Goal: Task Accomplishment & Management: Manage account settings

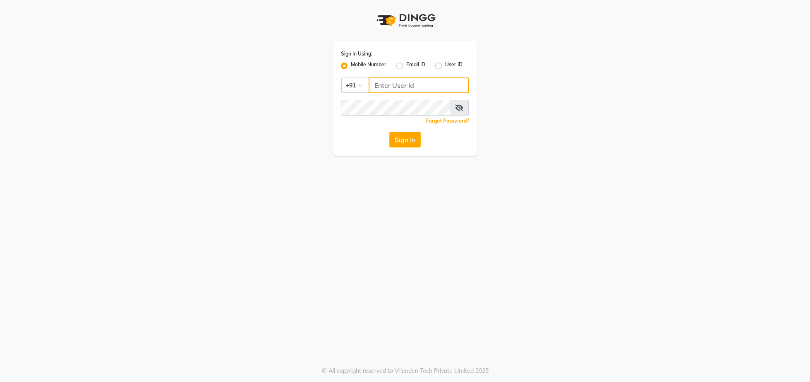
click at [434, 84] on input "Username" at bounding box center [419, 85] width 101 height 16
click at [407, 89] on input "Username" at bounding box center [419, 85] width 101 height 16
type input "8657203597"
click at [417, 142] on button "Sign In" at bounding box center [404, 140] width 31 height 16
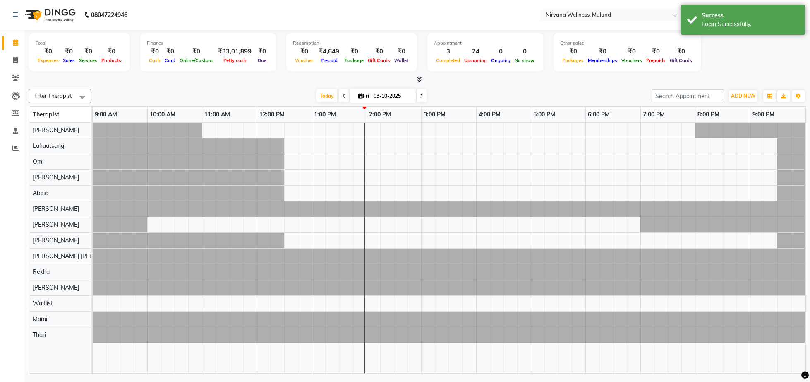
select select "en"
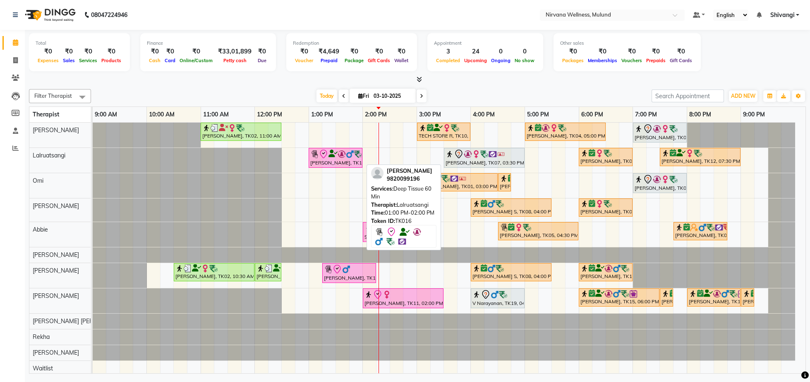
click at [309, 154] on link "[PERSON_NAME], TK16, 01:00 PM-02:00 PM, Deep Tissue 60 Min" at bounding box center [336, 158] width 54 height 20
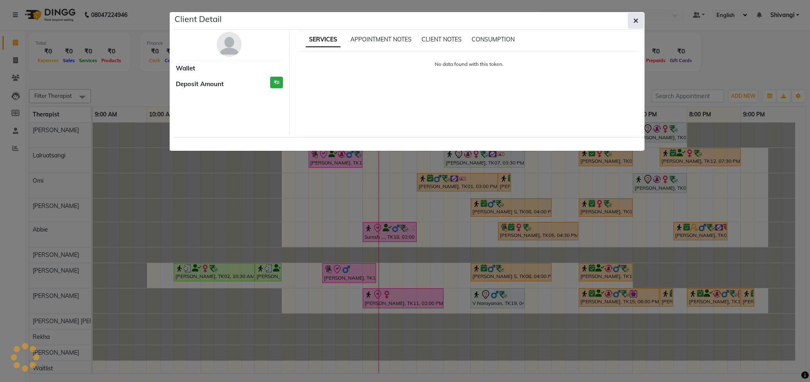
select select "8"
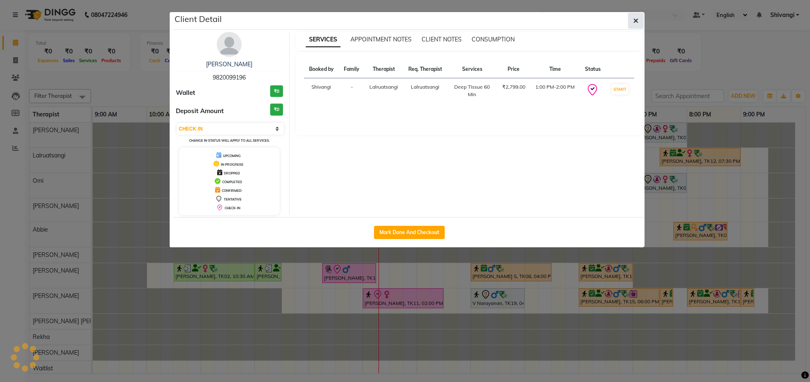
click at [637, 13] on button "button" at bounding box center [636, 21] width 16 height 16
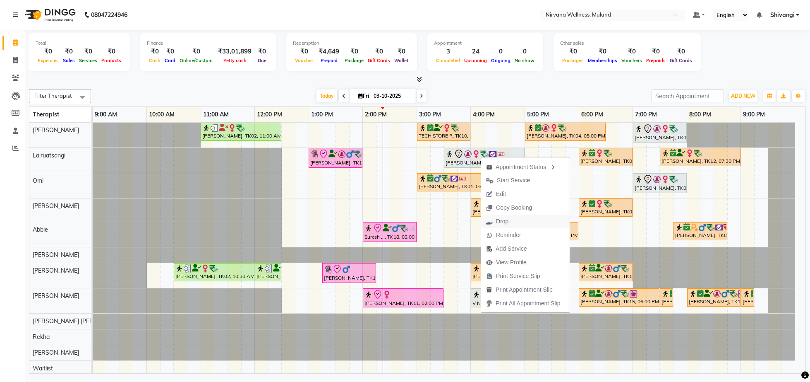
click at [507, 222] on span "Drop" at bounding box center [502, 221] width 12 height 9
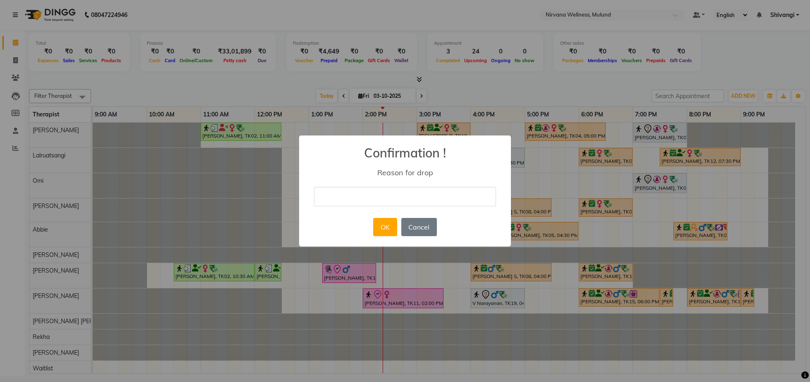
click at [381, 196] on input "text" at bounding box center [405, 196] width 182 height 19
type input "cancel"
click at [388, 235] on button "OK" at bounding box center [385, 227] width 24 height 18
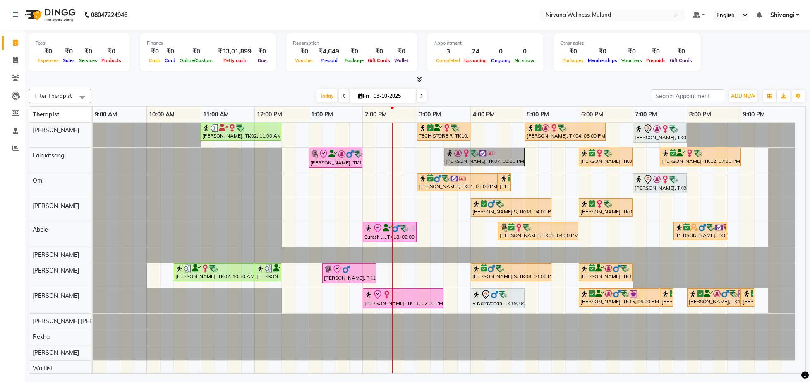
click at [322, 169] on div "Kiran Fernandes, TK02, 11:00 AM-12:30 PM, Balinese Massage 90 Min TECH STORE R,…" at bounding box center [449, 265] width 713 height 285
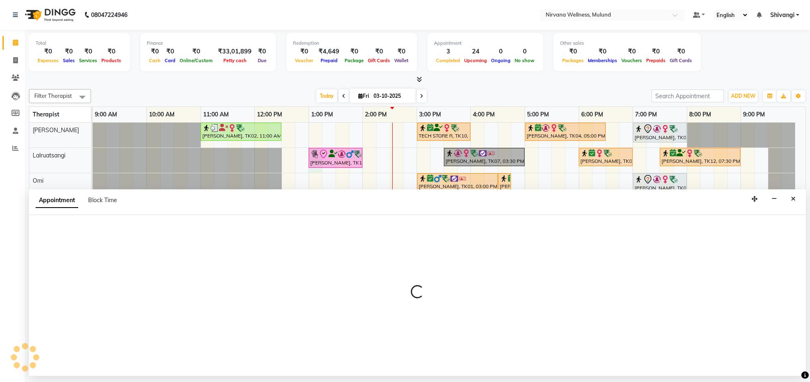
select select "48510"
select select "tentative"
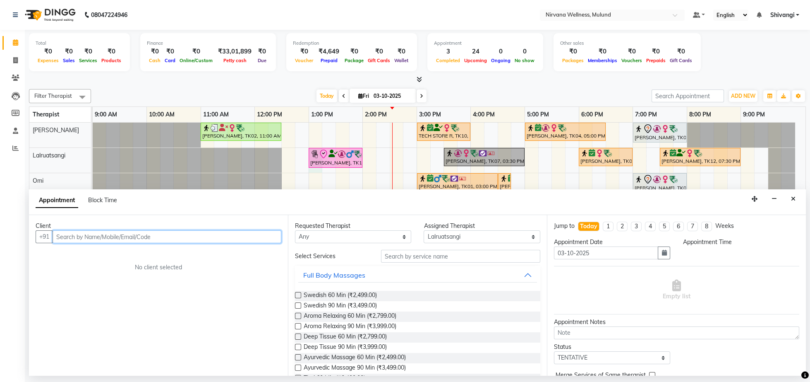
select select "780"
click at [790, 197] on button "Close" at bounding box center [794, 198] width 12 height 13
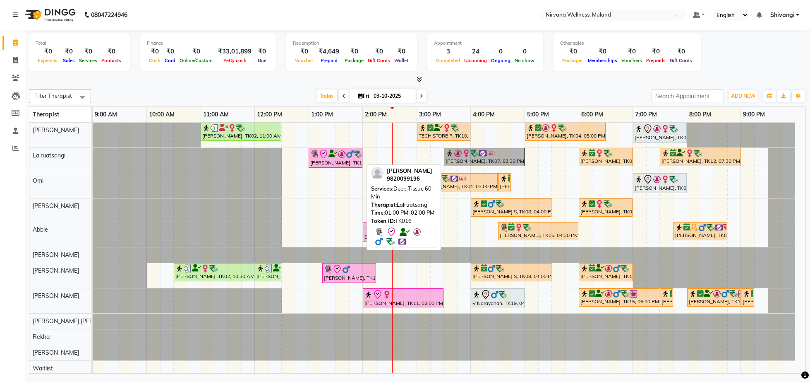
click at [334, 159] on div at bounding box center [335, 154] width 50 height 10
select select "8"
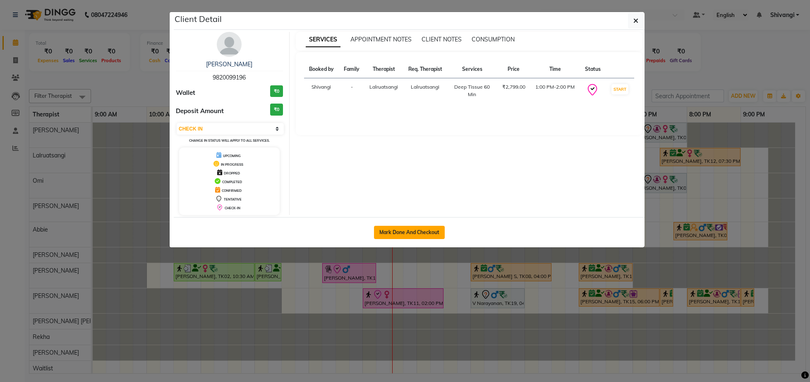
click at [409, 235] on button "Mark Done And Checkout" at bounding box center [409, 232] width 71 height 13
select select "service"
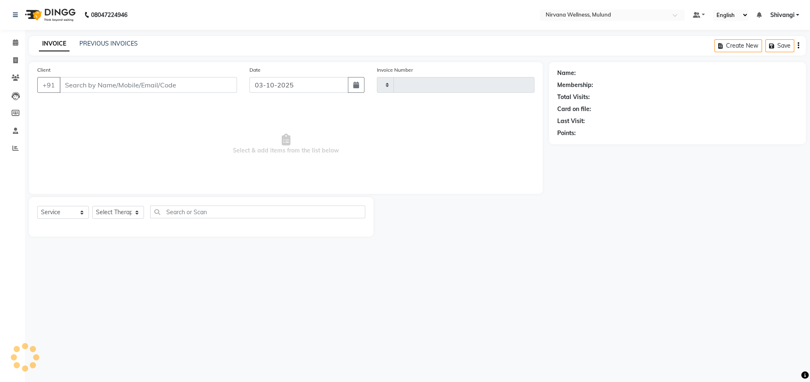
type input "2131"
select select "4890"
type input "9820099196"
select select "48510"
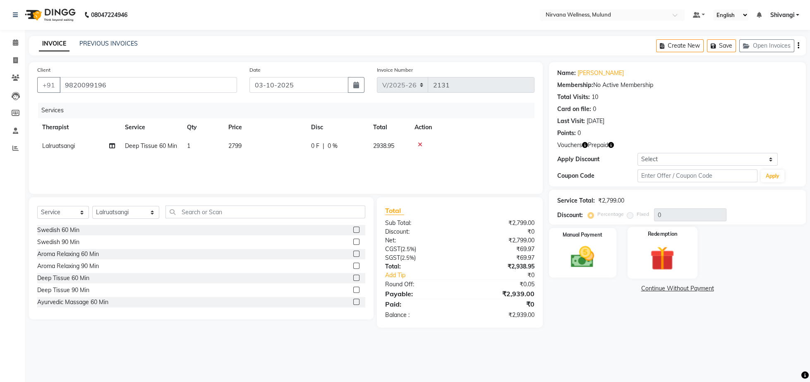
click at [672, 254] on img at bounding box center [663, 258] width 40 height 30
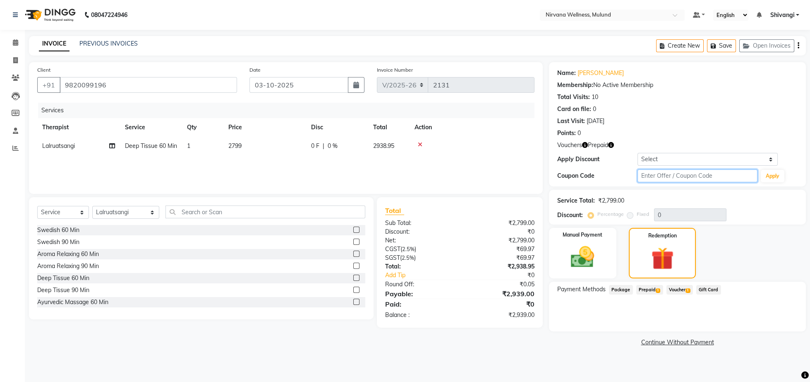
click at [653, 174] on input "text" at bounding box center [698, 175] width 120 height 13
type input "d50%"
click at [778, 175] on button "Apply" at bounding box center [773, 176] width 24 height 12
type input "50"
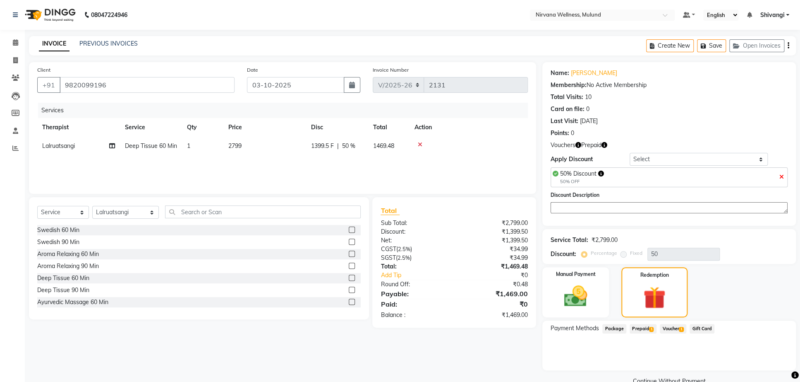
click at [650, 331] on span "1" at bounding box center [651, 329] width 5 height 5
click at [664, 333] on span "Voucher 1" at bounding box center [673, 329] width 26 height 10
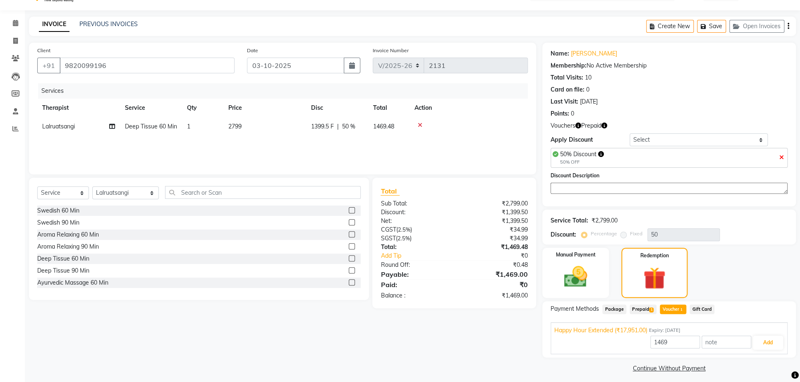
scroll to position [35, 0]
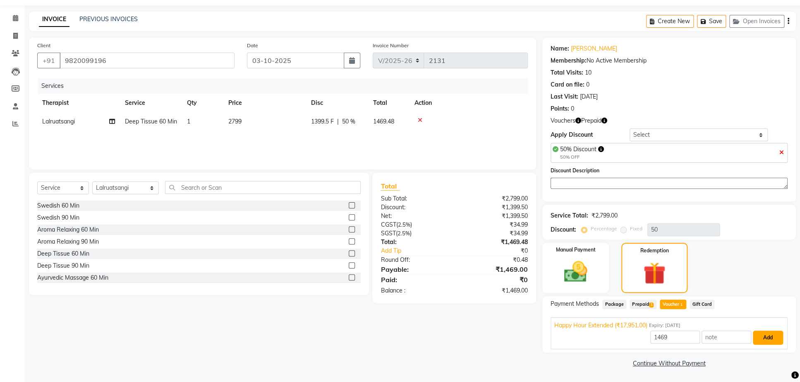
click at [767, 338] on button "Add" at bounding box center [768, 337] width 30 height 14
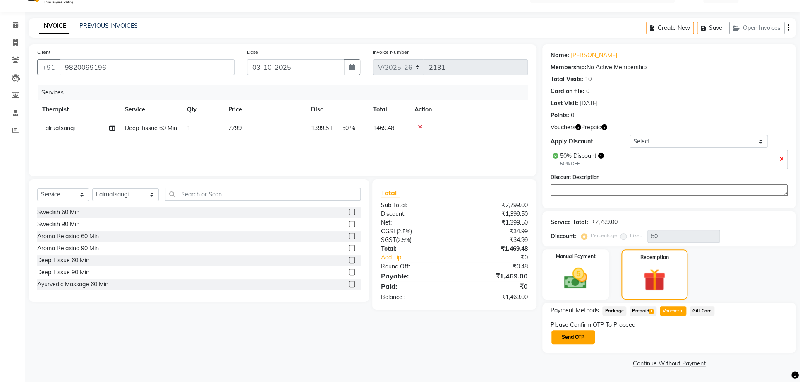
click at [564, 342] on button "Send OTP" at bounding box center [573, 337] width 43 height 14
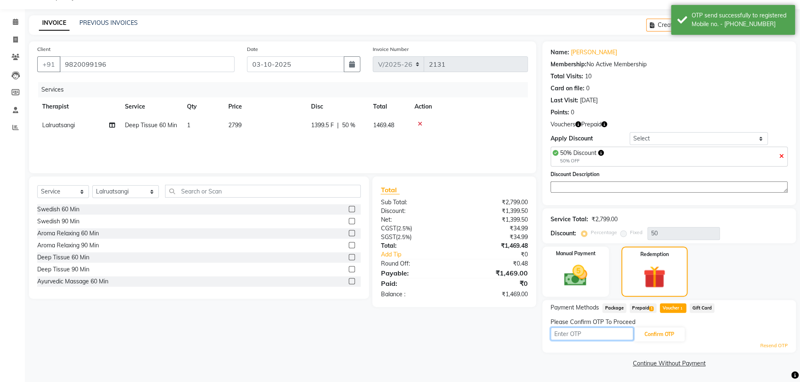
click at [564, 335] on input "text" at bounding box center [592, 333] width 83 height 13
type input "7066"
click at [648, 339] on button "Confirm OTP" at bounding box center [659, 334] width 50 height 14
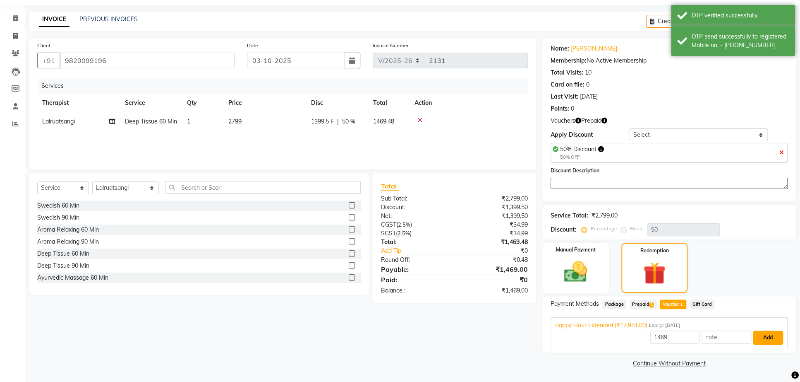
click at [755, 344] on button "Add" at bounding box center [768, 337] width 30 height 14
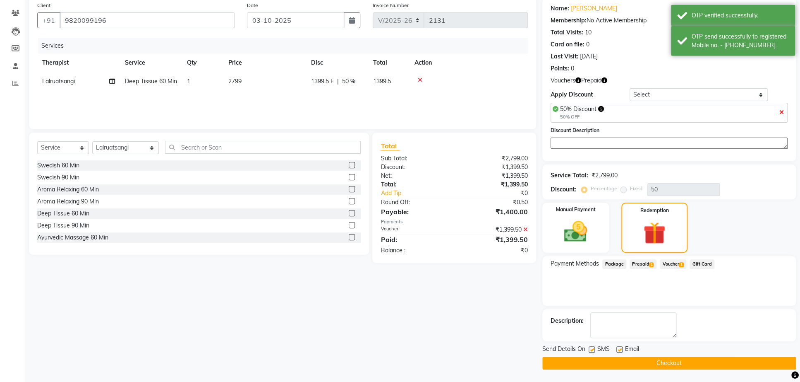
scroll to position [87, 0]
click at [649, 362] on button "Checkout" at bounding box center [670, 362] width 254 height 13
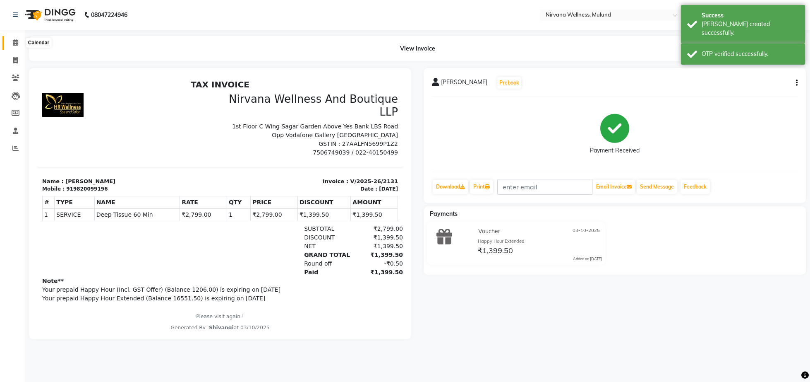
click at [10, 45] on span at bounding box center [15, 43] width 14 height 10
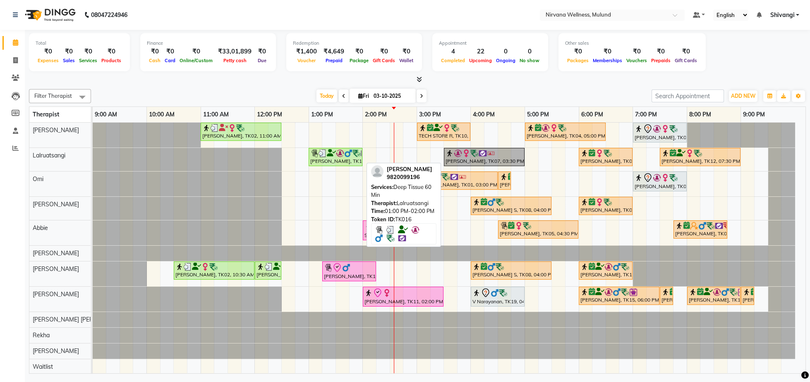
click at [322, 163] on div "[PERSON_NAME], TK16, 01:00 PM-02:00 PM, Deep Tissue 60 Min" at bounding box center [336, 157] width 52 height 16
select select "3"
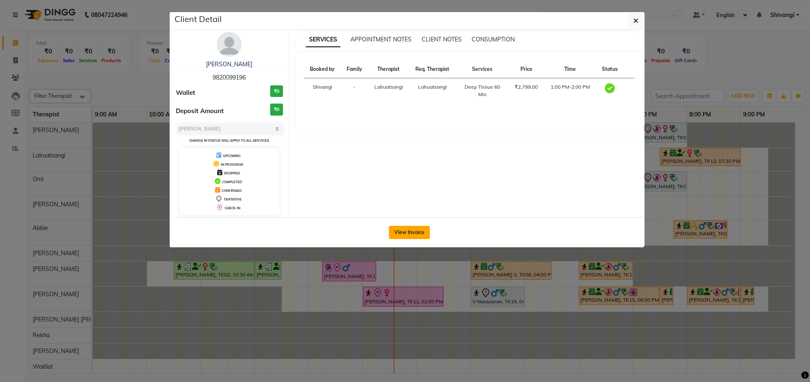
click at [409, 234] on button "View Invoice" at bounding box center [409, 232] width 41 height 13
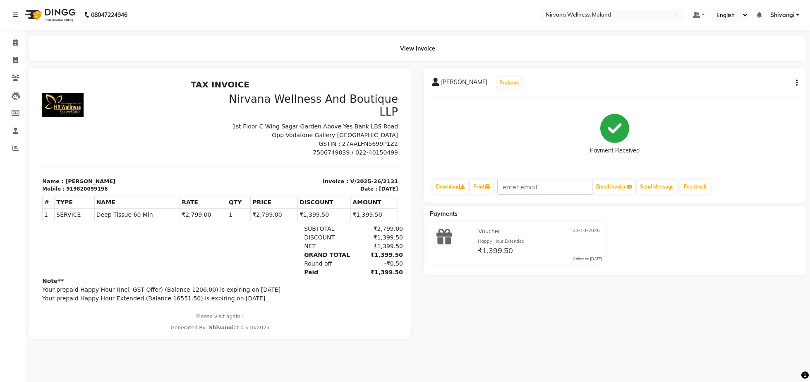
click at [796, 85] on button "button" at bounding box center [795, 83] width 5 height 9
click at [747, 100] on div "Edit Invoice" at bounding box center [756, 98] width 57 height 10
select select "service"
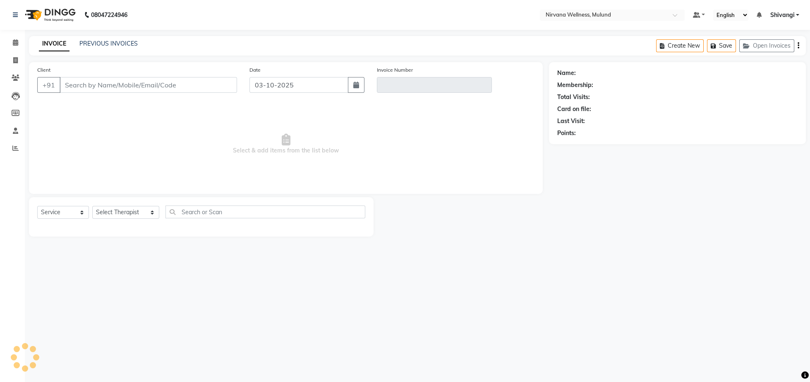
type input "9820099196"
type input "V/2025-26/2131"
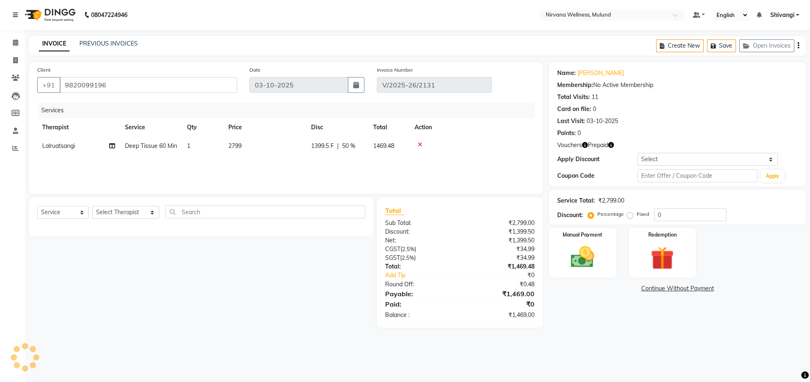
select select "select"
type input "50"
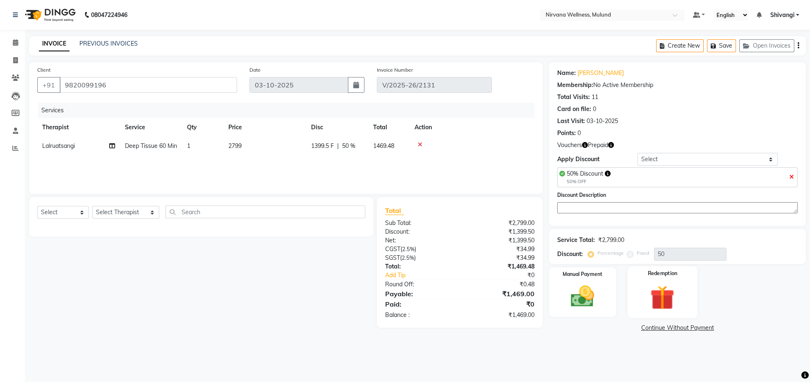
click at [644, 302] on img at bounding box center [663, 297] width 40 height 30
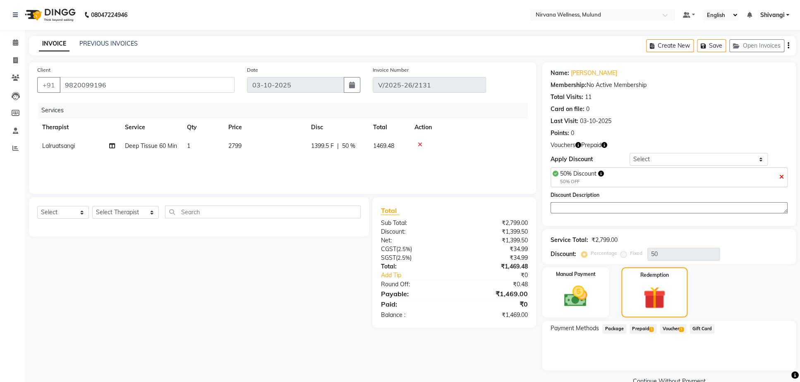
scroll to position [27, 0]
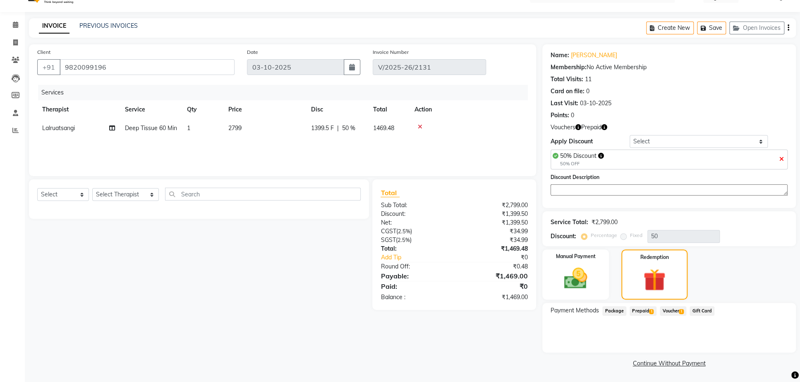
click at [645, 310] on span "Prepaid 1" at bounding box center [643, 311] width 27 height 10
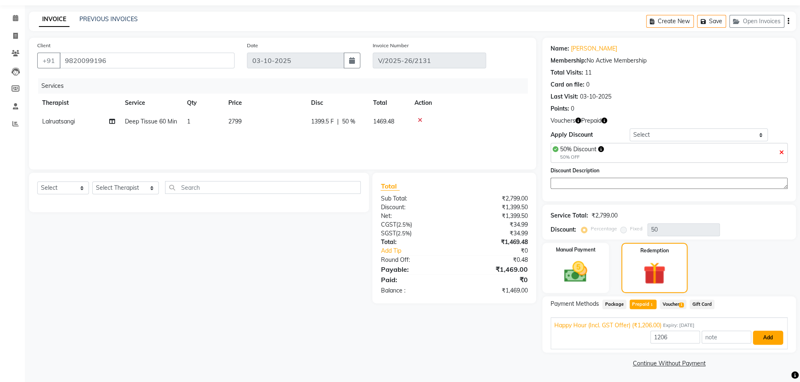
click at [761, 334] on button "Add" at bounding box center [768, 337] width 30 height 14
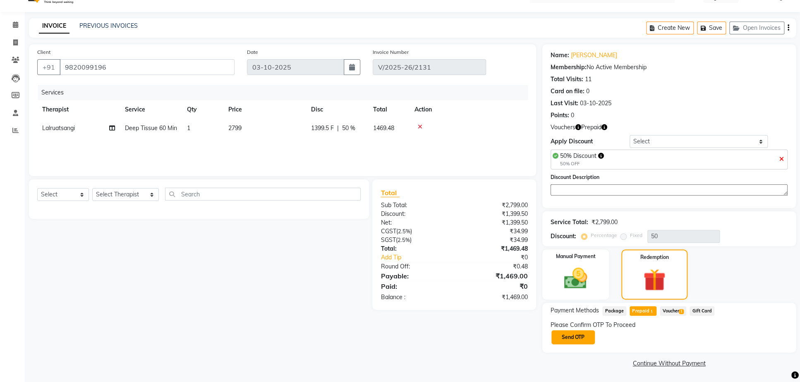
click at [568, 341] on button "Send OTP" at bounding box center [573, 337] width 43 height 14
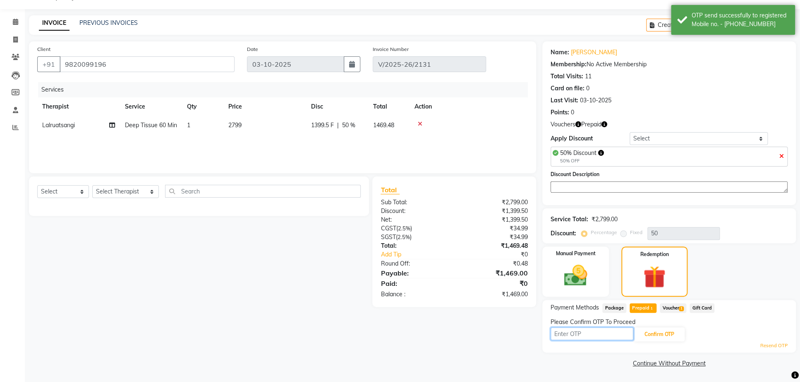
click at [584, 339] on input "text" at bounding box center [592, 333] width 83 height 13
type input "8675"
click at [646, 339] on button "Confirm OTP" at bounding box center [659, 334] width 50 height 14
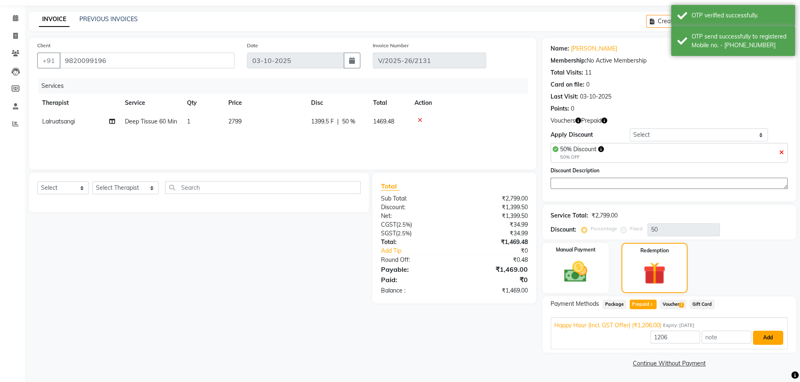
click at [772, 344] on button "Add" at bounding box center [768, 337] width 30 height 14
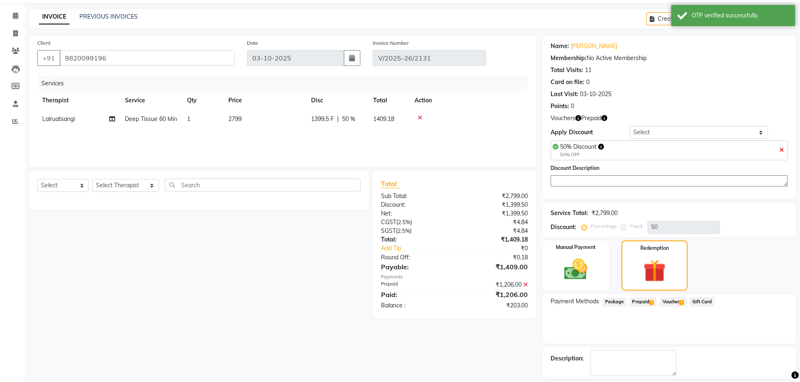
click at [678, 306] on span "Voucher 1" at bounding box center [673, 302] width 26 height 10
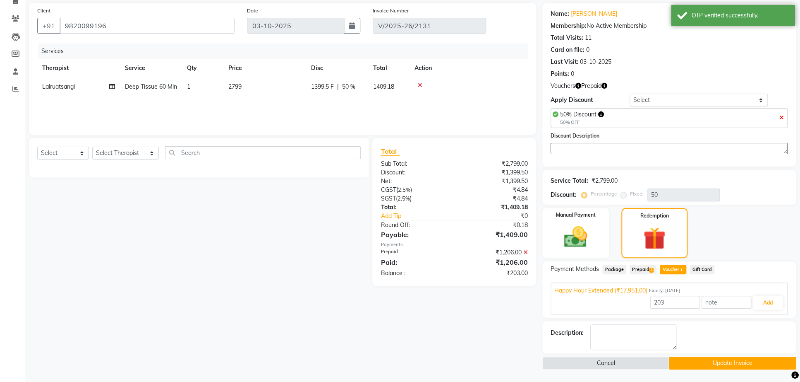
scroll to position [82, 0]
click at [771, 295] on button "Add" at bounding box center [768, 302] width 30 height 14
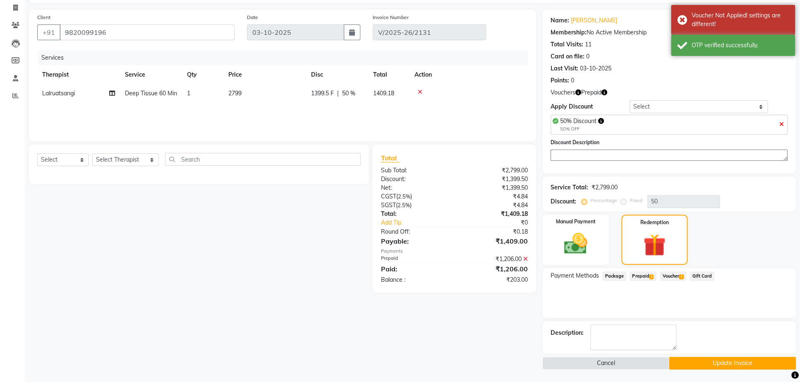
scroll to position [74, 0]
click at [676, 271] on span "Voucher 1" at bounding box center [673, 276] width 26 height 10
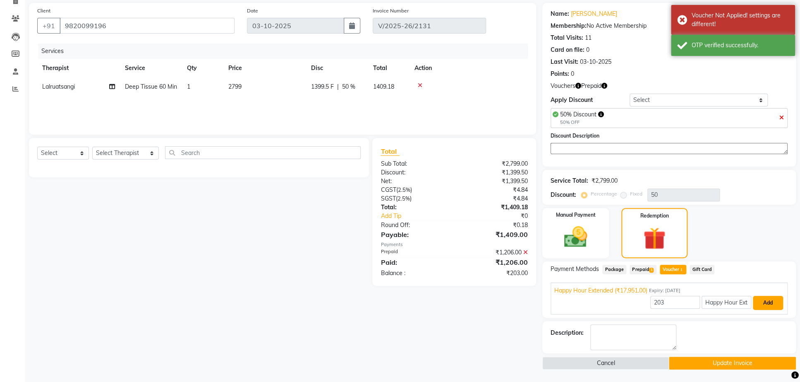
click at [773, 295] on button "Add" at bounding box center [768, 302] width 30 height 14
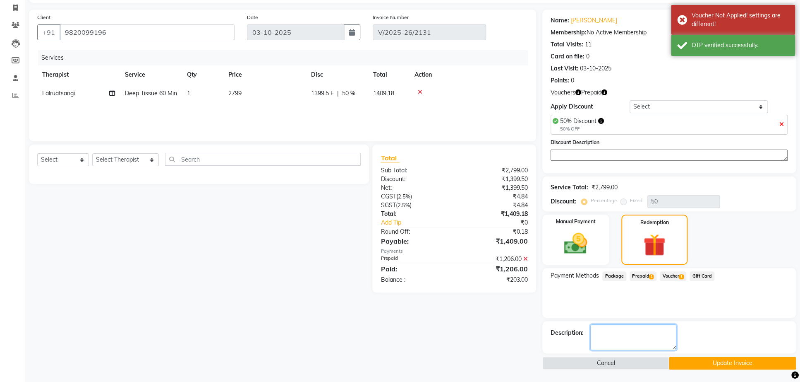
click at [620, 324] on textarea at bounding box center [634, 337] width 86 height 26
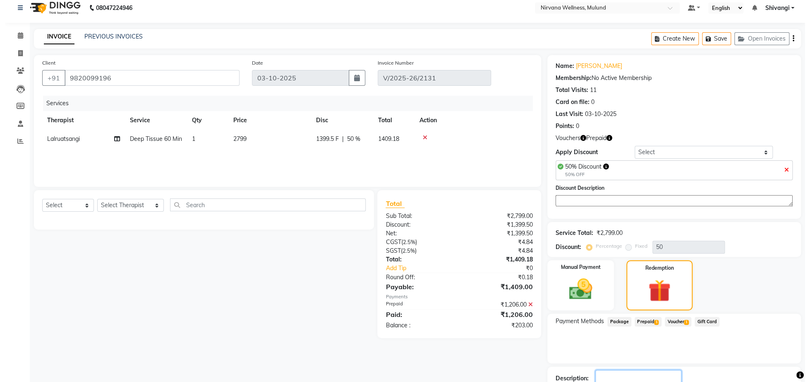
scroll to position [0, 0]
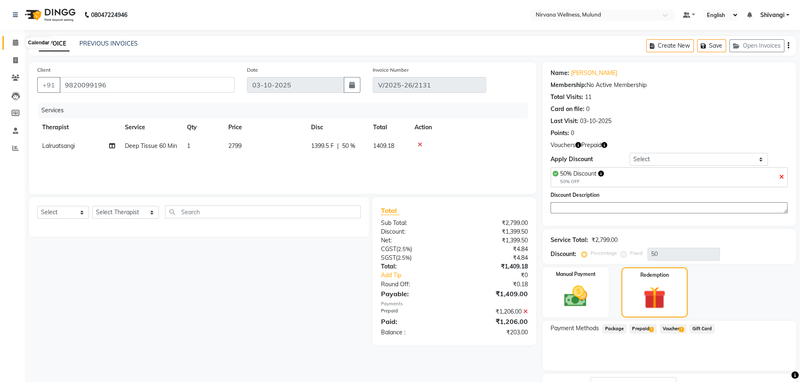
click at [12, 40] on span at bounding box center [15, 43] width 14 height 10
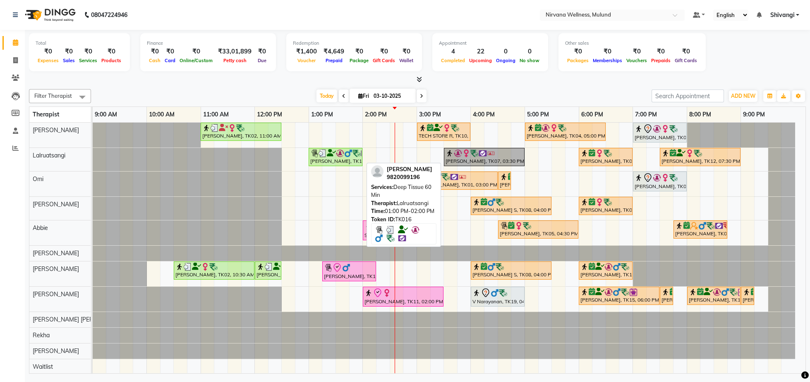
click at [336, 163] on div "[PERSON_NAME], TK16, 01:00 PM-02:00 PM, Deep Tissue 60 Min" at bounding box center [336, 157] width 52 height 16
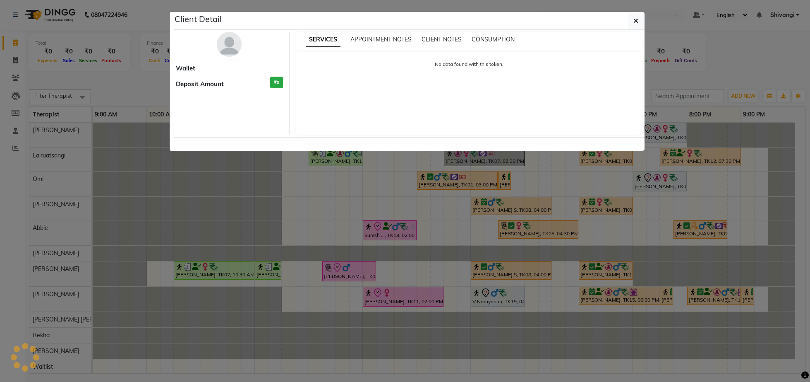
select select "3"
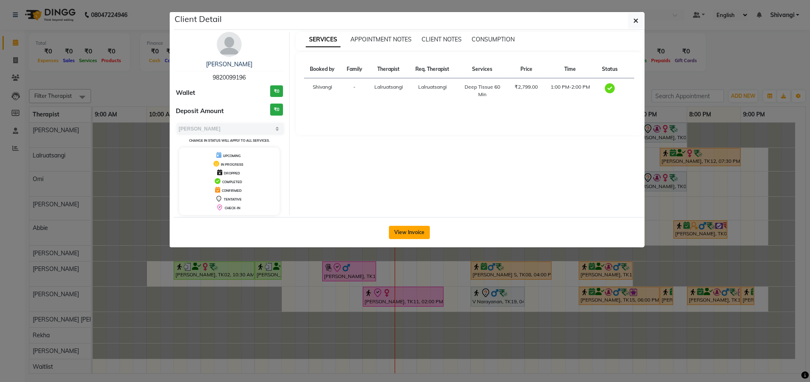
click at [408, 237] on button "View Invoice" at bounding box center [409, 232] width 41 height 13
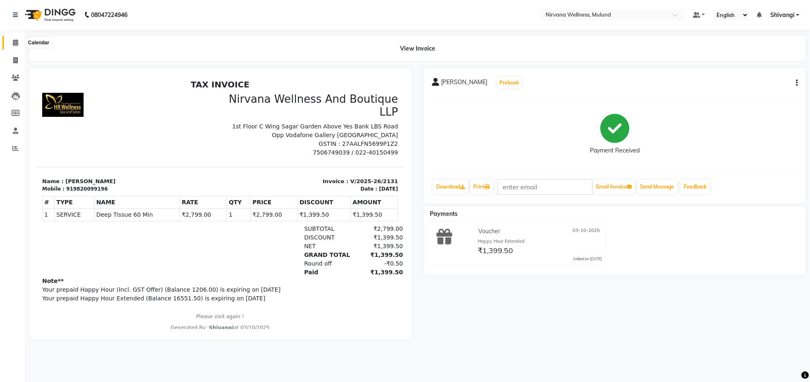
click at [15, 38] on span at bounding box center [15, 43] width 14 height 10
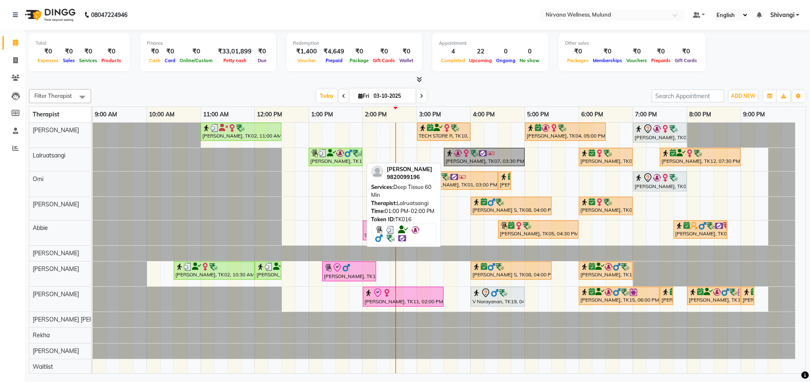
click at [341, 164] on div "[PERSON_NAME], TK16, 01:00 PM-02:00 PM, Deep Tissue 60 Min" at bounding box center [336, 157] width 52 height 16
select select "3"
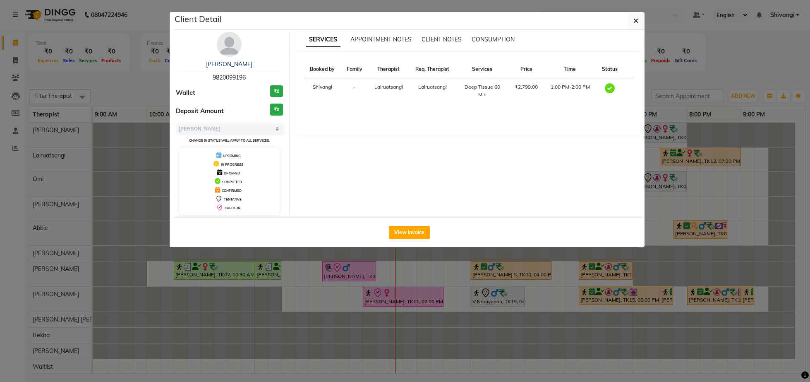
click at [235, 46] on img at bounding box center [229, 44] width 25 height 25
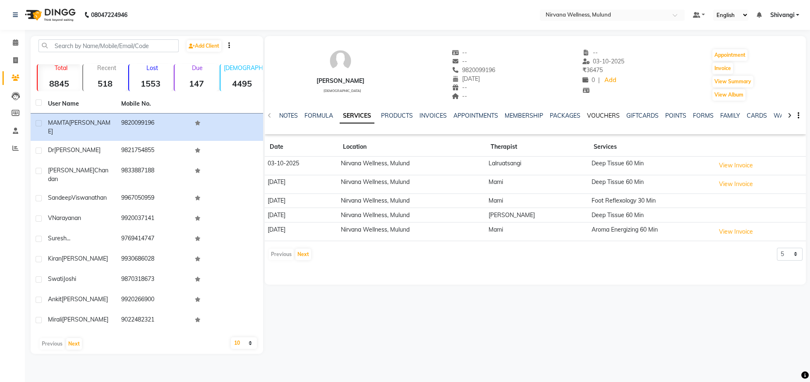
click at [605, 117] on link "VOUCHERS" at bounding box center [603, 115] width 33 height 7
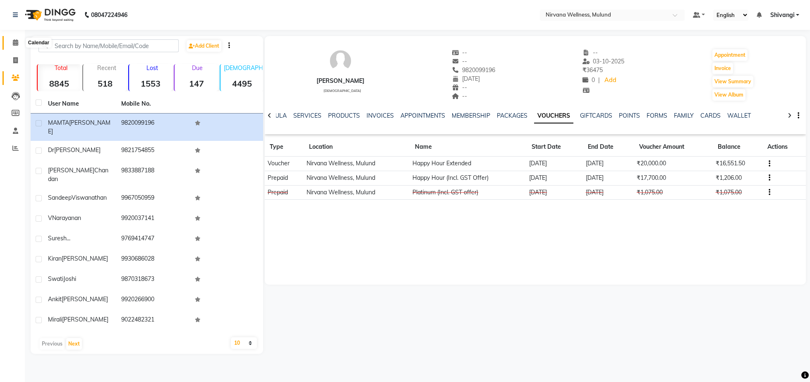
click at [15, 42] on icon at bounding box center [15, 42] width 5 height 6
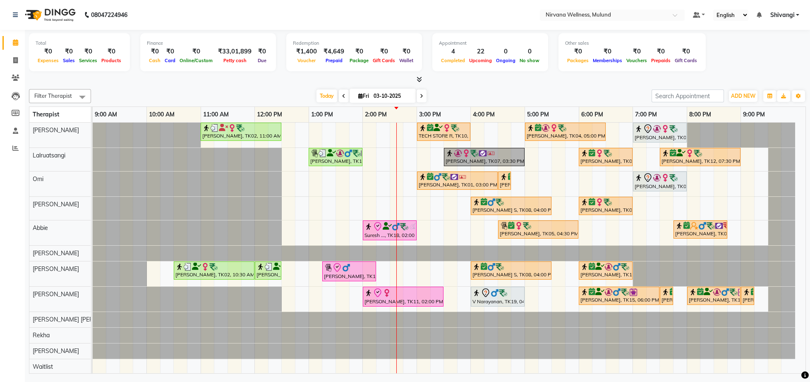
click at [420, 95] on icon at bounding box center [421, 96] width 3 height 5
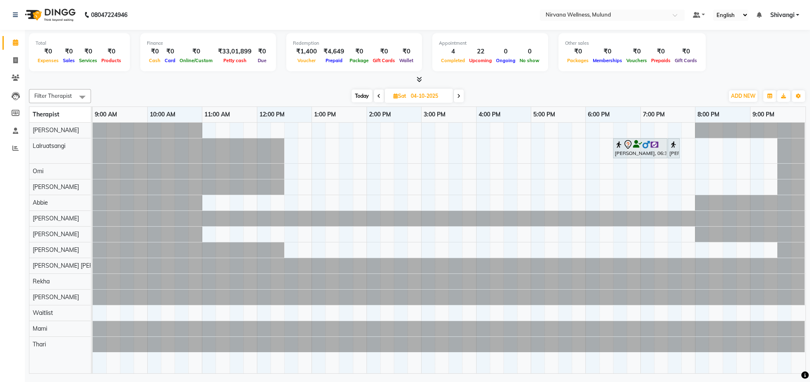
click at [365, 93] on span "Today" at bounding box center [362, 95] width 21 height 13
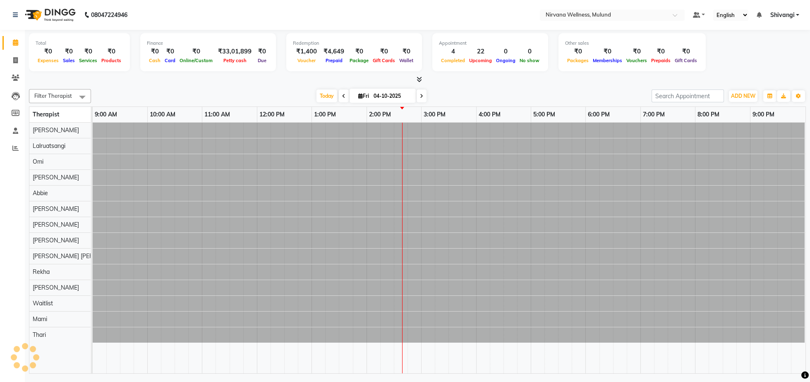
type input "03-10-2025"
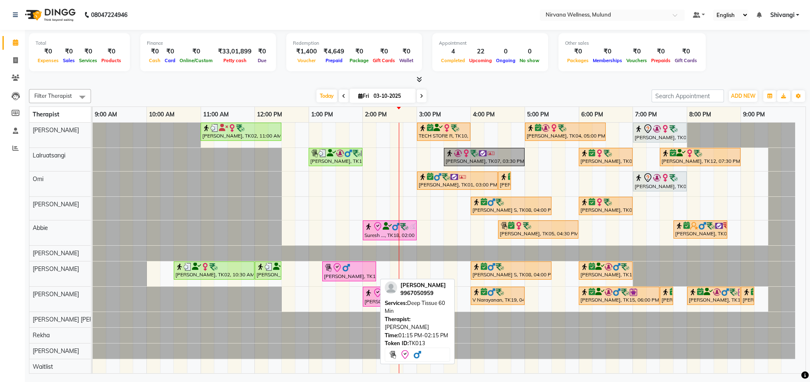
click at [335, 278] on div "[PERSON_NAME], TK13, 01:15 PM-02:15 PM, Deep Tissue 60 Min" at bounding box center [349, 270] width 52 height 17
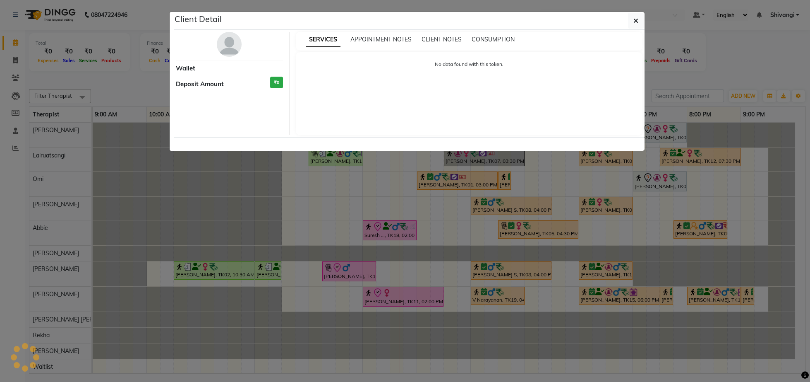
select select "8"
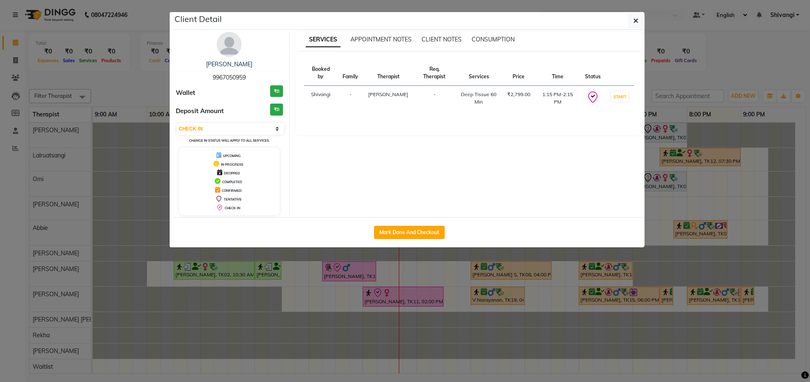
click at [386, 240] on div "Mark Done And Checkout" at bounding box center [409, 232] width 471 height 30
click at [387, 230] on button "Mark Done And Checkout" at bounding box center [409, 232] width 71 height 13
select select "4890"
select select "service"
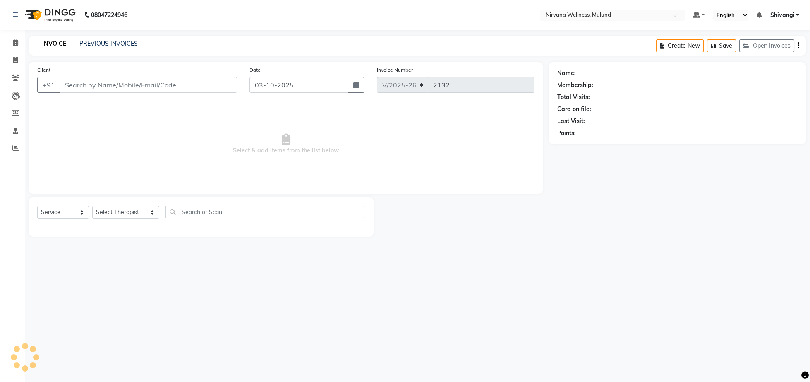
type input "9967050959"
select select "29684"
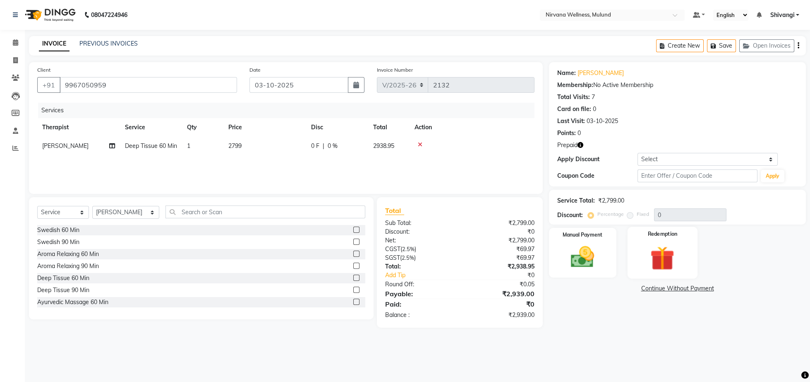
click at [656, 262] on img at bounding box center [663, 258] width 40 height 30
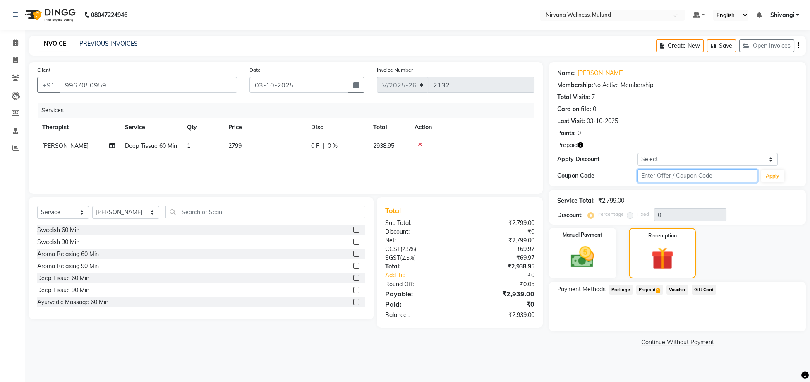
click at [669, 175] on input "text" at bounding box center [698, 175] width 120 height 13
type input "d50%"
click at [777, 175] on button "Apply" at bounding box center [773, 176] width 24 height 12
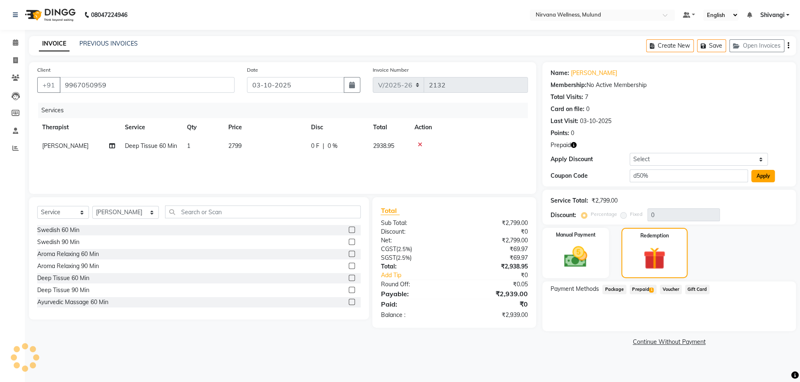
type input "50"
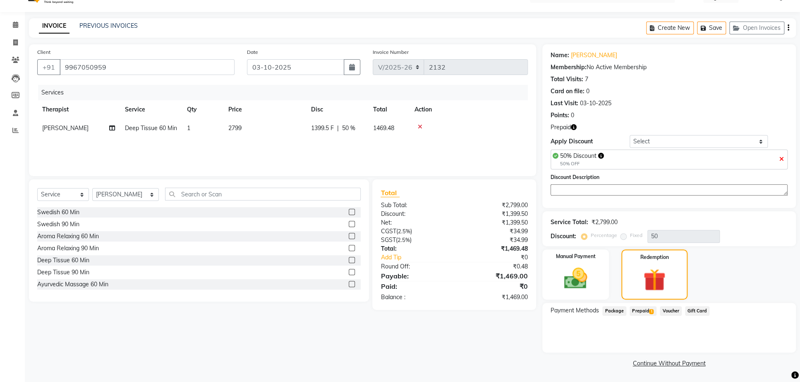
click at [639, 309] on span "Prepaid 1" at bounding box center [643, 311] width 27 height 10
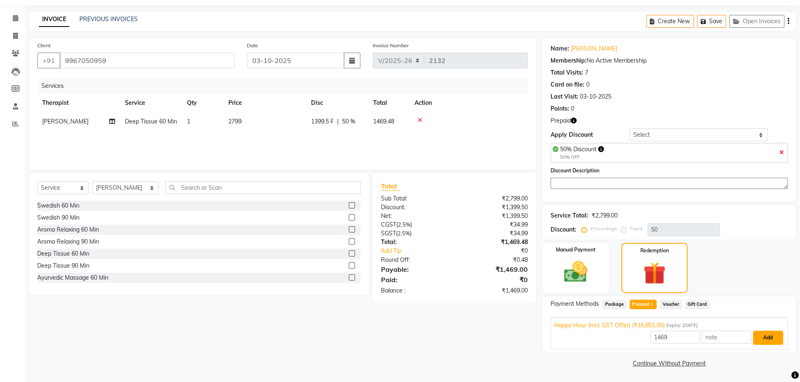
click at [772, 336] on button "Add" at bounding box center [768, 337] width 30 height 14
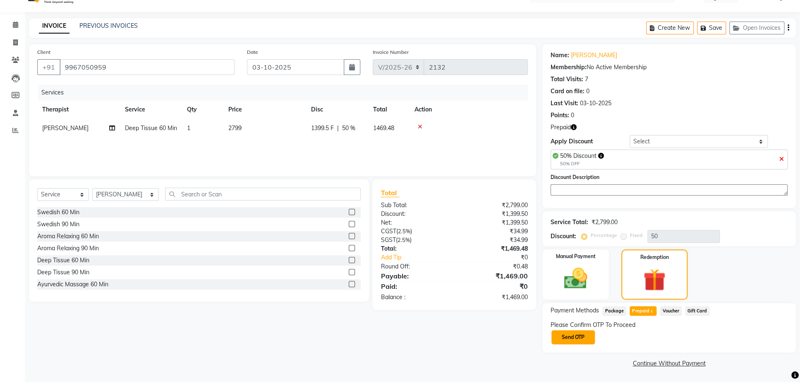
click at [580, 340] on button "Send OTP" at bounding box center [573, 337] width 43 height 14
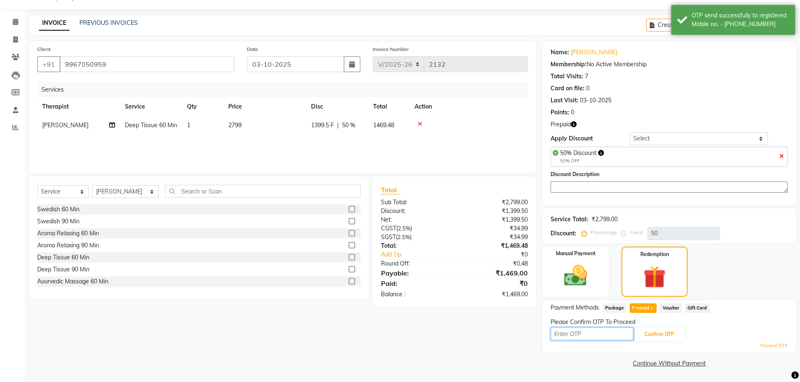
click at [591, 340] on input "text" at bounding box center [592, 333] width 83 height 13
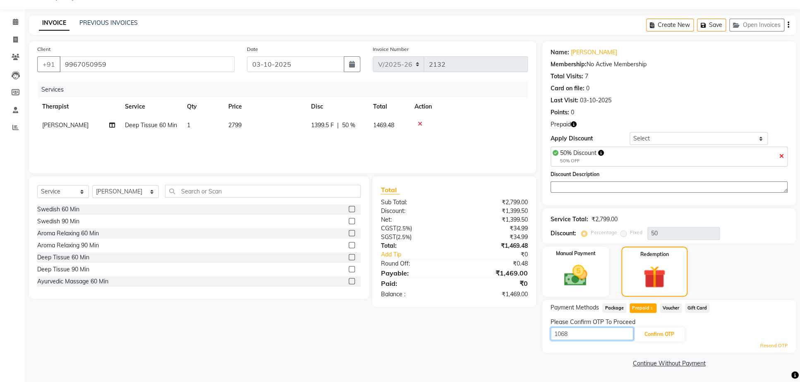
type input "1068"
click at [654, 337] on button "Confirm OTP" at bounding box center [659, 334] width 50 height 14
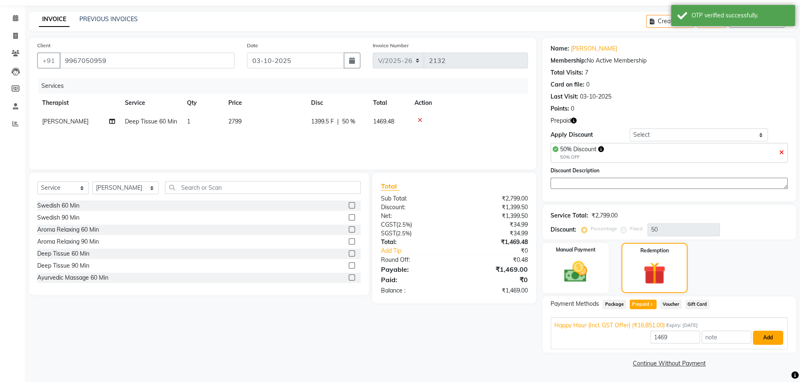
click at [763, 344] on button "Add" at bounding box center [768, 337] width 30 height 14
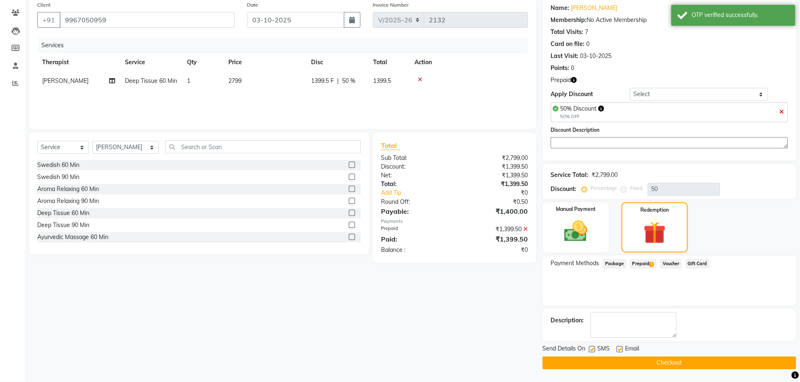
scroll to position [87, 0]
click at [658, 361] on button "Checkout" at bounding box center [670, 362] width 254 height 13
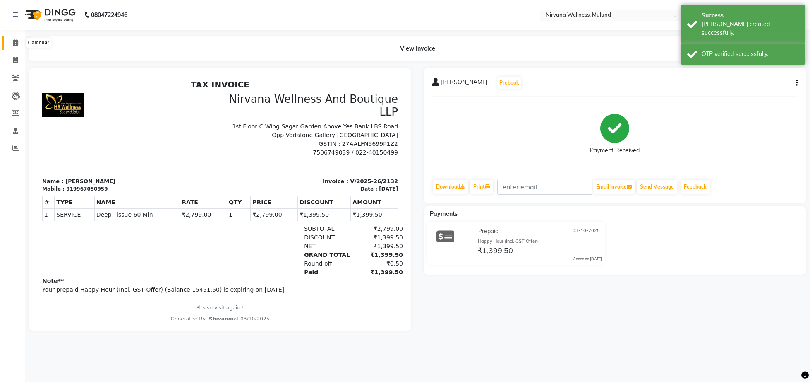
click at [16, 47] on span at bounding box center [15, 43] width 14 height 10
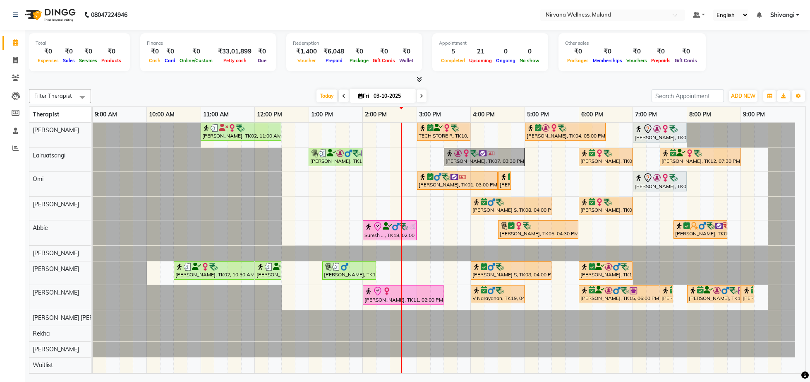
drag, startPoint x: 0, startPoint y: 51, endPoint x: 55, endPoint y: 18, distance: 64.2
click at [0, 50] on ul "Calendar Invoice Clients Leads Members Staff Reports Completed InProgress Upcom…" at bounding box center [12, 97] width 25 height 127
click at [17, 77] on icon at bounding box center [16, 77] width 8 height 6
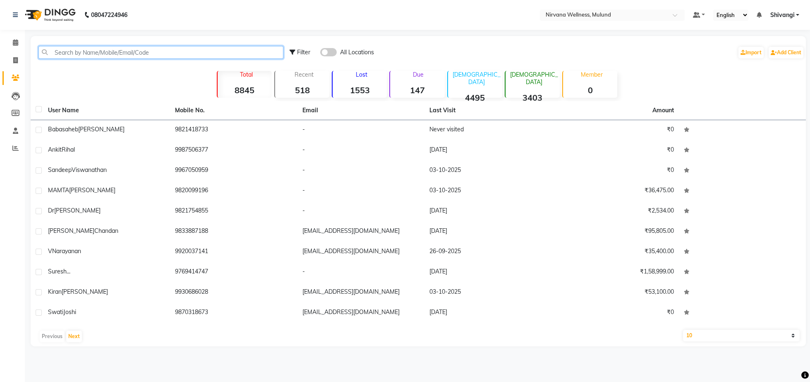
click at [153, 48] on input "text" at bounding box center [160, 52] width 245 height 13
paste input "9821228766"
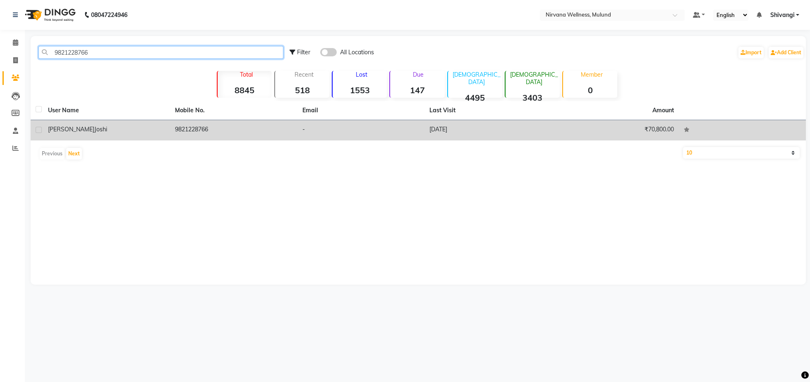
type input "9821228766"
click at [156, 134] on td "Harmesh Joshi" at bounding box center [106, 130] width 127 height 20
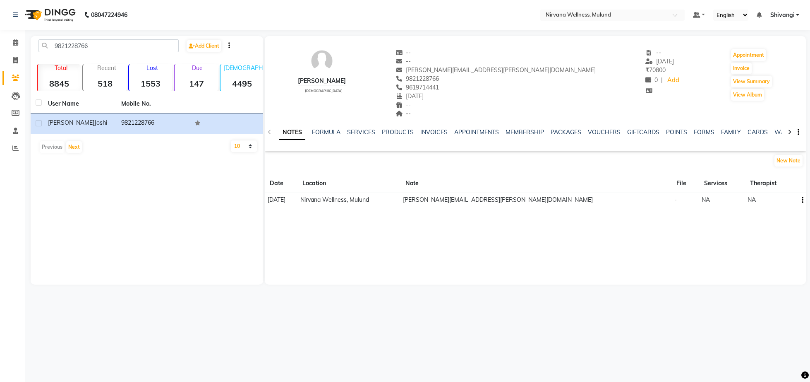
click at [331, 137] on div "FORMULA" at bounding box center [326, 132] width 29 height 9
click at [360, 131] on link "SERVICES" at bounding box center [361, 131] width 28 height 7
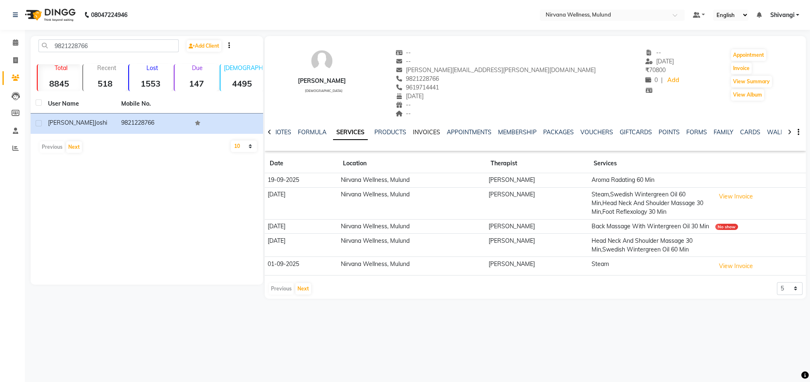
click at [415, 133] on link "INVOICES" at bounding box center [426, 131] width 27 height 7
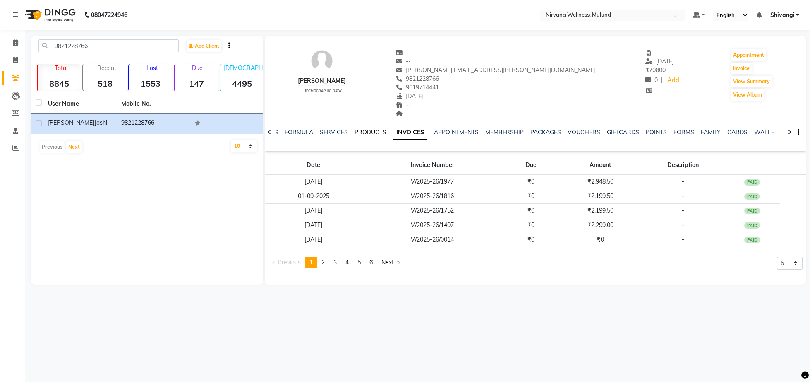
click at [368, 130] on link "PRODUCTS" at bounding box center [371, 131] width 32 height 7
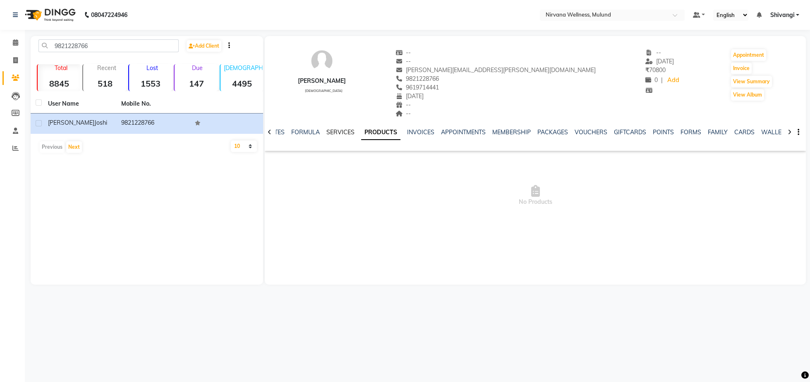
click at [338, 129] on link "SERVICES" at bounding box center [341, 131] width 28 height 7
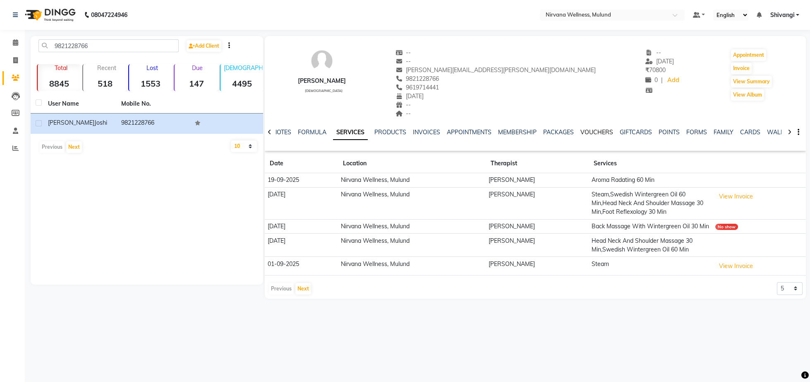
click at [607, 132] on link "VOUCHERS" at bounding box center [597, 131] width 33 height 7
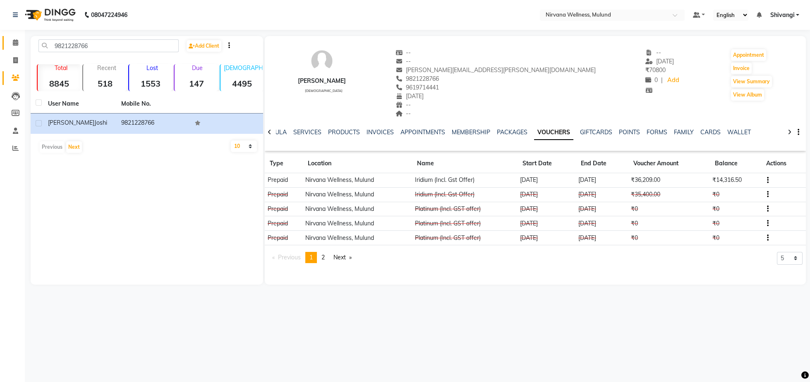
click at [11, 48] on link "Calendar" at bounding box center [12, 43] width 20 height 14
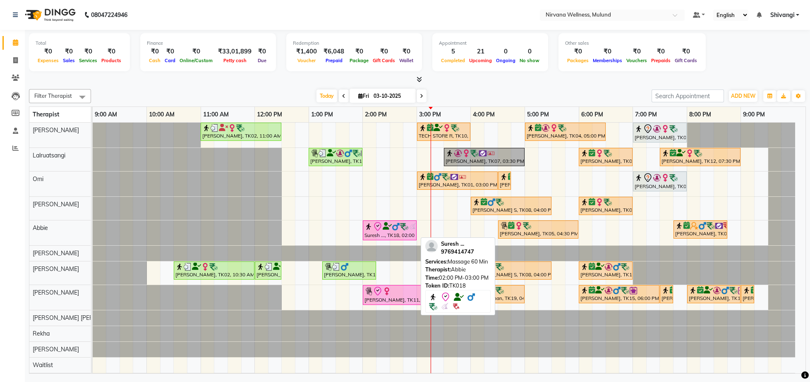
click at [382, 233] on div "Suresh ..., TK18, 02:00 PM-03:00 PM, Massage 60 Min" at bounding box center [390, 229] width 52 height 17
select select "8"
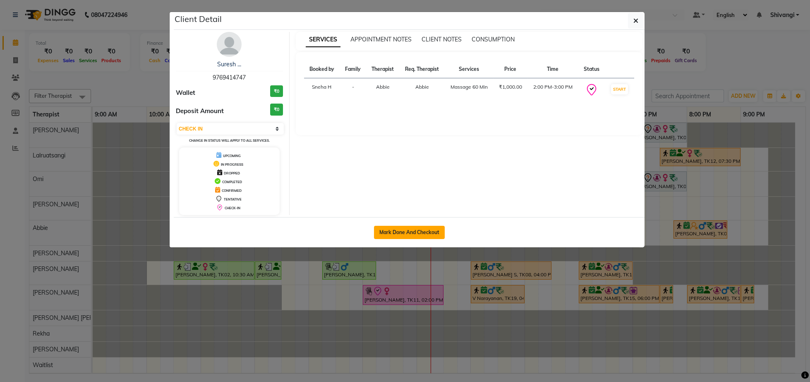
click at [375, 235] on button "Mark Done And Checkout" at bounding box center [409, 232] width 71 height 13
select select "4890"
select select "service"
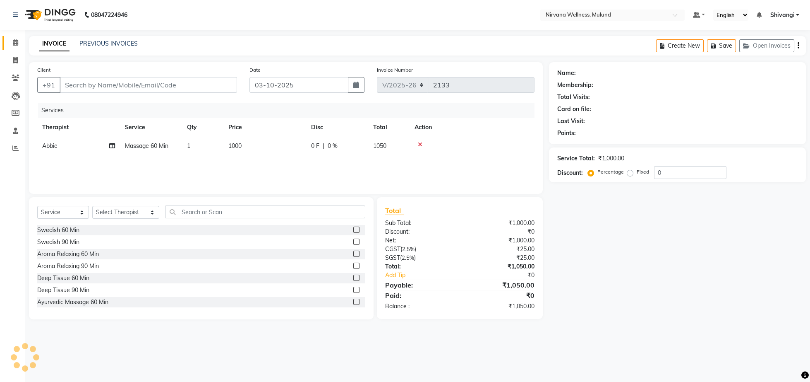
type input "9769414747"
select select "92881"
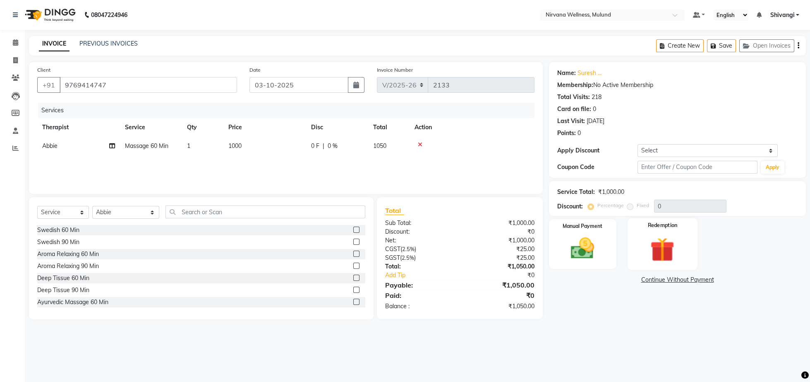
click at [655, 253] on img at bounding box center [663, 249] width 40 height 30
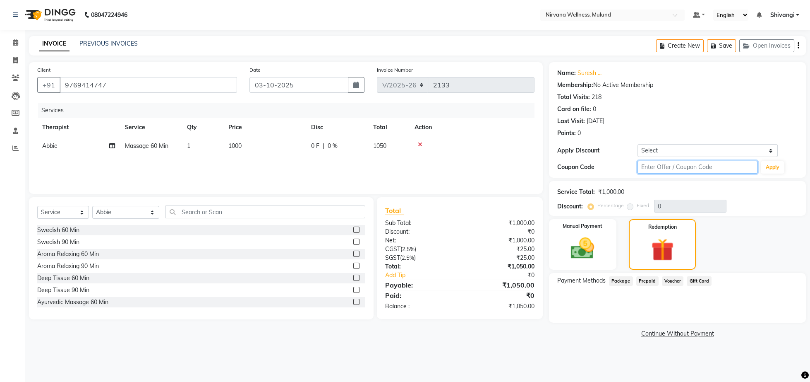
click at [698, 170] on input "text" at bounding box center [698, 167] width 120 height 13
type input "d50%"
click at [781, 166] on button "Apply" at bounding box center [773, 167] width 24 height 12
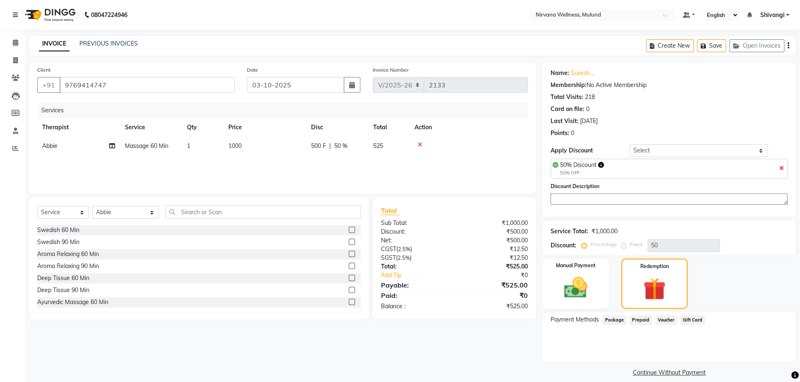
click at [668, 326] on div "Voucher" at bounding box center [664, 320] width 25 height 11
click at [665, 324] on span "Voucher" at bounding box center [667, 320] width 22 height 10
click at [640, 324] on span "Prepaid" at bounding box center [641, 320] width 22 height 10
click at [699, 324] on span "Gift Card" at bounding box center [692, 320] width 25 height 10
click at [623, 324] on span "Package" at bounding box center [615, 320] width 24 height 10
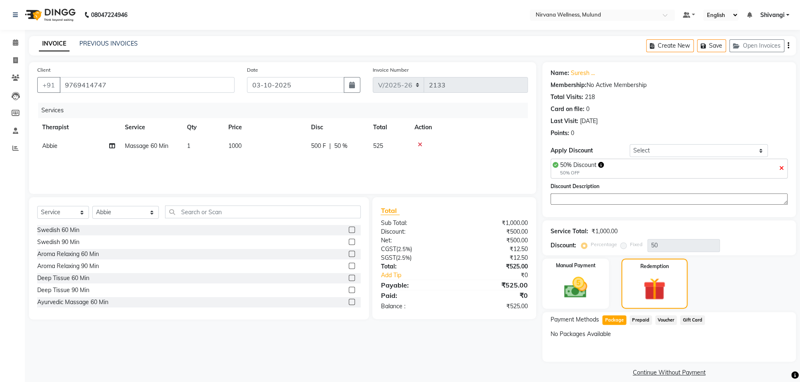
click at [778, 167] on div "50% Discount 50% OFF" at bounding box center [669, 169] width 237 height 20
click at [782, 170] on icon at bounding box center [782, 168] width 5 height 6
type input "0"
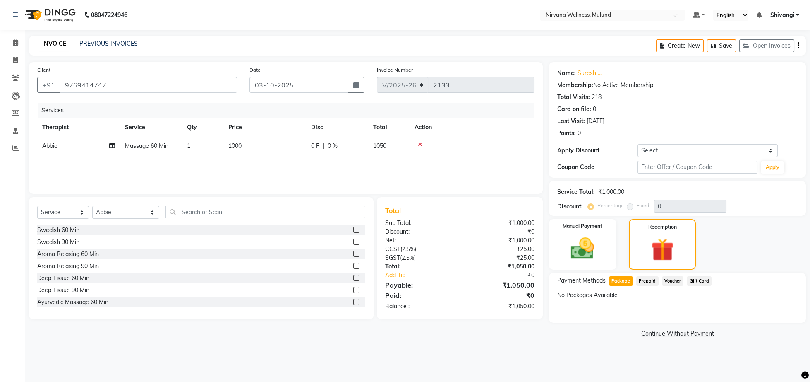
click at [645, 275] on div "Payment Methods Package Prepaid Voucher Gift Card No Packages Available" at bounding box center [677, 298] width 257 height 50
click at [646, 281] on span "Prepaid" at bounding box center [648, 281] width 22 height 10
click at [15, 45] on icon at bounding box center [15, 42] width 5 height 6
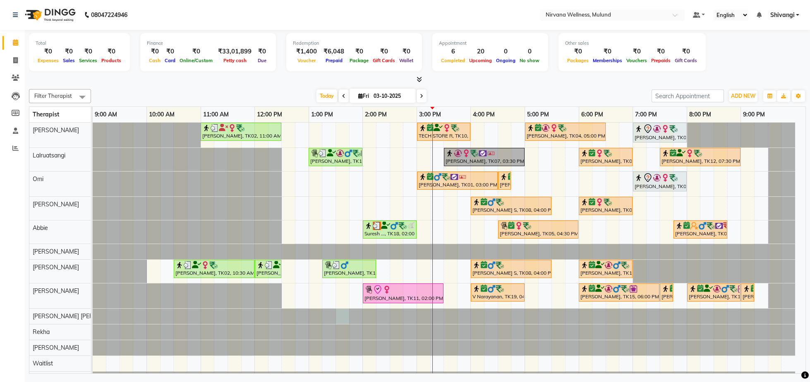
click at [93, 319] on div at bounding box center [93, 315] width 0 height 15
select select "64565"
select select "tentative"
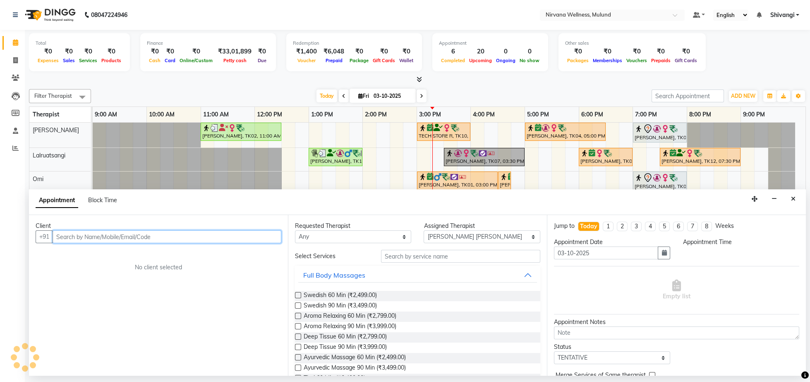
select select "810"
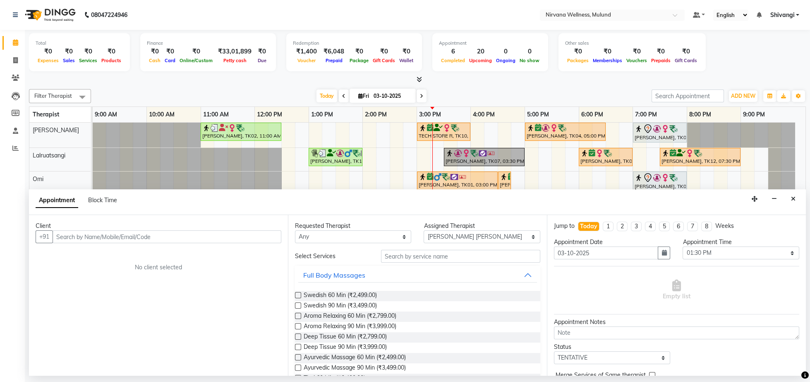
click at [793, 199] on icon "Close" at bounding box center [793, 199] width 5 height 6
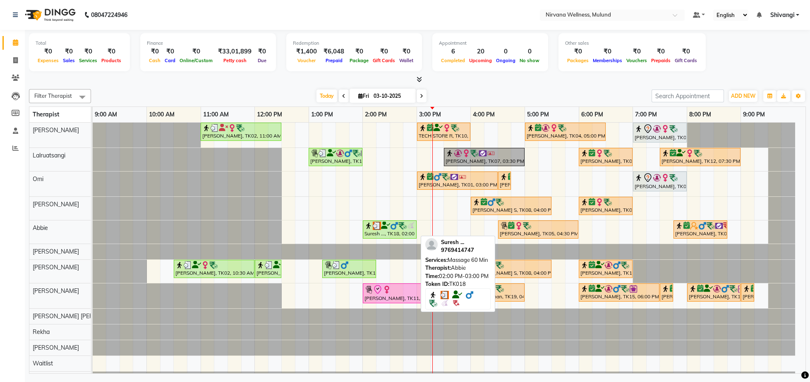
click at [393, 235] on div "Suresh ..., TK18, 02:00 PM-03:00 PM, Massage 60 Min" at bounding box center [390, 229] width 52 height 16
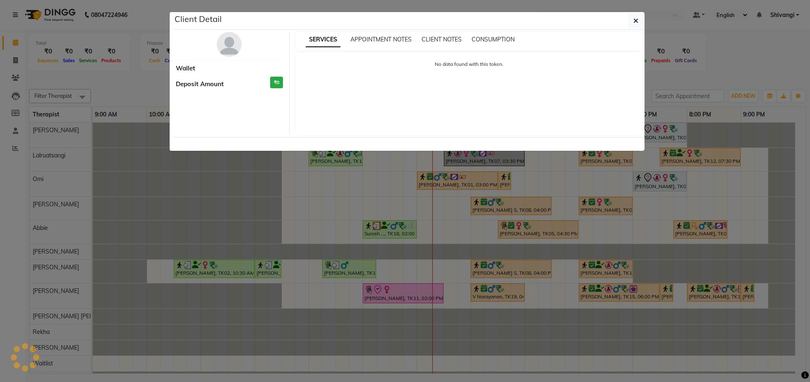
select select "3"
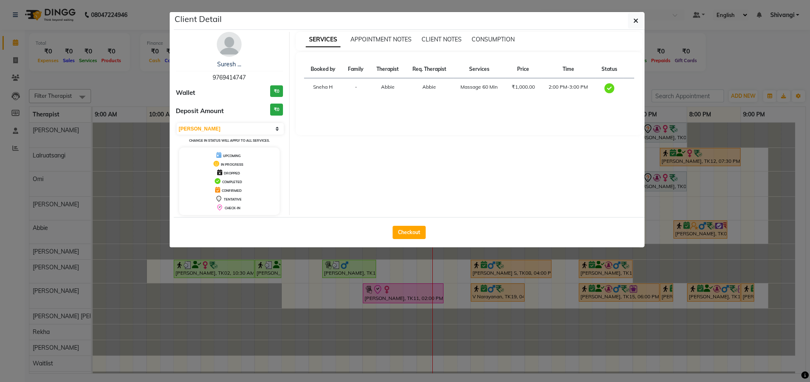
click at [233, 49] on img at bounding box center [229, 44] width 25 height 25
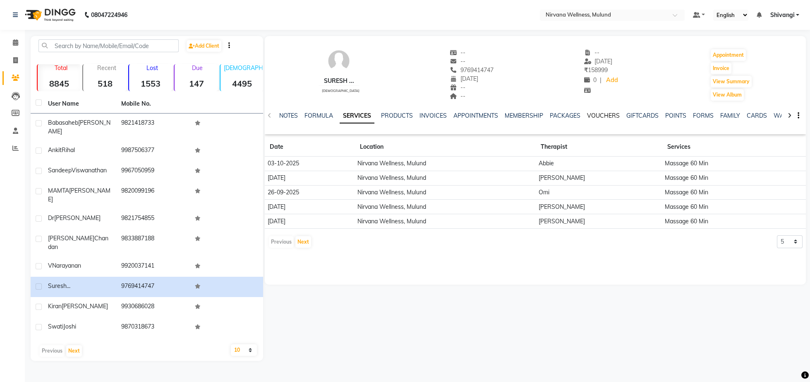
click at [612, 113] on link "VOUCHERS" at bounding box center [603, 115] width 33 height 7
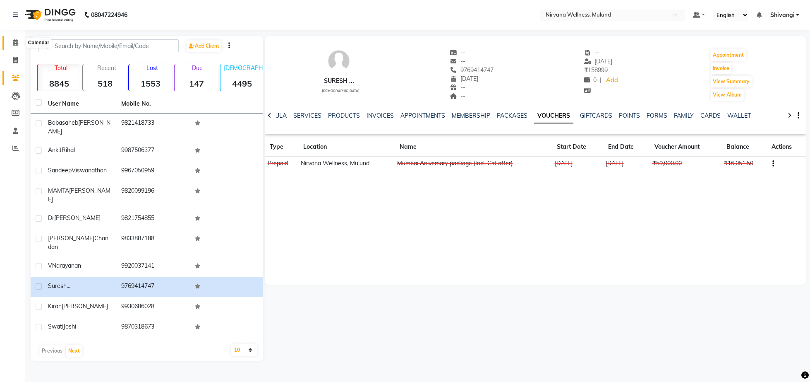
click at [18, 41] on span at bounding box center [15, 43] width 14 height 10
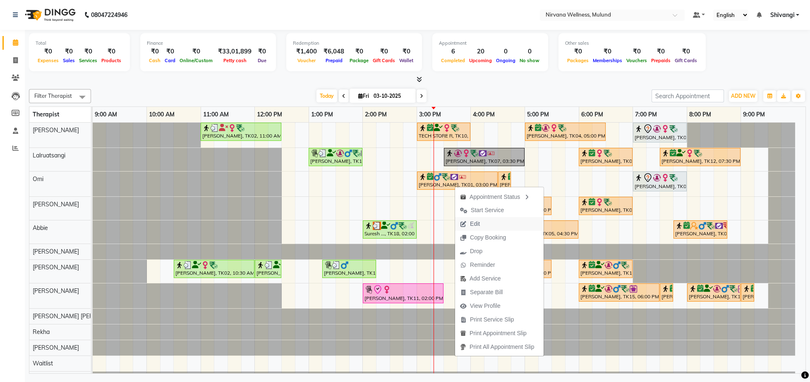
click at [479, 229] on span "Edit" at bounding box center [470, 224] width 30 height 14
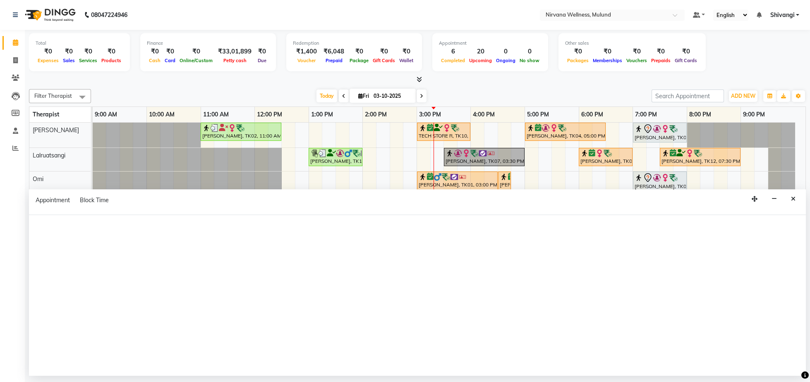
select select "92880"
select select "confirm booking"
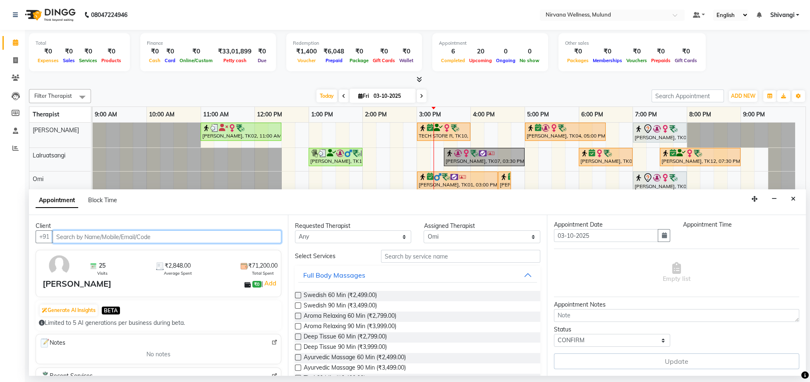
select select "900"
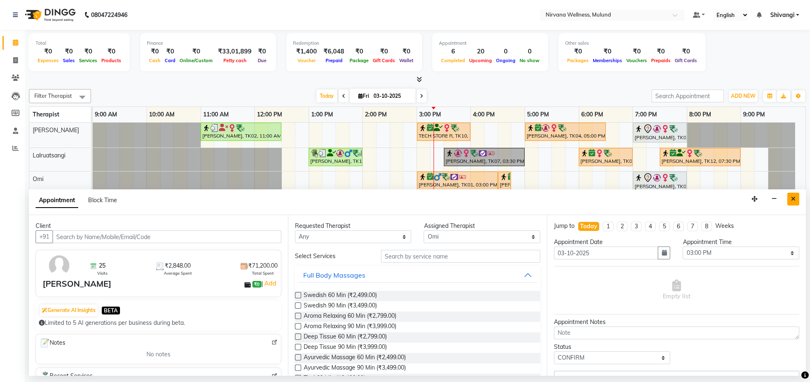
click at [798, 195] on button "Close" at bounding box center [794, 198] width 12 height 13
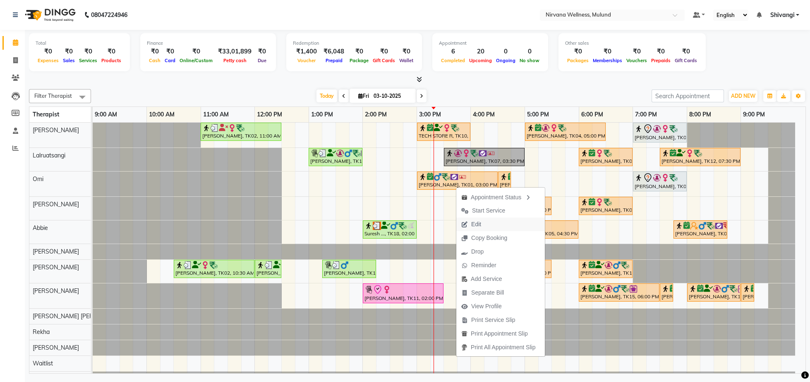
click at [483, 227] on span "Edit" at bounding box center [471, 224] width 30 height 14
select select "tentative"
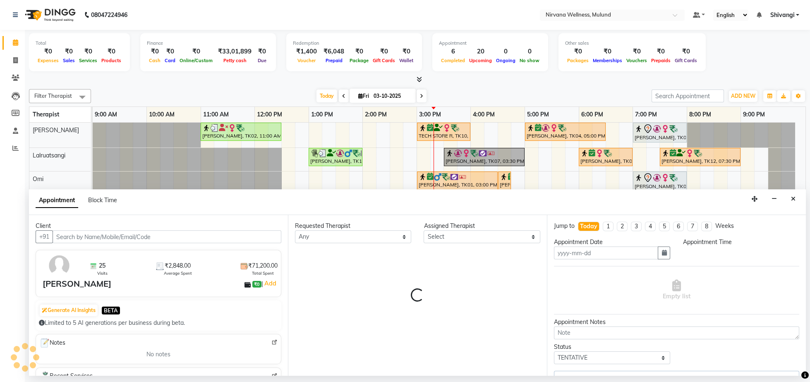
select select "92880"
type input "03-10-2025"
select select "confirm booking"
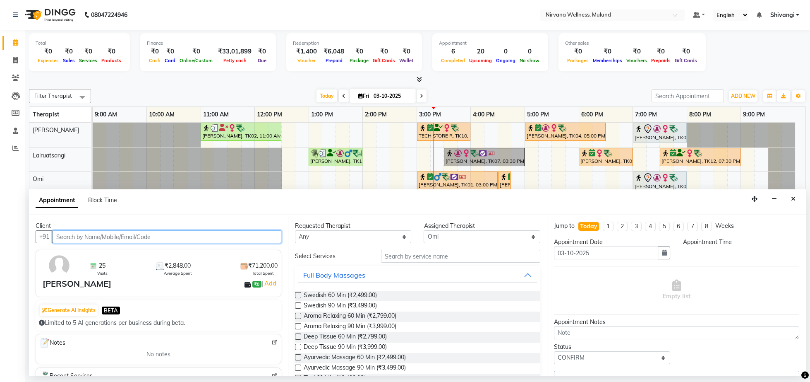
scroll to position [29, 0]
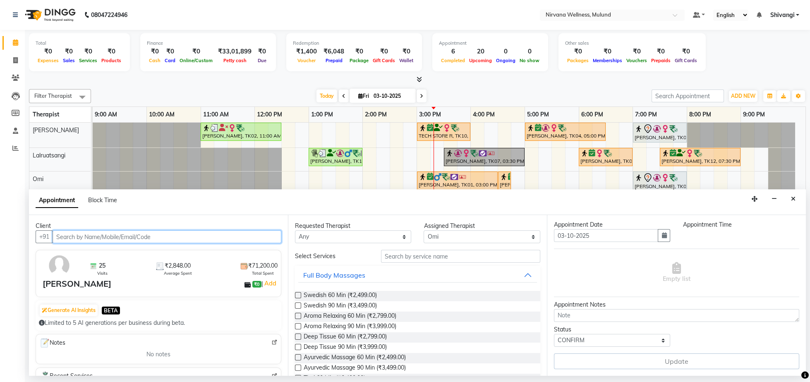
select select "900"
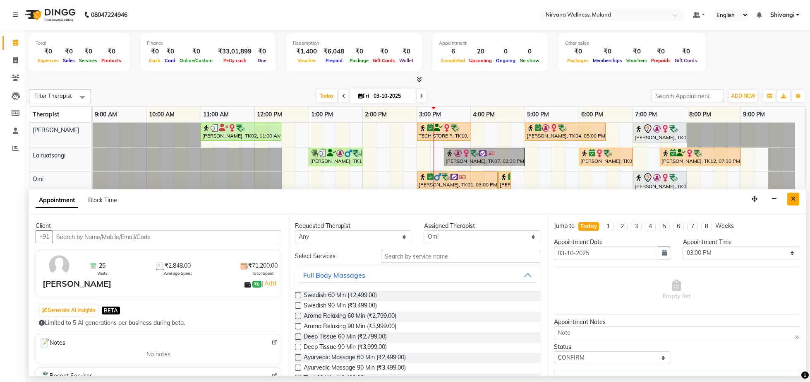
click at [788, 200] on button "Close" at bounding box center [794, 198] width 12 height 13
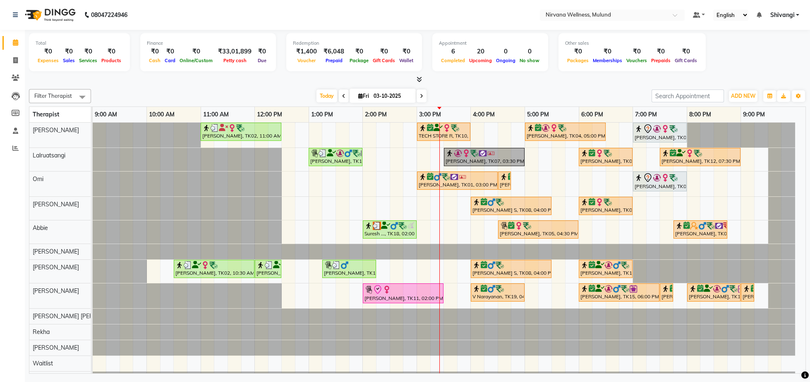
click at [380, 97] on input "03-10-2025" at bounding box center [391, 96] width 41 height 12
select select "10"
select select "2025"
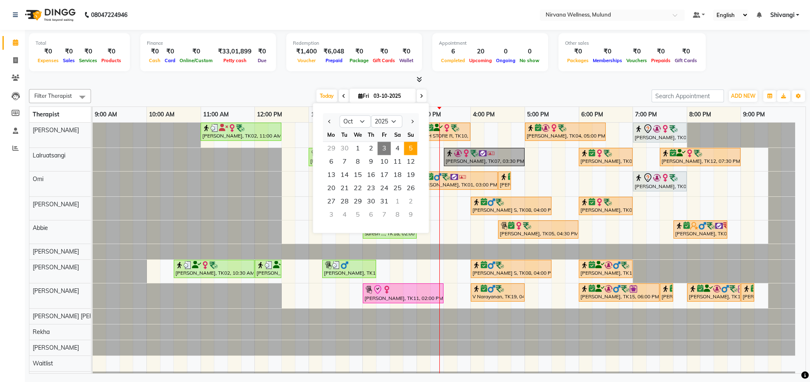
click at [409, 149] on span "5" at bounding box center [410, 148] width 13 height 13
type input "05-10-2025"
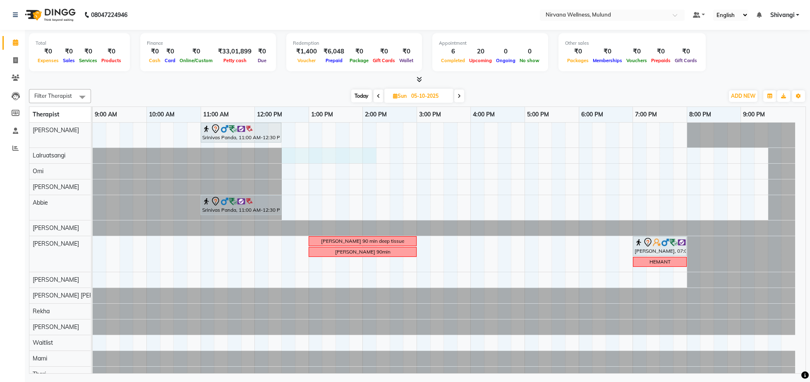
drag, startPoint x: 287, startPoint y: 156, endPoint x: 370, endPoint y: 158, distance: 82.8
click at [375, 158] on div "Srinivas Panda, 11:00 AM-12:30 PM, Swedish 90 Min Srinivas Panda, 11:00 AM-12:3…" at bounding box center [449, 252] width 713 height 259
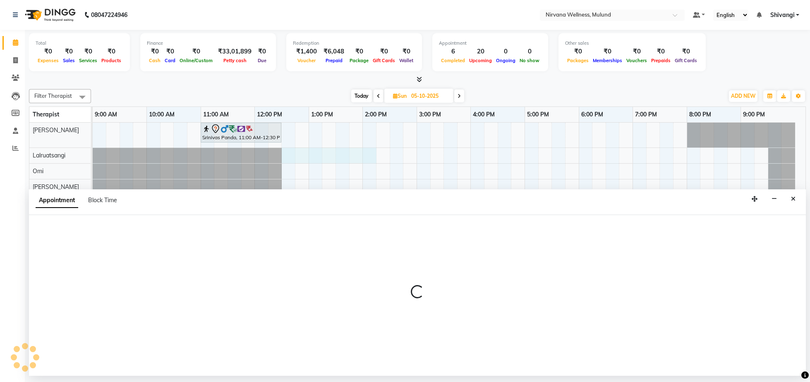
select select "48510"
select select "tentative"
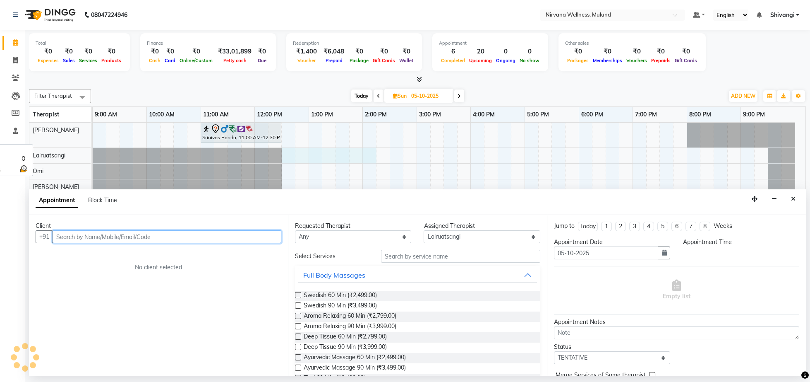
select select "750"
click at [96, 240] on input "text" at bounding box center [167, 236] width 229 height 13
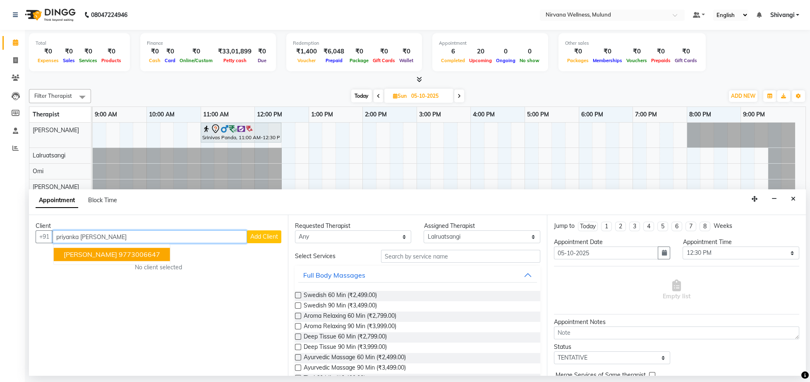
click at [110, 258] on span "Priyanka Tandel" at bounding box center [90, 254] width 53 height 8
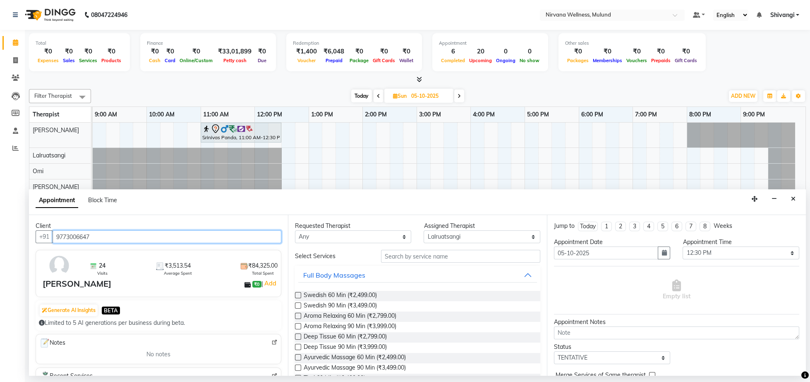
type input "9773006647"
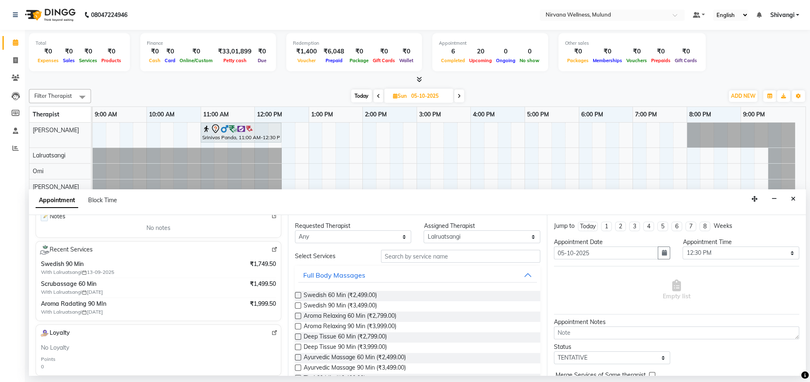
scroll to position [128, 0]
click at [324, 303] on span "Swedish 90 Min (₹3,499.00)" at bounding box center [340, 306] width 73 height 10
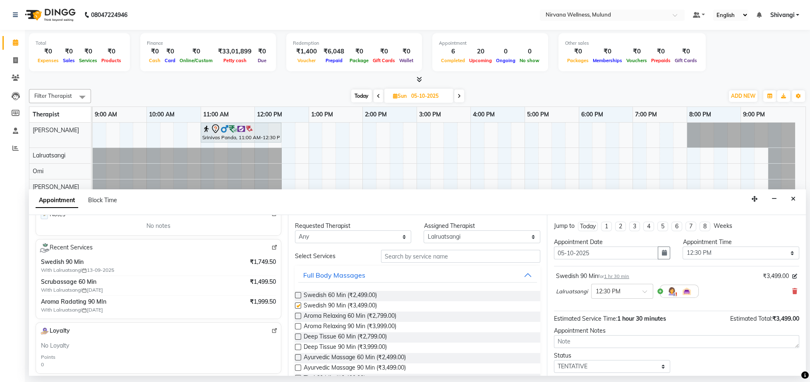
checkbox input "false"
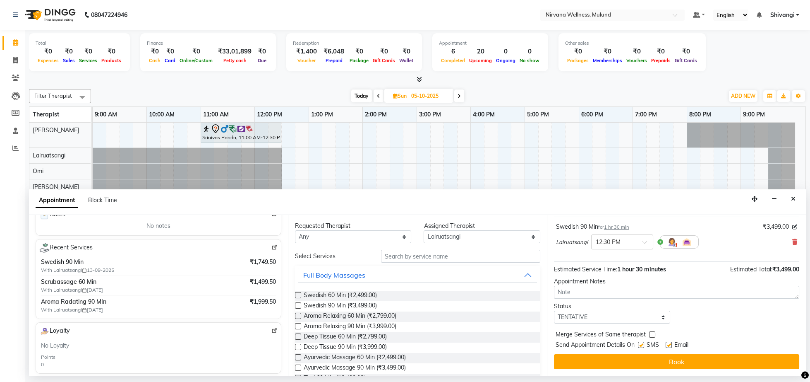
scroll to position [61, 0]
click at [352, 241] on select "Any Abbie Hemant Misale Kim Lalruatsangi Mami Miranda LT Tlau Omi Rekha Rohan K…" at bounding box center [353, 236] width 116 height 13
select select "48510"
click option "Lalruatsangi" at bounding box center [0, 0] width 0 height 0
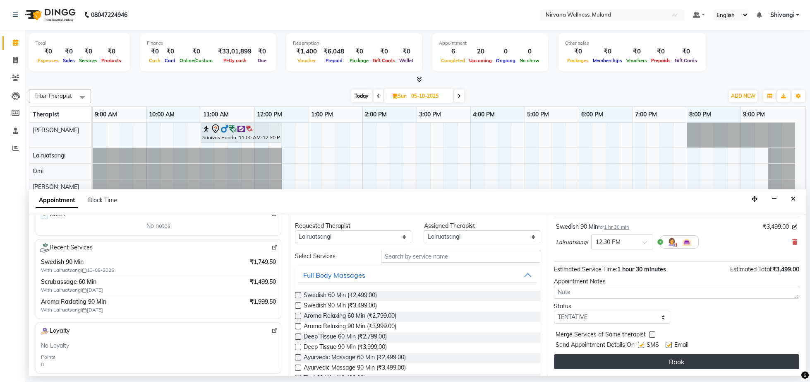
click at [708, 358] on button "Book" at bounding box center [676, 361] width 245 height 15
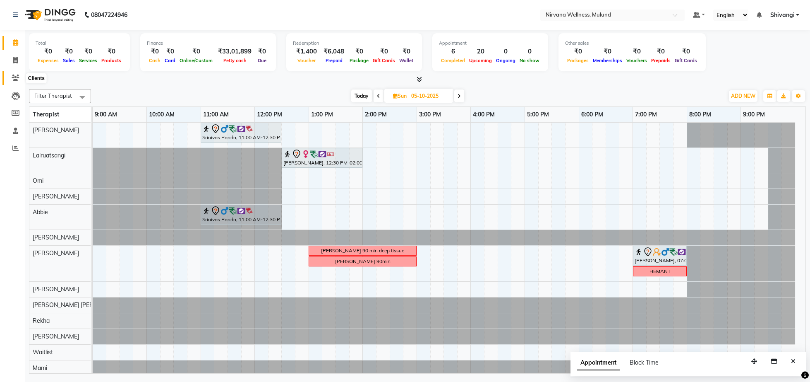
click at [11, 75] on span at bounding box center [15, 78] width 14 height 10
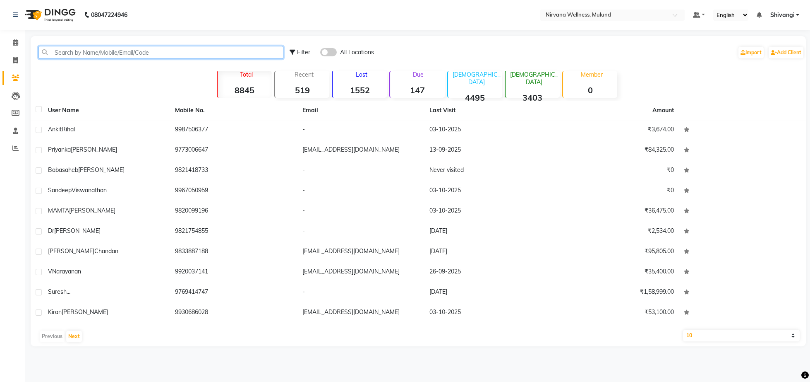
click at [161, 52] on input "text" at bounding box center [160, 52] width 245 height 13
paste input "8108997777"
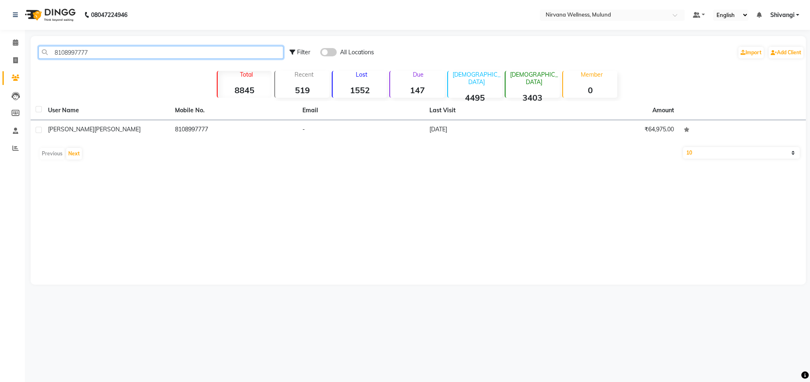
type input "8108997777"
click at [137, 120] on th "User Name" at bounding box center [106, 110] width 127 height 19
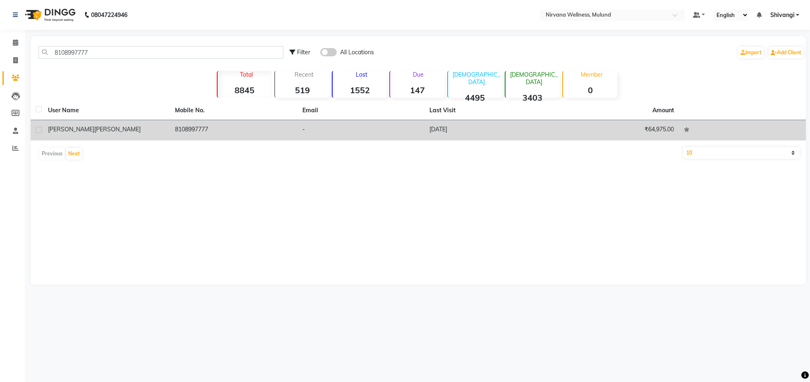
click at [141, 129] on div "Amol Nalawade" at bounding box center [106, 129] width 117 height 9
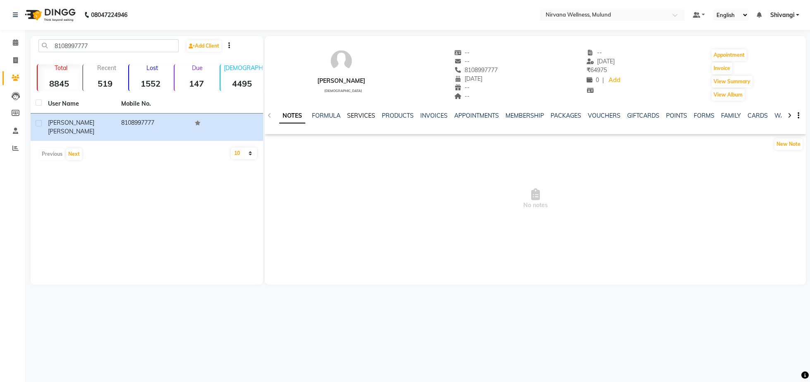
click at [368, 117] on link "SERVICES" at bounding box center [361, 115] width 28 height 7
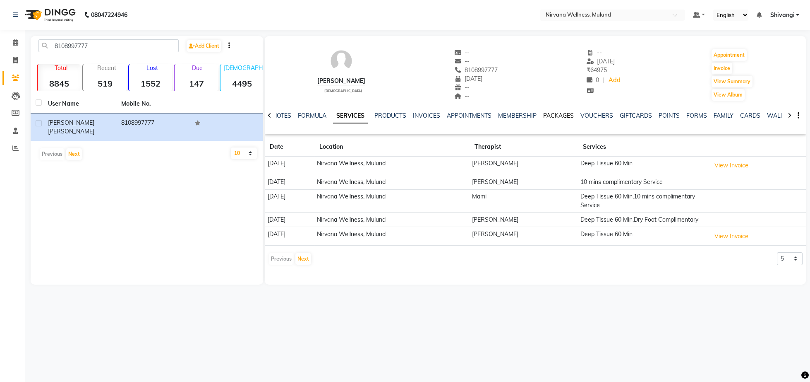
click at [566, 116] on link "PACKAGES" at bounding box center [558, 115] width 31 height 7
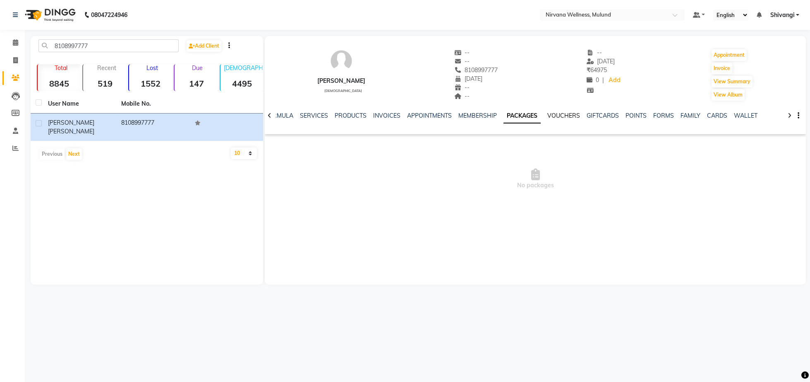
click at [579, 116] on ul "NOTES FORMULA SERVICES PRODUCTS INVOICES APPOINTMENTS MEMBERSHIP PACKAGES VOUCH…" at bounding box center [502, 115] width 525 height 9
click at [560, 116] on link "VOUCHERS" at bounding box center [564, 115] width 33 height 7
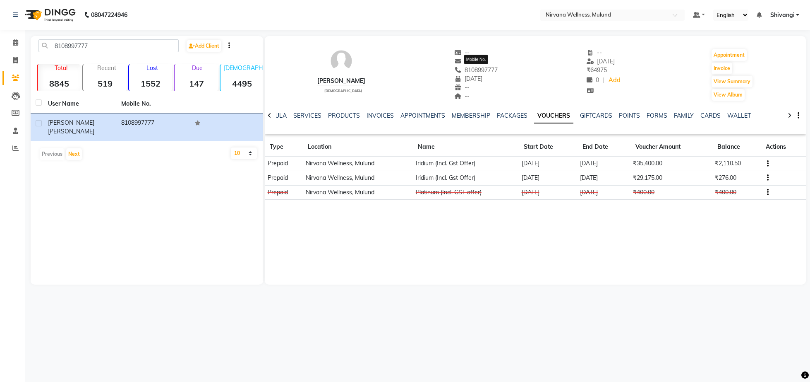
click at [483, 70] on span "8108997777" at bounding box center [476, 69] width 44 height 7
click at [575, 120] on ul "NOTES FORMULA SERVICES PRODUCTS INVOICES APPOINTMENTS MEMBERSHIP PACKAGES VOUCH…" at bounding box center [495, 115] width 525 height 9
click at [11, 46] on span at bounding box center [15, 43] width 14 height 10
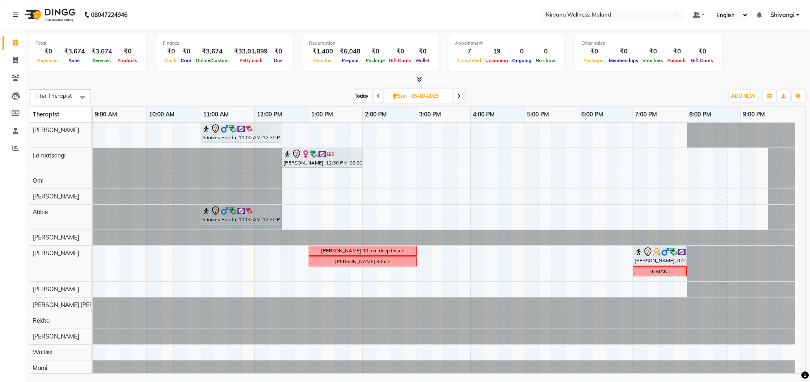
click at [349, 95] on div "Today Sun 05-10-2025" at bounding box center [407, 96] width 625 height 12
click at [365, 94] on span "Today" at bounding box center [361, 95] width 21 height 13
type input "03-10-2025"
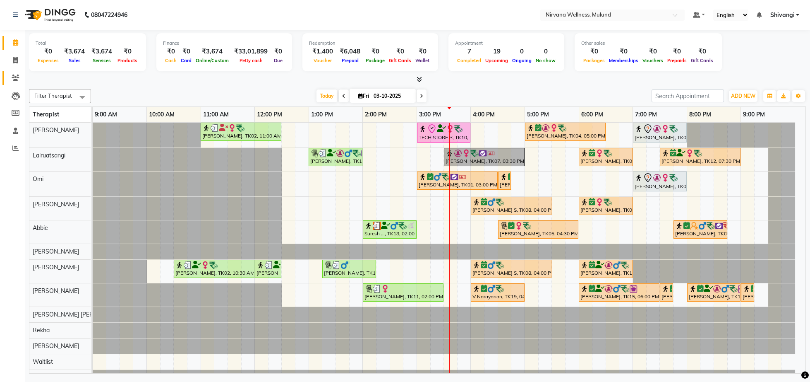
click at [14, 77] on icon at bounding box center [16, 77] width 8 height 6
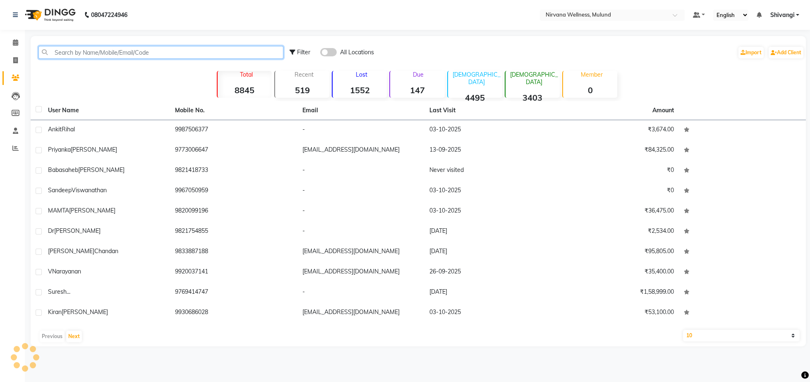
click at [84, 55] on input "text" at bounding box center [160, 52] width 245 height 13
paste input "8108997777"
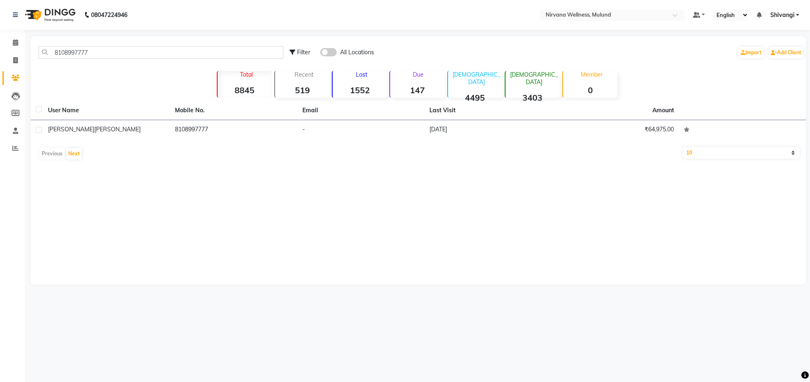
click at [126, 141] on div "User Name Mobile No. Email Last Visit Amount Amol Nalawade 8108997777 - 07-08-2…" at bounding box center [419, 132] width 776 height 62
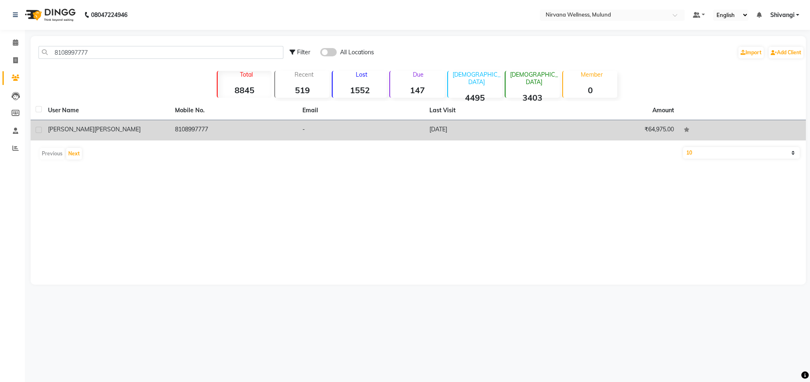
click at [134, 125] on div "Amol Nalawade" at bounding box center [106, 129] width 117 height 9
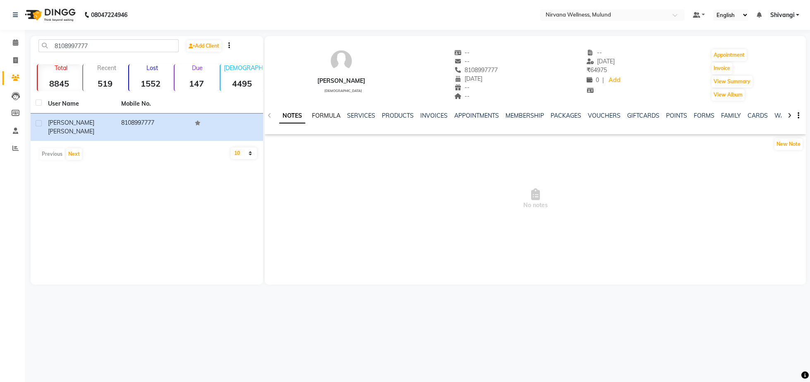
click at [323, 115] on link "FORMULA" at bounding box center [326, 115] width 29 height 7
click at [353, 118] on link "SERVICES" at bounding box center [360, 115] width 28 height 7
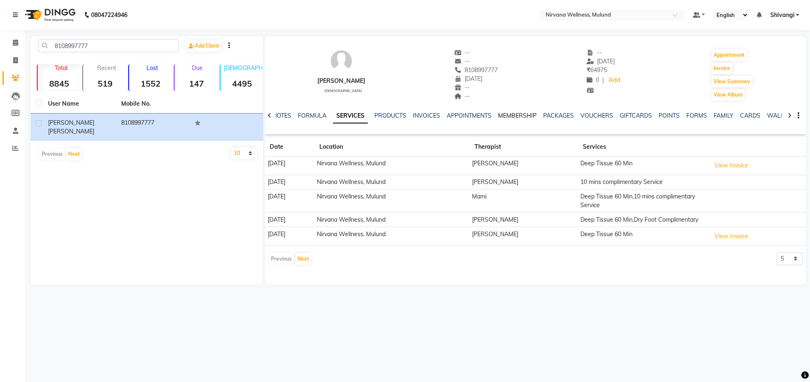
click at [526, 115] on link "MEMBERSHIP" at bounding box center [517, 115] width 38 height 7
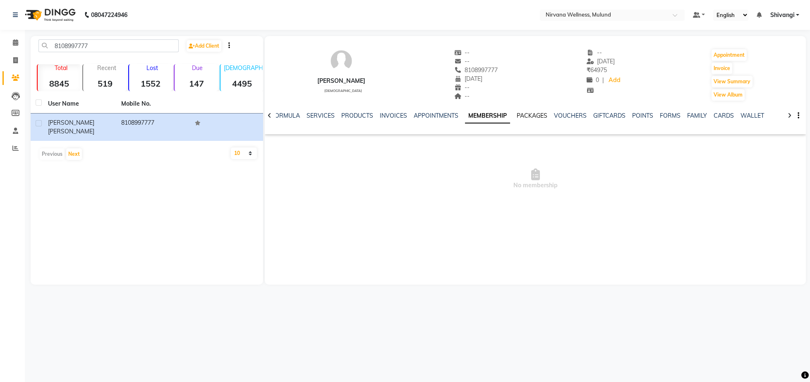
click at [533, 117] on link "PACKAGES" at bounding box center [532, 115] width 31 height 7
click at [550, 116] on link "VOUCHERS" at bounding box center [564, 115] width 33 height 7
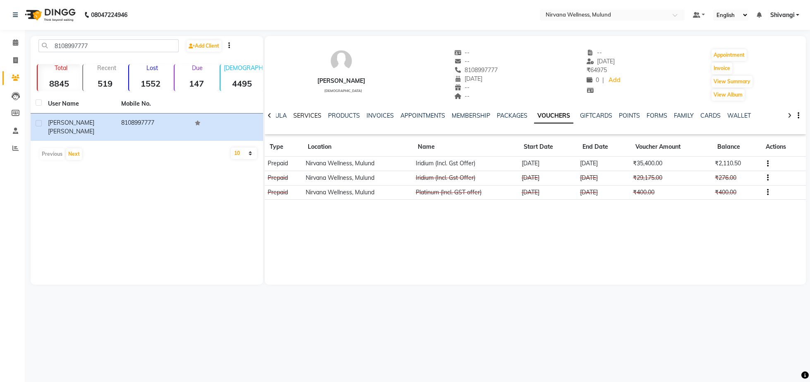
click at [299, 115] on link "SERVICES" at bounding box center [307, 115] width 28 height 7
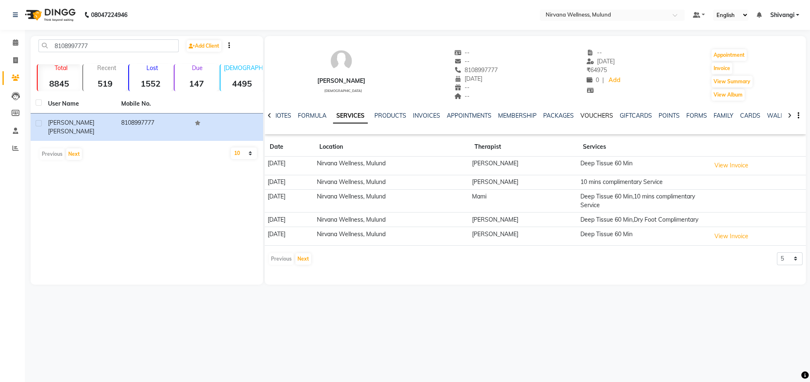
click at [603, 118] on link "VOUCHERS" at bounding box center [597, 115] width 33 height 7
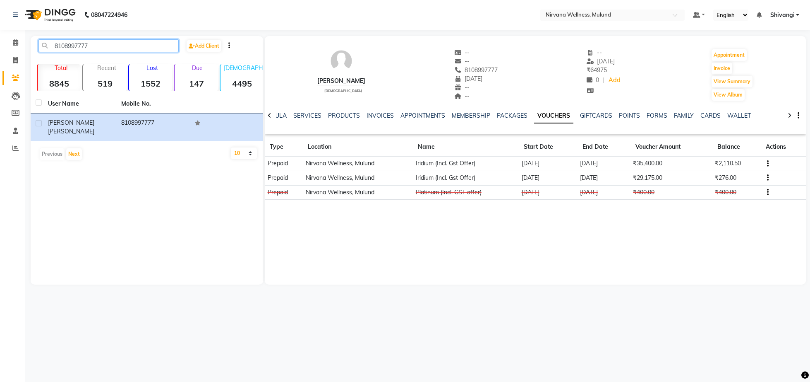
click at [120, 44] on input "8108997777" at bounding box center [108, 45] width 140 height 13
paste input "9967049999"
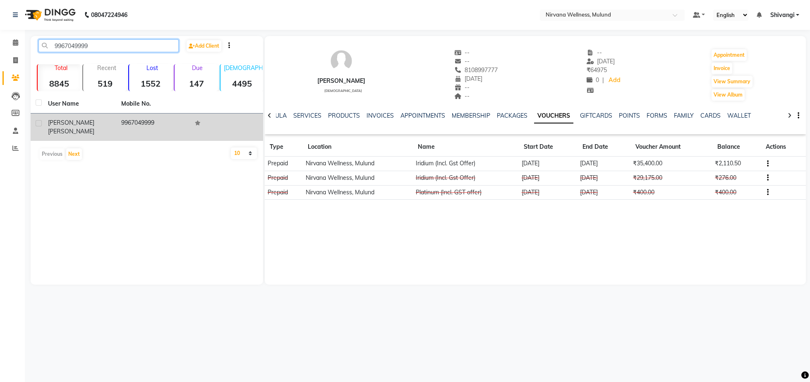
type input "9967049999"
click at [149, 115] on td "9967049999" at bounding box center [152, 126] width 73 height 27
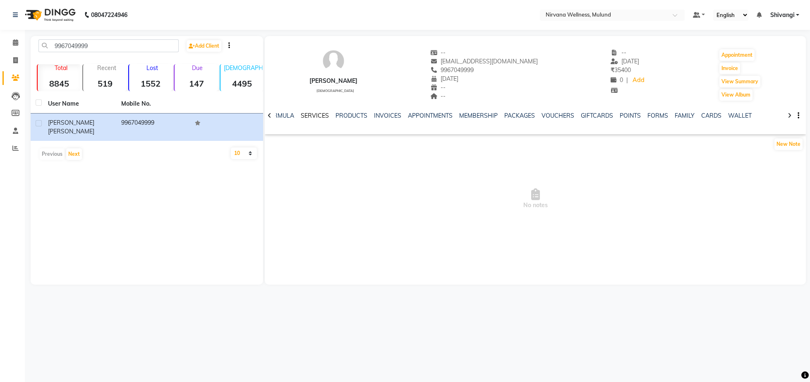
click at [307, 119] on link "SERVICES" at bounding box center [315, 115] width 28 height 7
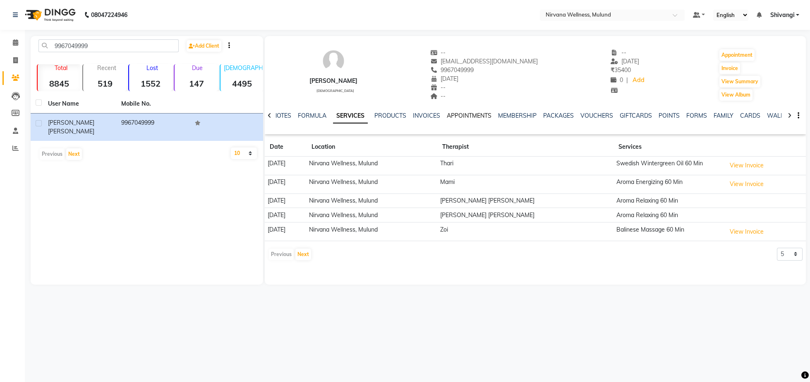
click at [485, 117] on link "APPOINTMENTS" at bounding box center [469, 115] width 45 height 7
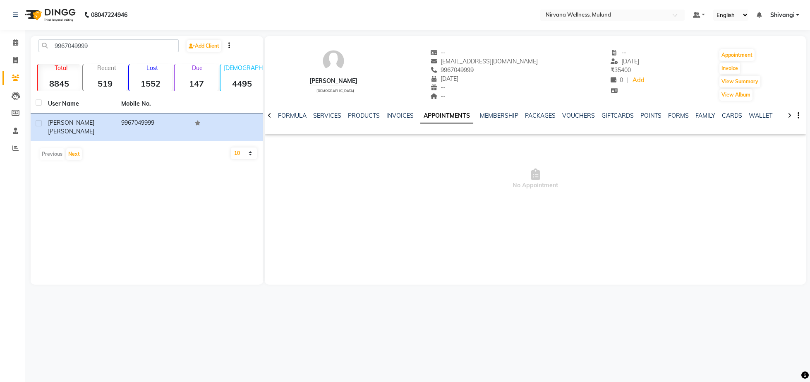
click at [380, 112] on ul "NOTES FORMULA SERVICES PRODUCTS INVOICES APPOINTMENTS MEMBERSHIP PACKAGES VOUCH…" at bounding box center [516, 115] width 526 height 9
click at [387, 116] on link "INVOICES" at bounding box center [400, 115] width 27 height 7
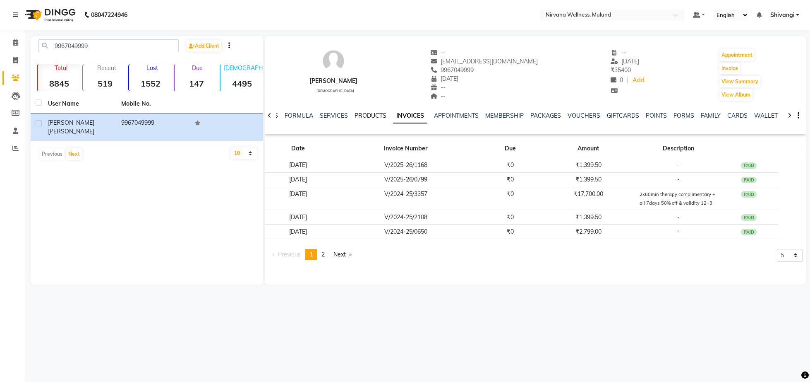
click at [372, 113] on link "PRODUCTS" at bounding box center [371, 115] width 32 height 7
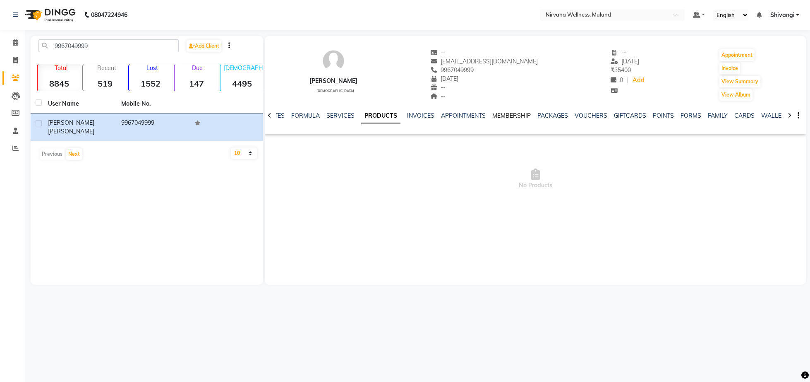
click at [520, 116] on link "MEMBERSHIP" at bounding box center [511, 115] width 38 height 7
click at [533, 116] on link "PACKAGES" at bounding box center [532, 115] width 31 height 7
click at [545, 111] on div "NOTES FORMULA SERVICES PRODUCTS INVOICES APPOINTMENTS MEMBERSHIP PACKAGES VOUCH…" at bounding box center [535, 115] width 541 height 29
click at [548, 118] on link "VOUCHERS" at bounding box center [564, 115] width 33 height 7
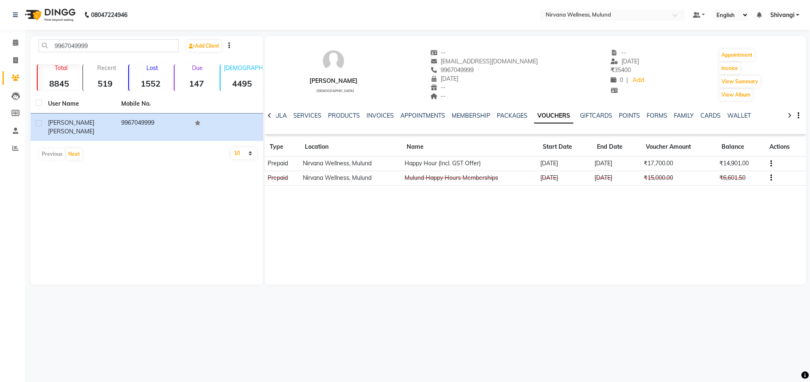
click at [305, 111] on div "SERVICES" at bounding box center [307, 115] width 28 height 9
click at [306, 116] on link "SERVICES" at bounding box center [307, 115] width 28 height 7
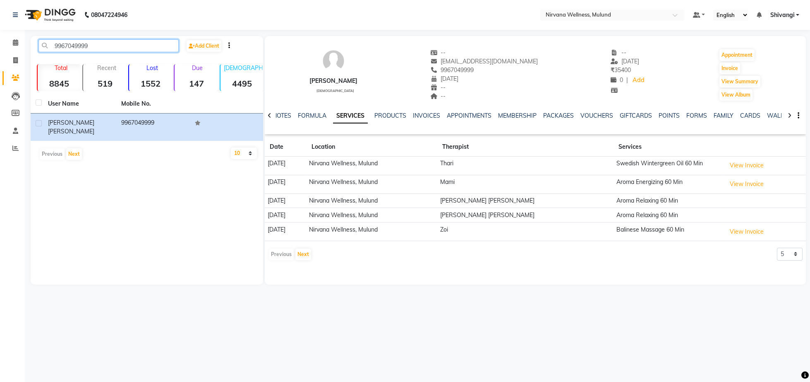
click at [93, 47] on input "9967049999" at bounding box center [108, 45] width 140 height 13
click at [14, 39] on span at bounding box center [15, 43] width 14 height 10
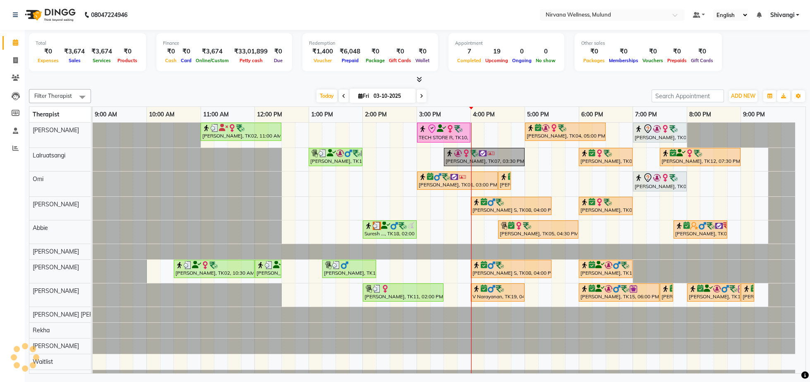
click at [412, 94] on div "[DATE] [DATE]" at bounding box center [372, 96] width 112 height 12
click at [420, 98] on icon at bounding box center [421, 96] width 3 height 5
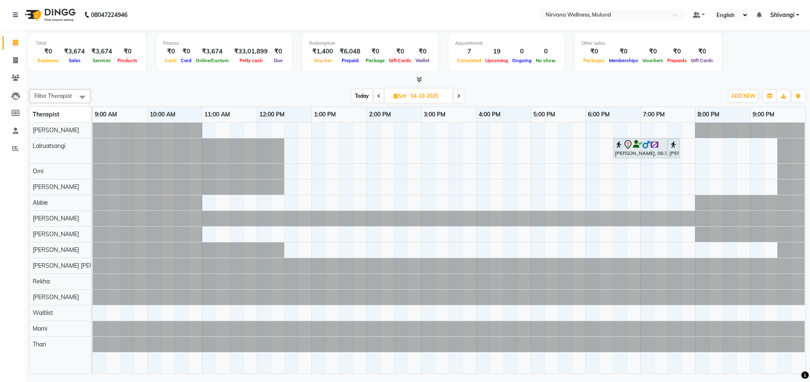
click at [456, 94] on span at bounding box center [459, 95] width 10 height 13
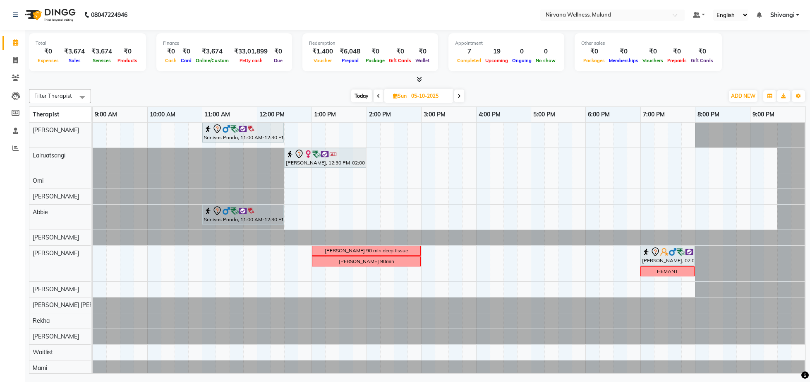
click at [377, 100] on span at bounding box center [379, 95] width 10 height 13
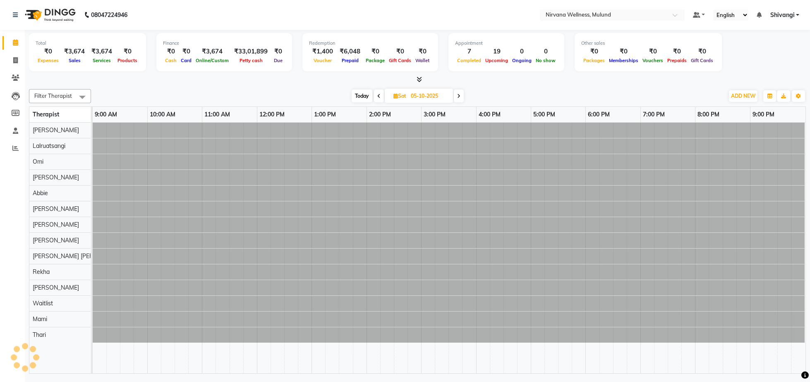
type input "04-10-2025"
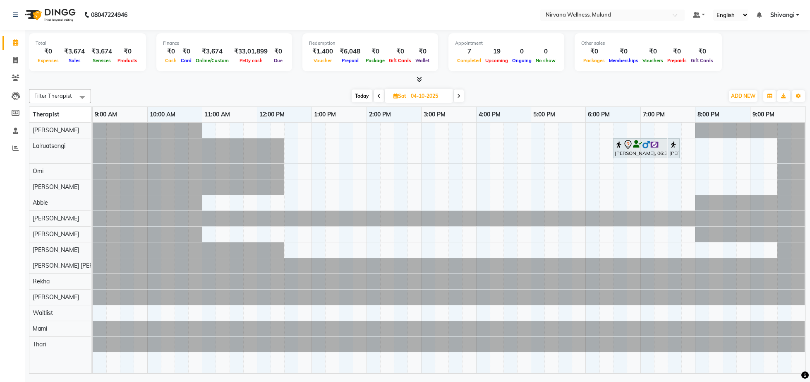
click at [321, 134] on div "Dhaval Dedhia, 06:30 PM-07:30 PM, Massage 60 Min Dhaval Dedhia, 07:30 PM-07:40 …" at bounding box center [449, 248] width 713 height 251
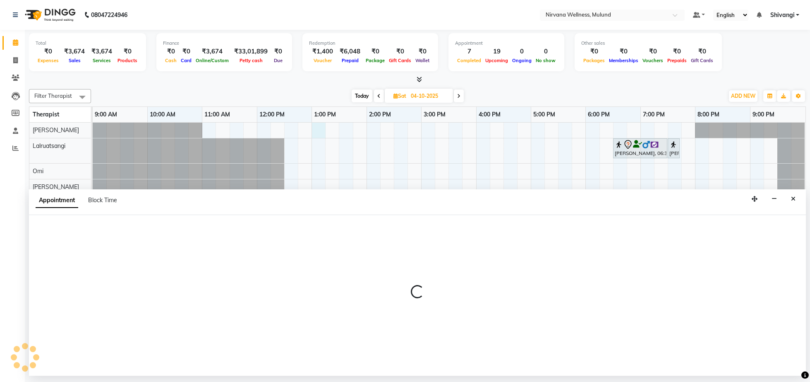
select select "29686"
select select "tentative"
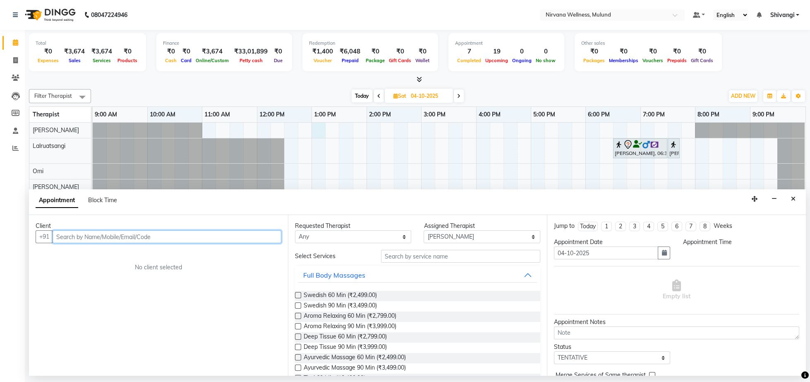
select select "780"
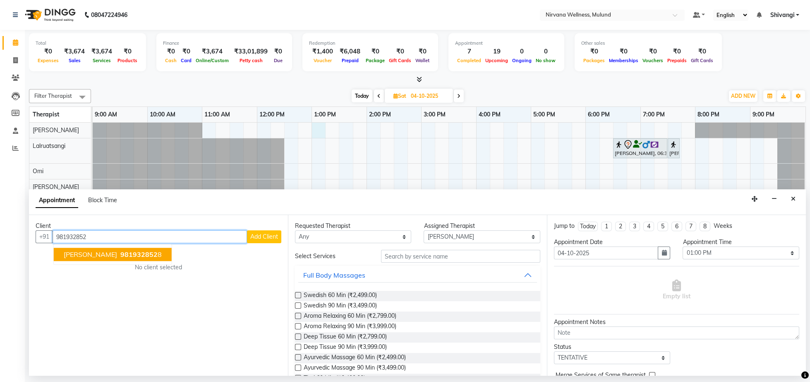
type input "9819328528"
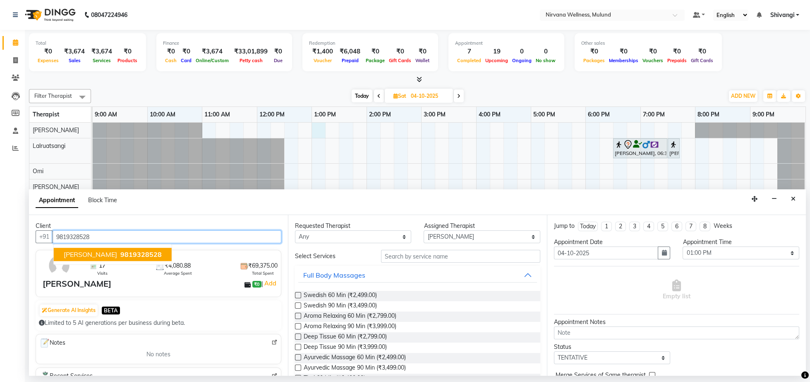
click at [135, 250] on button "Vinod Natrajan 9819328528" at bounding box center [113, 254] width 118 height 13
click at [74, 234] on input "9819328528" at bounding box center [167, 236] width 229 height 13
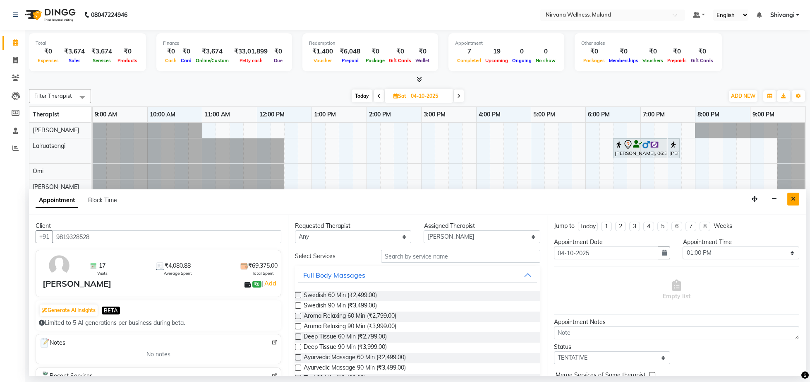
click at [791, 199] on button "Close" at bounding box center [794, 198] width 12 height 13
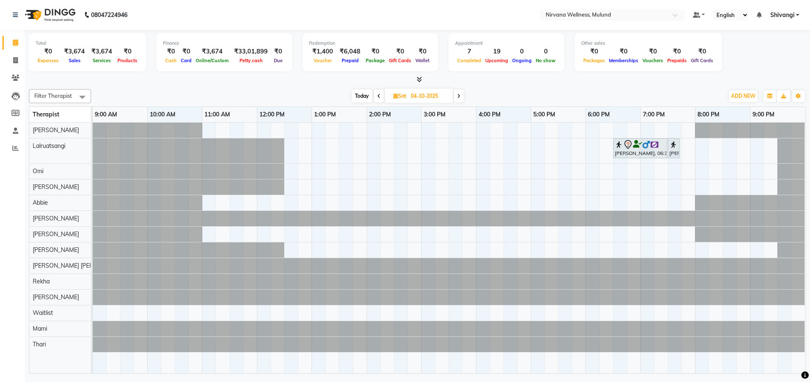
click at [457, 96] on span at bounding box center [459, 95] width 10 height 13
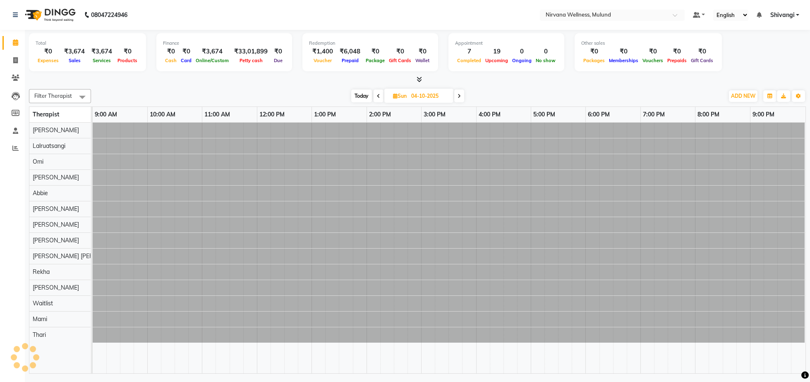
type input "05-10-2025"
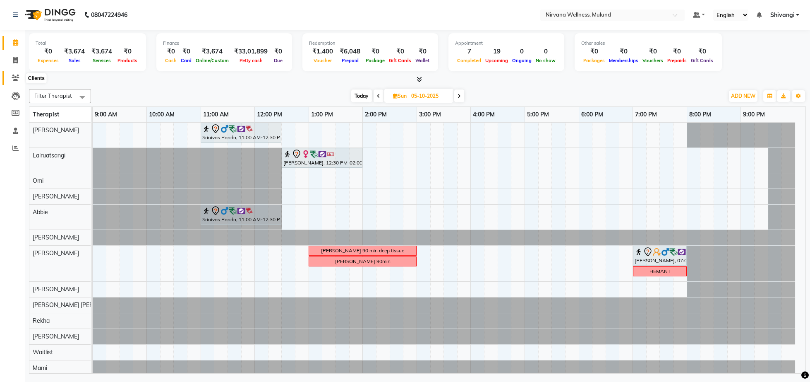
click at [11, 77] on span at bounding box center [15, 78] width 14 height 10
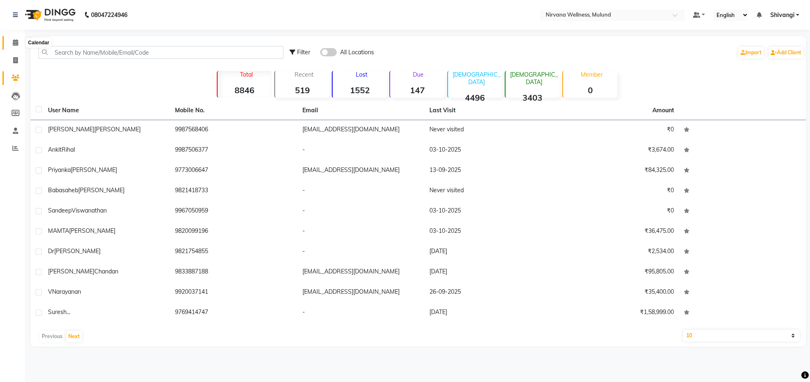
click at [13, 42] on icon at bounding box center [15, 42] width 5 height 6
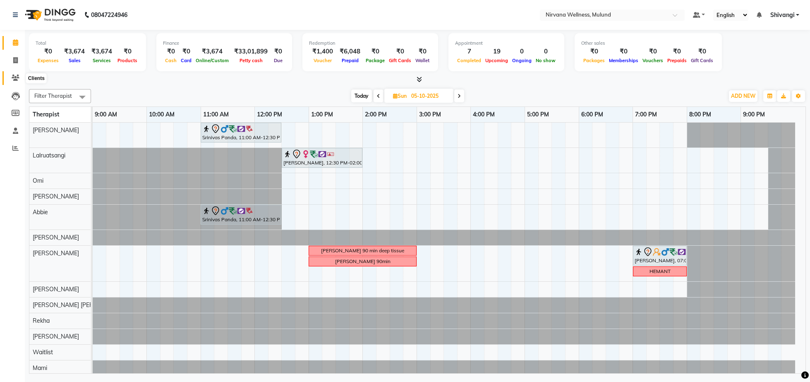
click at [10, 78] on span at bounding box center [15, 78] width 14 height 10
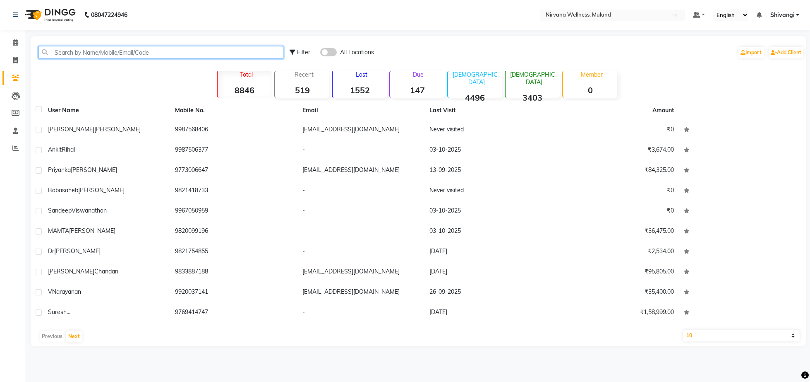
click at [148, 50] on input "text" at bounding box center [160, 52] width 245 height 13
click at [18, 43] on span at bounding box center [15, 43] width 14 height 10
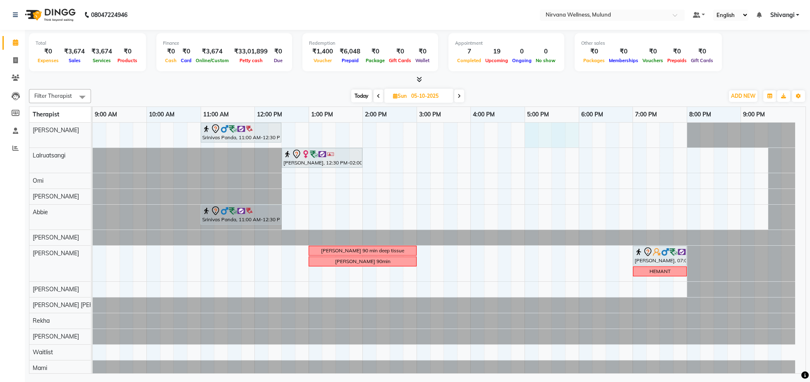
drag, startPoint x: 528, startPoint y: 143, endPoint x: 572, endPoint y: 142, distance: 43.5
click at [576, 142] on div "Srinivas Panda, 11:00 AM-12:30 PM, Swedish 90 Min Priyanka Tandel, 12:30 PM-02:…" at bounding box center [449, 257] width 713 height 269
select select "29686"
select select "tentative"
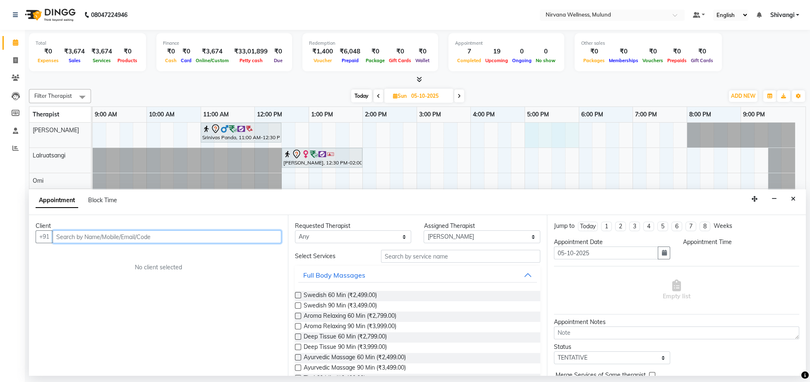
select select "1020"
click at [78, 241] on input "text" at bounding box center [167, 236] width 229 height 13
paste input "9819328528"
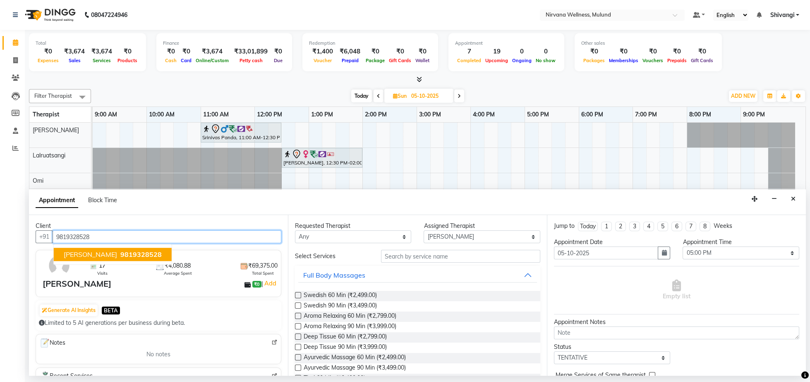
click at [81, 254] on span "Vinod Natrajan" at bounding box center [90, 254] width 53 height 8
type input "9819328528"
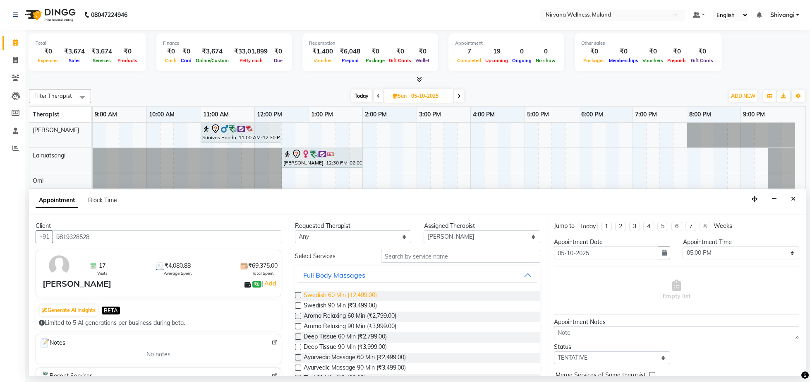
click at [319, 294] on span "Swedish 60 Min (₹2,499.00)" at bounding box center [340, 296] width 73 height 10
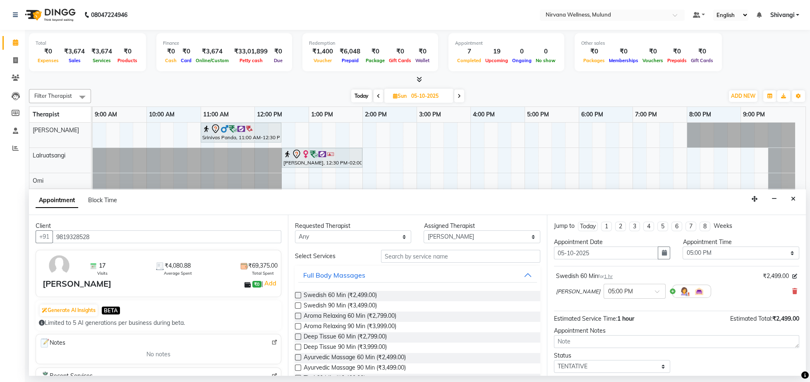
click at [394, 295] on div "Swedish 60 Min (₹2,499.00)" at bounding box center [417, 296] width 245 height 10
click at [356, 295] on span "Swedish 60 Min (₹2,499.00)" at bounding box center [340, 296] width 73 height 10
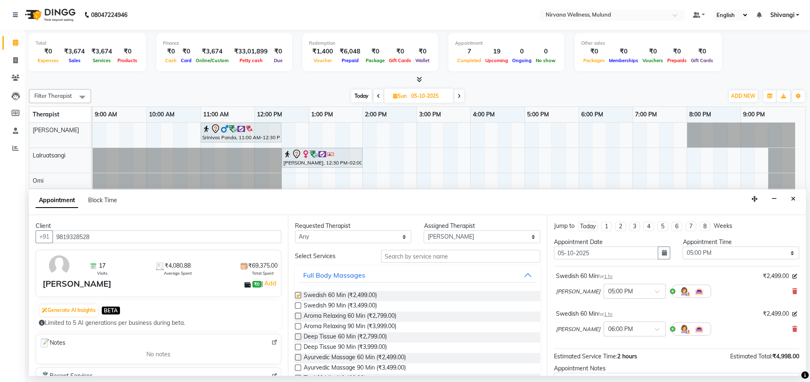
checkbox input "false"
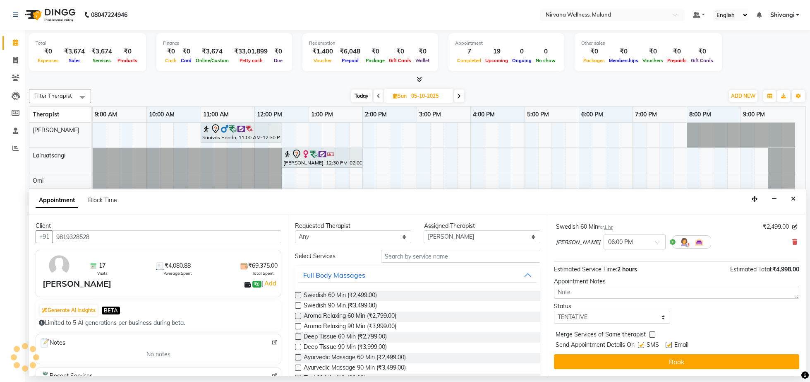
scroll to position [98, 0]
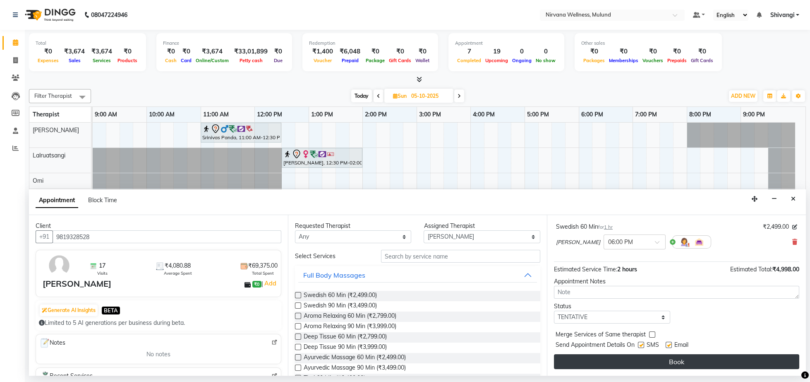
click at [641, 360] on button "Book" at bounding box center [676, 361] width 245 height 15
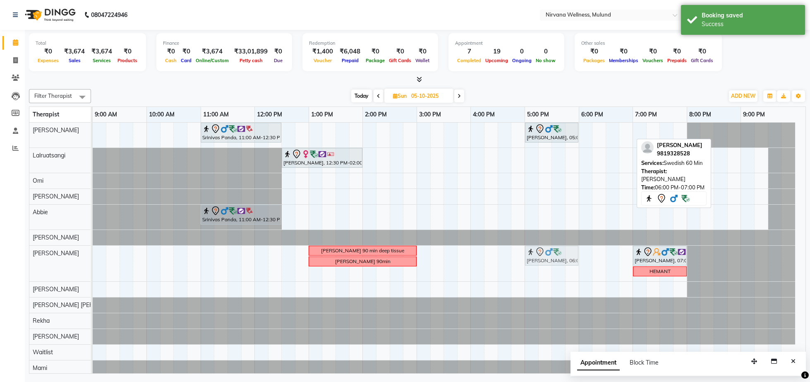
drag, startPoint x: 598, startPoint y: 129, endPoint x: 542, endPoint y: 271, distance: 152.6
click at [542, 271] on div "Srinivas Panda, 11:00 AM-12:30 PM, Swedish 90 Min Vinod Natrajan, 05:00 PM-06:0…" at bounding box center [449, 257] width 713 height 269
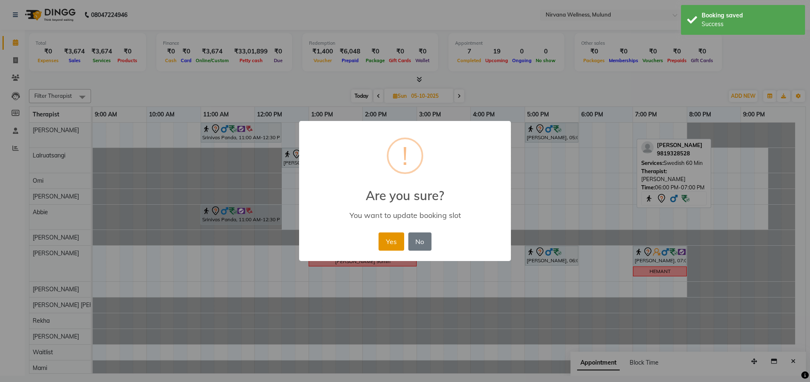
click at [393, 241] on button "Yes" at bounding box center [391, 241] width 25 height 18
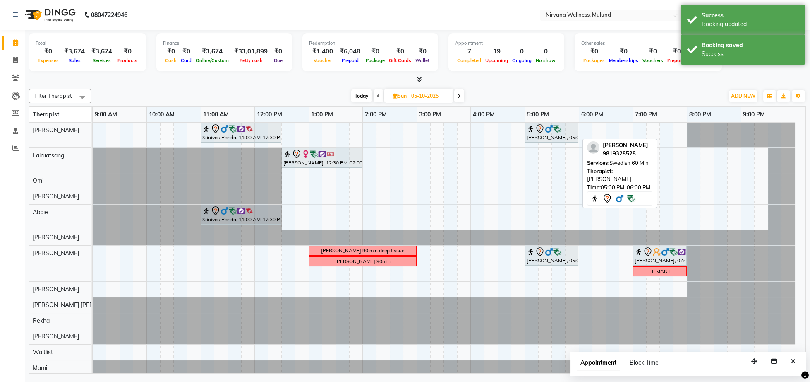
click at [535, 132] on img at bounding box center [531, 129] width 8 height 8
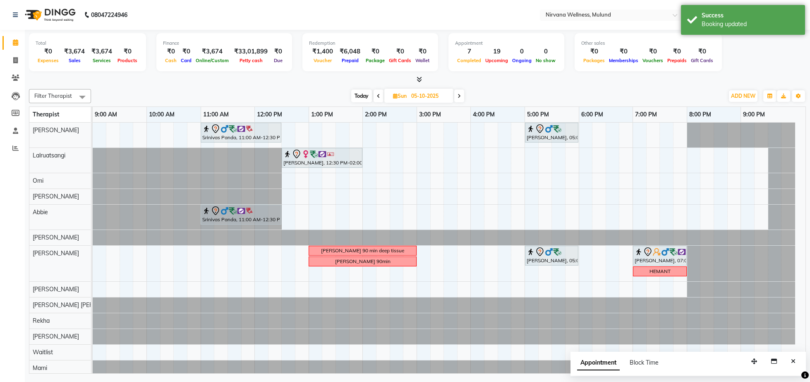
click at [354, 94] on span "Today" at bounding box center [361, 95] width 21 height 13
type input "03-10-2025"
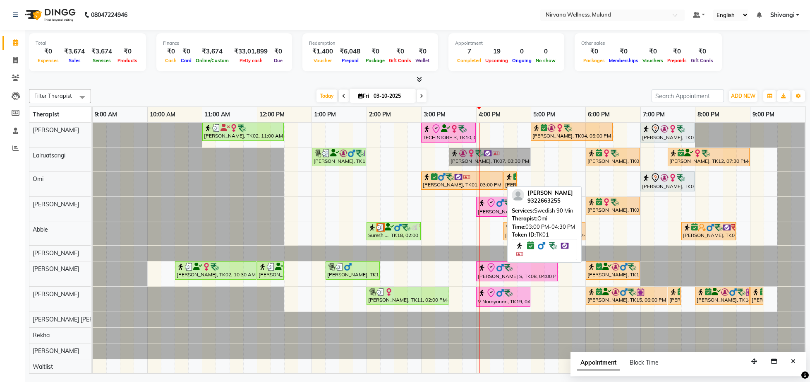
click at [441, 188] on div "[PERSON_NAME], TK01, 03:00 PM-04:30 PM, Swedish 90 Min" at bounding box center [462, 181] width 80 height 16
select select "8"
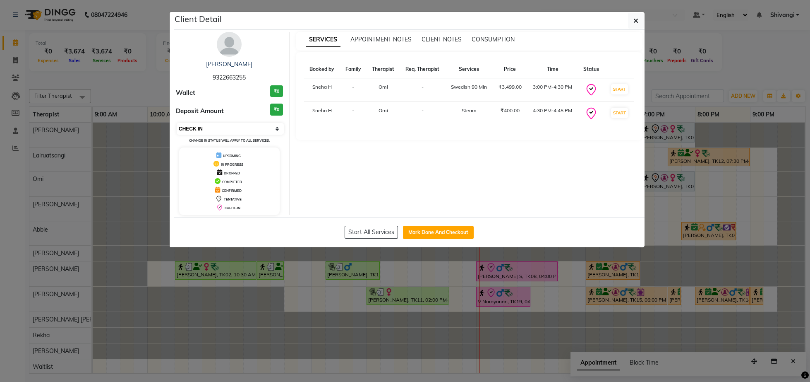
click at [233, 126] on select "Select IN SERVICE CONFIRMED TENTATIVE CHECK IN MARK DONE DROPPED UPCOMING" at bounding box center [230, 129] width 107 height 12
click at [122, 84] on ngb-modal-window "Client Detail Roshan Thapa 9322663255 Wallet ₹0 Deposit Amount ₹0 Select IN SER…" at bounding box center [405, 191] width 810 height 382
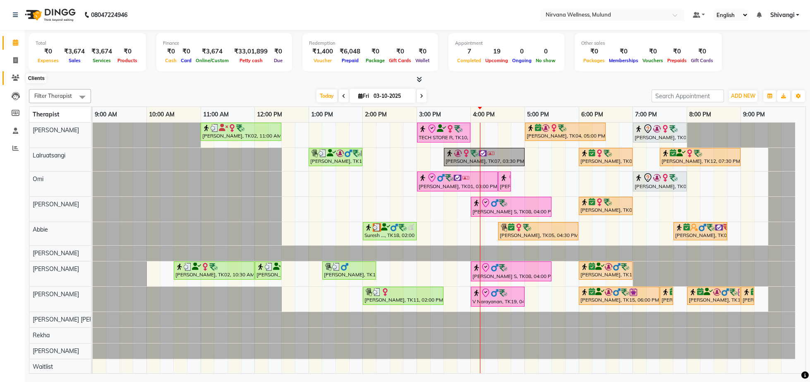
click at [15, 74] on span at bounding box center [15, 78] width 14 height 10
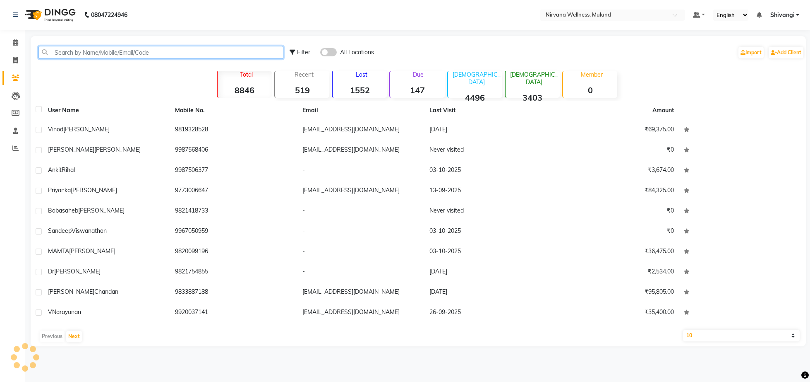
click at [163, 58] on input "text" at bounding box center [160, 52] width 245 height 13
drag, startPoint x: 162, startPoint y: 55, endPoint x: 161, endPoint y: 62, distance: 7.1
click at [161, 59] on input "text" at bounding box center [160, 52] width 245 height 13
paste input "9619777985"
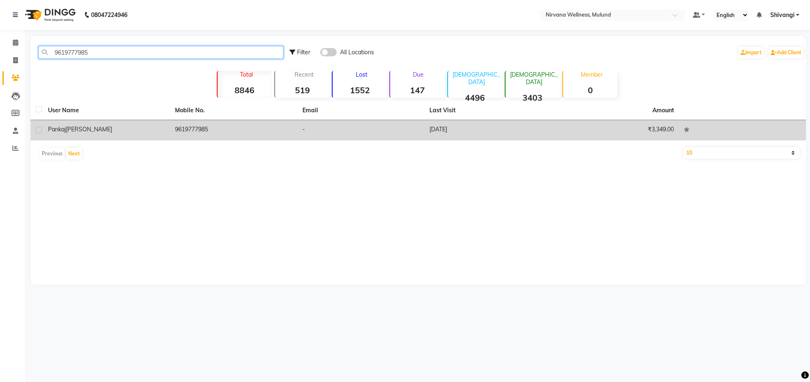
type input "9619777985"
click at [129, 139] on td "Pankaj Dalvi" at bounding box center [106, 130] width 127 height 20
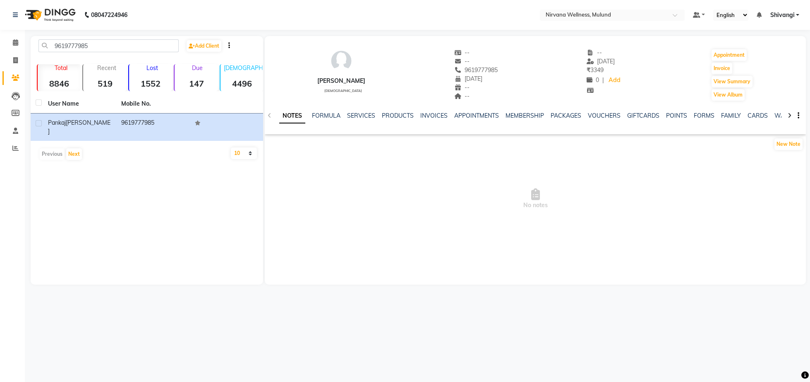
click at [367, 119] on div "SERVICES" at bounding box center [361, 115] width 28 height 9
click at [372, 115] on link "SERVICES" at bounding box center [361, 115] width 28 height 7
click at [393, 115] on link "PRODUCTS" at bounding box center [391, 115] width 32 height 7
click at [413, 118] on link "INVOICES" at bounding box center [420, 115] width 27 height 7
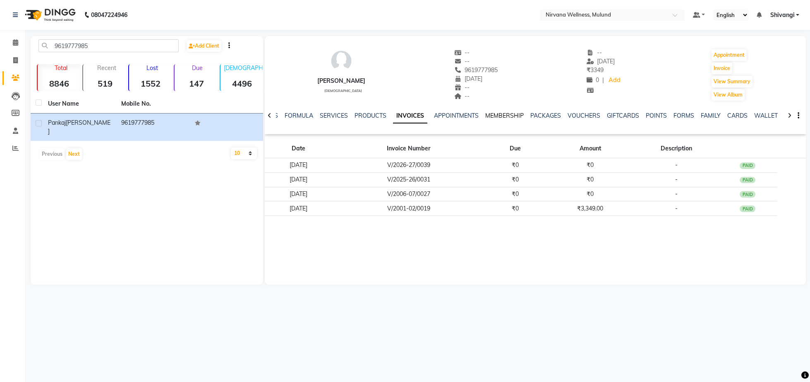
click at [500, 114] on link "MEMBERSHIP" at bounding box center [504, 115] width 38 height 7
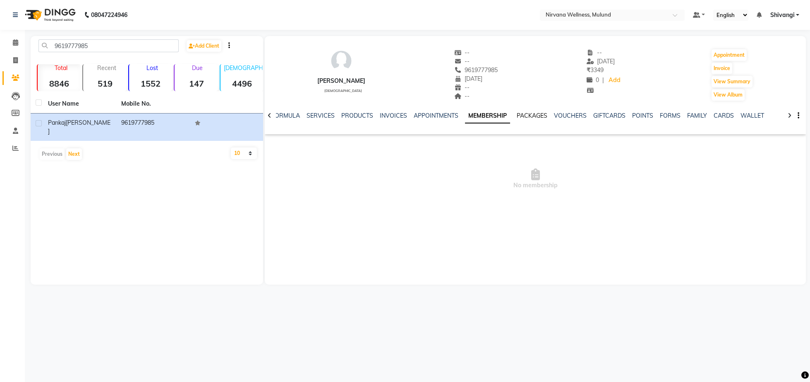
click at [526, 113] on link "PACKAGES" at bounding box center [532, 115] width 31 height 7
click at [553, 117] on link "VOUCHERS" at bounding box center [564, 115] width 33 height 7
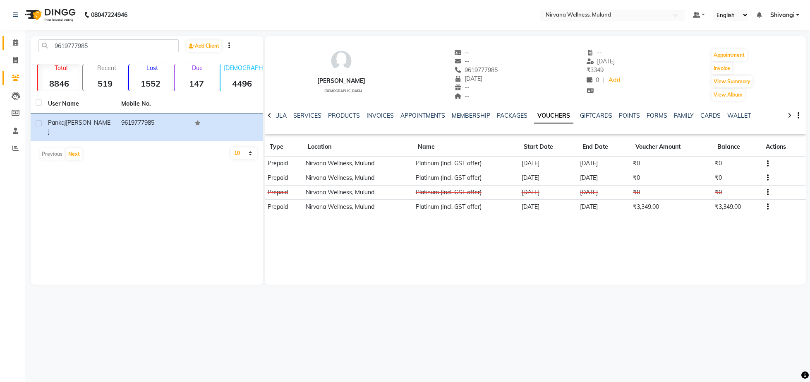
click at [7, 37] on link "Calendar" at bounding box center [12, 43] width 20 height 14
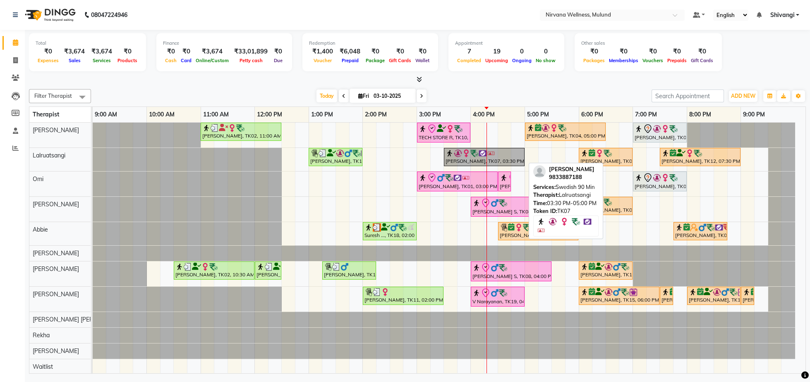
click at [510, 140] on div "Kiran Fernandes, TK02, 11:00 AM-12:30 PM, Balinese Massage 90 Min TECH STORE R,…" at bounding box center [449, 264] width 713 height 283
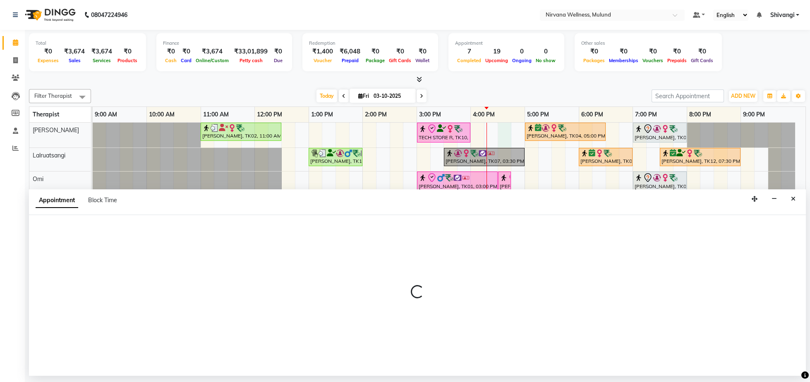
select select "29686"
select select "tentative"
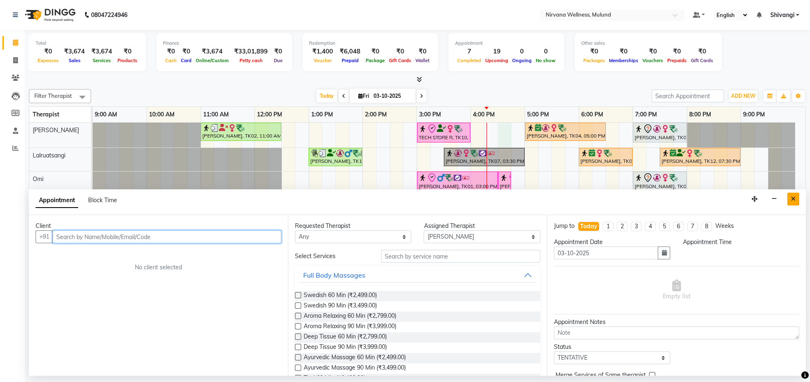
select select "990"
click at [794, 202] on icon "Close" at bounding box center [793, 199] width 5 height 6
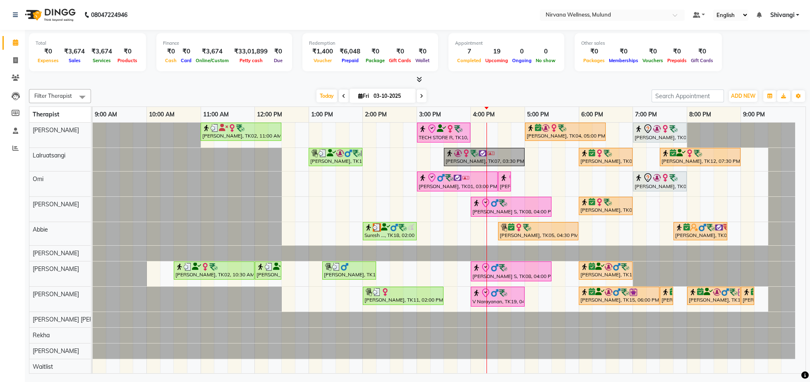
drag, startPoint x: 419, startPoint y: 96, endPoint x: 439, endPoint y: 103, distance: 21.1
click at [419, 96] on span at bounding box center [422, 95] width 10 height 13
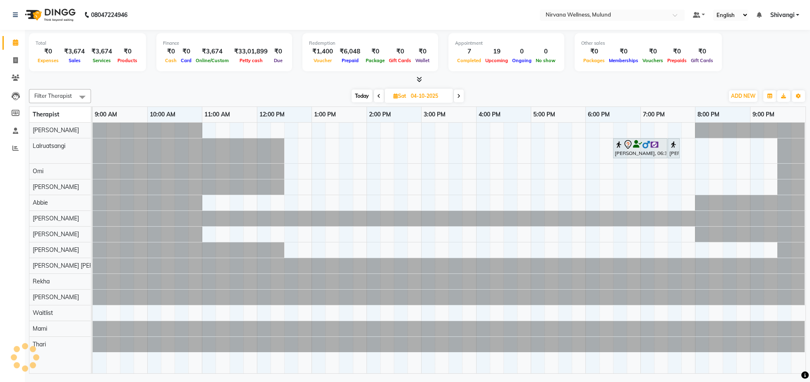
click at [457, 97] on span at bounding box center [459, 95] width 10 height 13
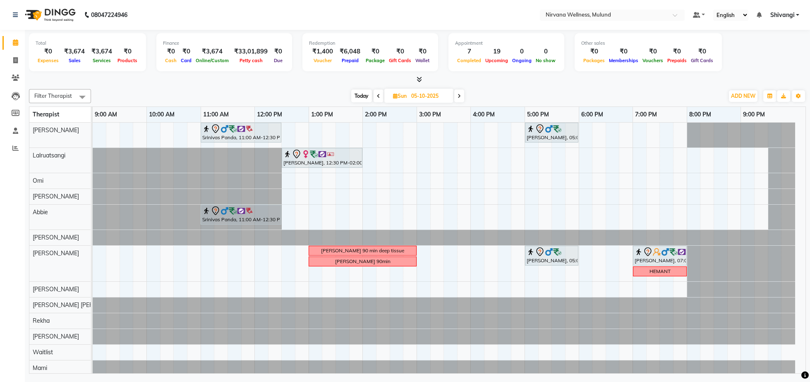
click at [360, 94] on span "Today" at bounding box center [361, 95] width 21 height 13
type input "03-10-2025"
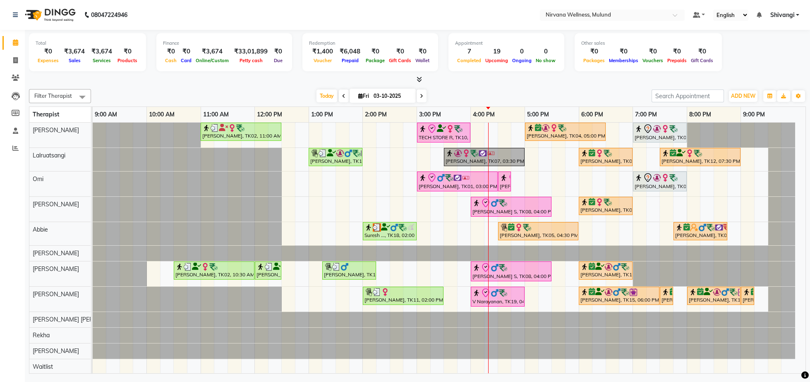
click at [394, 97] on input "03-10-2025" at bounding box center [391, 96] width 41 height 12
select select "10"
select select "2025"
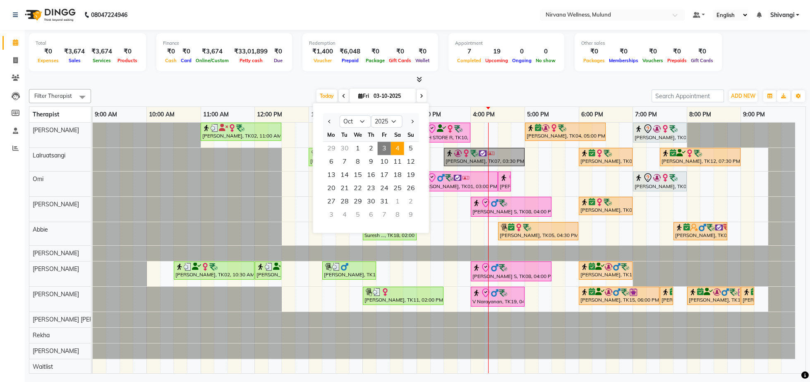
click at [399, 149] on span "4" at bounding box center [397, 148] width 13 height 13
type input "04-10-2025"
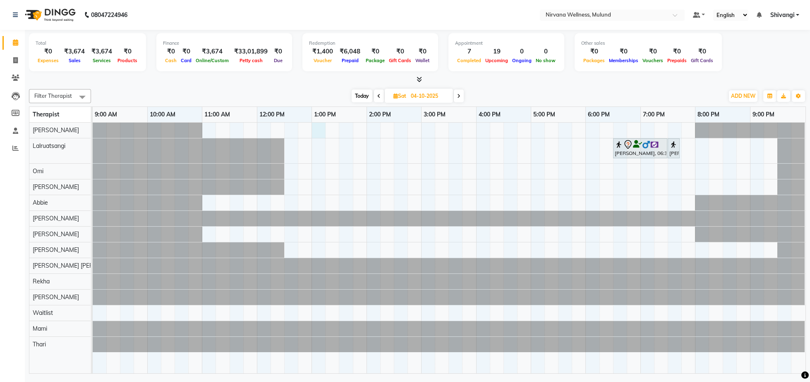
click at [321, 134] on div "[PERSON_NAME], 06:30 PM-07:30 PM, Massage 60 Min [PERSON_NAME], 07:30 PM-07:40 …" at bounding box center [449, 248] width 713 height 251
select select "29686"
select select "tentative"
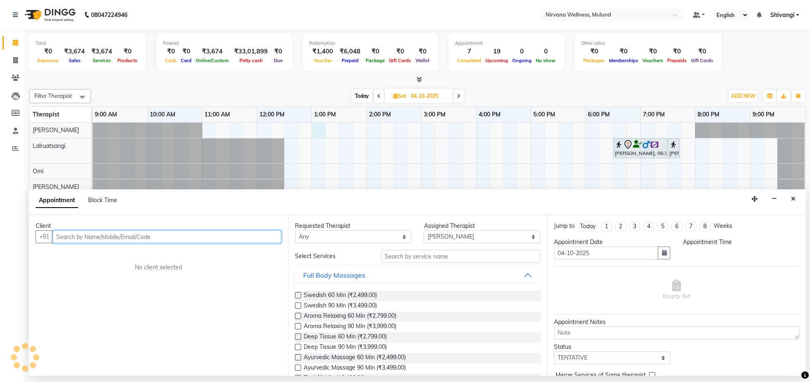
select select "780"
click at [183, 235] on input "text" at bounding box center [167, 236] width 229 height 13
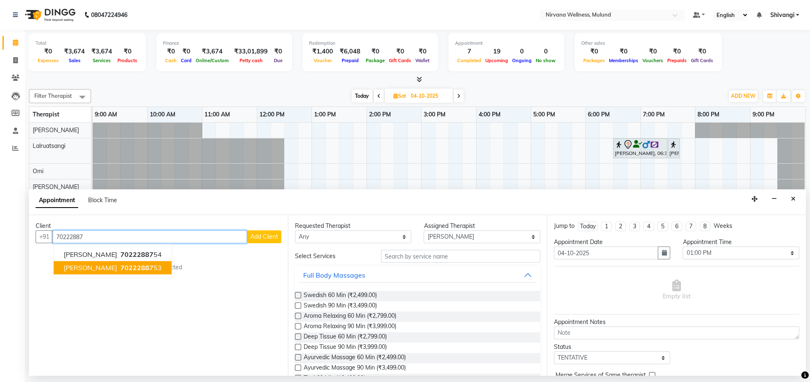
click at [105, 271] on span "Siddharth Singh" at bounding box center [90, 268] width 53 height 8
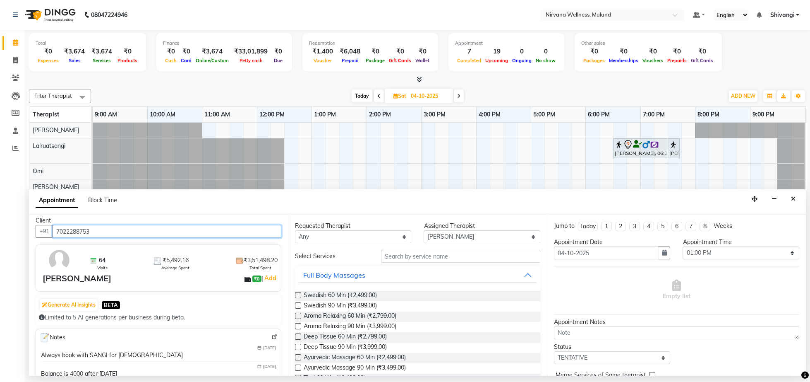
scroll to position [2, 0]
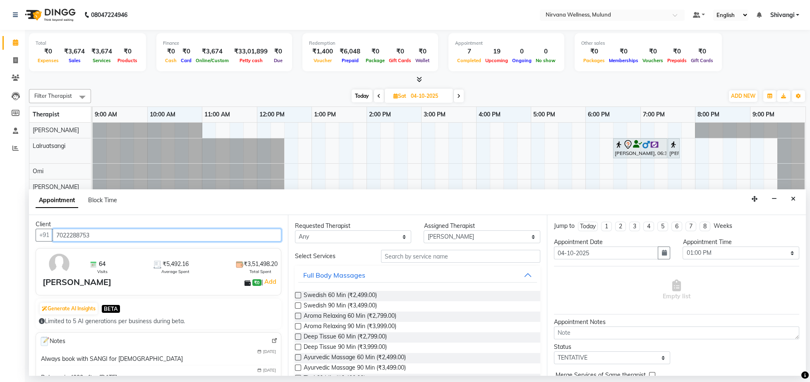
type input "7022288753"
click at [683, 246] on select "Select 10:00 AM 10:15 AM 10:30 AM 10:45 AM 11:00 AM 11:15 AM 11:30 AM 11:45 AM …" at bounding box center [741, 252] width 116 height 13
select select "1080"
click option "06:00 PM" at bounding box center [0, 0] width 0 height 0
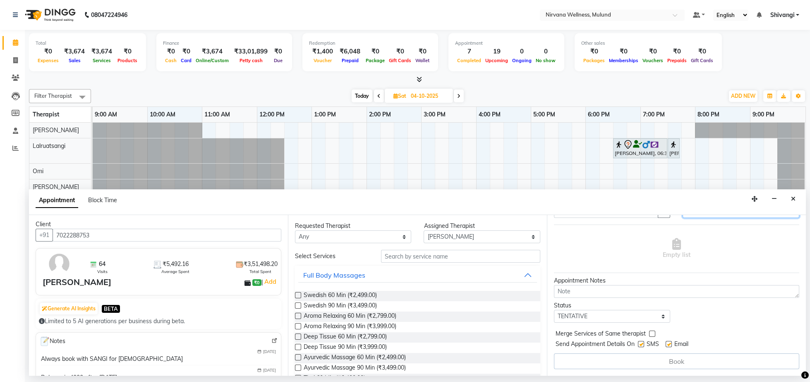
scroll to position [0, 0]
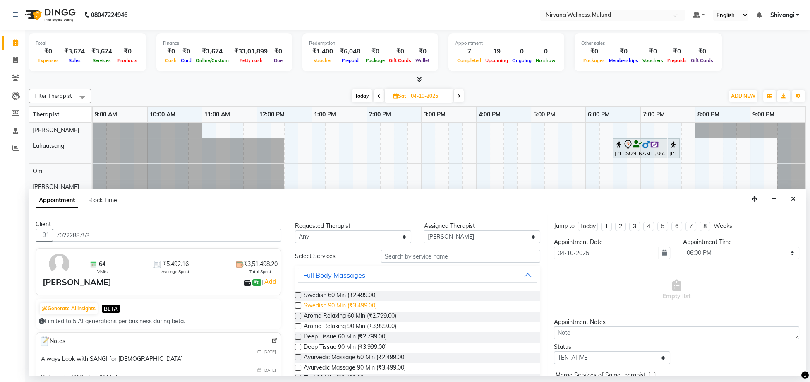
click at [344, 307] on span "Swedish 90 Min (₹3,499.00)" at bounding box center [340, 306] width 73 height 10
checkbox input "false"
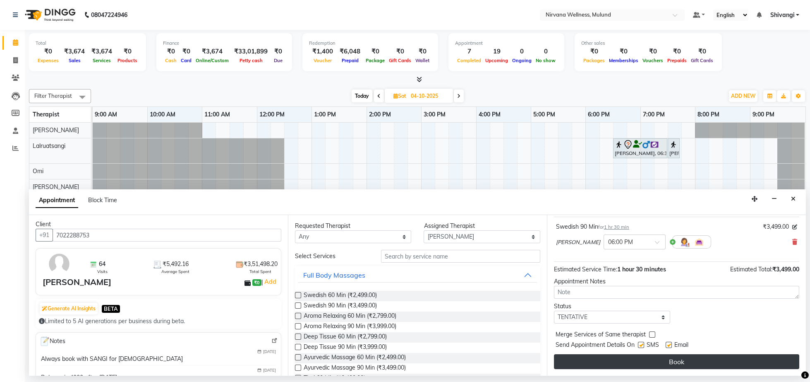
scroll to position [61, 0]
click at [689, 363] on button "Book" at bounding box center [676, 361] width 245 height 15
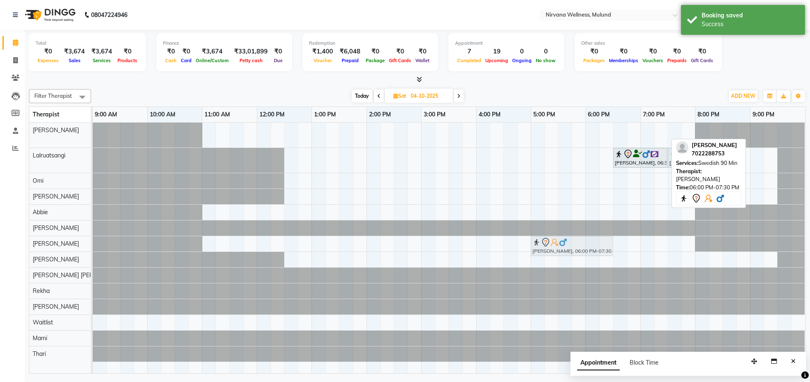
drag, startPoint x: 608, startPoint y: 136, endPoint x: 553, endPoint y: 249, distance: 125.7
click at [553, 249] on tbody "Siddharth Singh, 06:00 PM-07:30 PM, Swedish 90 Min Dhaval Dedhia, 06:30 PM-07:3…" at bounding box center [449, 242] width 713 height 239
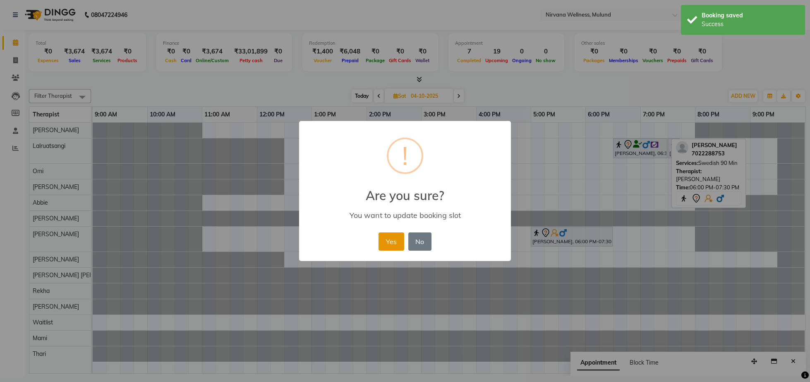
click at [389, 241] on button "Yes" at bounding box center [391, 241] width 25 height 18
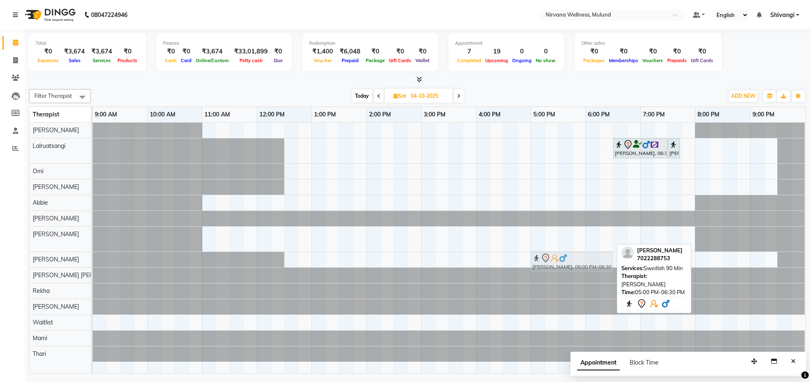
drag, startPoint x: 557, startPoint y: 235, endPoint x: 555, endPoint y: 255, distance: 19.2
click at [553, 263] on tbody "Dhaval Dedhia, 06:30 PM-07:30 PM, Massage 60 Min Dhaval Dedhia, 07:30 PM-07:40 …" at bounding box center [449, 242] width 713 height 239
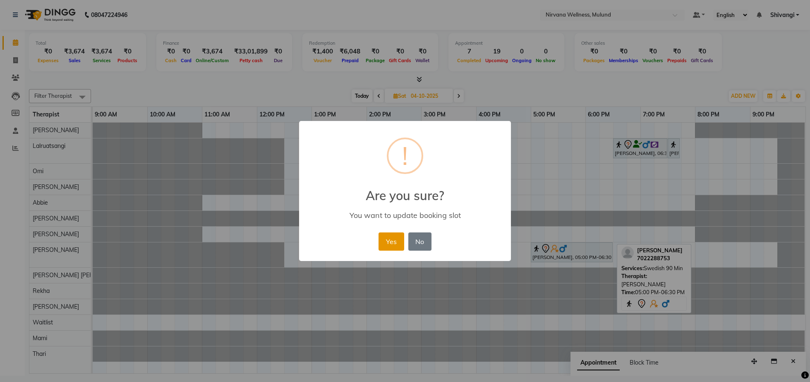
click at [392, 238] on button "Yes" at bounding box center [391, 241] width 25 height 18
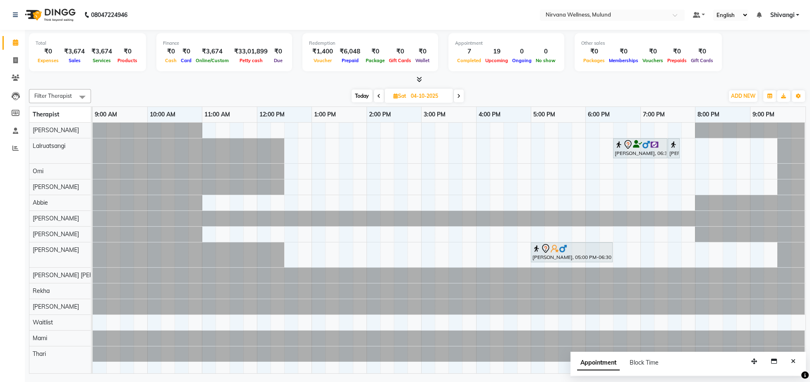
click at [360, 94] on span "Today" at bounding box center [362, 95] width 21 height 13
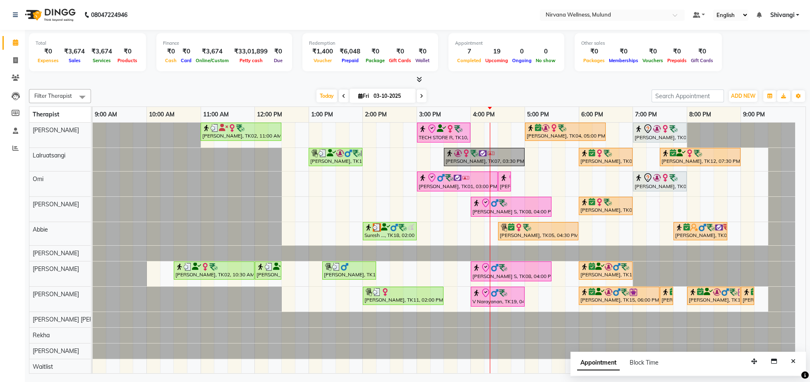
click at [420, 97] on icon at bounding box center [421, 96] width 3 height 5
type input "04-10-2025"
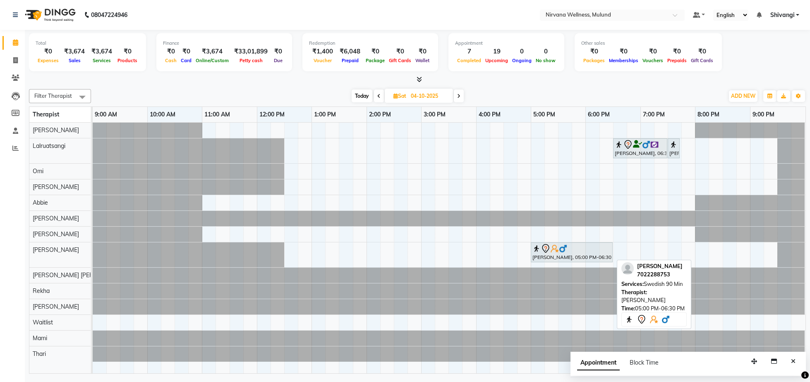
click at [556, 257] on div "[PERSON_NAME], 05:00 PM-06:30 PM, [DEMOGRAPHIC_DATA] 90 Min" at bounding box center [572, 251] width 80 height 17
click at [574, 249] on div at bounding box center [572, 248] width 79 height 10
select select "7"
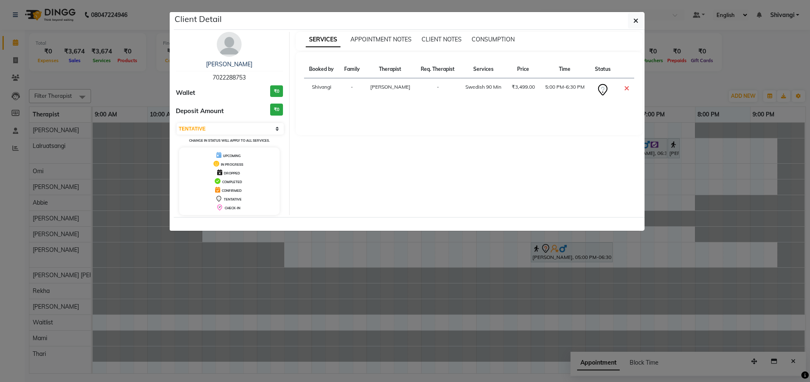
click at [234, 43] on img at bounding box center [229, 44] width 25 height 25
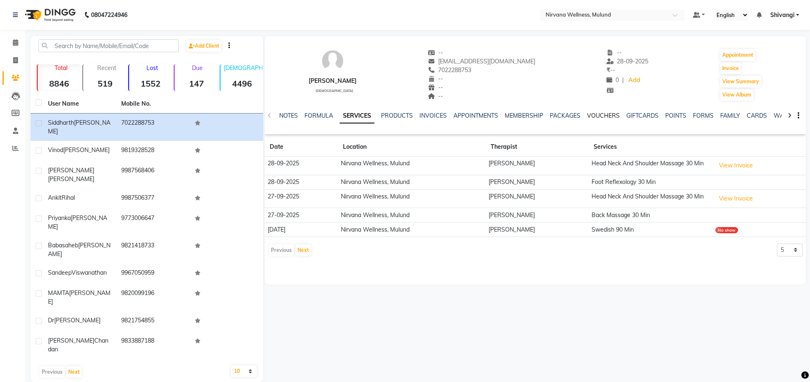
click at [592, 115] on link "VOUCHERS" at bounding box center [603, 115] width 33 height 7
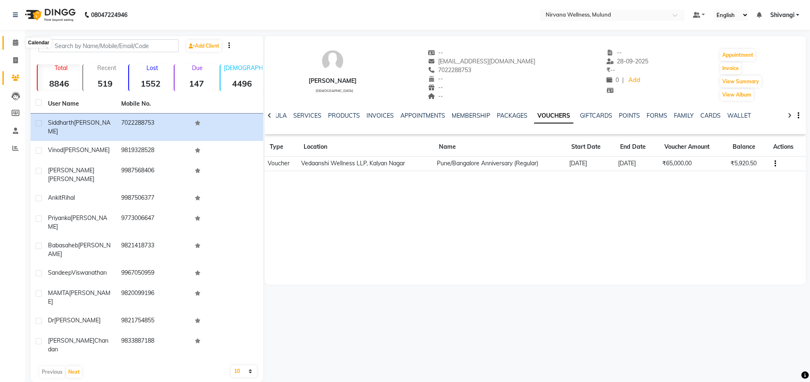
click at [11, 39] on span at bounding box center [15, 43] width 14 height 10
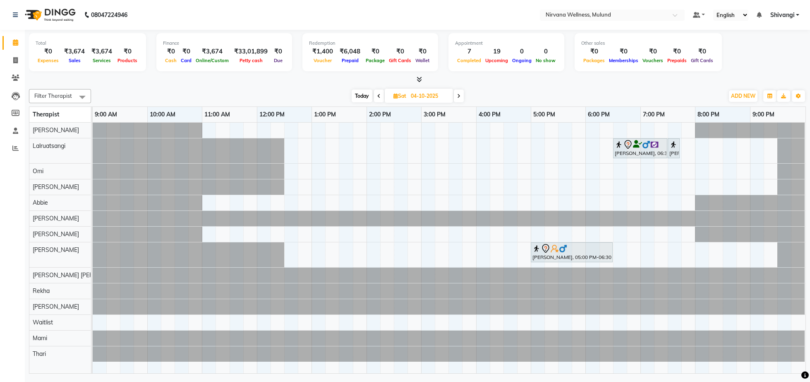
click at [364, 93] on span "Today" at bounding box center [362, 95] width 21 height 13
type input "03-10-2025"
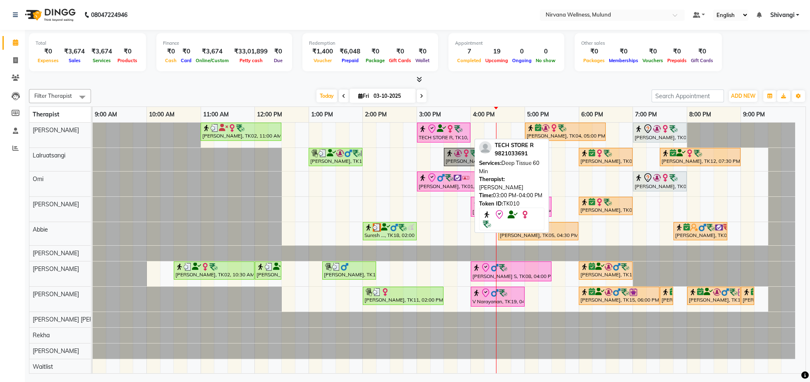
click at [454, 130] on img at bounding box center [450, 129] width 8 height 8
select select "3"
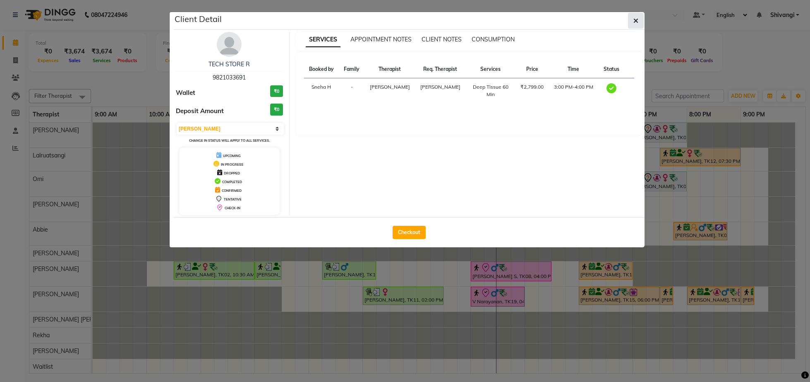
click at [630, 19] on button "button" at bounding box center [636, 21] width 16 height 16
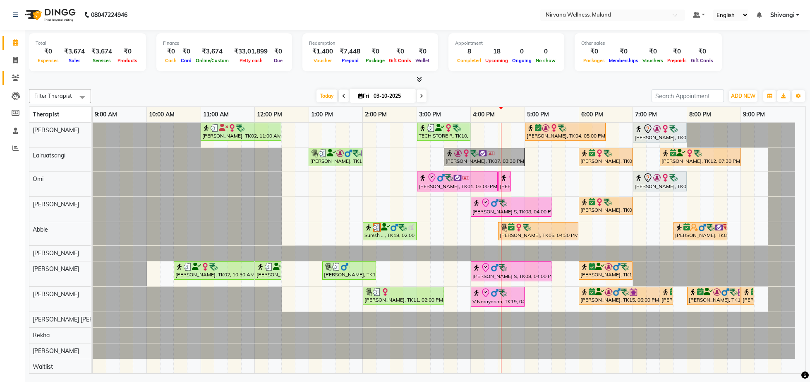
click at [19, 79] on icon at bounding box center [16, 77] width 8 height 6
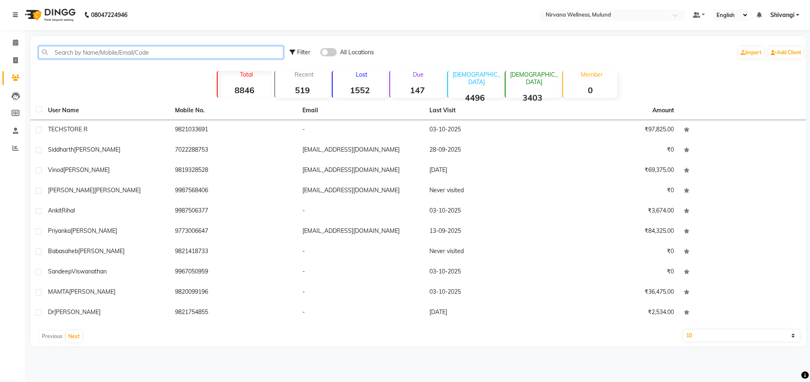
click at [130, 53] on input "text" at bounding box center [160, 52] width 245 height 13
paste input "9619777985"
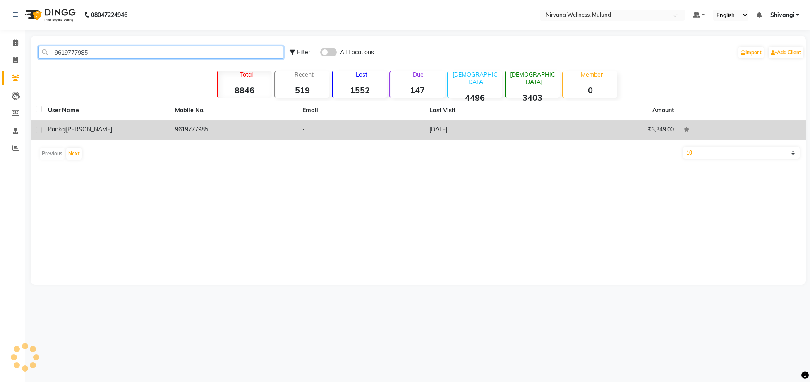
type input "9619777985"
click at [128, 130] on div "Pankaj Dalvi" at bounding box center [106, 129] width 117 height 9
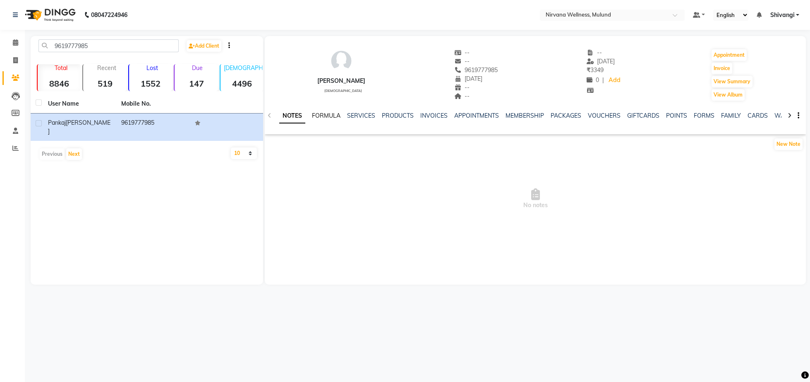
click at [316, 113] on link "FORMULA" at bounding box center [326, 115] width 29 height 7
click at [351, 115] on link "SERVICES" at bounding box center [360, 115] width 28 height 7
click at [401, 120] on div "PRODUCTS" at bounding box center [391, 115] width 32 height 9
click at [397, 118] on link "PRODUCTS" at bounding box center [391, 115] width 32 height 7
click at [418, 118] on link "INVOICES" at bounding box center [420, 115] width 27 height 7
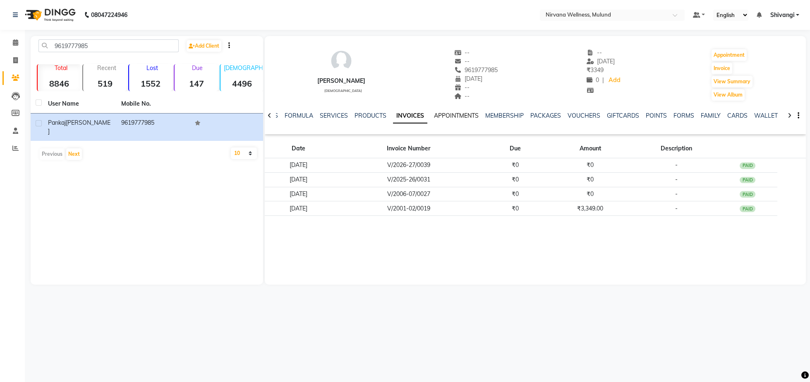
click at [467, 116] on link "APPOINTMENTS" at bounding box center [456, 115] width 45 height 7
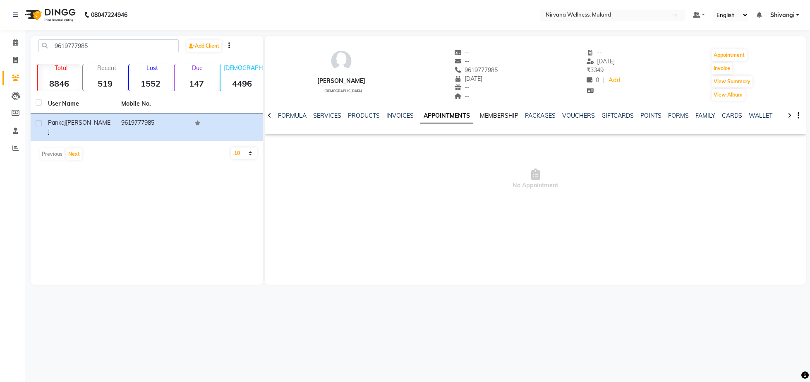
click at [490, 114] on link "MEMBERSHIP" at bounding box center [499, 115] width 38 height 7
click at [533, 116] on link "PACKAGES" at bounding box center [532, 115] width 31 height 7
click at [556, 109] on div "NOTES FORMULA SERVICES PRODUCTS INVOICES APPOINTMENTS MEMBERSHIP PACKAGES VOUCH…" at bounding box center [535, 115] width 541 height 29
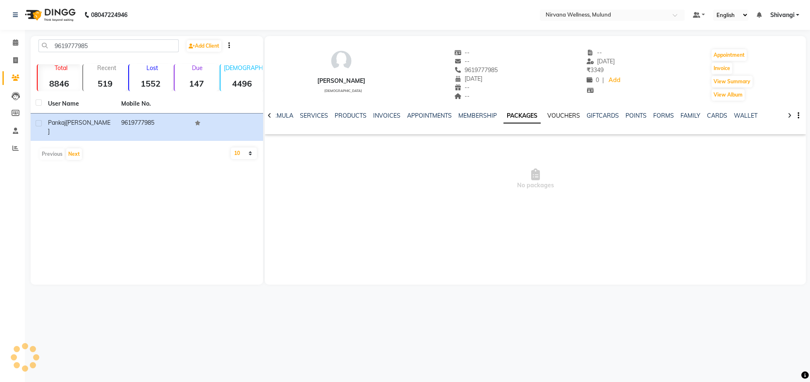
click at [557, 113] on link "VOUCHERS" at bounding box center [564, 115] width 33 height 7
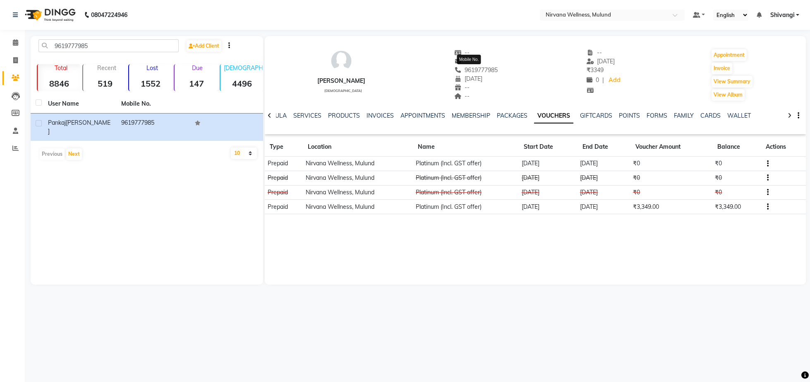
click at [484, 71] on span "9619777985" at bounding box center [476, 69] width 44 height 7
copy span
click at [117, 50] on input "9619777985" at bounding box center [108, 45] width 140 height 13
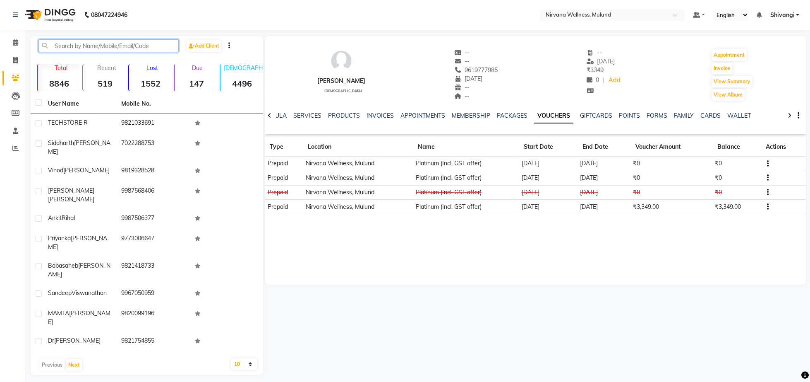
paste input "9920865266"
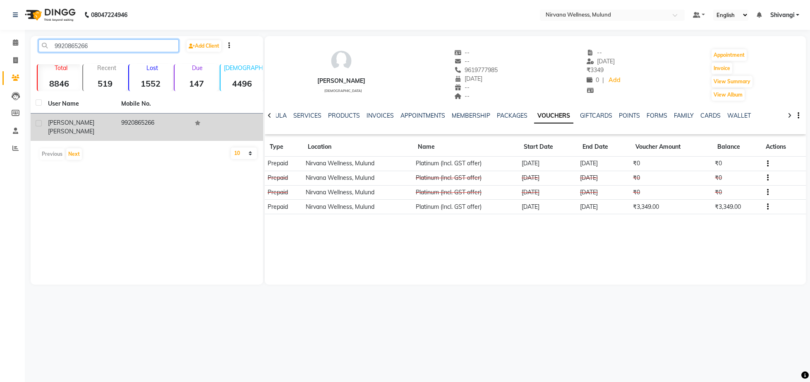
type input "9920865266"
click at [156, 122] on td "9920865266" at bounding box center [152, 126] width 73 height 27
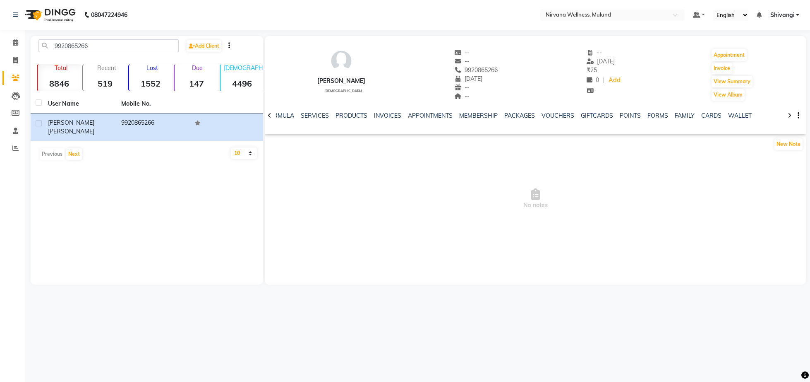
drag, startPoint x: 475, startPoint y: 142, endPoint x: 533, endPoint y: 131, distance: 58.5
click at [542, 118] on link "VOUCHERS" at bounding box center [558, 115] width 33 height 7
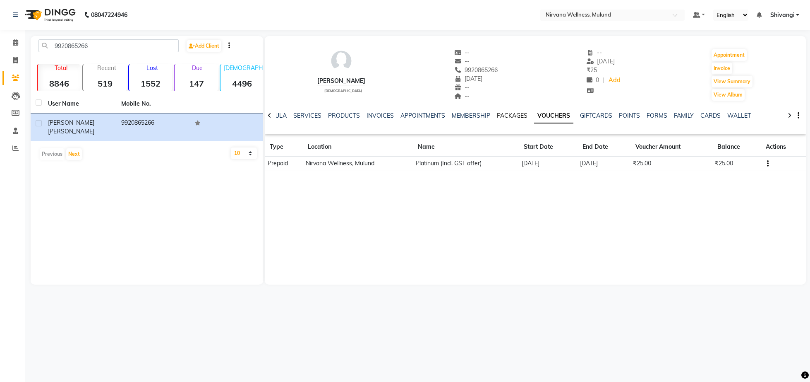
click at [512, 113] on link "PACKAGES" at bounding box center [512, 115] width 31 height 7
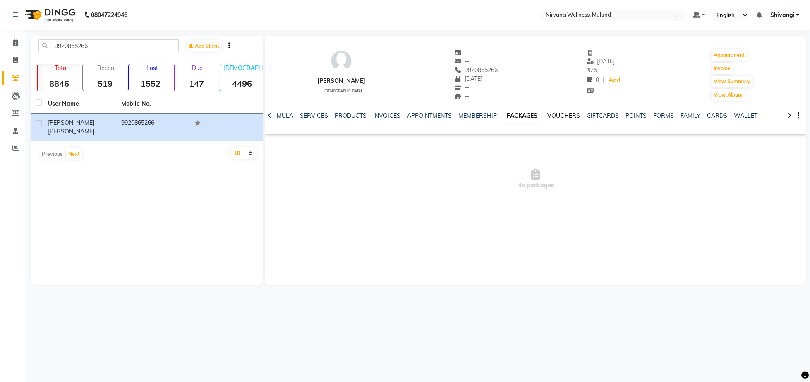
click at [570, 116] on link "VOUCHERS" at bounding box center [564, 115] width 33 height 7
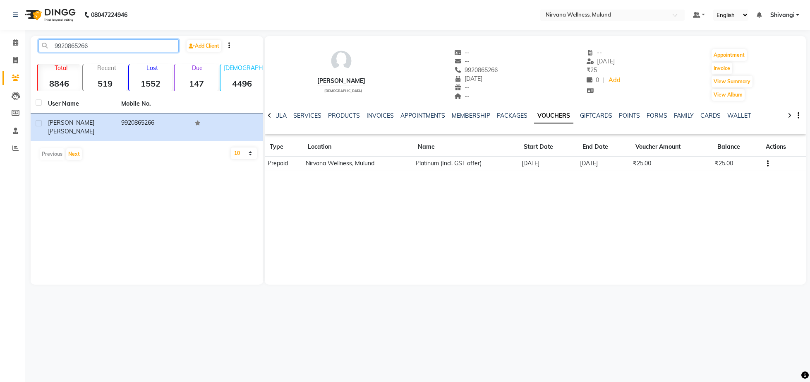
click at [109, 46] on input "9920865266" at bounding box center [108, 45] width 140 height 13
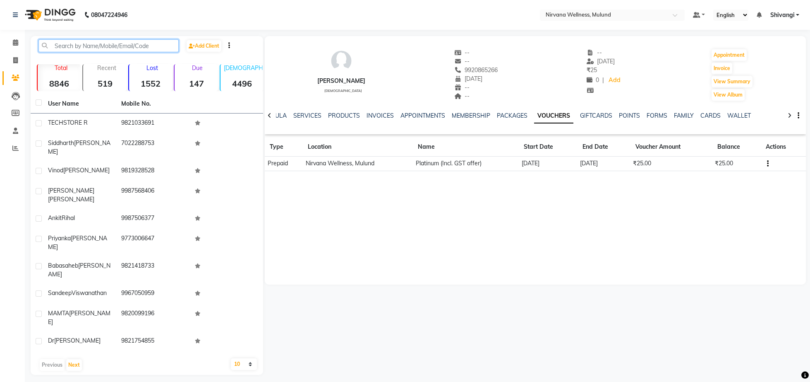
paste input "7208072811"
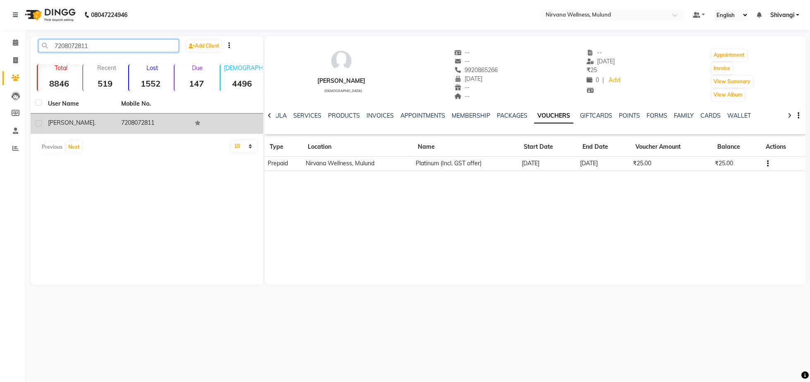
type input "7208072811"
click at [106, 129] on td "Vishesh ." at bounding box center [79, 123] width 73 height 20
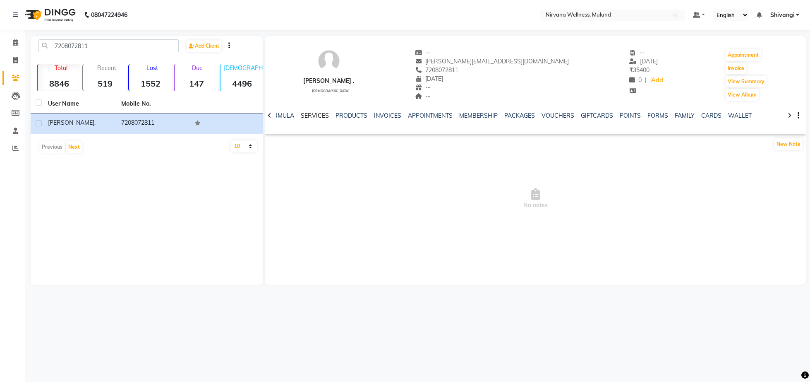
click at [317, 115] on link "SERVICES" at bounding box center [315, 115] width 28 height 7
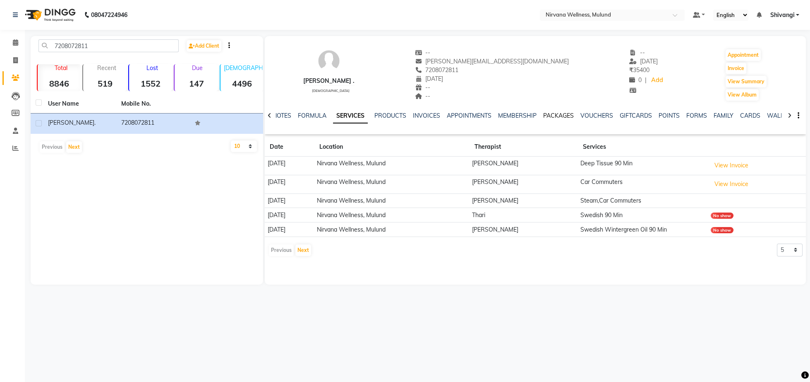
click at [568, 114] on link "PACKAGES" at bounding box center [558, 115] width 31 height 7
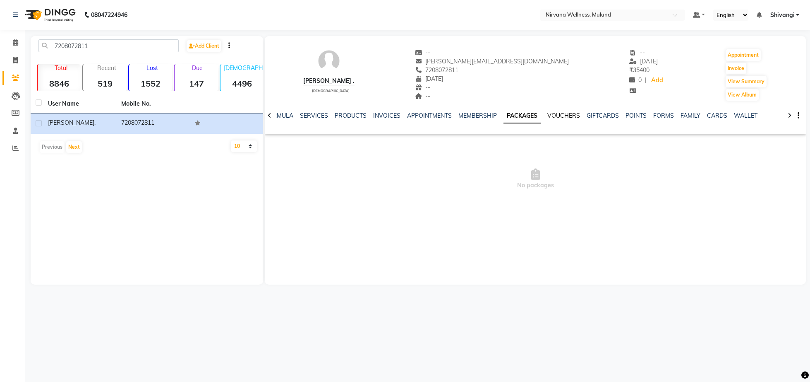
click at [572, 115] on link "VOUCHERS" at bounding box center [564, 115] width 33 height 7
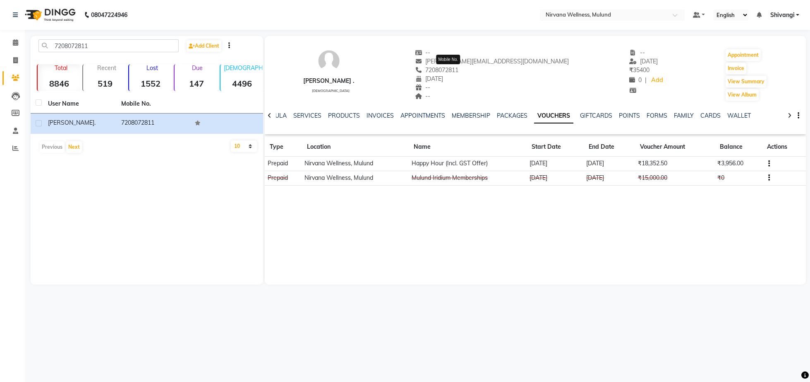
click at [456, 69] on span "7208072811" at bounding box center [437, 69] width 44 height 7
copy span
click at [10, 41] on span at bounding box center [15, 43] width 14 height 10
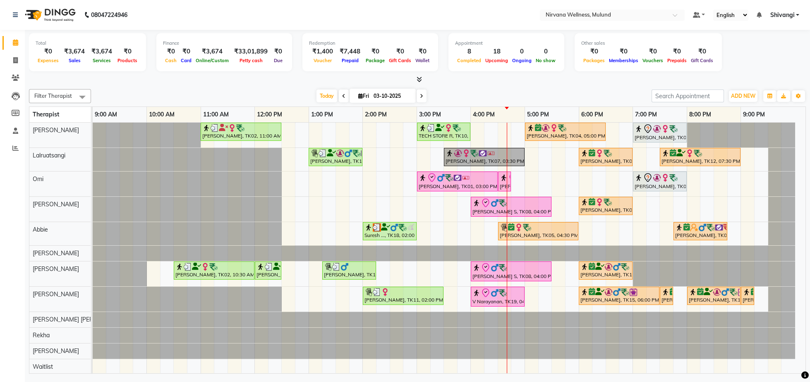
click at [420, 94] on icon at bounding box center [421, 96] width 3 height 5
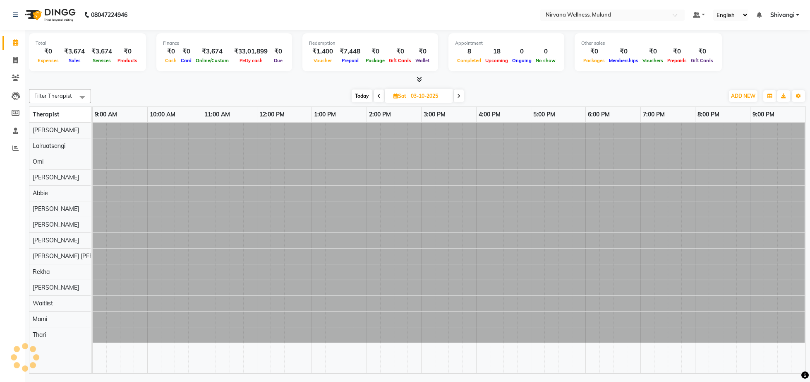
type input "04-10-2025"
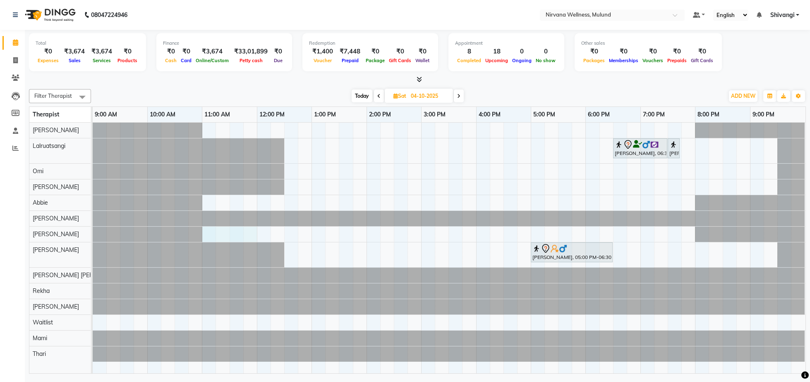
drag, startPoint x: 207, startPoint y: 237, endPoint x: 250, endPoint y: 235, distance: 43.9
click at [250, 235] on div "Dhaval Dedhia, 06:30 PM-07:30 PM, Massage 60 Min Dhaval Dedhia, 07:30 PM-07:40 …" at bounding box center [449, 248] width 713 height 251
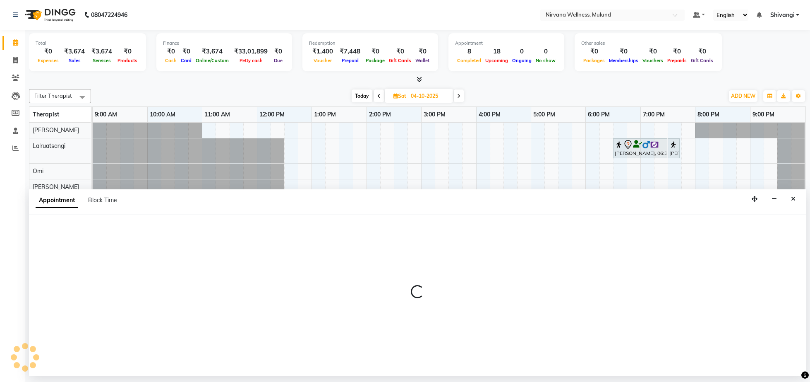
select select "29684"
select select "tentative"
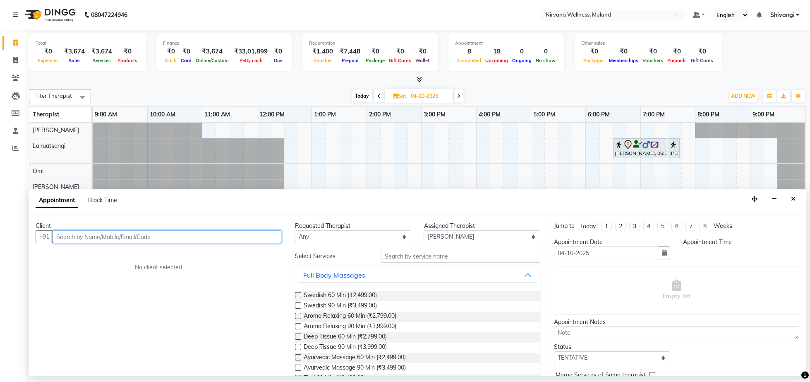
select select "660"
click at [101, 234] on input "text" at bounding box center [167, 236] width 229 height 13
paste input "7208072811"
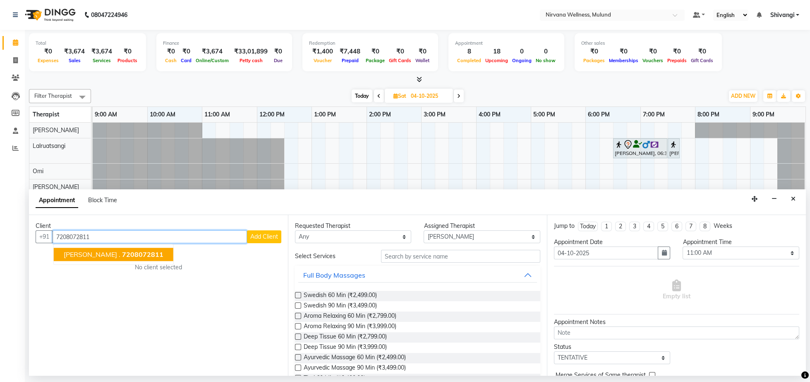
click at [67, 253] on span "[PERSON_NAME] ." at bounding box center [92, 254] width 57 height 8
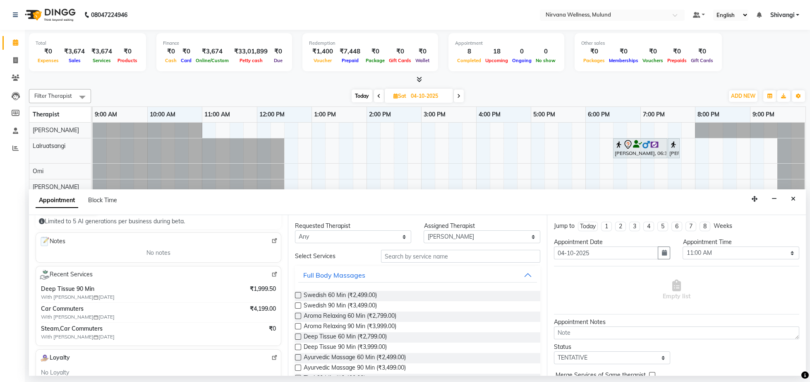
scroll to position [85, 0]
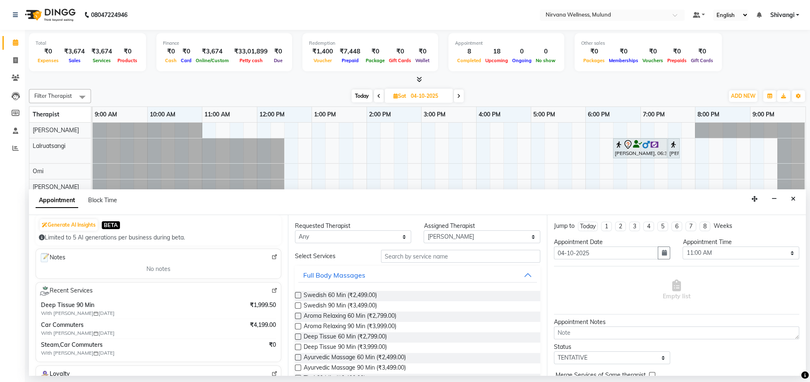
type input "7208072811"
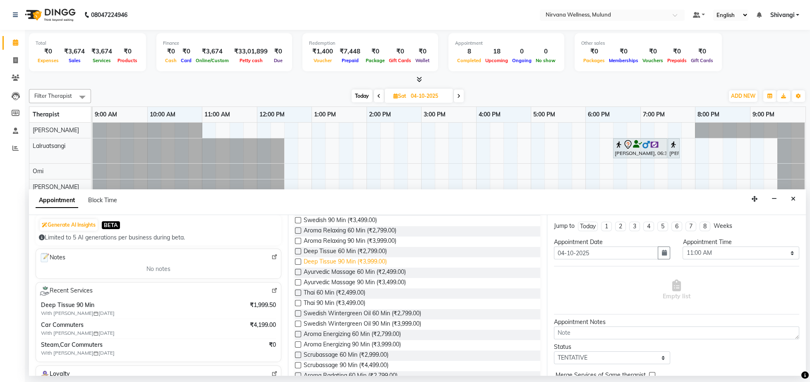
click at [383, 263] on span "Deep Tissue 90 Min (₹3,999.00)" at bounding box center [345, 262] width 83 height 10
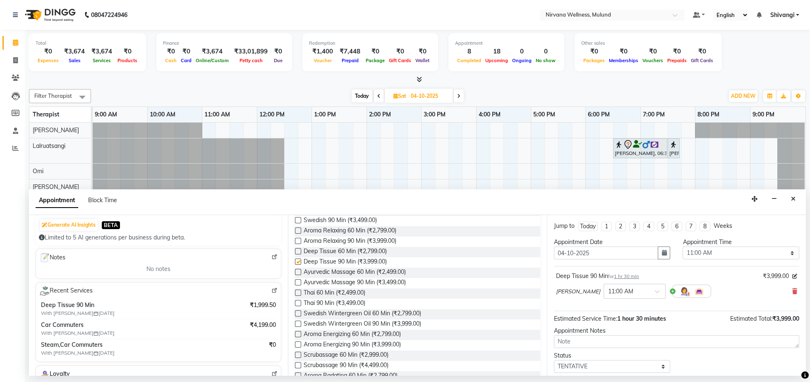
checkbox input "false"
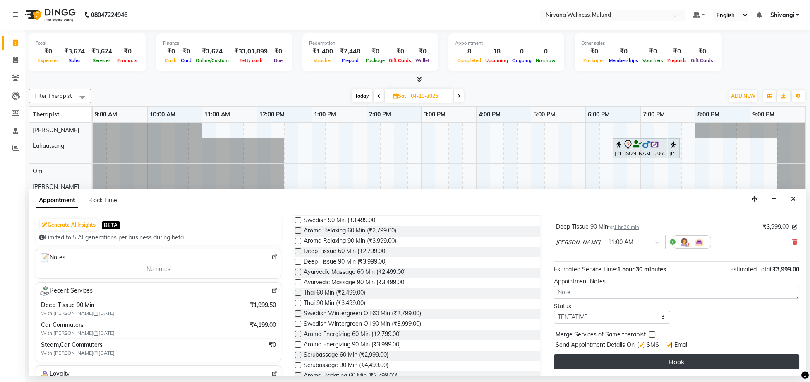
click at [656, 365] on button "Book" at bounding box center [676, 361] width 245 height 15
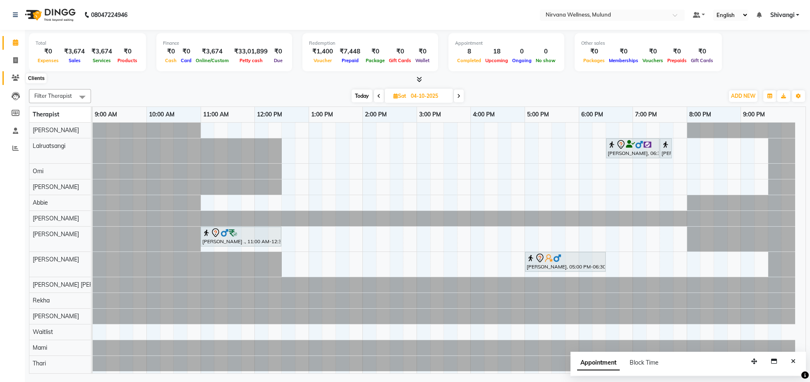
click at [10, 74] on span at bounding box center [15, 78] width 14 height 10
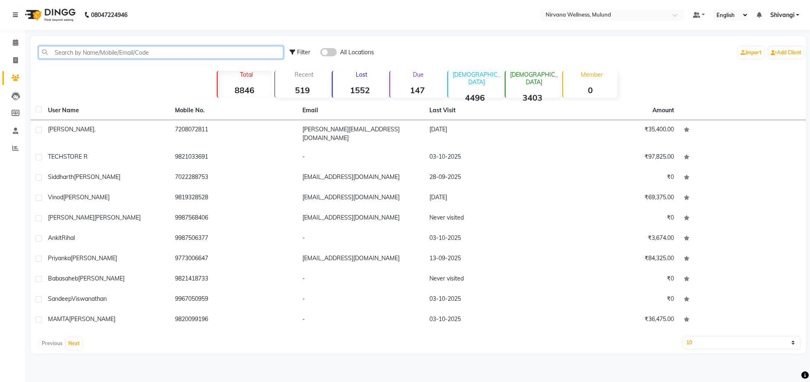
click at [105, 51] on input "text" at bounding box center [160, 52] width 245 height 13
paste input "9503879485"
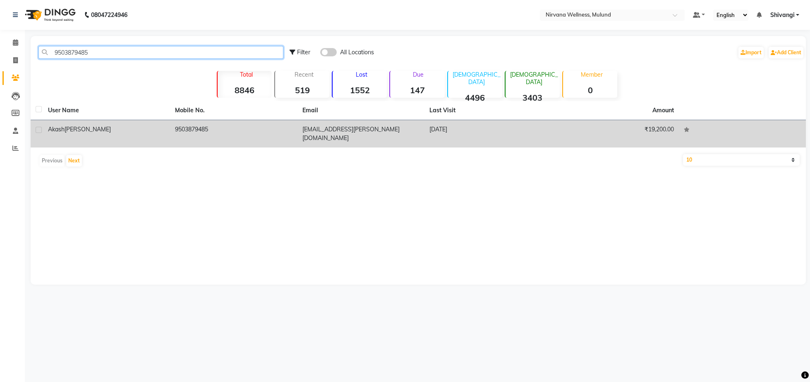
type input "9503879485"
click at [103, 128] on div "Akash Poddar" at bounding box center [106, 129] width 117 height 9
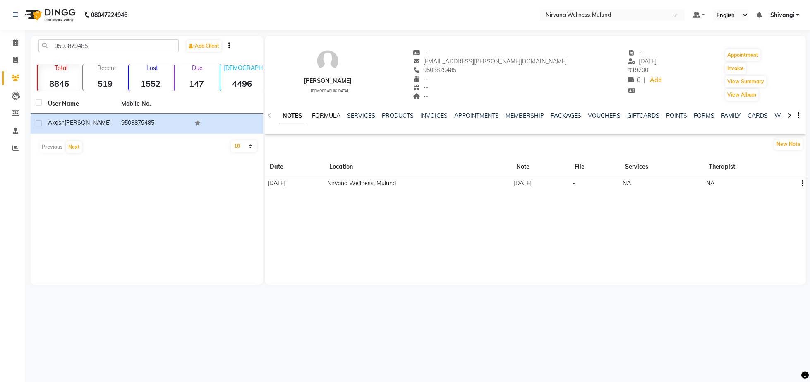
click at [334, 114] on link "FORMULA" at bounding box center [326, 115] width 29 height 7
click at [373, 114] on link "SERVICES" at bounding box center [360, 115] width 28 height 7
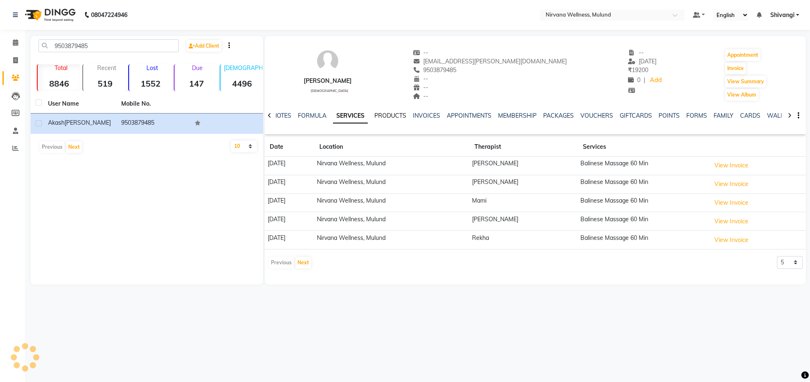
click at [400, 116] on link "PRODUCTS" at bounding box center [391, 115] width 32 height 7
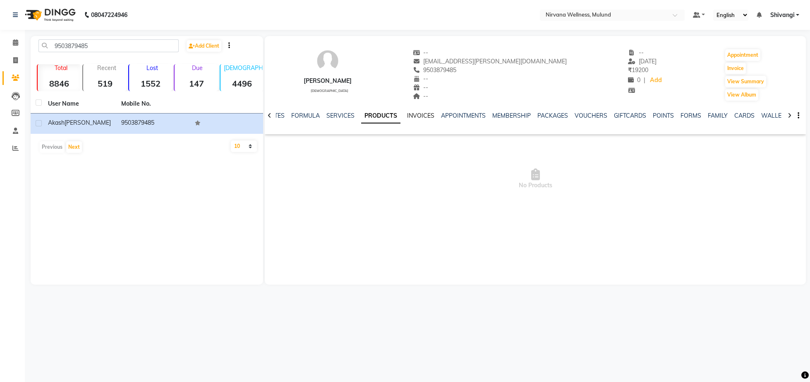
drag, startPoint x: 422, startPoint y: 116, endPoint x: 423, endPoint y: 120, distance: 4.3
click at [426, 115] on link "INVOICES" at bounding box center [420, 115] width 27 height 7
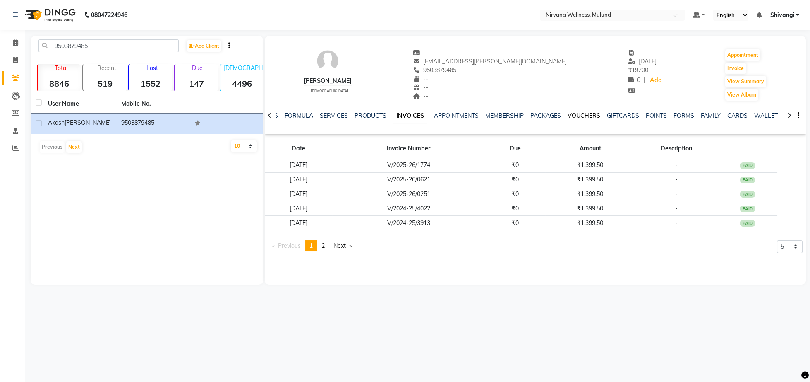
click at [585, 116] on link "VOUCHERS" at bounding box center [584, 115] width 33 height 7
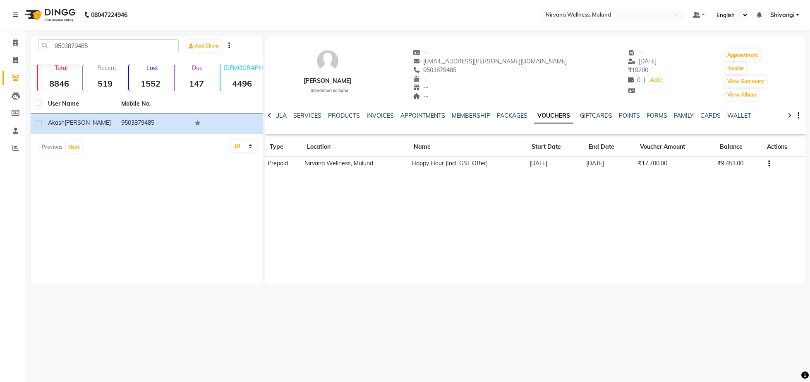
click at [520, 119] on div "PACKAGES" at bounding box center [512, 115] width 31 height 9
click at [514, 117] on link "PACKAGES" at bounding box center [512, 115] width 31 height 7
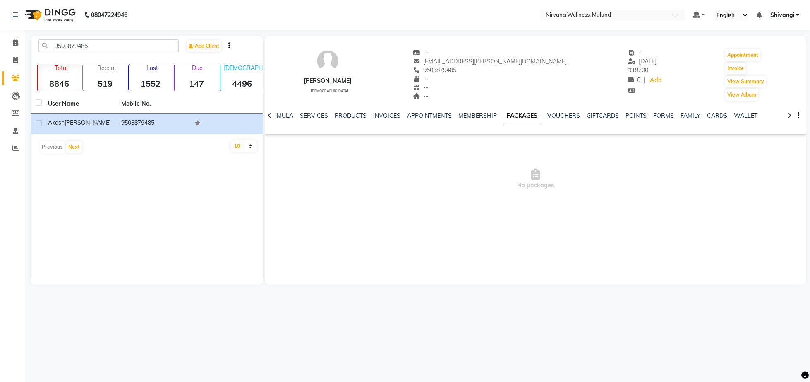
click at [560, 111] on div "NOTES FORMULA SERVICES PRODUCTS INVOICES APPOINTMENTS MEMBERSHIP PACKAGES VOUCH…" at bounding box center [535, 115] width 541 height 29
click at [560, 114] on link "VOUCHERS" at bounding box center [564, 115] width 33 height 7
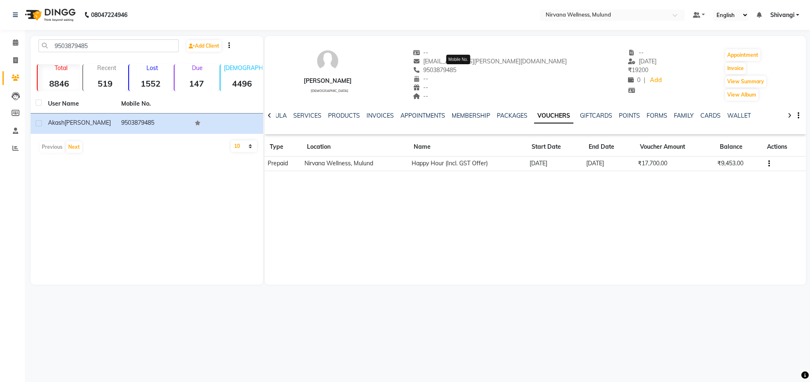
click at [457, 74] on span "9503879485" at bounding box center [435, 69] width 44 height 7
click at [494, 195] on div "Akash Poddar male -- akash.s.poddar@gmail.com 9503879485 -- -- -- -- 29-08-2025…" at bounding box center [535, 160] width 541 height 248
click at [15, 38] on link "Calendar" at bounding box center [12, 43] width 20 height 14
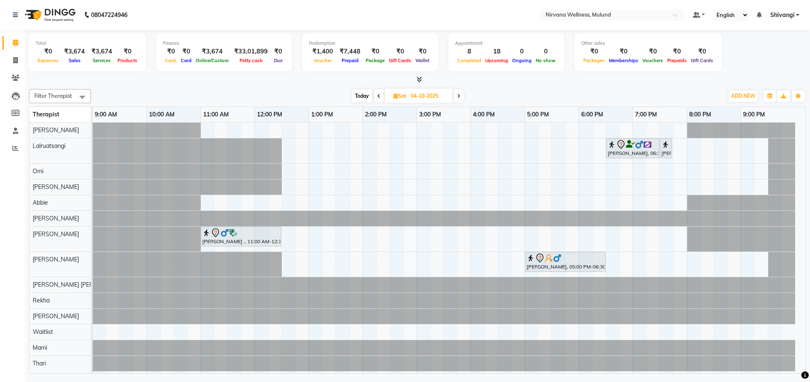
click at [366, 96] on span "Today" at bounding box center [362, 95] width 21 height 13
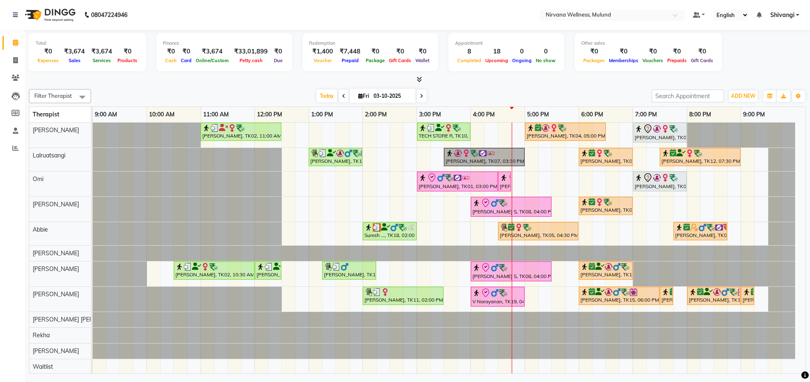
click at [420, 97] on icon at bounding box center [421, 96] width 3 height 5
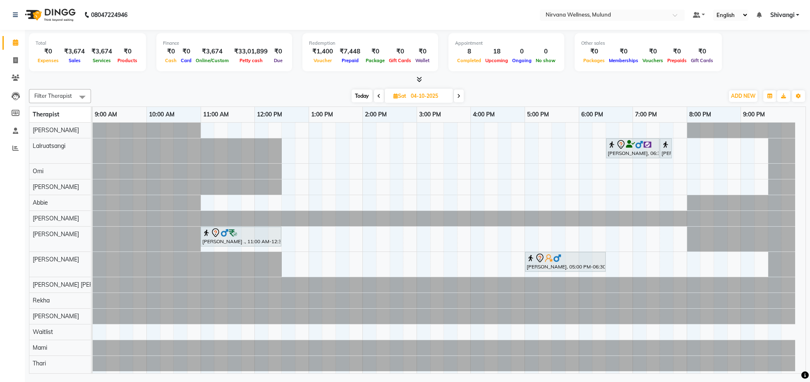
click at [360, 96] on span "Today" at bounding box center [362, 95] width 21 height 13
type input "03-10-2025"
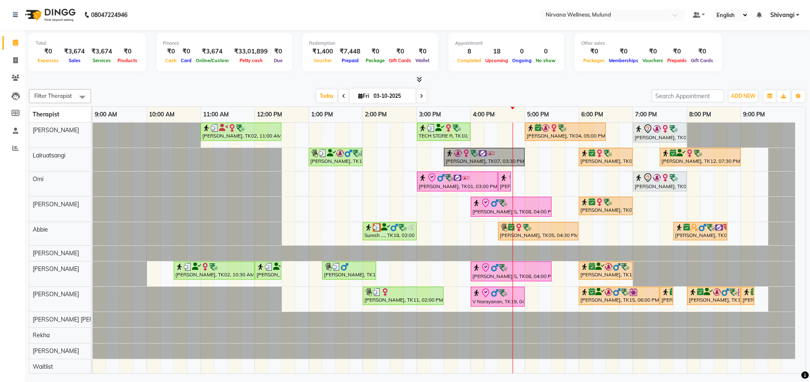
click at [15, 70] on li "Clients" at bounding box center [12, 78] width 25 height 18
click at [19, 78] on span at bounding box center [15, 78] width 14 height 10
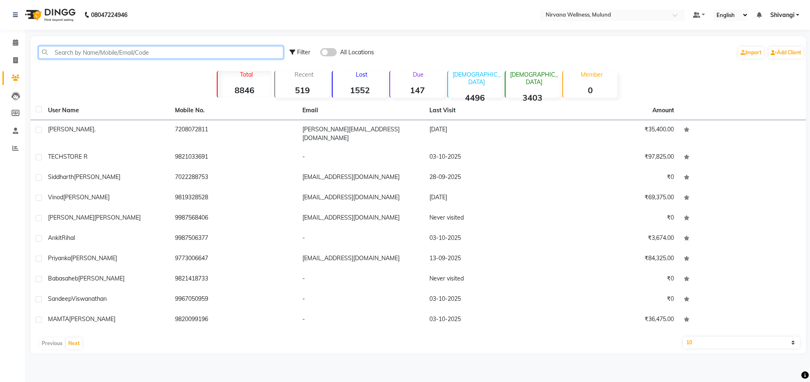
click at [139, 56] on input "text" at bounding box center [160, 52] width 245 height 13
paste input "9821117711"
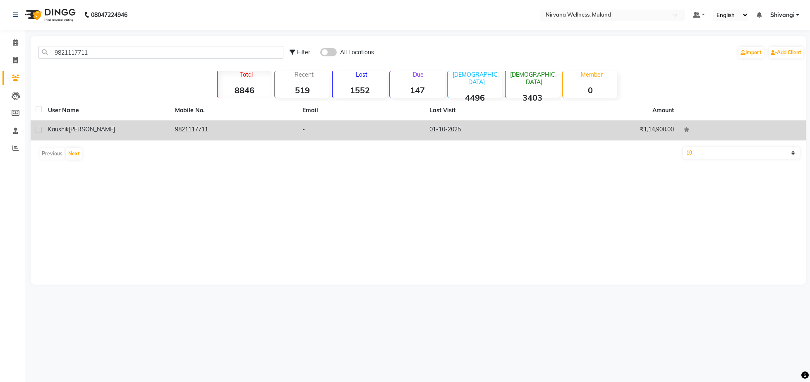
click at [164, 134] on div "Kaushik Bhanushali" at bounding box center [106, 129] width 117 height 9
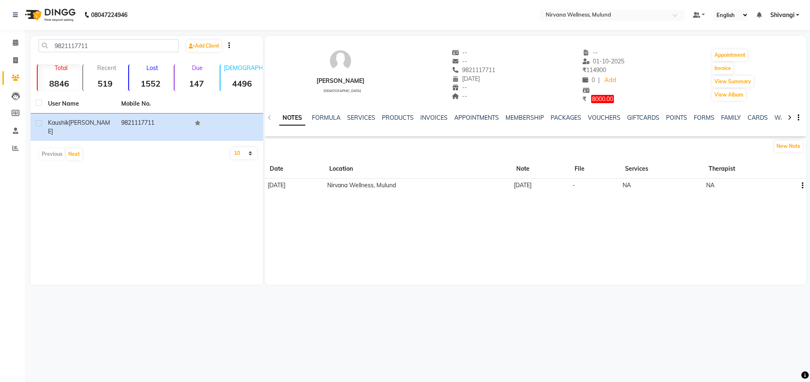
click at [605, 113] on div "NOTES FORMULA SERVICES PRODUCTS INVOICES APPOINTMENTS MEMBERSHIP PACKAGES VOUCH…" at bounding box center [535, 117] width 541 height 29
click at [605, 116] on link "VOUCHERS" at bounding box center [604, 117] width 33 height 7
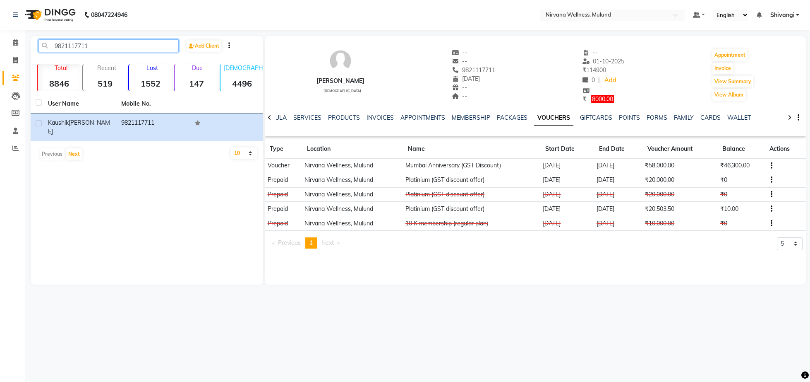
click at [157, 48] on input "9821117711" at bounding box center [108, 45] width 140 height 13
paste input "8080053495"
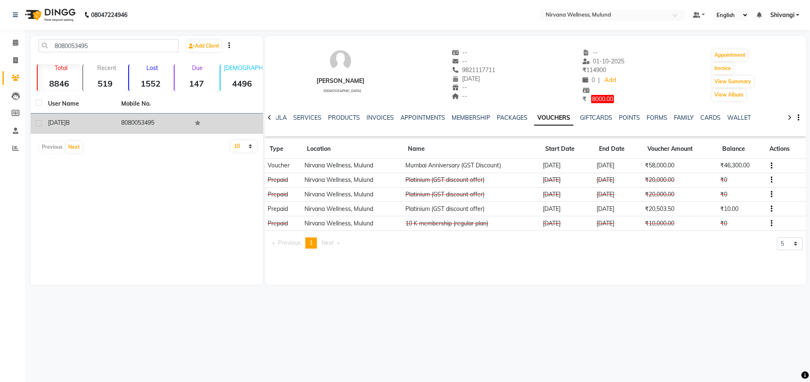
click at [116, 126] on td "Kartik B" at bounding box center [79, 123] width 73 height 20
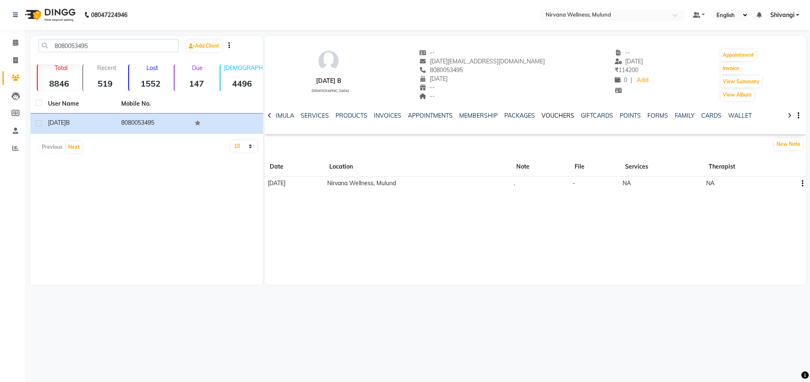
click at [542, 115] on link "VOUCHERS" at bounding box center [558, 115] width 33 height 7
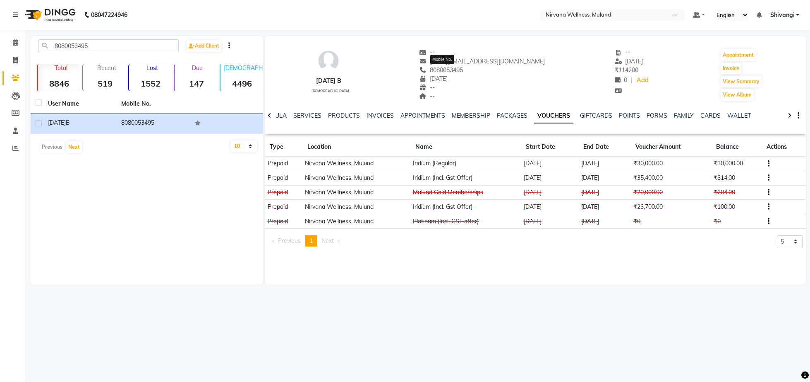
click at [435, 70] on span "8080053495" at bounding box center [441, 69] width 44 height 7
copy span
click at [99, 46] on input "8080053495" at bounding box center [108, 45] width 140 height 13
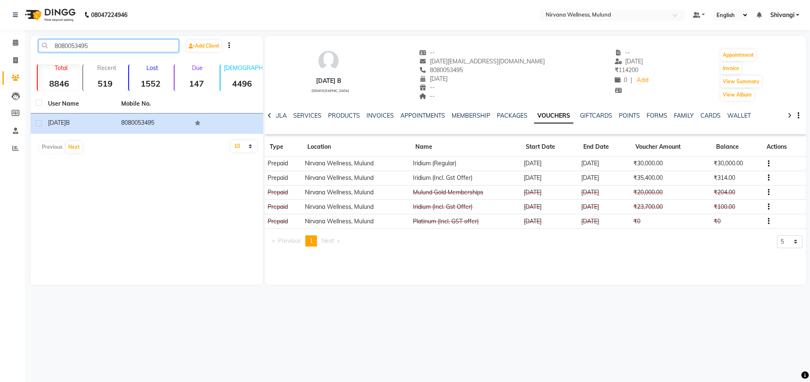
paste input "9820808650"
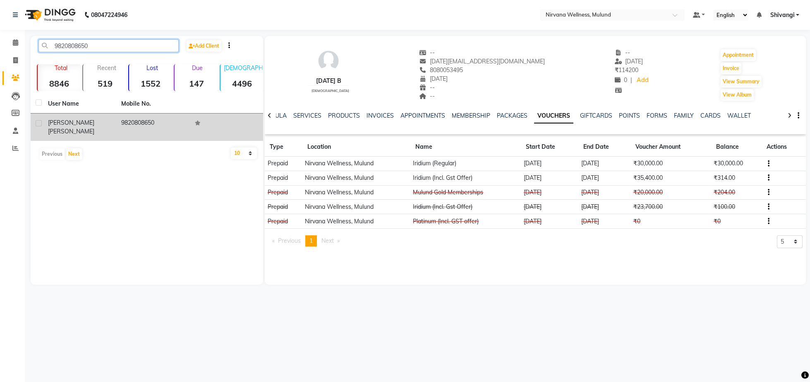
type input "9820808650"
click at [118, 114] on td "9820808650" at bounding box center [152, 126] width 73 height 27
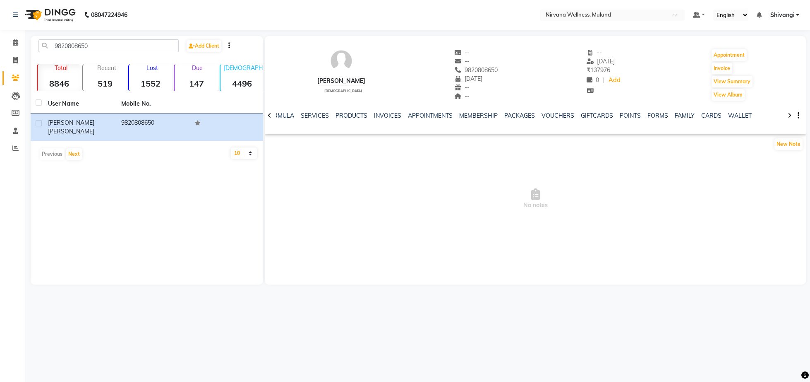
click at [557, 119] on div "VOUCHERS" at bounding box center [558, 115] width 33 height 9
click at [555, 118] on link "VOUCHERS" at bounding box center [558, 115] width 33 height 7
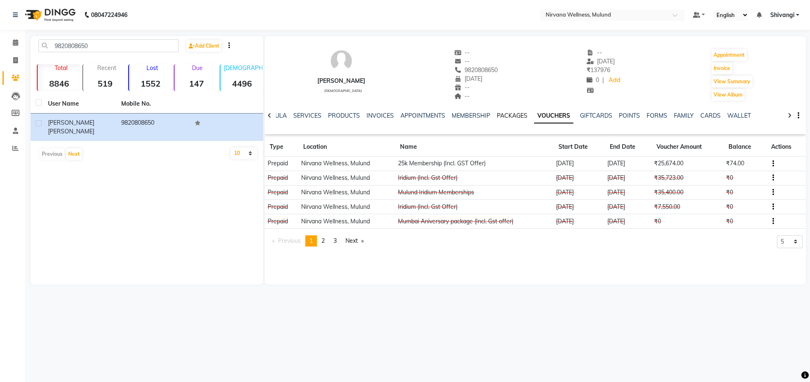
click at [507, 116] on link "PACKAGES" at bounding box center [512, 115] width 31 height 7
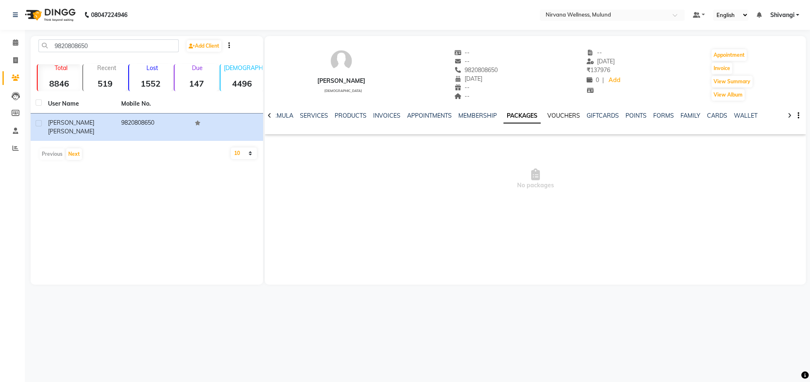
click at [553, 113] on link "VOUCHERS" at bounding box center [564, 115] width 33 height 7
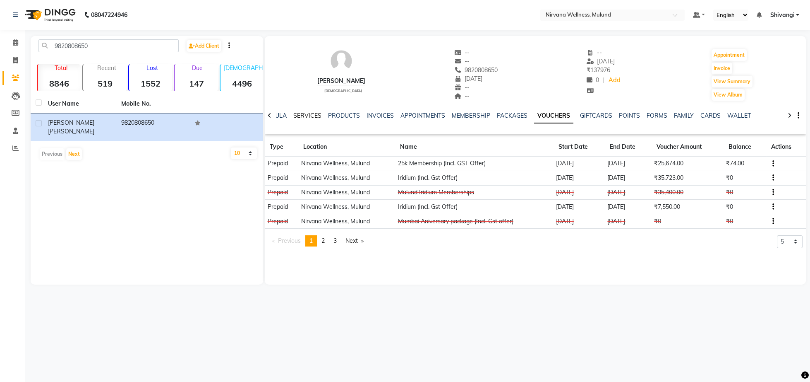
click at [304, 115] on link "SERVICES" at bounding box center [307, 115] width 28 height 7
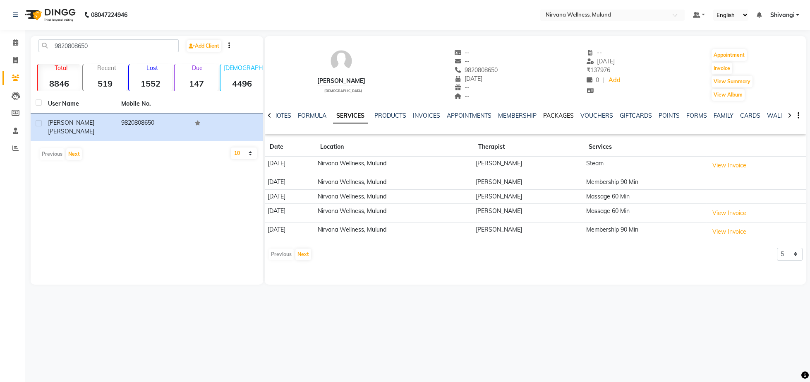
click at [556, 115] on link "PACKAGES" at bounding box center [558, 115] width 31 height 7
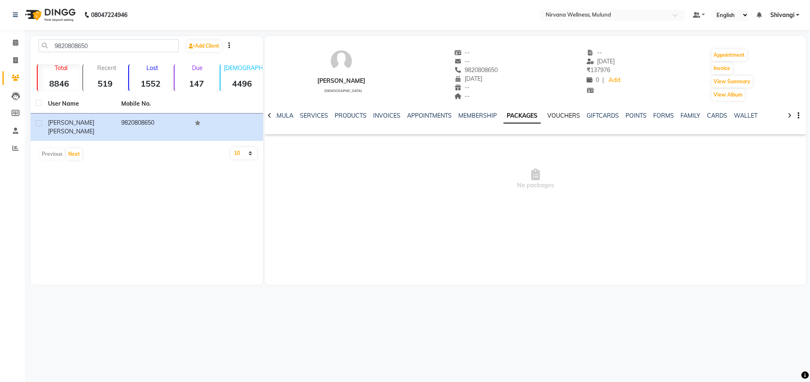
click at [558, 113] on link "VOUCHERS" at bounding box center [564, 115] width 33 height 7
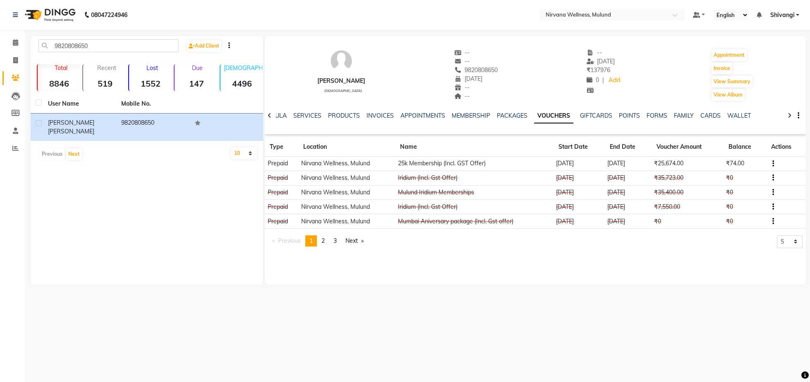
click at [510, 111] on div "PACKAGES" at bounding box center [512, 115] width 31 height 9
click at [515, 113] on link "PACKAGES" at bounding box center [512, 115] width 31 height 7
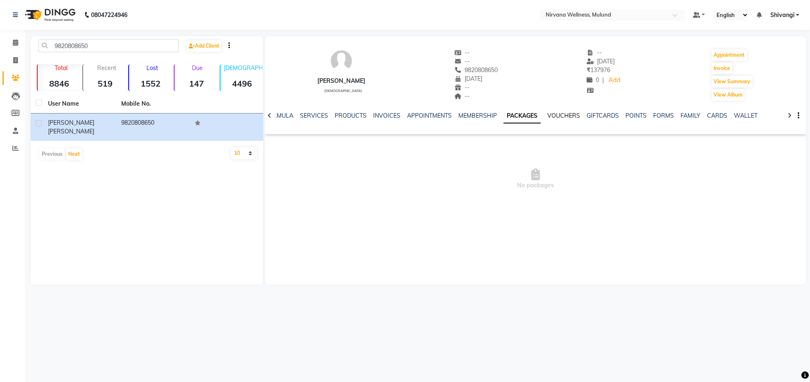
click at [562, 116] on link "VOUCHERS" at bounding box center [564, 115] width 33 height 7
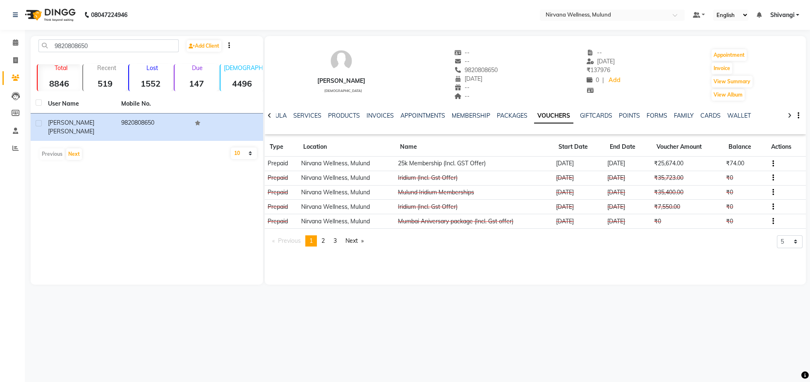
click at [518, 120] on div "PACKAGES" at bounding box center [512, 115] width 31 height 9
click at [520, 117] on link "PACKAGES" at bounding box center [512, 115] width 31 height 7
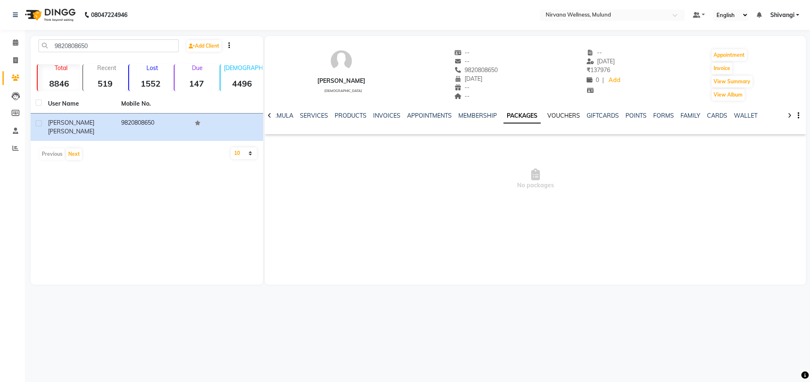
click at [574, 116] on link "VOUCHERS" at bounding box center [564, 115] width 33 height 7
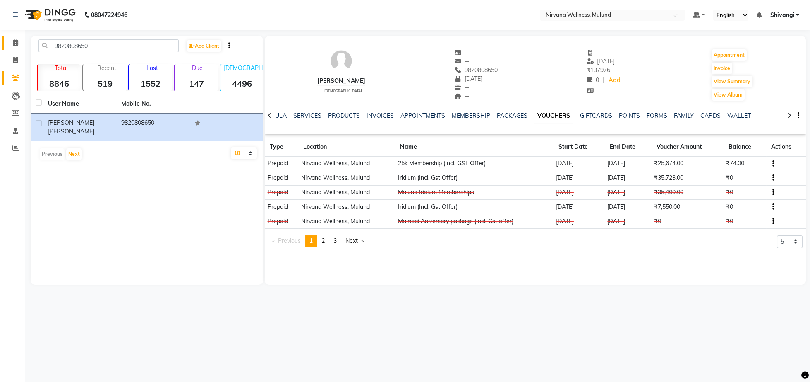
click at [10, 43] on span at bounding box center [15, 43] width 14 height 10
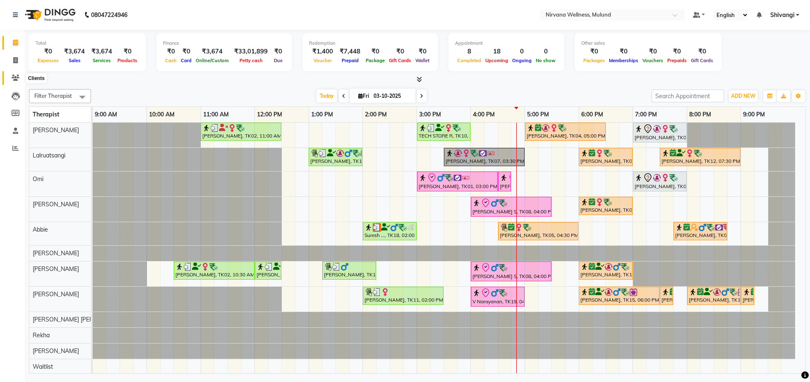
click at [17, 75] on icon at bounding box center [16, 77] width 8 height 6
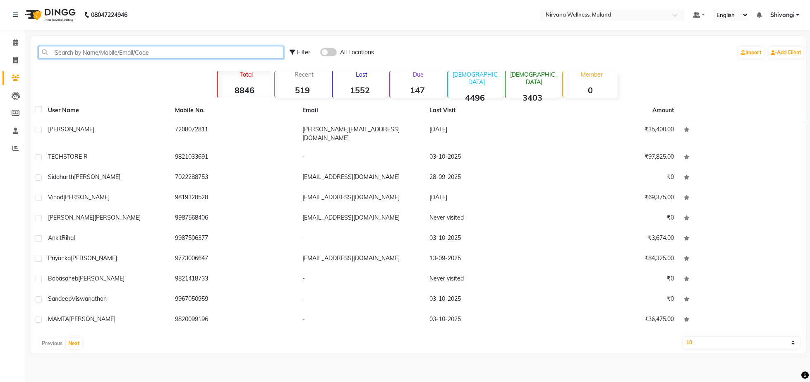
click at [160, 53] on input "text" at bounding box center [160, 52] width 245 height 13
paste input "9820808650"
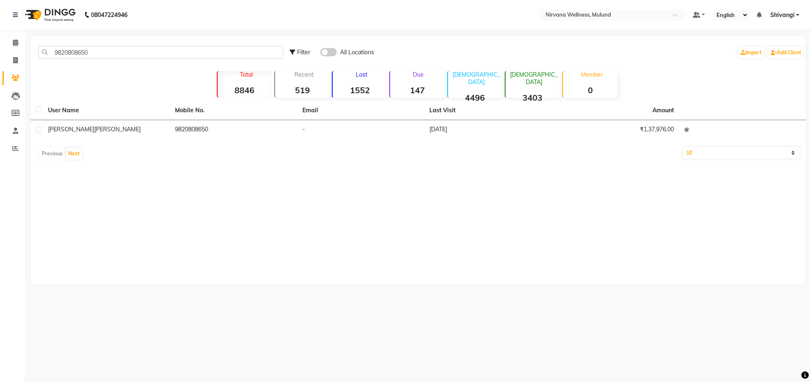
click at [119, 120] on th "User Name" at bounding box center [106, 110] width 127 height 19
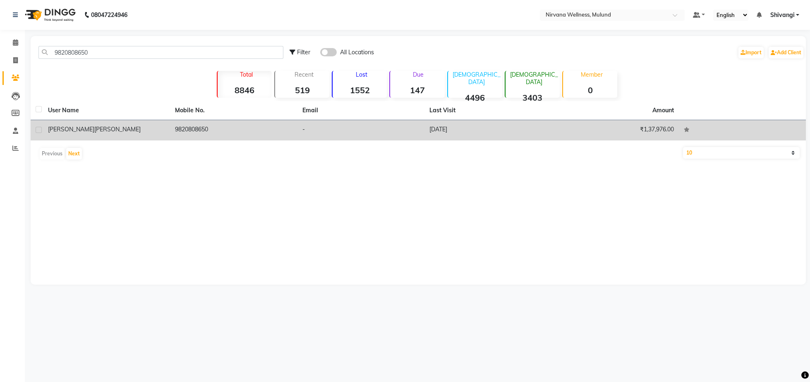
click at [123, 130] on div "Parimal Desai" at bounding box center [106, 129] width 117 height 9
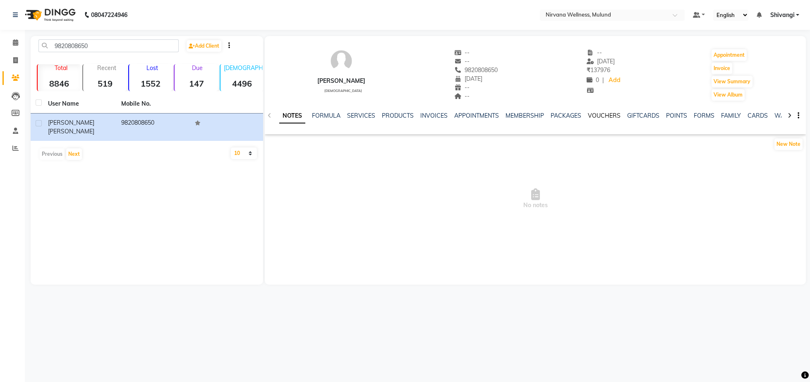
click at [594, 117] on link "VOUCHERS" at bounding box center [604, 115] width 33 height 7
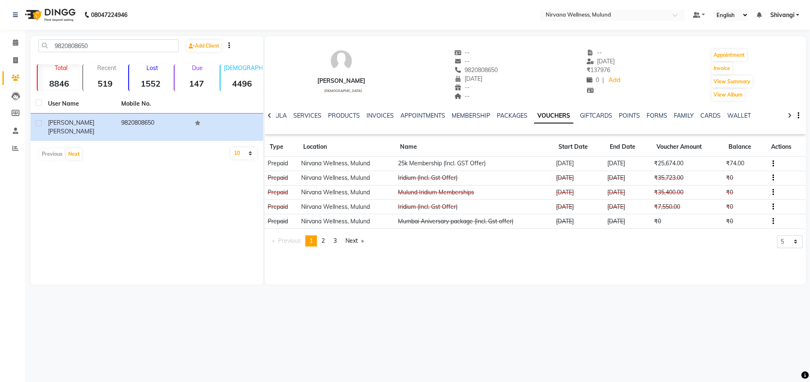
click at [505, 110] on div "NOTES FORMULA SERVICES PRODUCTS INVOICES APPOINTMENTS MEMBERSHIP PACKAGES VOUCH…" at bounding box center [535, 115] width 541 height 29
click at [508, 111] on div "PACKAGES" at bounding box center [512, 115] width 31 height 9
click at [516, 118] on link "PACKAGES" at bounding box center [512, 115] width 31 height 7
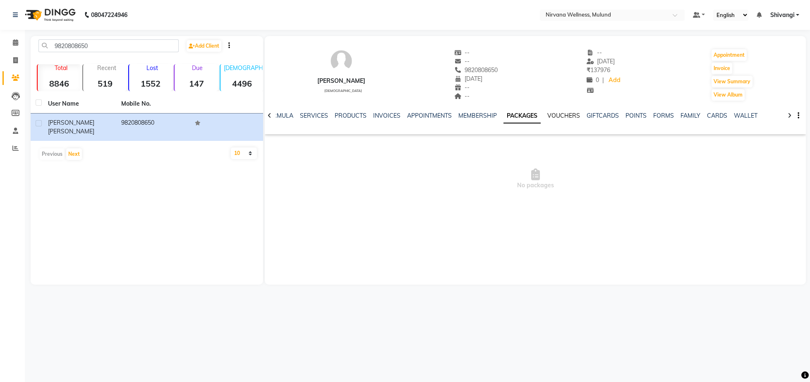
click at [569, 117] on link "VOUCHERS" at bounding box center [564, 115] width 33 height 7
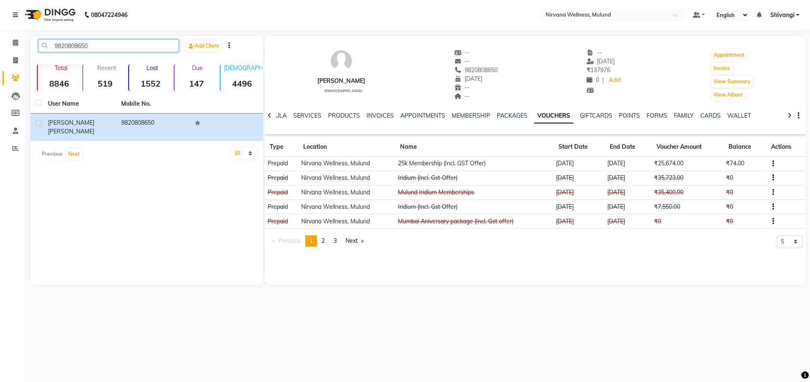
click at [108, 45] on input "9820808650" at bounding box center [108, 45] width 140 height 13
paste input "33990233"
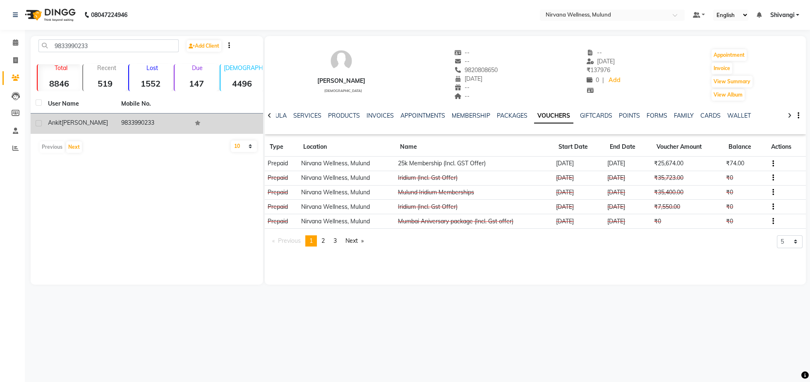
click at [111, 122] on div "Ankit Jobanputra" at bounding box center [79, 122] width 63 height 9
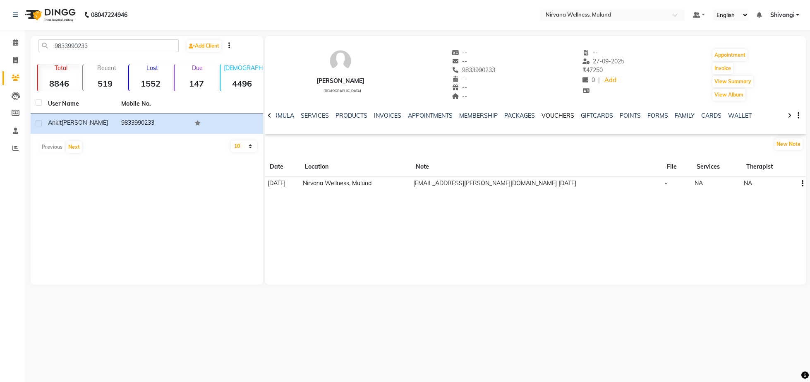
click at [560, 118] on link "VOUCHERS" at bounding box center [558, 115] width 33 height 7
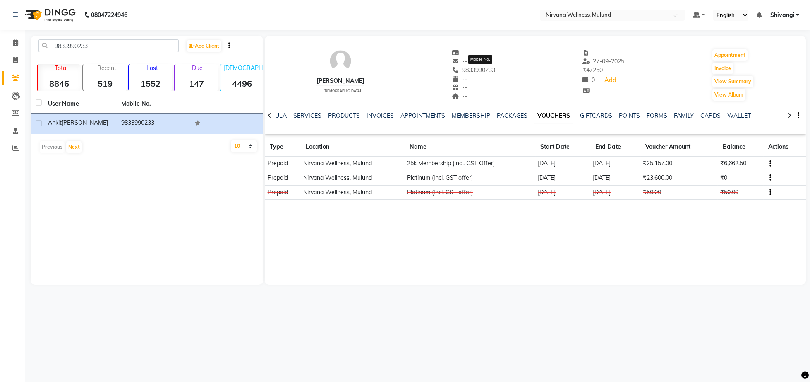
click at [488, 73] on span "9833990233" at bounding box center [474, 69] width 44 height 7
click at [516, 93] on div "Ankit Jobanputra male -- -- 9833990233 -- -- -- -- 27-09-2025 ₹ 47250 0 | Add A…" at bounding box center [535, 70] width 541 height 61
click at [494, 68] on span "9833990233" at bounding box center [474, 69] width 44 height 7
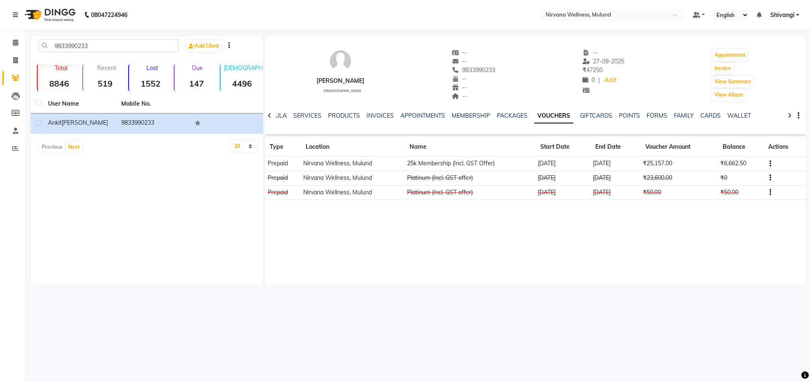
click at [524, 100] on div "Ankit Jobanputra male -- -- 9833990233 -- -- -- -- 27-09-2025 ₹ 47250 0 | Add A…" at bounding box center [535, 70] width 541 height 61
click at [494, 65] on div "--" at bounding box center [474, 61] width 44 height 9
click at [491, 70] on span "9833990233" at bounding box center [474, 69] width 44 height 7
click at [496, 98] on div "--" at bounding box center [474, 96] width 44 height 9
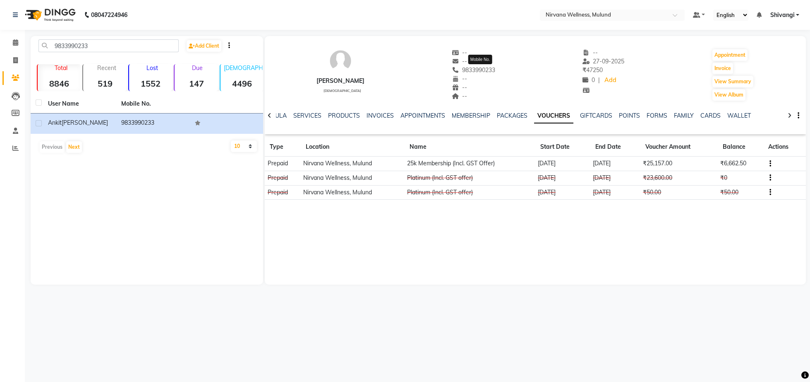
click at [495, 71] on span "9833990233" at bounding box center [474, 69] width 44 height 7
click at [502, 106] on div "NOTES FORMULA SERVICES PRODUCTS INVOICES APPOINTMENTS MEMBERSHIP PACKAGES VOUCH…" at bounding box center [535, 115] width 541 height 29
click at [494, 68] on span "9833990233" at bounding box center [474, 69] width 44 height 7
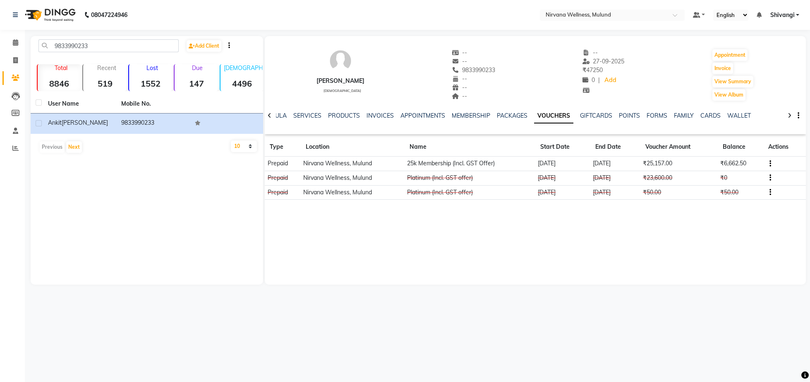
click at [496, 93] on div "--" at bounding box center [474, 96] width 44 height 9
click at [493, 69] on span "9833990233" at bounding box center [474, 69] width 44 height 7
click at [495, 97] on div "--" at bounding box center [474, 96] width 44 height 9
click at [495, 67] on span "9833990233" at bounding box center [474, 69] width 44 height 7
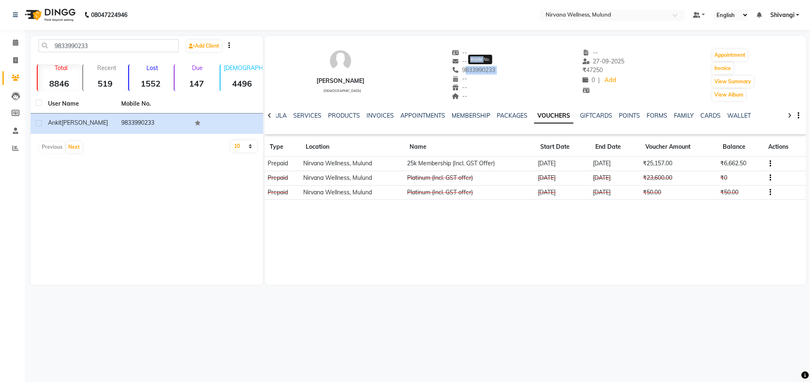
click at [495, 67] on span "9833990233" at bounding box center [474, 69] width 44 height 7
click at [496, 91] on div "--" at bounding box center [474, 87] width 44 height 9
click at [496, 69] on span "9833990233" at bounding box center [474, 69] width 44 height 7
click at [496, 89] on div "--" at bounding box center [474, 87] width 44 height 9
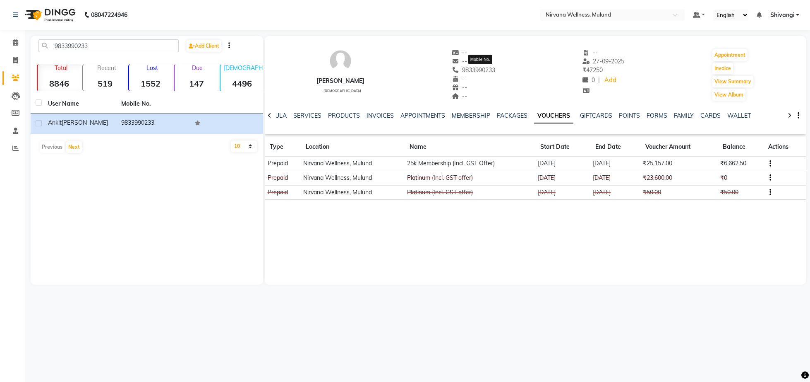
click at [494, 70] on span "9833990233" at bounding box center [474, 69] width 44 height 7
click at [495, 89] on div "--" at bounding box center [474, 87] width 44 height 9
click at [491, 69] on span "9833990233" at bounding box center [474, 69] width 44 height 7
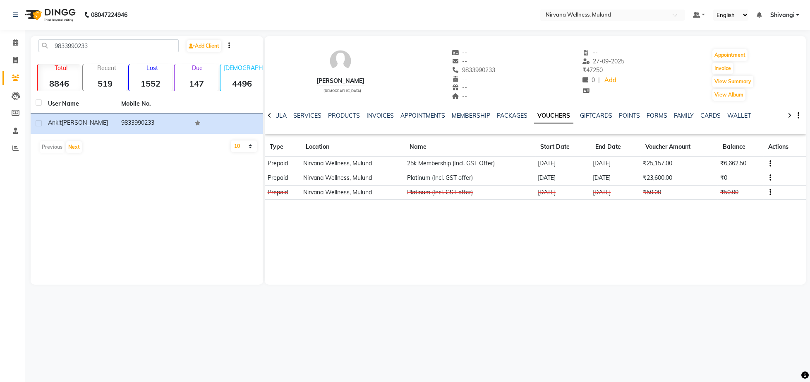
click at [500, 106] on div "NOTES FORMULA SERVICES PRODUCTS INVOICES APPOINTMENTS MEMBERSHIP PACKAGES VOUCH…" at bounding box center [535, 115] width 541 height 29
click at [496, 67] on span "9833990233" at bounding box center [474, 69] width 44 height 7
click at [89, 41] on input "9833990233" at bounding box center [108, 45] width 140 height 13
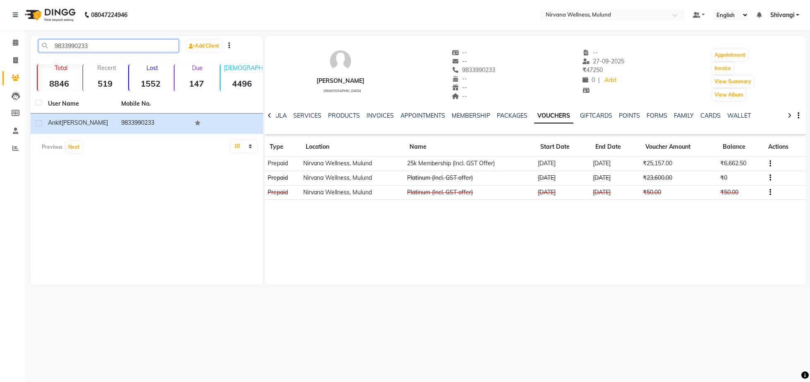
paste input "987018990"
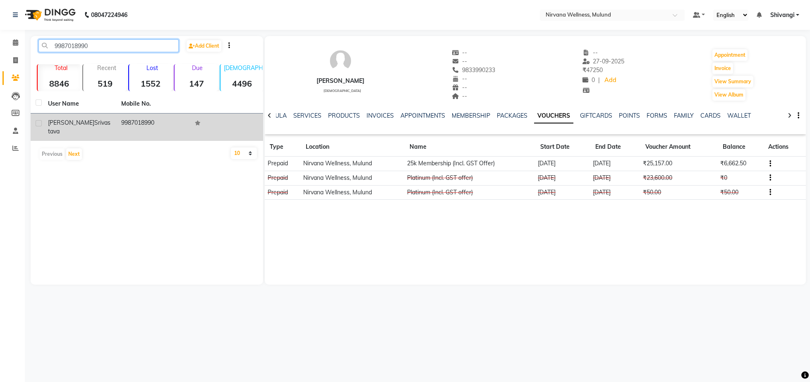
type input "9987018990"
click at [108, 130] on td "Archika Srivastava" at bounding box center [79, 126] width 73 height 27
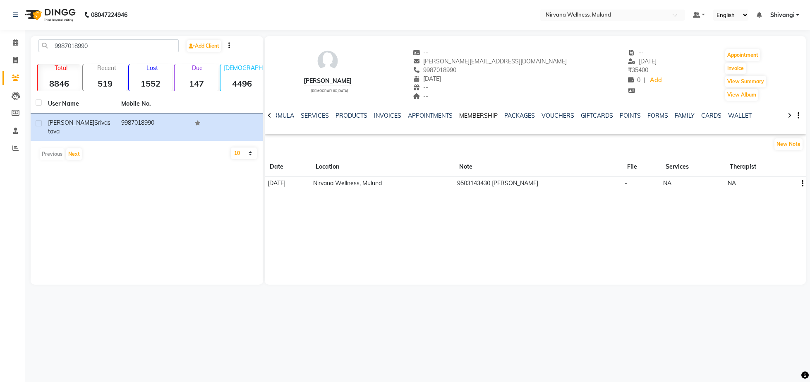
click at [468, 117] on link "MEMBERSHIP" at bounding box center [478, 115] width 38 height 7
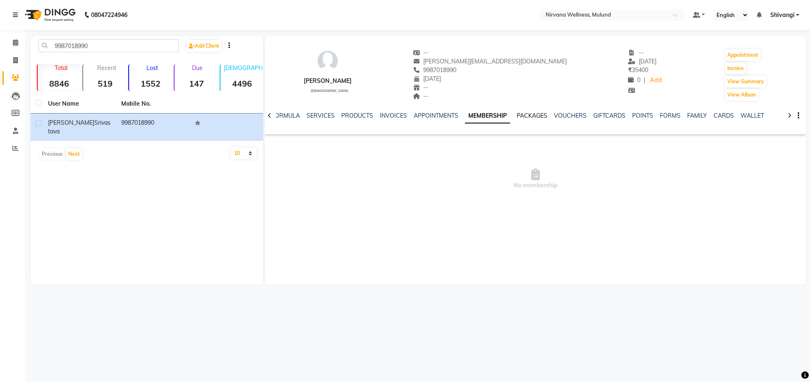
click at [519, 113] on link "PACKAGES" at bounding box center [532, 115] width 31 height 7
click at [559, 114] on link "VOUCHERS" at bounding box center [564, 115] width 33 height 7
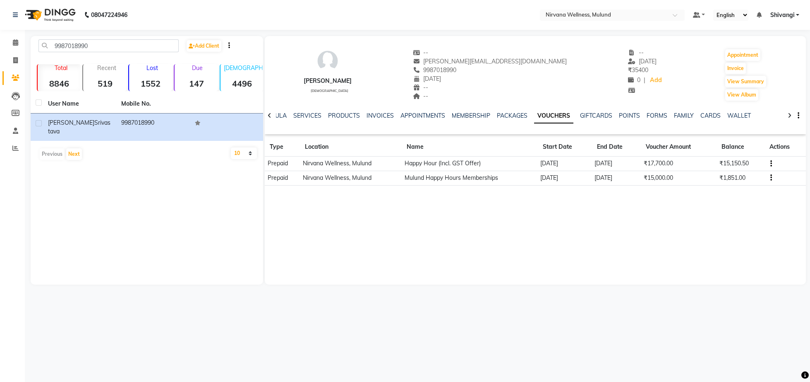
click at [274, 115] on div at bounding box center [270, 115] width 10 height 16
click at [290, 117] on link "FORMULA" at bounding box center [279, 115] width 29 height 7
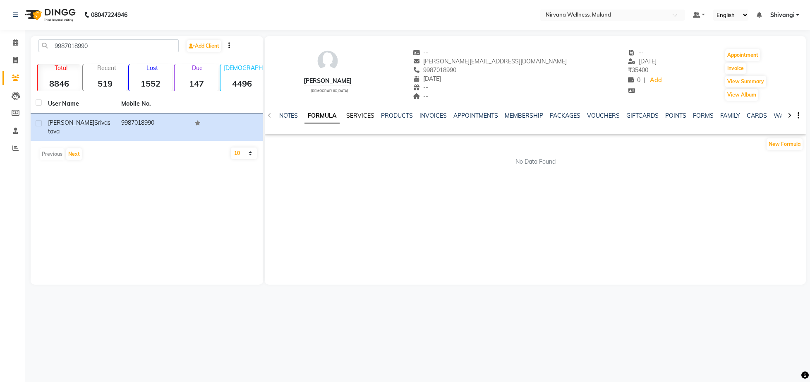
click at [352, 118] on link "SERVICES" at bounding box center [360, 115] width 28 height 7
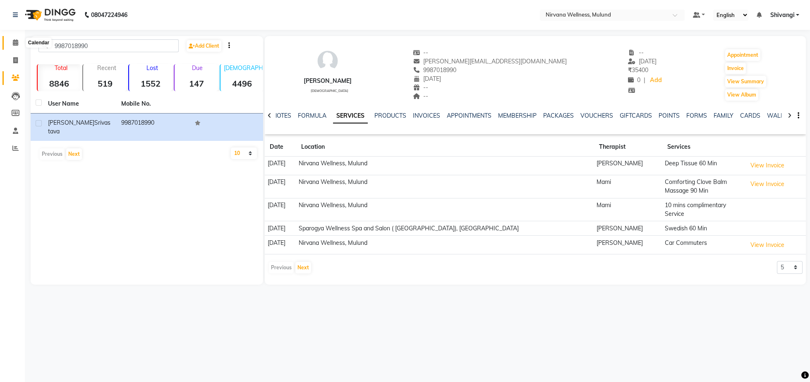
click at [14, 40] on icon at bounding box center [15, 42] width 5 height 6
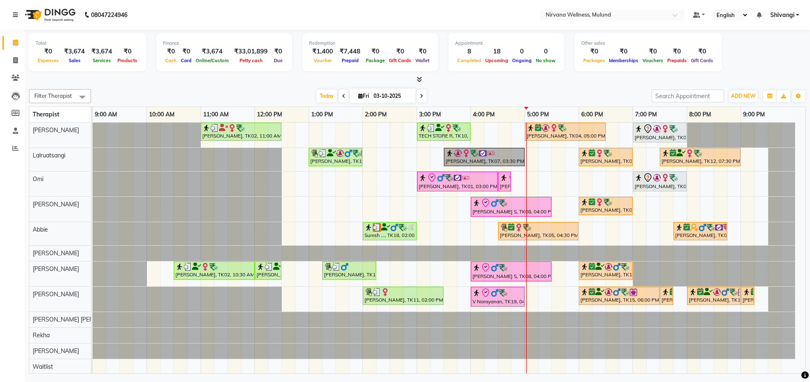
click at [458, 103] on div "Filter Therapist Select All Suzan Soares Lalruatsangi Omi Sheila Abbie Rohan Ku…" at bounding box center [417, 230] width 777 height 288
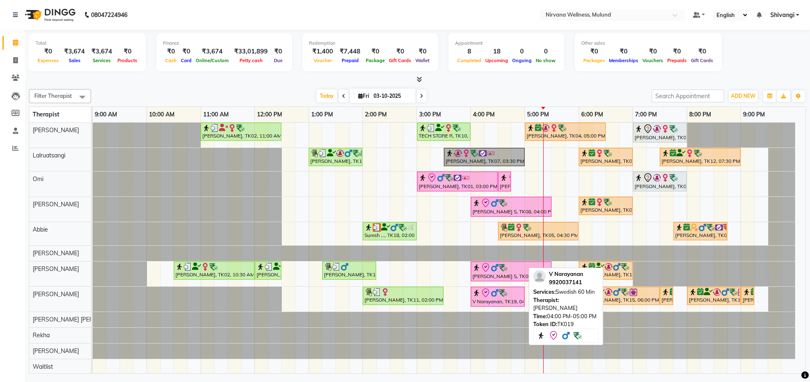
click at [478, 305] on div "V Narayanan, TK19, 04:00 PM-05:00 PM, Swedish 60 Min" at bounding box center [498, 296] width 52 height 17
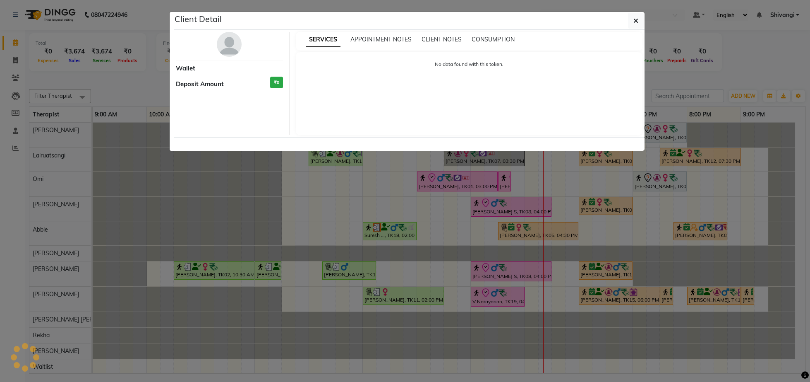
select select "8"
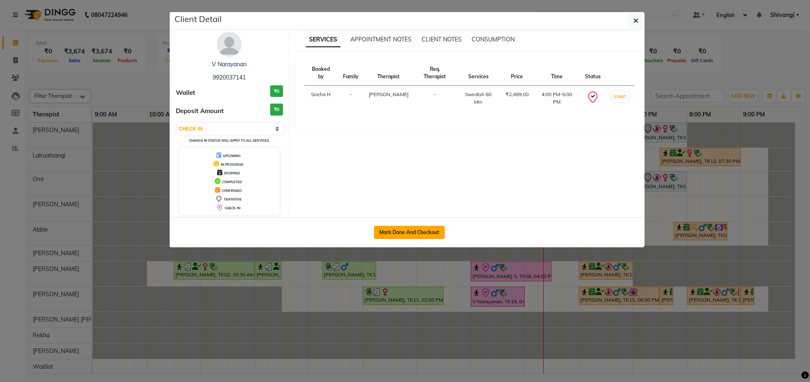
click at [391, 237] on button "Mark Done And Checkout" at bounding box center [409, 232] width 71 height 13
select select "4890"
select select "service"
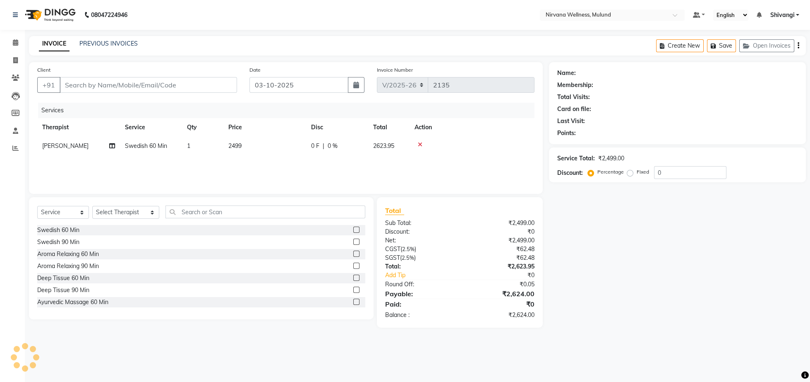
type input "9920037141"
select select "35614"
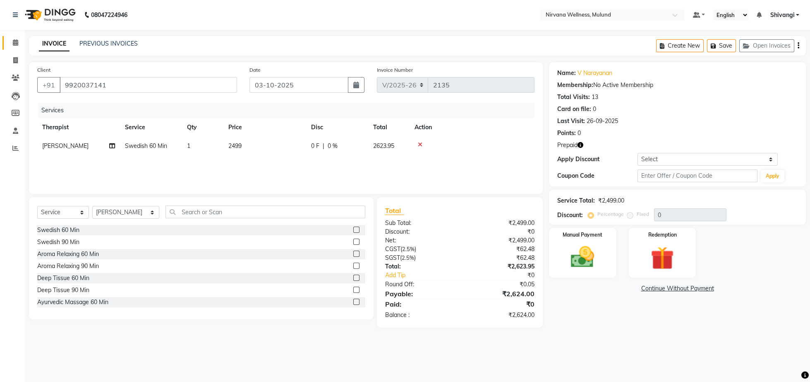
click at [12, 38] on span at bounding box center [15, 43] width 14 height 10
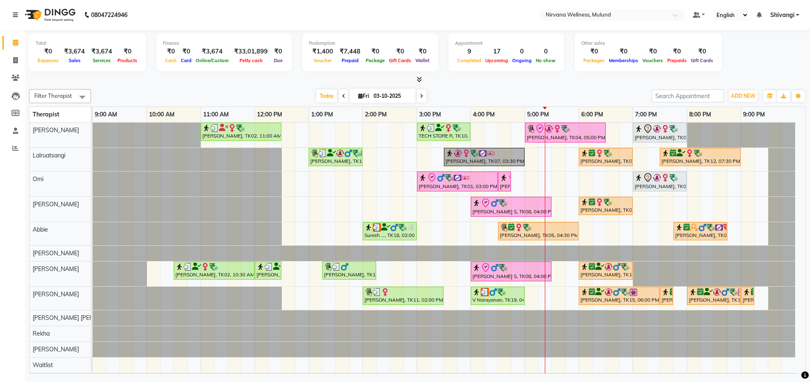
click at [457, 84] on div "Total ₹0 Expenses ₹3,674 Sales ₹3,674 Services ₹0 Products Finance ₹0 Cash ₹0 C…" at bounding box center [417, 203] width 785 height 346
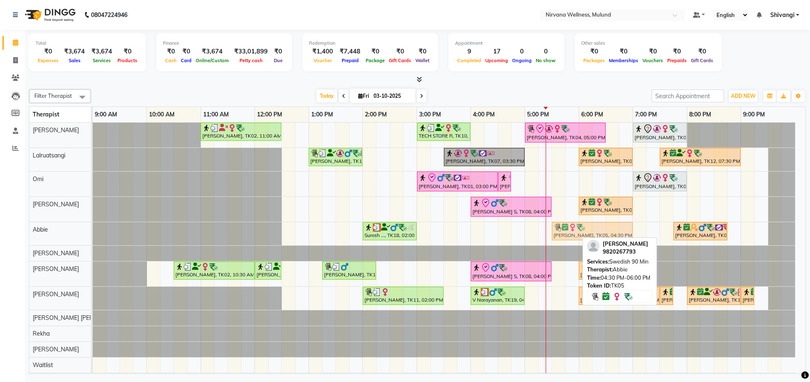
drag, startPoint x: 531, startPoint y: 233, endPoint x: 581, endPoint y: 240, distance: 50.5
click at [93, 240] on div "Suresh ..., TK18, 02:00 PM-03:00 PM, Massage 60 Min Suman Kunder, TK05, 04:30 P…" at bounding box center [93, 233] width 0 height 23
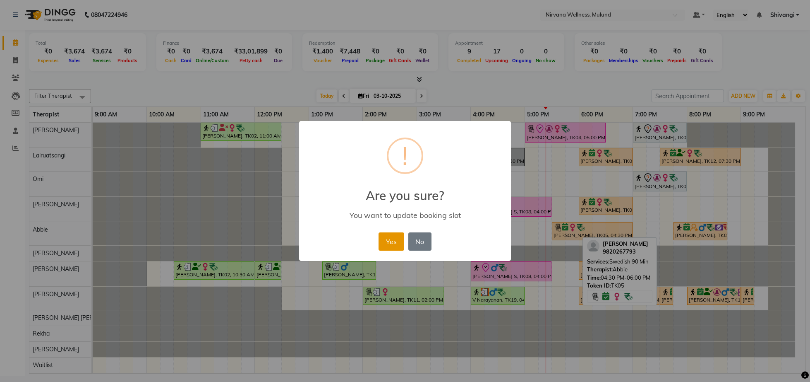
click at [393, 237] on button "Yes" at bounding box center [391, 241] width 25 height 18
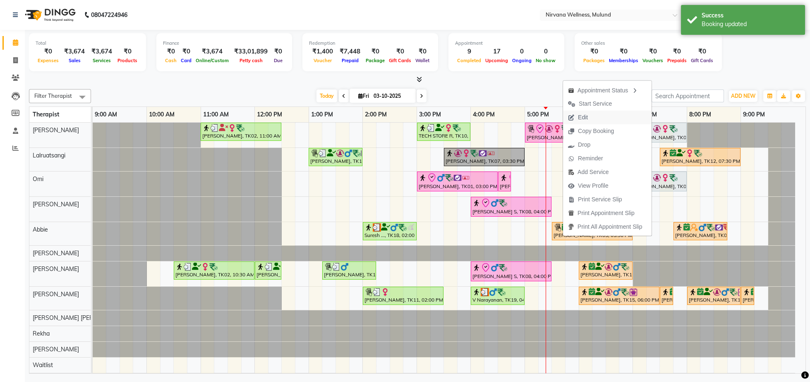
click at [583, 113] on span "Edit" at bounding box center [583, 117] width 10 height 9
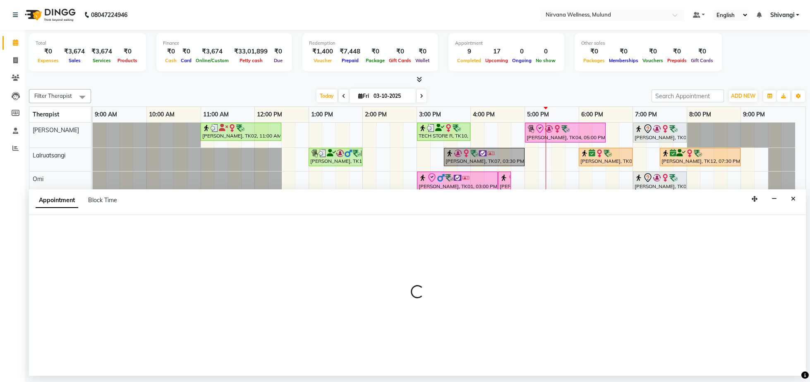
select select "confirm booking"
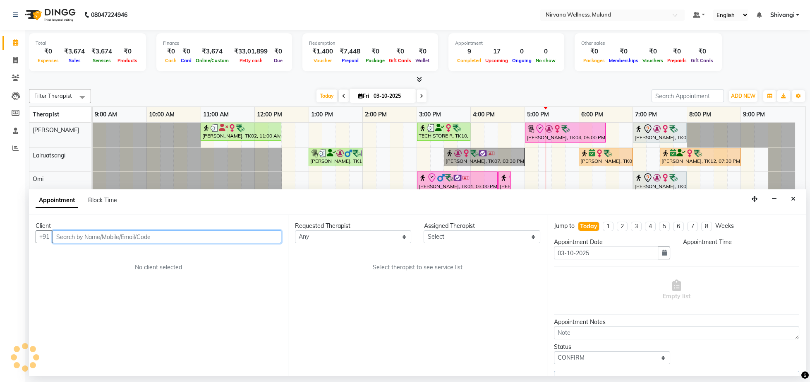
select select "1050"
select select "92881"
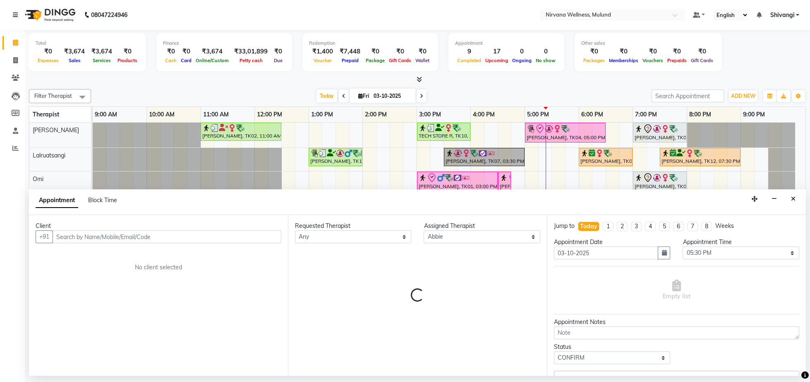
drag, startPoint x: 797, startPoint y: 204, endPoint x: 792, endPoint y: 185, distance: 19.6
click at [795, 195] on button "Close" at bounding box center [794, 198] width 12 height 13
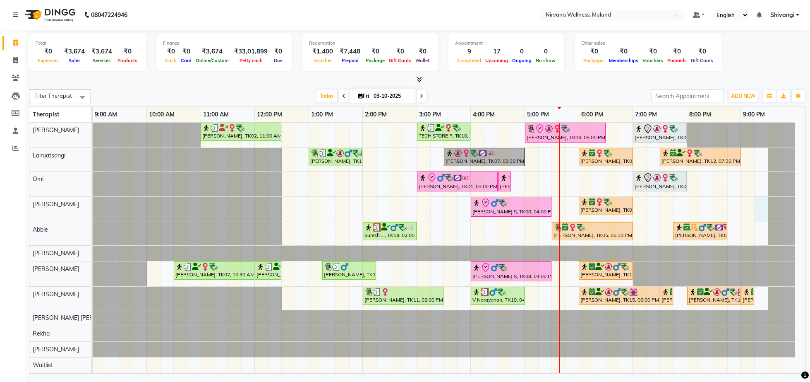
click at [755, 202] on div "Kiran Fernandes, TK02, 11:00 AM-12:30 PM, Balinese Massage 90 Min TECH STORE R,…" at bounding box center [449, 263] width 713 height 281
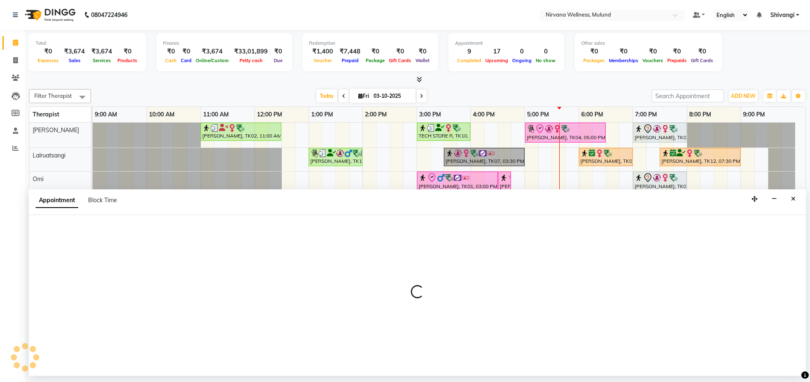
select select "92882"
select select "1275"
select select "tentative"
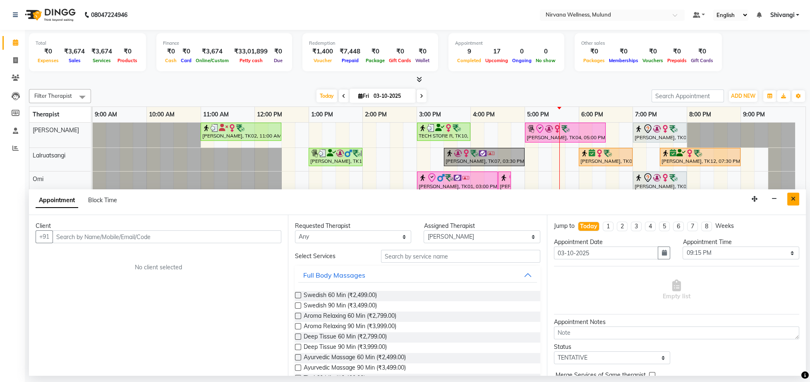
click at [791, 197] on button "Close" at bounding box center [794, 198] width 12 height 13
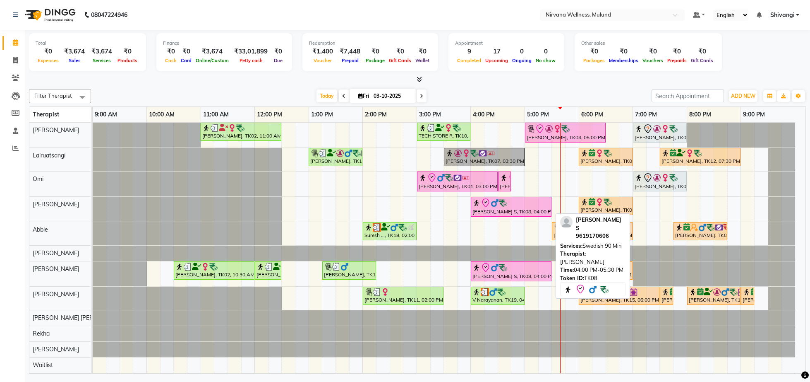
click at [523, 208] on div at bounding box center [511, 203] width 77 height 10
click at [483, 207] on icon at bounding box center [486, 203] width 10 height 10
select select "8"
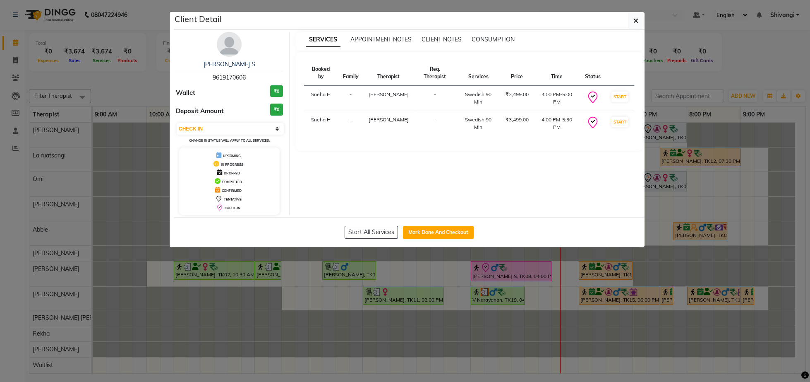
click at [763, 72] on ngb-modal-window "Client Detail Manikkan S 9619170606 Wallet ₹0 Deposit Amount ₹0 Select IN SERVI…" at bounding box center [405, 191] width 810 height 382
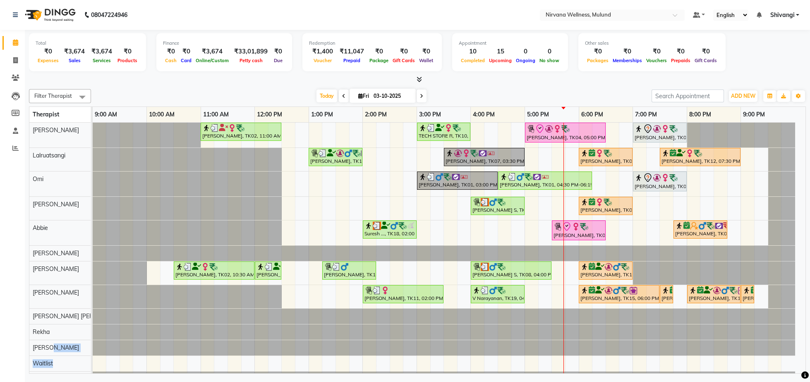
drag, startPoint x: 85, startPoint y: 356, endPoint x: 345, endPoint y: 286, distance: 269.3
click at [91, 355] on div "[PERSON_NAME]" at bounding box center [59, 347] width 61 height 15
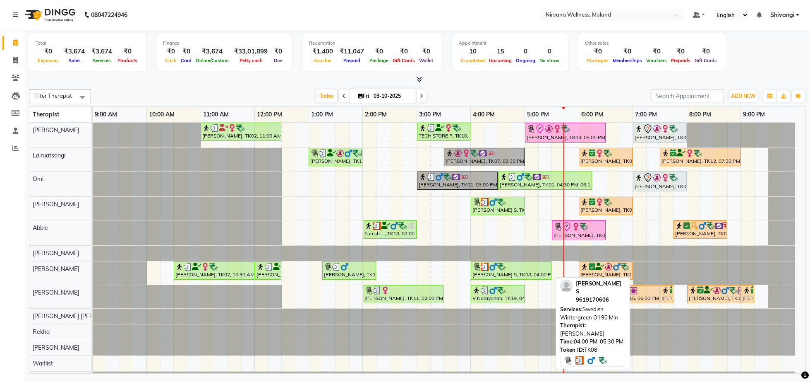
click at [519, 272] on div "Manikkan S, TK08, 04:00 PM-05:30 PM, Swedish Wintergreen Oil 90 Min" at bounding box center [511, 270] width 79 height 16
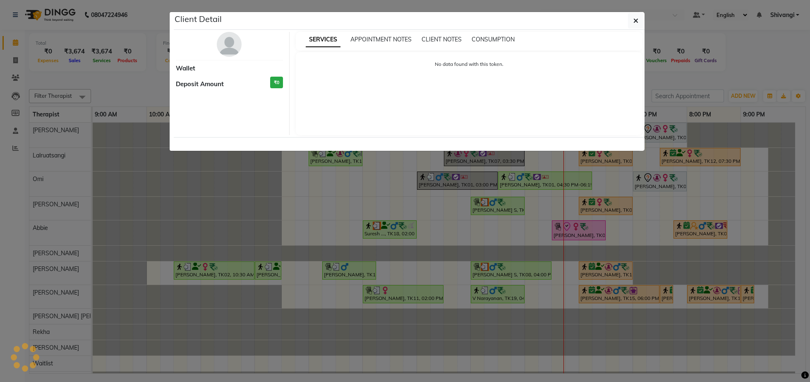
select select "3"
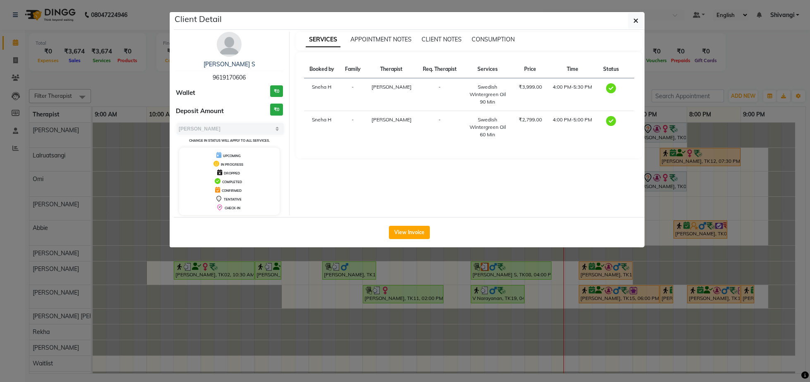
click at [237, 49] on img at bounding box center [229, 44] width 25 height 25
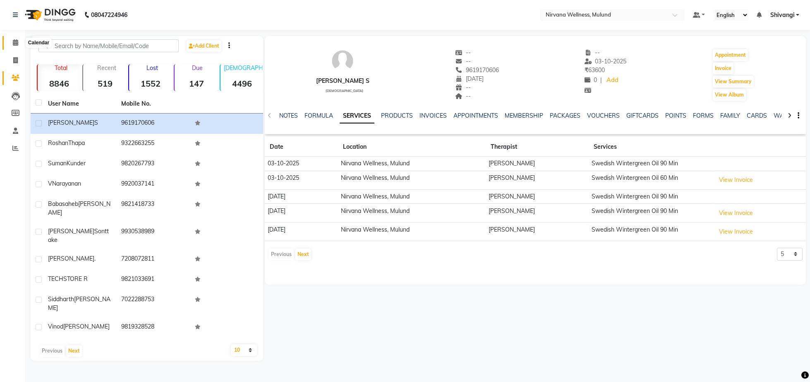
click at [19, 44] on span at bounding box center [15, 43] width 14 height 10
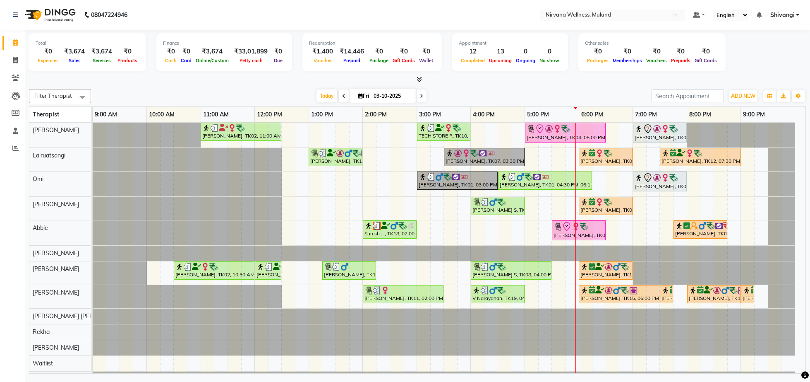
click at [19, 44] on span at bounding box center [15, 43] width 14 height 10
click at [19, 42] on span at bounding box center [15, 43] width 14 height 10
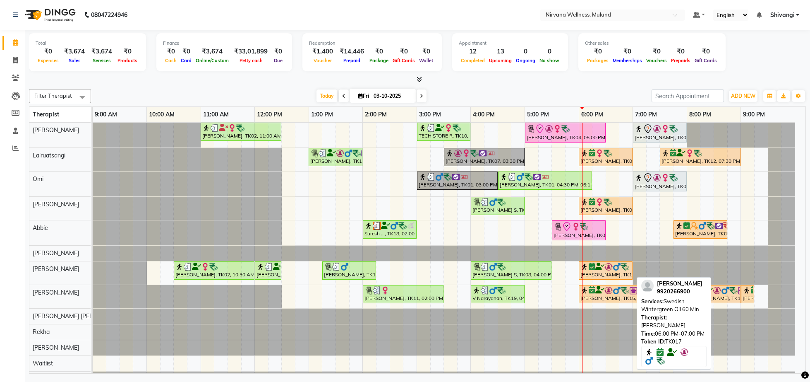
click at [598, 266] on icon at bounding box center [600, 266] width 9 height 0
select select "8"
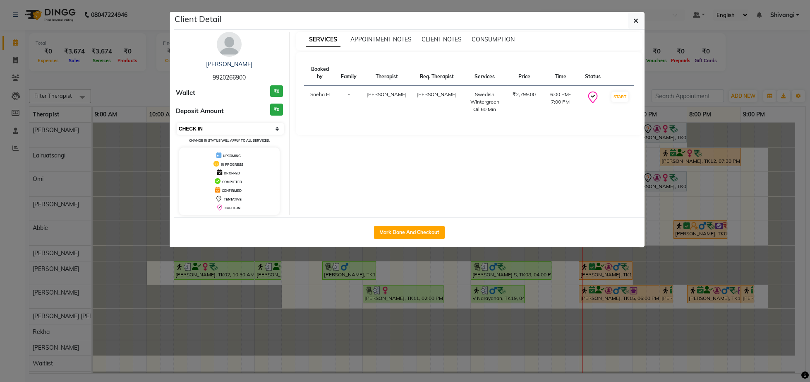
click at [274, 127] on select "Select IN SERVICE CONFIRMED TENTATIVE CHECK IN MARK DONE DROPPED UPCOMING" at bounding box center [230, 129] width 107 height 12
click at [135, 89] on ngb-modal-window "Client Detail Ankit Shah 9920266900 Wallet ₹0 Deposit Amount ₹0 Select IN SERVI…" at bounding box center [405, 191] width 810 height 382
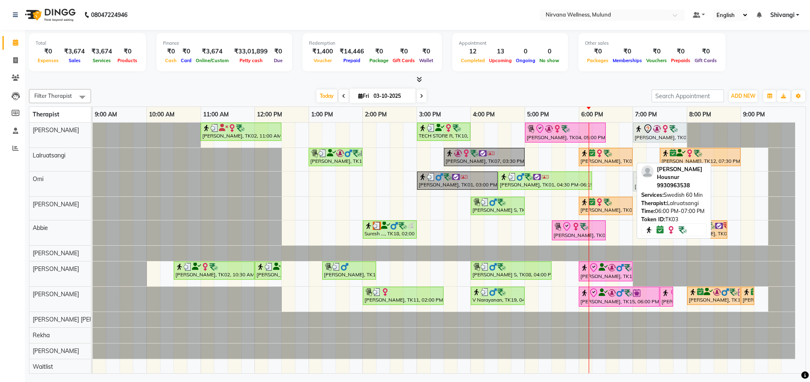
click at [603, 165] on div "[PERSON_NAME], TK03, 06:00 PM-07:00 PM, Swedish 60 Min" at bounding box center [606, 157] width 52 height 16
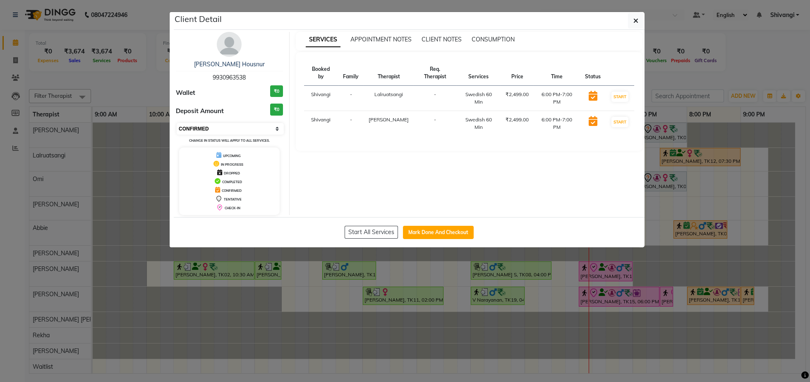
click at [205, 133] on select "Select IN SERVICE CONFIRMED TENTATIVE CHECK IN MARK DONE DROPPED UPCOMING" at bounding box center [230, 129] width 107 height 12
select select "8"
click option "CHECK IN" at bounding box center [0, 0] width 0 height 0
click at [153, 93] on ngb-modal-window "Client Detail Ranjana Housnur 9930963538 Wallet ₹0 Deposit Amount ₹0 Select IN …" at bounding box center [405, 191] width 810 height 382
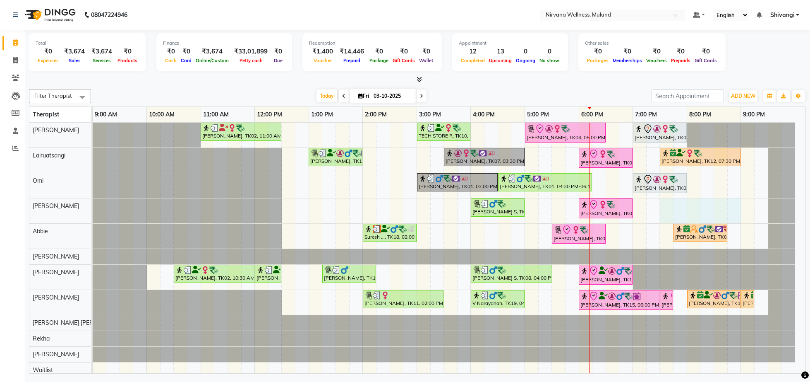
drag, startPoint x: 662, startPoint y: 215, endPoint x: 732, endPoint y: 216, distance: 70.0
click at [732, 216] on div "Kiran Fernandes, TK02, 11:00 AM-12:30 PM, Balinese Massage 90 Min TECH STORE R,…" at bounding box center [449, 266] width 713 height 286
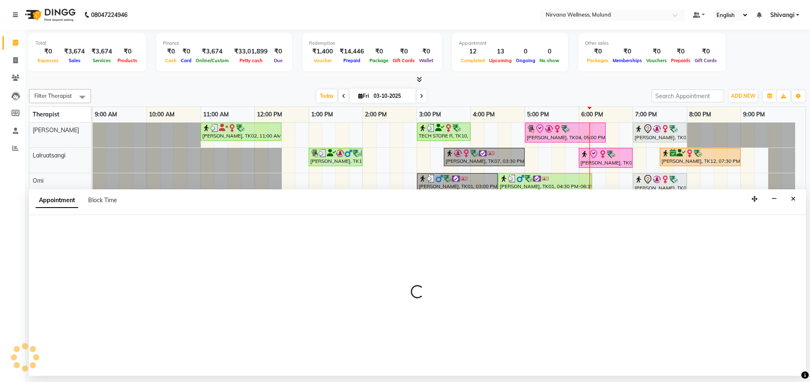
select select "92882"
select select "tentative"
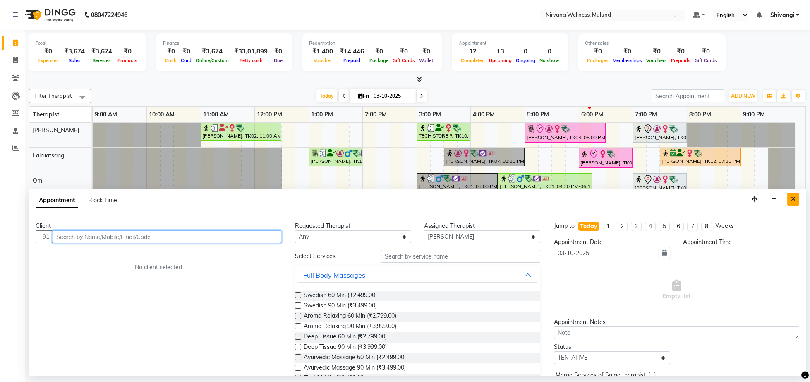
select select "1170"
click at [792, 199] on icon "Close" at bounding box center [793, 199] width 5 height 6
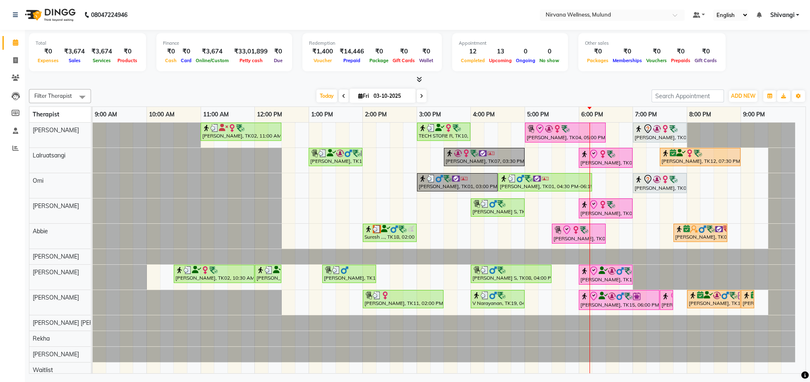
click at [419, 95] on span at bounding box center [422, 95] width 10 height 13
type input "04-10-2025"
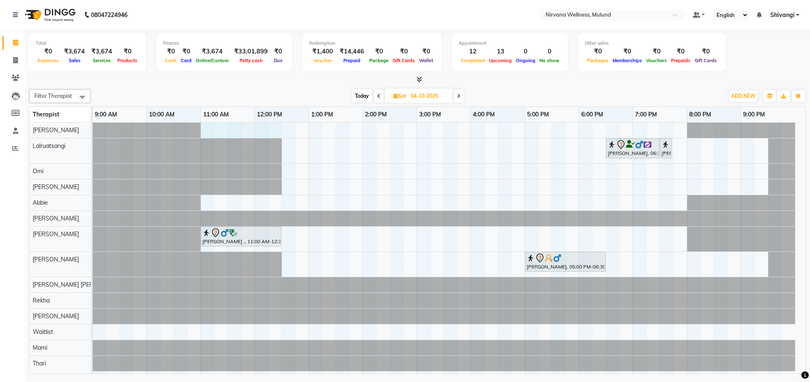
drag, startPoint x: 205, startPoint y: 126, endPoint x: 300, endPoint y: 131, distance: 94.9
click at [278, 133] on div "Dhaval Dedhia, 06:30 PM-07:30 PM, Massage 60 Min Dhaval Dedhia, 07:30 PM-07:40 …" at bounding box center [449, 248] width 713 height 251
select select "29686"
select select "tentative"
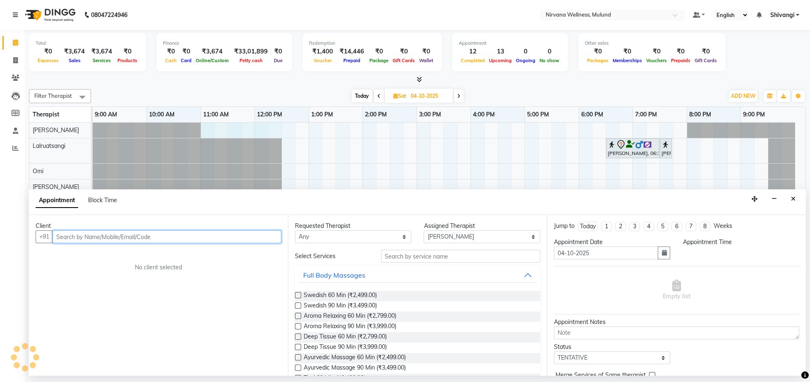
select select "660"
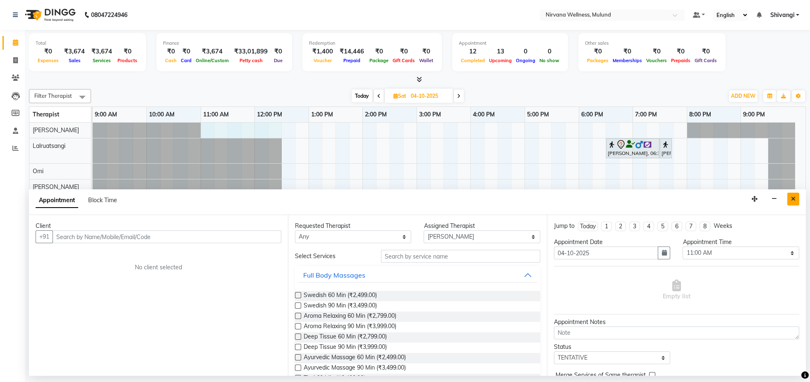
click at [790, 201] on button "Close" at bounding box center [794, 198] width 12 height 13
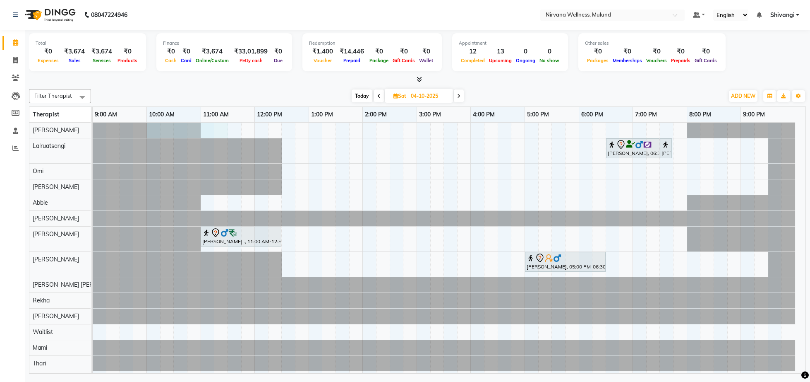
drag, startPoint x: 150, startPoint y: 131, endPoint x: 215, endPoint y: 133, distance: 64.6
click at [93, 132] on div at bounding box center [93, 130] width 0 height 15
select select "29686"
select select "tentative"
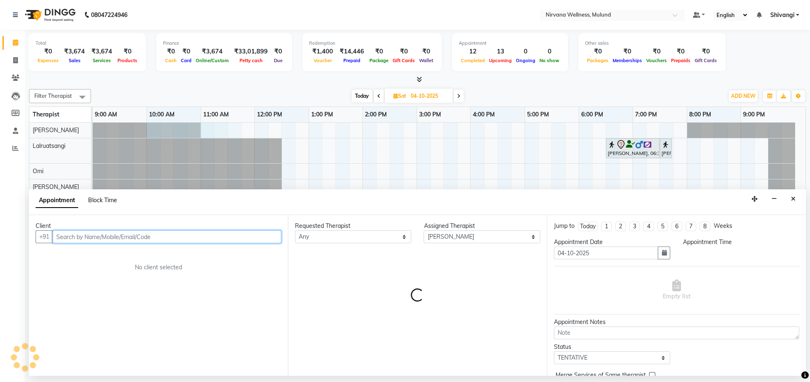
select select "600"
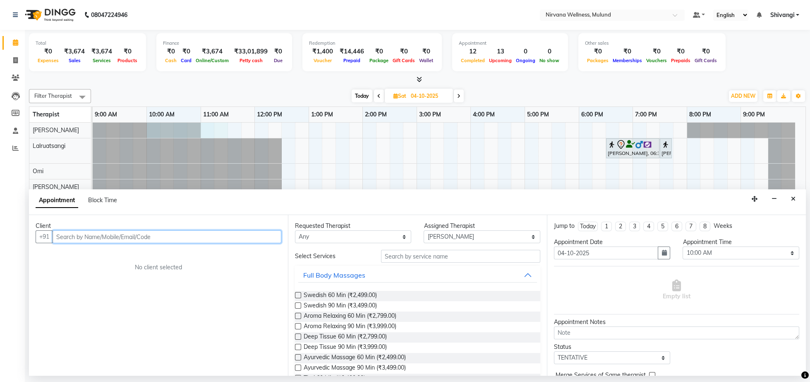
click at [106, 240] on input "text" at bounding box center [167, 236] width 229 height 13
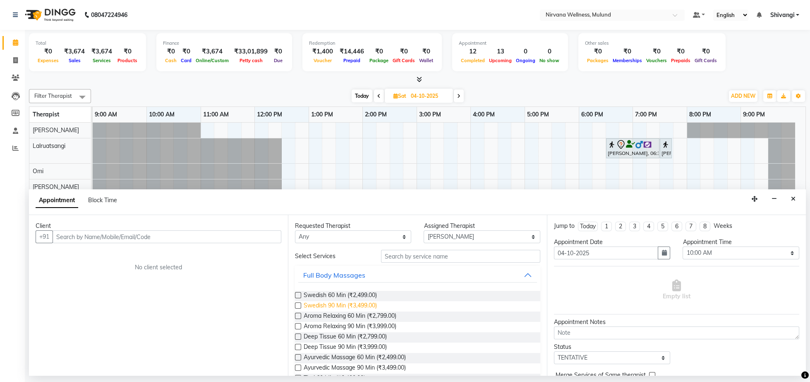
click at [308, 308] on span "Swedish 90 Min (₹3,499.00)" at bounding box center [340, 306] width 73 height 10
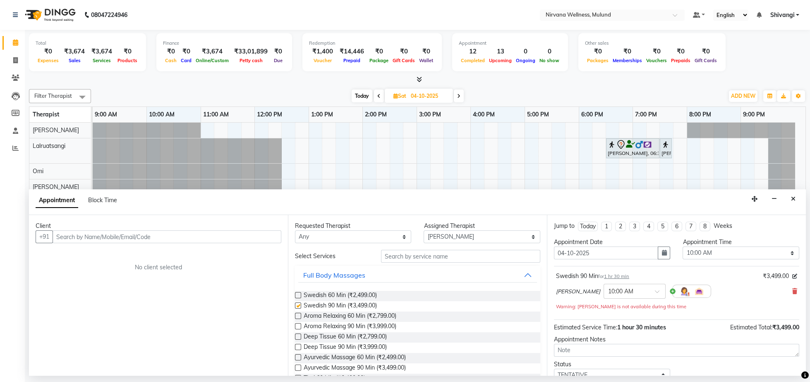
checkbox input "false"
click at [148, 234] on input "text" at bounding box center [167, 236] width 229 height 13
click at [793, 290] on icon at bounding box center [795, 291] width 5 height 6
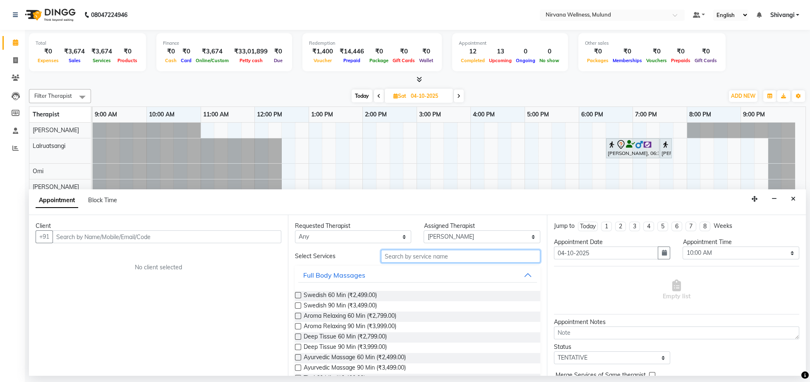
click at [411, 260] on input "text" at bounding box center [460, 256] width 159 height 13
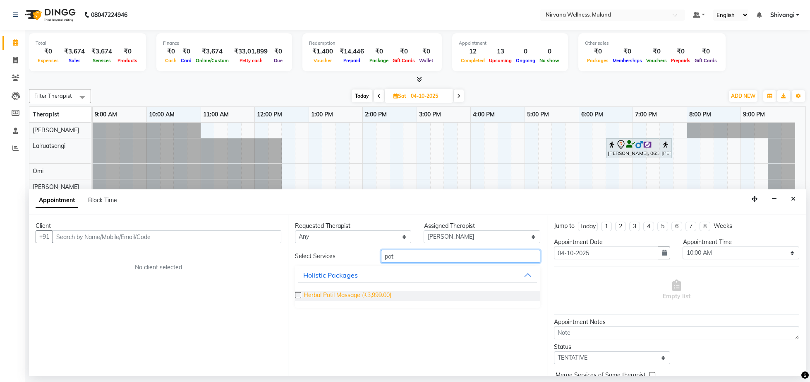
type input "pot"
click at [389, 299] on span "Herbal Potil Massage (₹3,999.00)" at bounding box center [348, 296] width 88 height 10
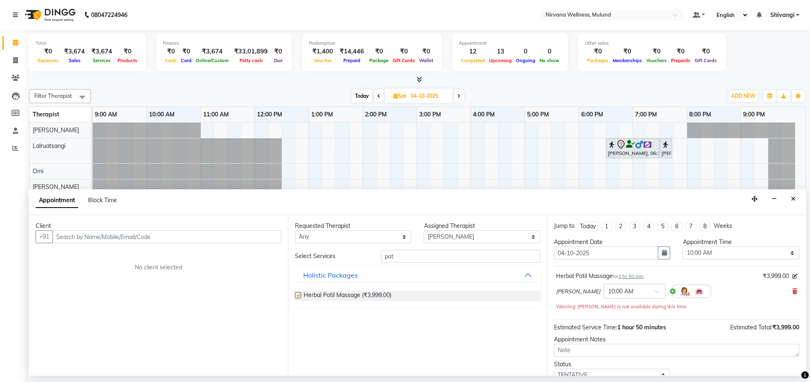
checkbox input "false"
drag, startPoint x: 108, startPoint y: 231, endPoint x: 108, endPoint y: 235, distance: 4.6
click at [108, 235] on input "text" at bounding box center [167, 236] width 229 height 13
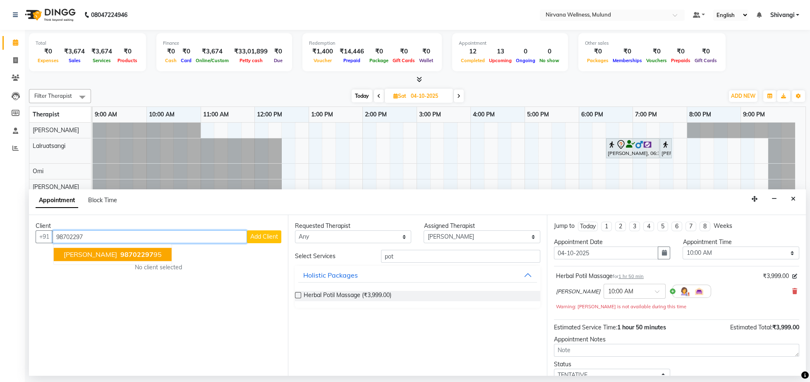
click at [97, 253] on span "[PERSON_NAME]" at bounding box center [90, 254] width 53 height 8
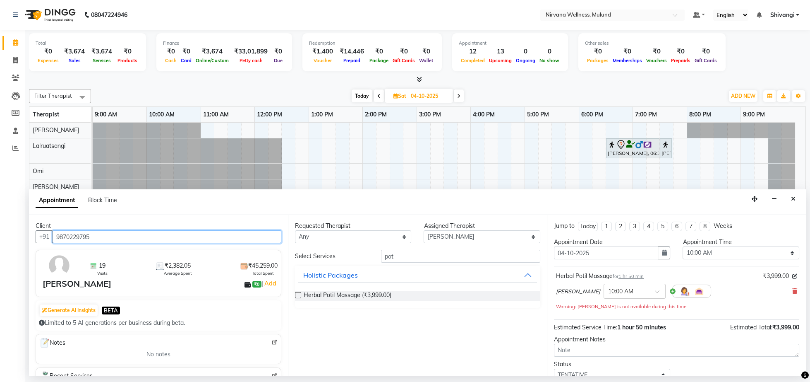
scroll to position [70, 0]
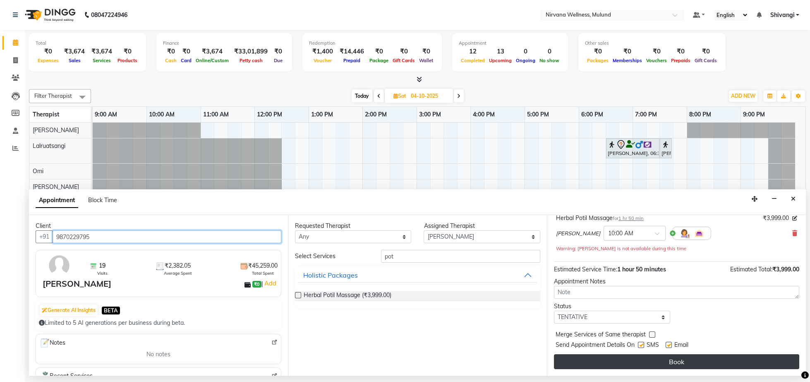
type input "9870229795"
click at [643, 363] on button "Book" at bounding box center [676, 361] width 245 height 15
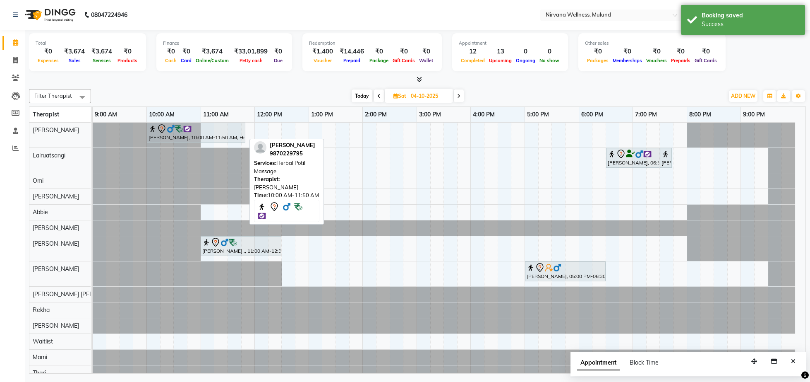
click at [202, 135] on div "[PERSON_NAME], 10:00 AM-11:50 AM, Herbal Potil Massage" at bounding box center [196, 132] width 97 height 17
select select "7"
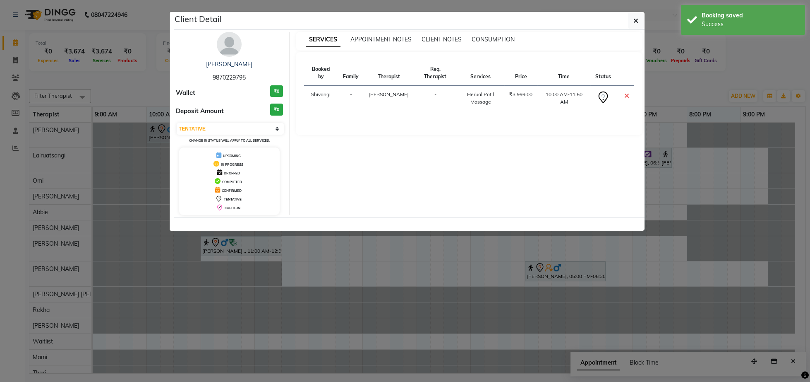
click at [126, 74] on ngb-modal-window "Client Detail Ruta Nemlekar 9870229795 Wallet ₹0 Deposit Amount ₹0 Select CONFI…" at bounding box center [405, 191] width 810 height 382
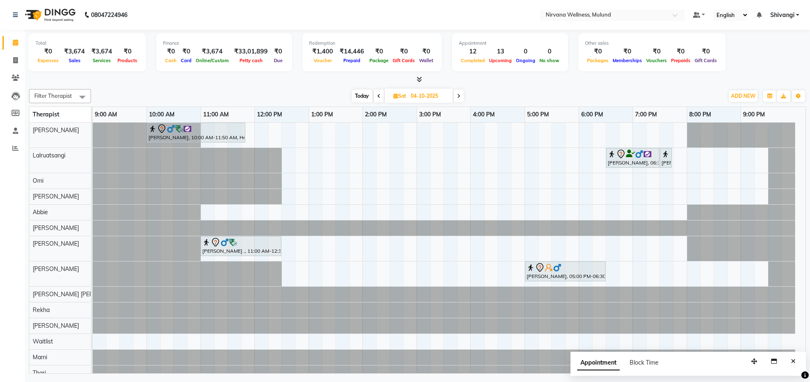
click at [358, 100] on span "Today" at bounding box center [362, 95] width 21 height 13
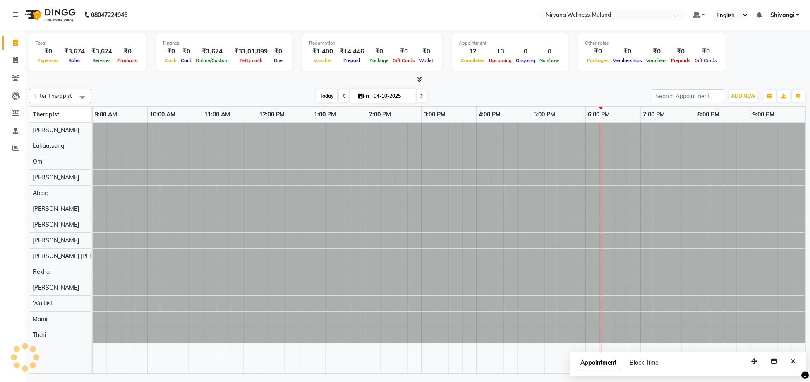
type input "03-10-2025"
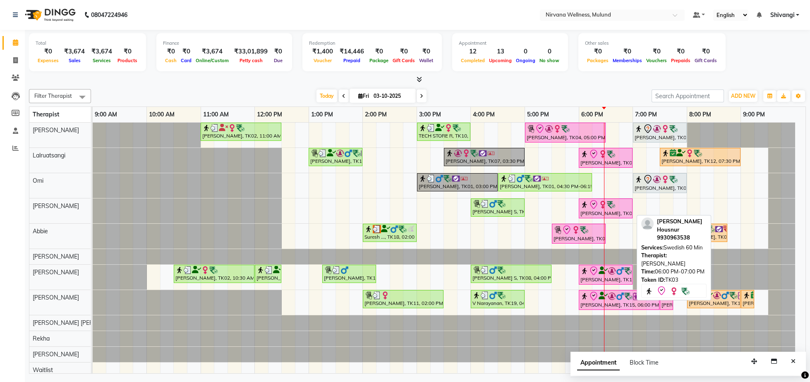
click at [607, 209] on img at bounding box center [603, 204] width 8 height 8
select select "8"
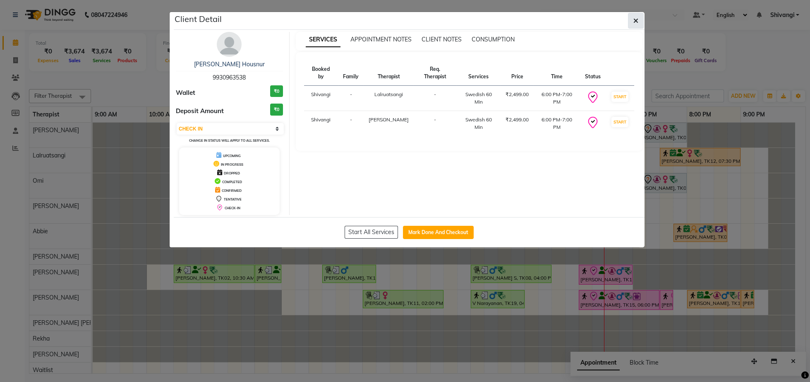
click at [630, 23] on button "button" at bounding box center [636, 21] width 16 height 16
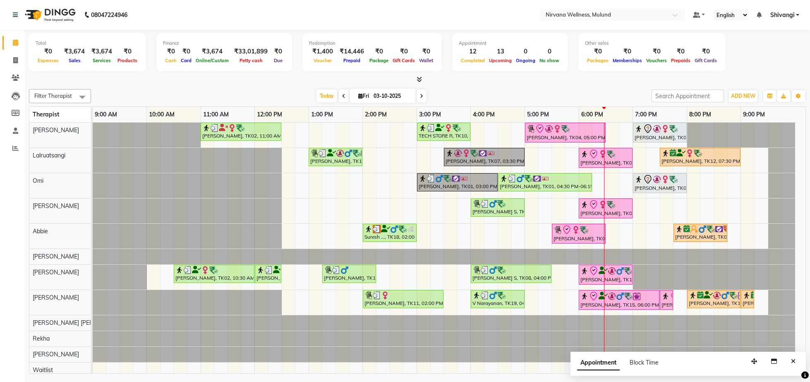
click at [388, 86] on div "Filter Therapist Select All Suzan Soares Lalruatsangi Omi Sheila Abbie Rohan Ku…" at bounding box center [417, 230] width 777 height 288
click at [387, 95] on input "03-10-2025" at bounding box center [391, 96] width 41 height 12
select select "10"
select select "2025"
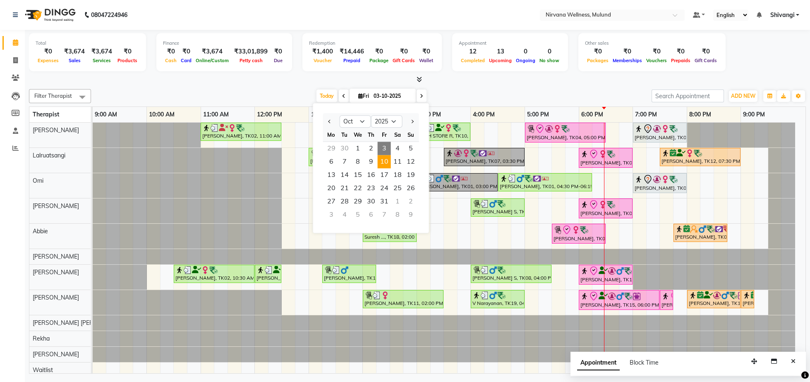
click at [387, 165] on span "10" at bounding box center [384, 161] width 13 height 13
type input "10-10-2025"
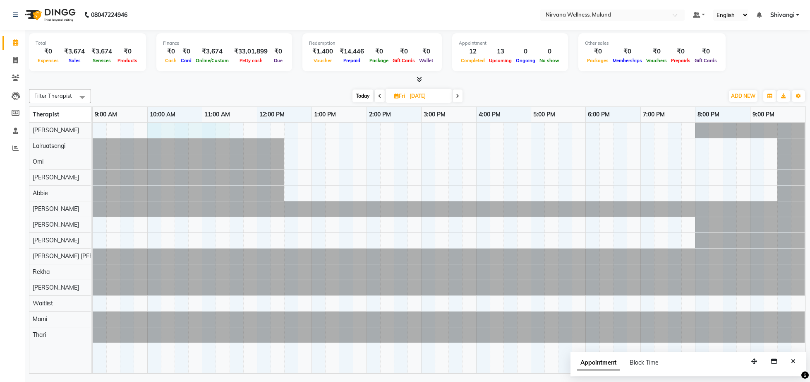
drag, startPoint x: 151, startPoint y: 129, endPoint x: 226, endPoint y: 135, distance: 74.3
click at [226, 135] on div at bounding box center [449, 248] width 713 height 251
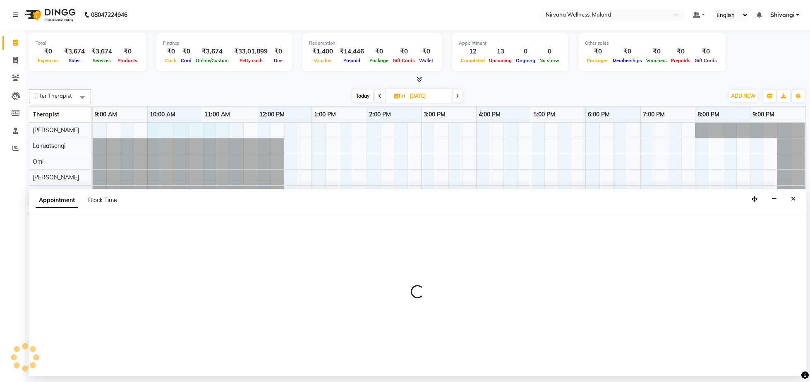
select select "29686"
select select "tentative"
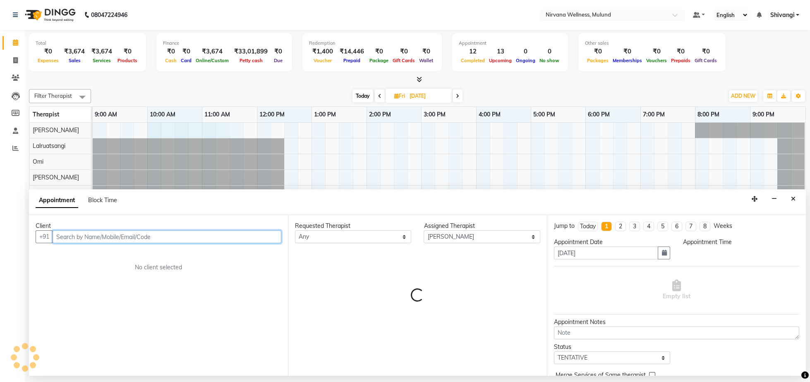
select select "600"
click at [70, 235] on input "text" at bounding box center [167, 236] width 229 height 13
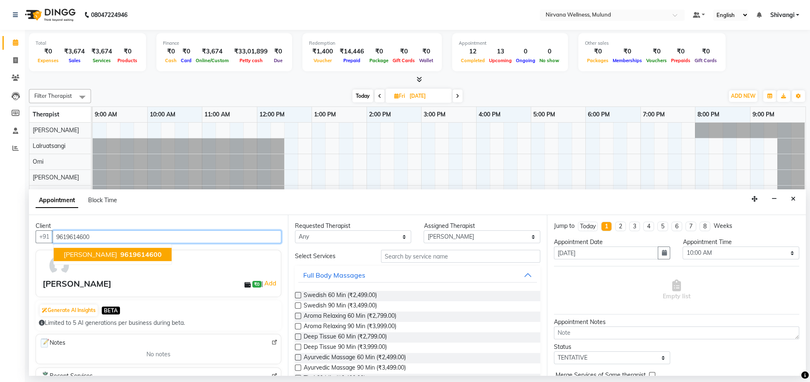
click at [102, 255] on span "Archana Thakkar" at bounding box center [90, 254] width 53 height 8
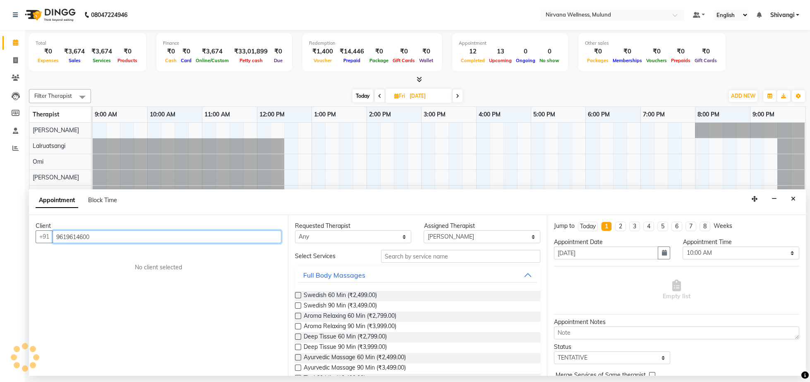
drag, startPoint x: 97, startPoint y: 235, endPoint x: 0, endPoint y: 239, distance: 96.9
click at [53, 239] on input "9619614600" at bounding box center [167, 236] width 229 height 13
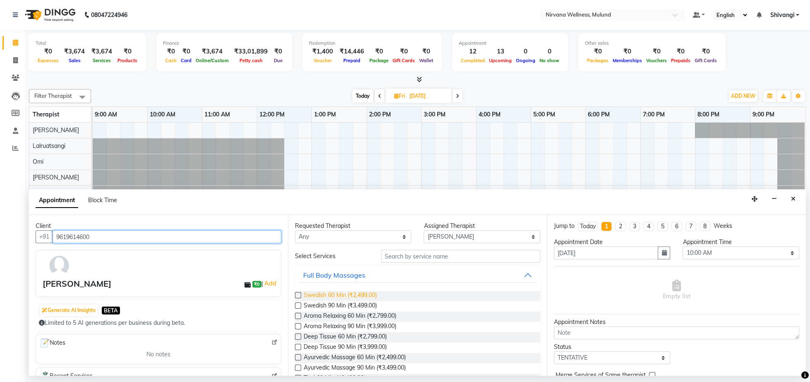
type input "9619614600"
click at [322, 298] on span "Swedish 60 Min (₹2,499.00)" at bounding box center [340, 296] width 73 height 10
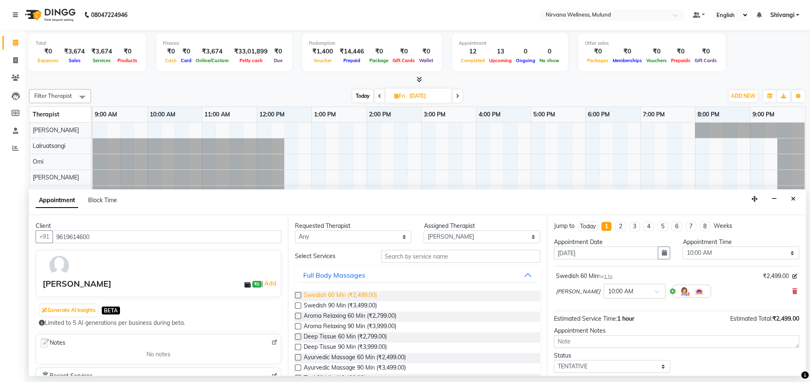
click at [322, 298] on span "Swedish 60 Min (₹2,499.00)" at bounding box center [340, 296] width 73 height 10
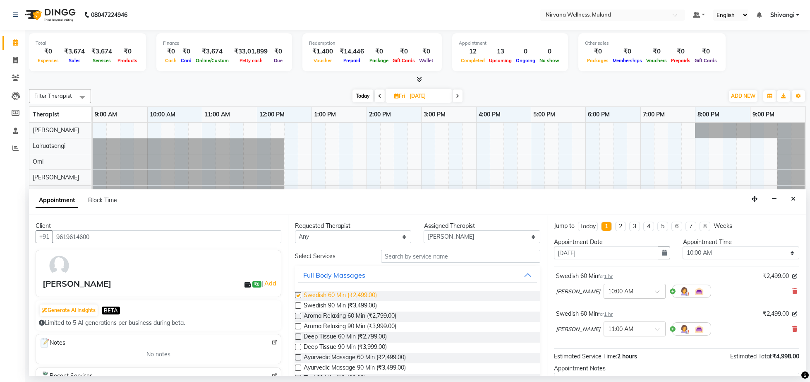
checkbox input "false"
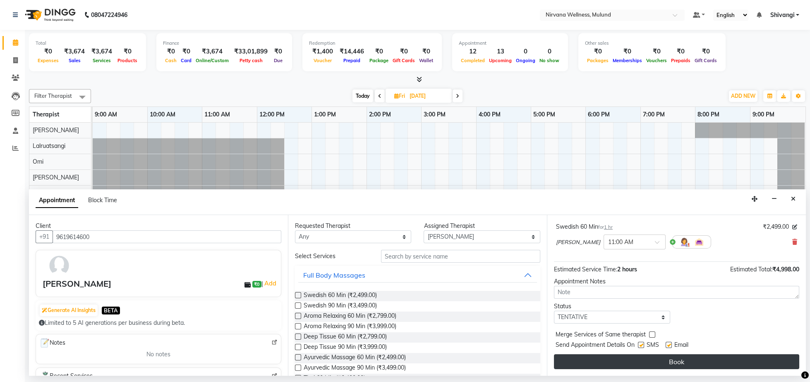
click at [676, 360] on button "Book" at bounding box center [676, 361] width 245 height 15
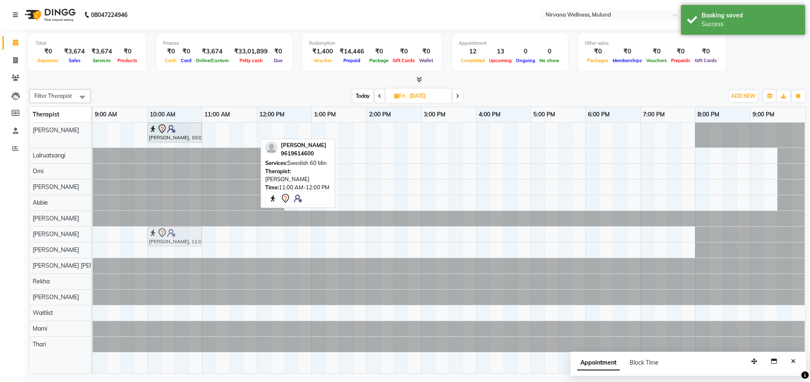
drag, startPoint x: 211, startPoint y: 132, endPoint x: 158, endPoint y: 236, distance: 117.2
click at [158, 236] on tbody "Archana Thakkar, 10:00 AM-11:00 AM, Swedish 60 Min Archana Thakkar, 11:00 AM-12…" at bounding box center [449, 237] width 713 height 229
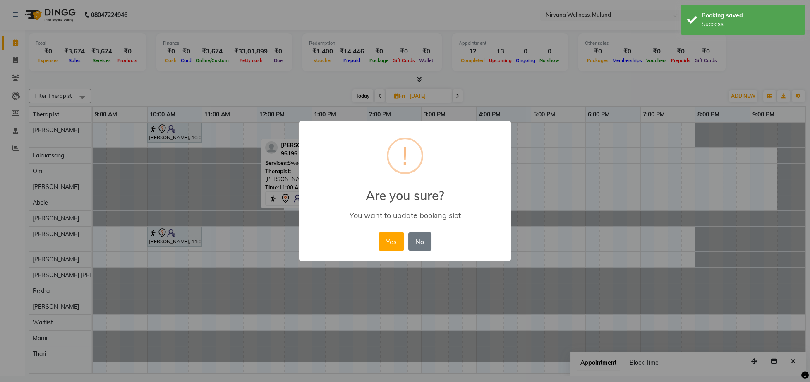
click at [378, 235] on div "Yes No No" at bounding box center [405, 241] width 57 height 22
click at [382, 237] on button "Yes" at bounding box center [391, 241] width 25 height 18
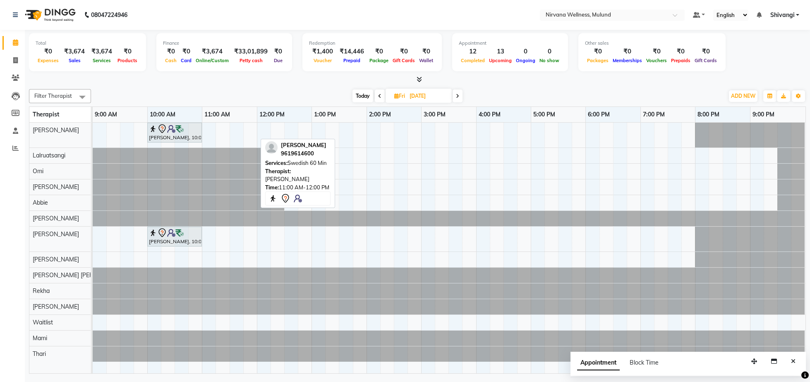
click at [359, 96] on span "Today" at bounding box center [363, 95] width 21 height 13
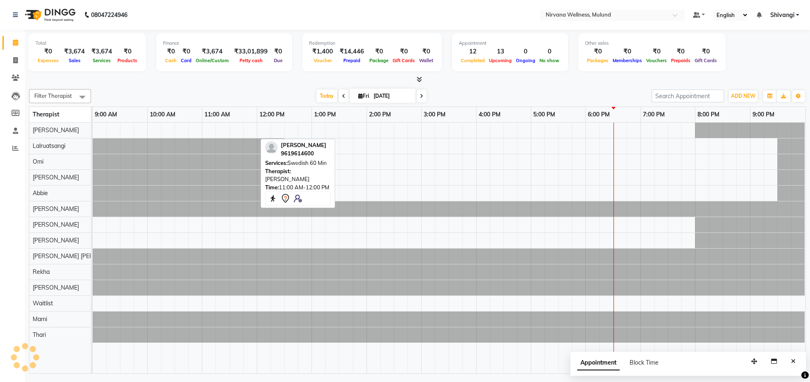
type input "03-10-2025"
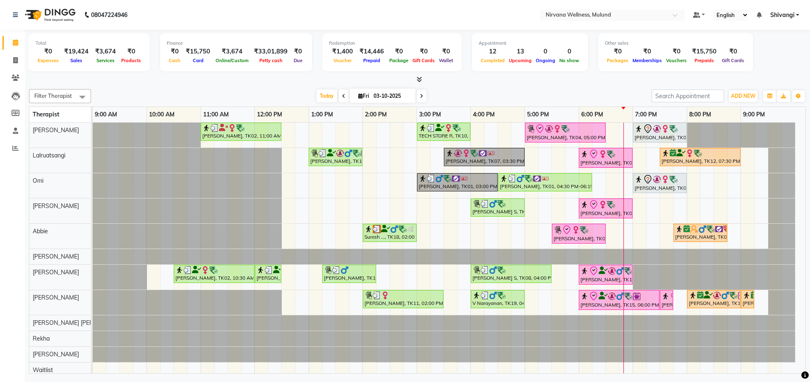
click at [275, 63] on span "Petty cash" at bounding box center [270, 61] width 27 height 6
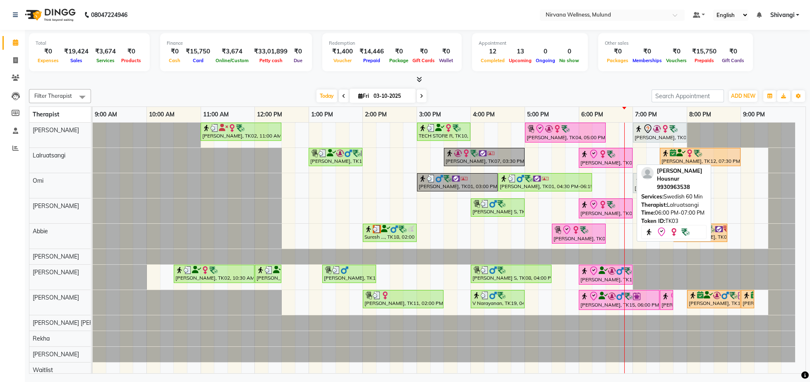
click at [622, 148] on link "[PERSON_NAME], TK03, 06:00 PM-07:00 PM, Swedish 60 Min" at bounding box center [606, 158] width 54 height 20
select select "8"
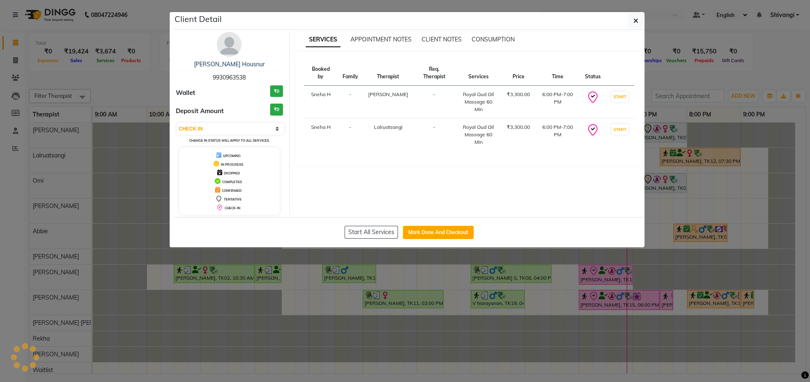
drag, startPoint x: 631, startPoint y: 111, endPoint x: 622, endPoint y: 15, distance: 96.9
click at [629, 103] on td "START" at bounding box center [620, 102] width 29 height 33
click at [633, 19] on button "button" at bounding box center [636, 21] width 16 height 16
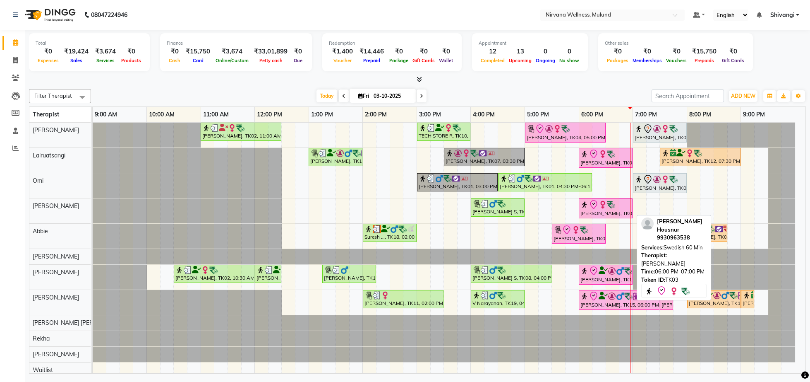
click at [622, 214] on div "[PERSON_NAME], TK03, 06:00 PM-07:00 PM, Swedish 60 Min" at bounding box center [606, 207] width 52 height 17
select select "8"
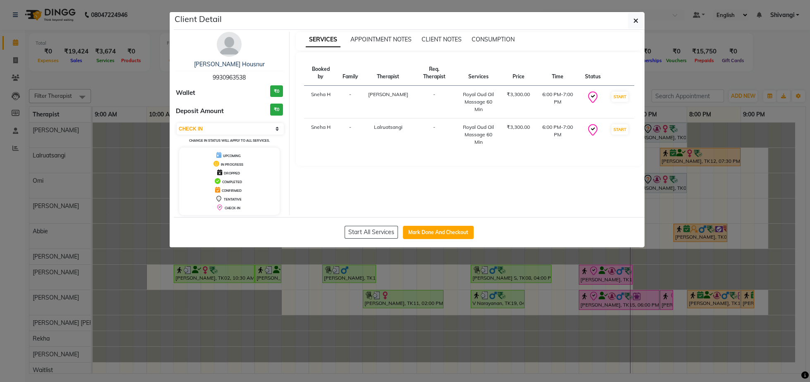
click at [761, 46] on ngb-modal-window "Client Detail [PERSON_NAME] Housnur 9930963538 Wallet ₹0 Deposit Amount ₹0 Sele…" at bounding box center [405, 191] width 810 height 382
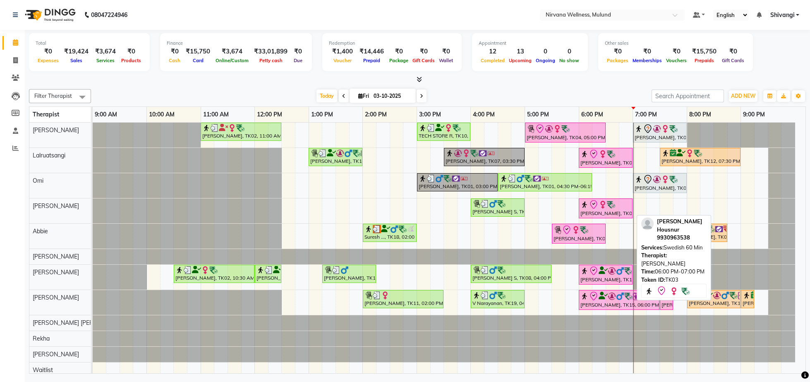
click at [610, 218] on link "[PERSON_NAME], TK03, 06:00 PM-07:00 PM, Swedish 60 Min" at bounding box center [606, 208] width 54 height 20
select select "8"
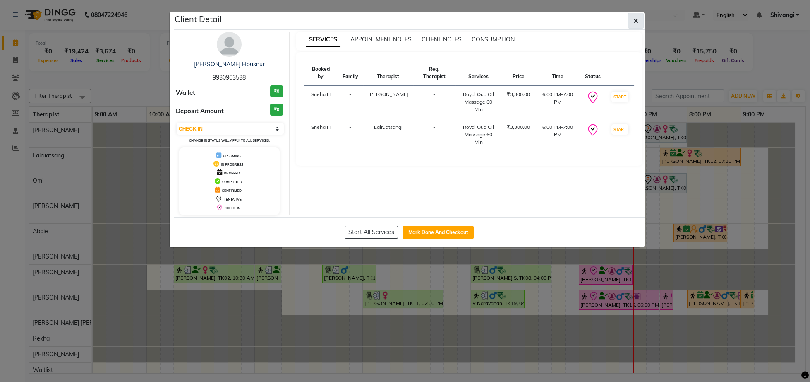
click at [632, 29] on button "button" at bounding box center [636, 21] width 16 height 16
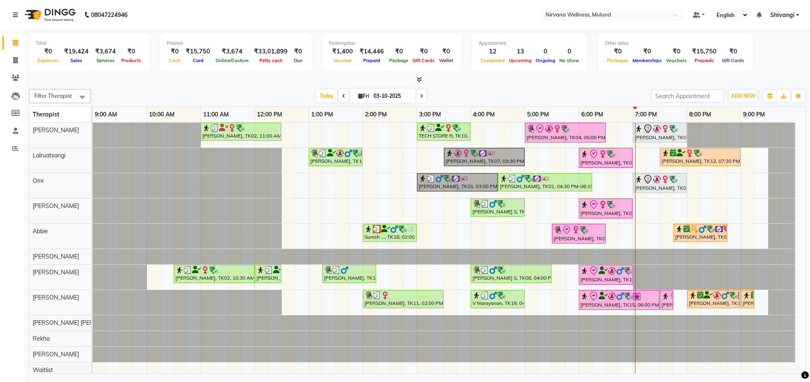
click at [417, 98] on span at bounding box center [422, 95] width 10 height 13
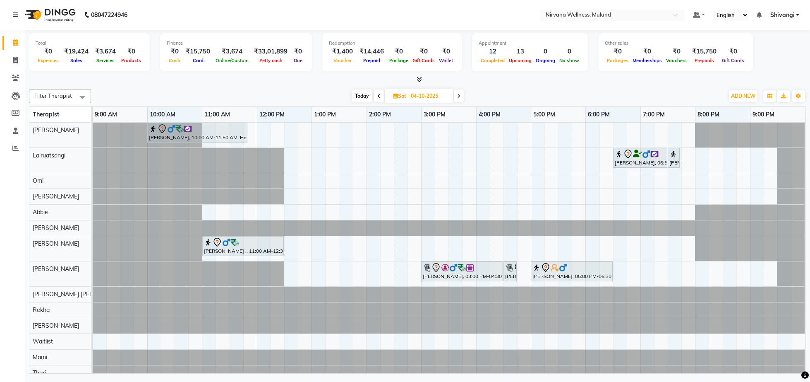
click at [366, 96] on span "Today" at bounding box center [362, 95] width 21 height 13
type input "03-10-2025"
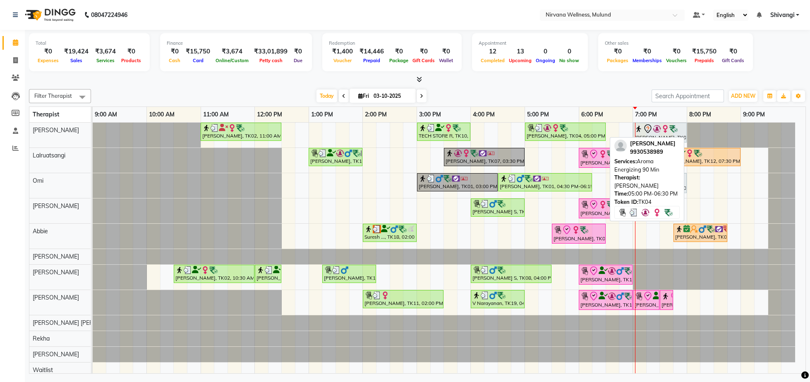
click at [581, 137] on div "[PERSON_NAME], TK04, 05:00 PM-06:30 PM, Aroma Energizing 90 Min" at bounding box center [565, 132] width 79 height 16
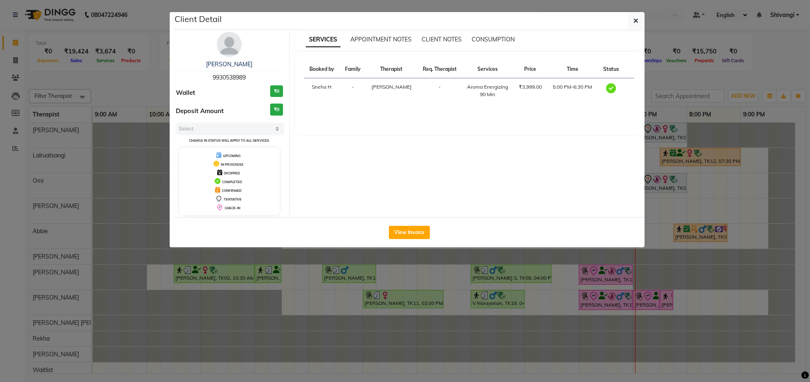
select select "3"
click at [419, 228] on button "View Invoice" at bounding box center [409, 232] width 41 height 13
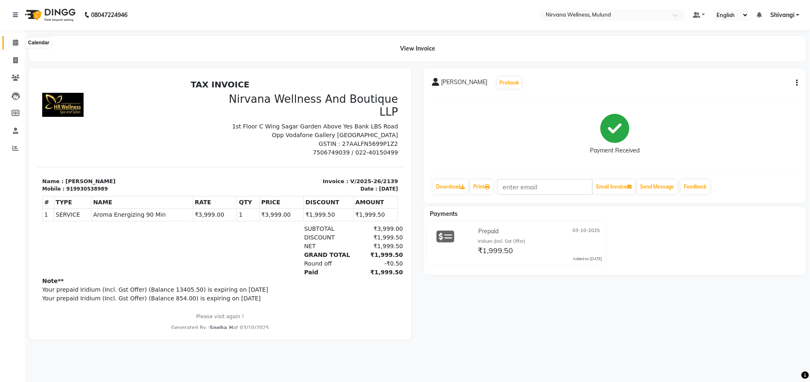
click at [18, 41] on icon at bounding box center [15, 42] width 5 height 6
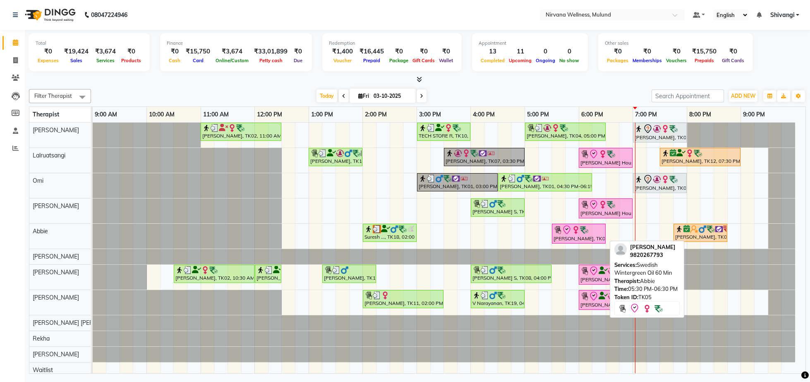
click at [587, 237] on div "[PERSON_NAME], TK05, 05:30 PM-06:30 PM, Swedish Wintergreen Oil 60 Min" at bounding box center [579, 233] width 52 height 17
select select "8"
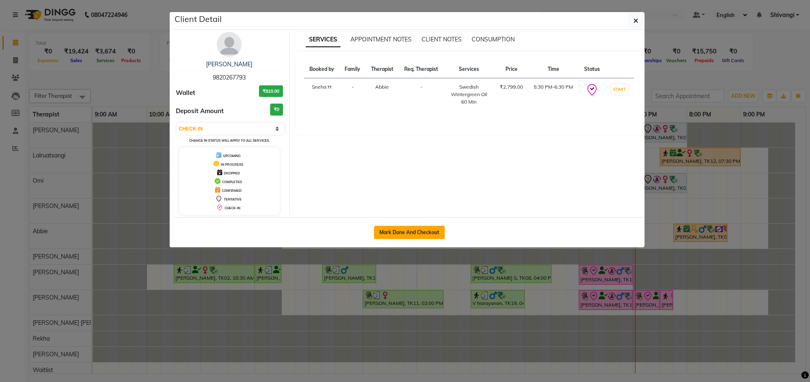
click at [405, 237] on button "Mark Done And Checkout" at bounding box center [409, 232] width 71 height 13
select select "service"
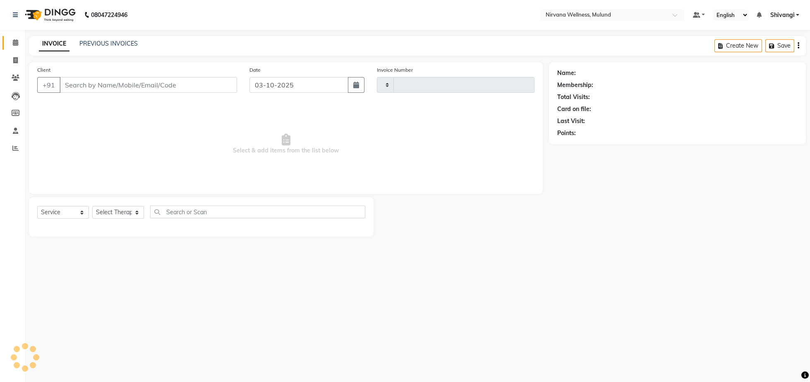
type input "2140"
select select "4890"
type input "9820267793"
select select "92881"
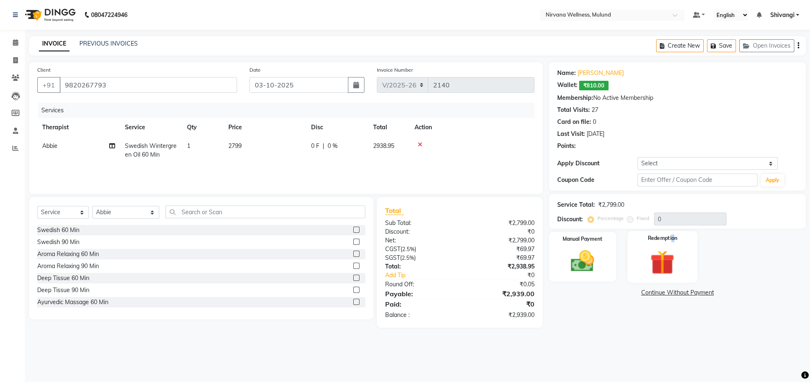
click at [673, 240] on label "Redemption" at bounding box center [663, 238] width 30 height 8
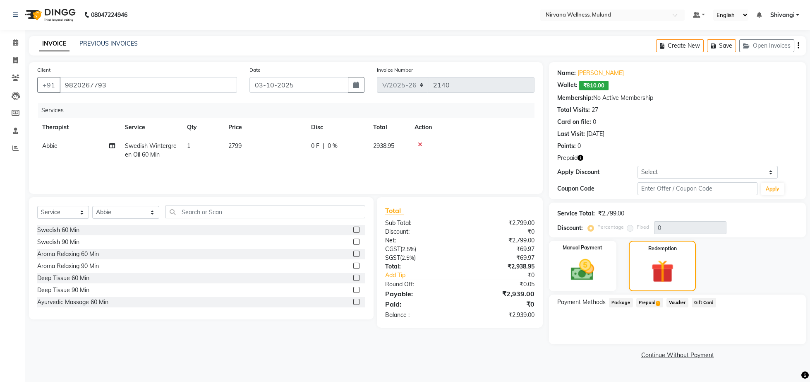
click at [651, 304] on span "Prepaid 1" at bounding box center [650, 303] width 27 height 10
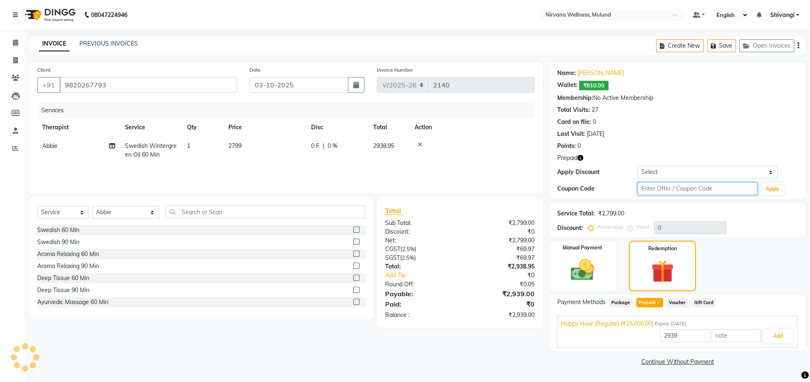
click at [675, 190] on input "text" at bounding box center [698, 188] width 120 height 13
type input "d50%"
click at [773, 189] on button "Apply" at bounding box center [773, 189] width 24 height 12
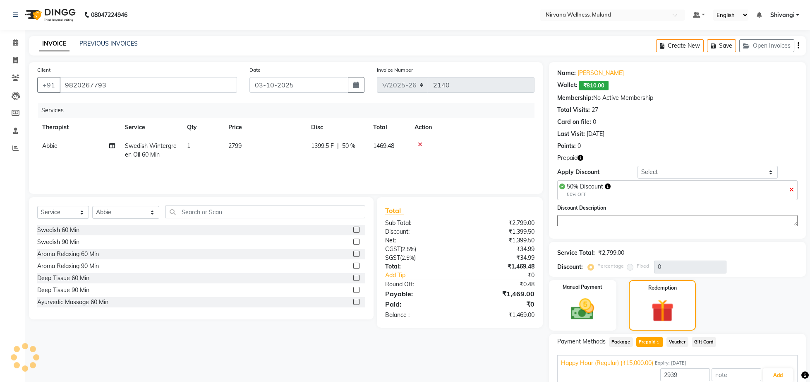
type input "50"
type input "15000"
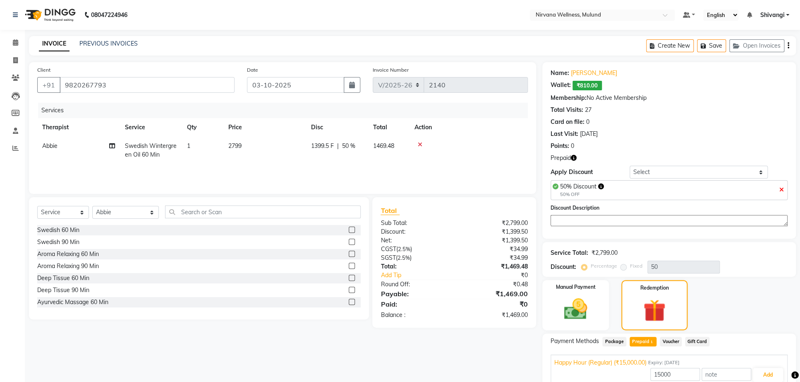
scroll to position [47, 0]
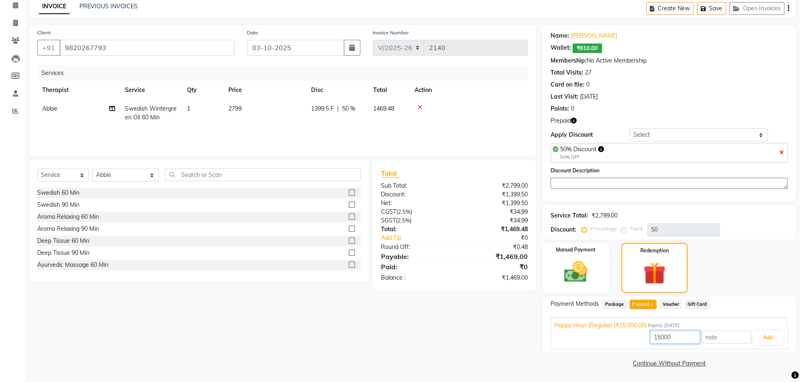
drag, startPoint x: 680, startPoint y: 336, endPoint x: 487, endPoint y: 368, distance: 195.6
click at [651, 343] on input "15000" at bounding box center [676, 336] width 50 height 13
type input "1469"
click at [781, 338] on button "Add" at bounding box center [768, 337] width 30 height 14
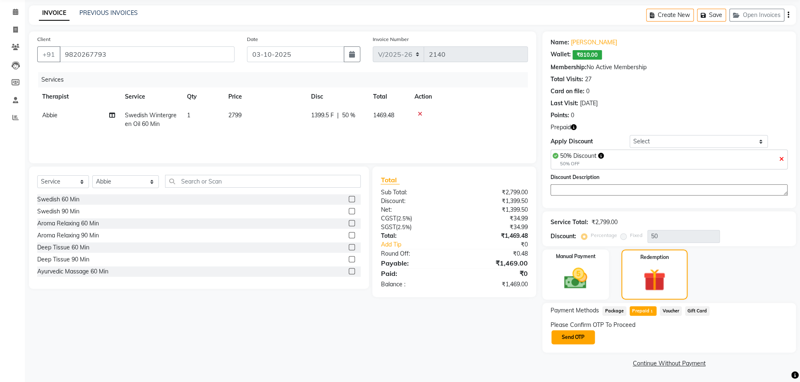
click at [581, 342] on button "Send OTP" at bounding box center [573, 337] width 43 height 14
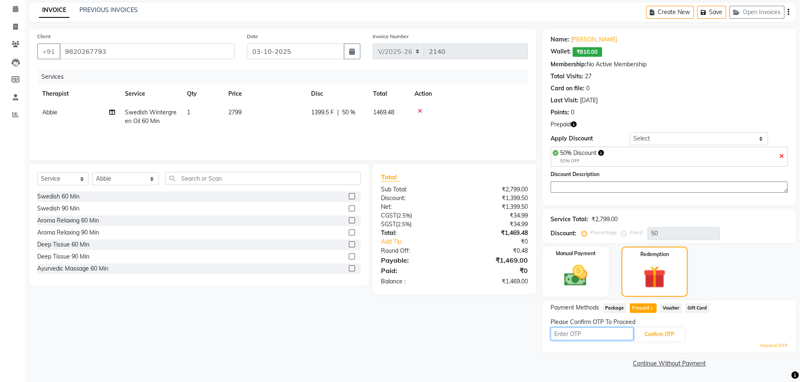
click at [562, 338] on input "text" at bounding box center [592, 333] width 83 height 13
click at [776, 347] on link "Resend OTP" at bounding box center [774, 345] width 27 height 7
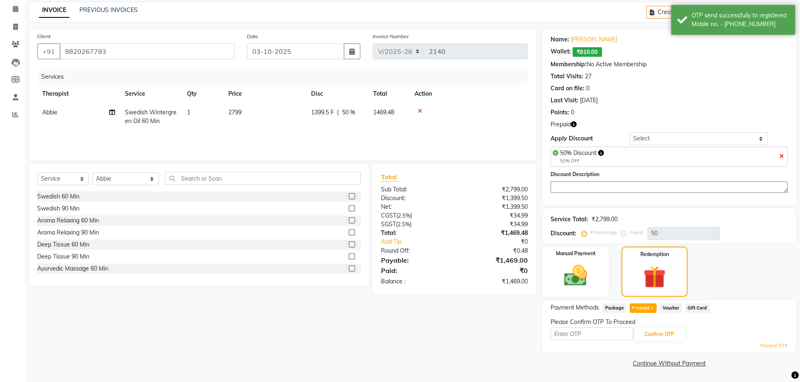
click at [564, 342] on div "Confirm OTP" at bounding box center [669, 334] width 237 height 16
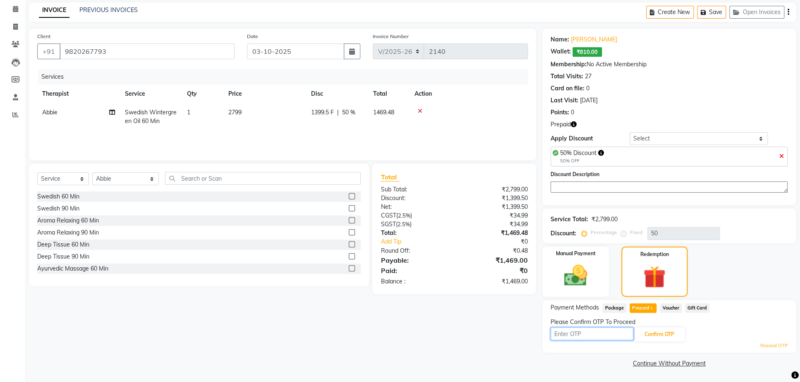
click at [567, 336] on input "text" at bounding box center [592, 333] width 83 height 13
type input "8383"
click at [656, 331] on button "Confirm OTP" at bounding box center [659, 334] width 50 height 14
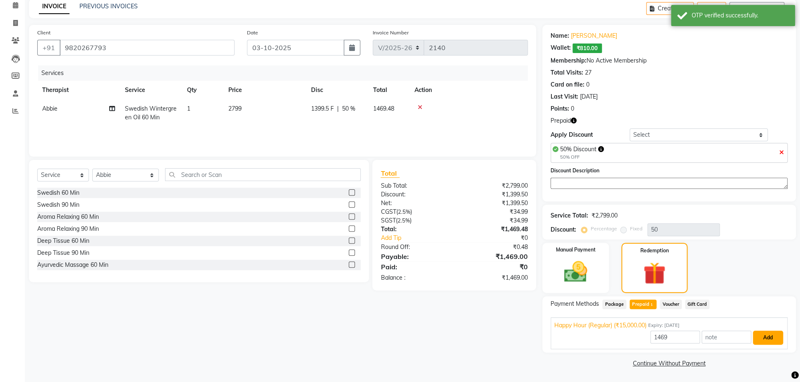
click at [767, 344] on button "Add" at bounding box center [768, 337] width 30 height 14
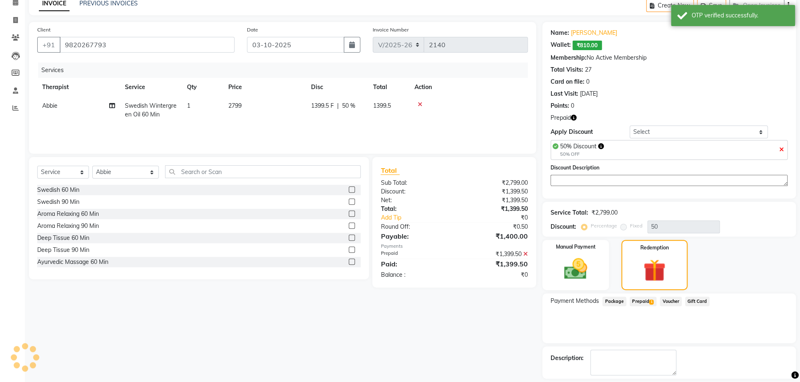
scroll to position [99, 0]
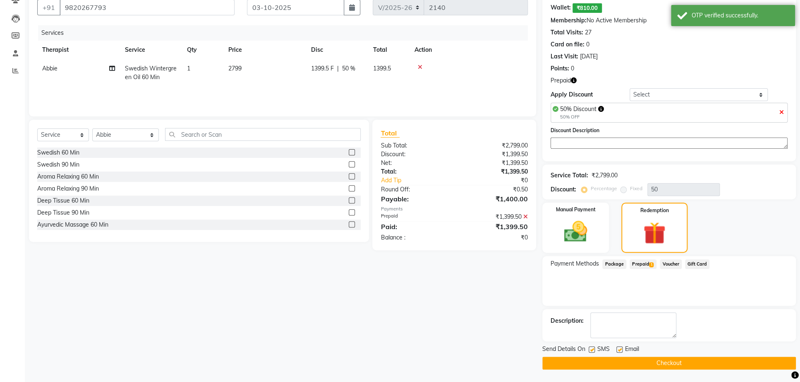
click at [638, 356] on button "Checkout" at bounding box center [670, 362] width 254 height 13
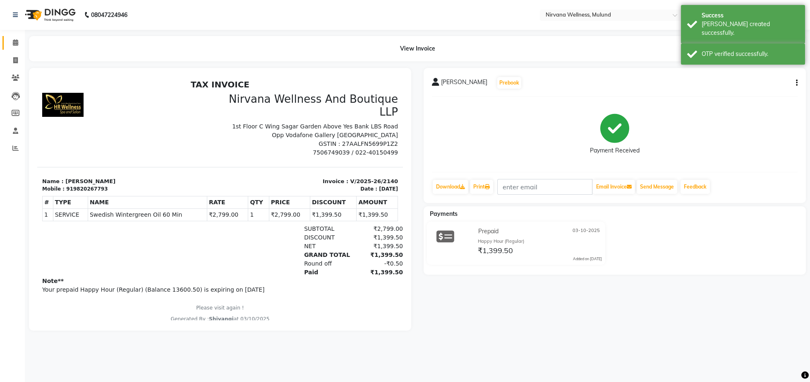
click at [11, 37] on link "Calendar" at bounding box center [12, 43] width 20 height 14
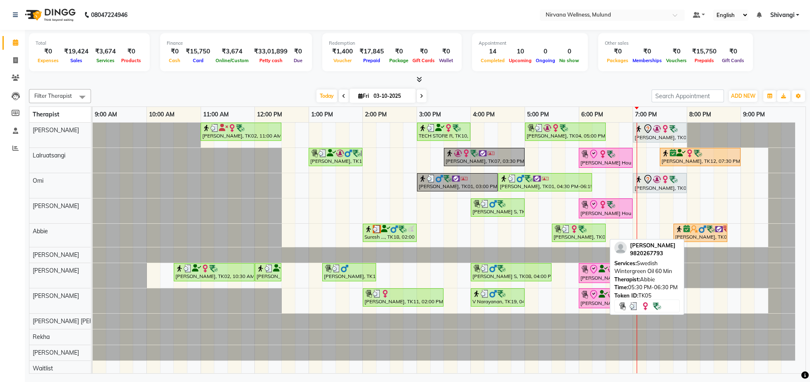
click at [565, 236] on div "[PERSON_NAME], TK05, 05:30 PM-06:30 PM, Swedish Wintergreen Oil 60 Min" at bounding box center [579, 233] width 52 height 16
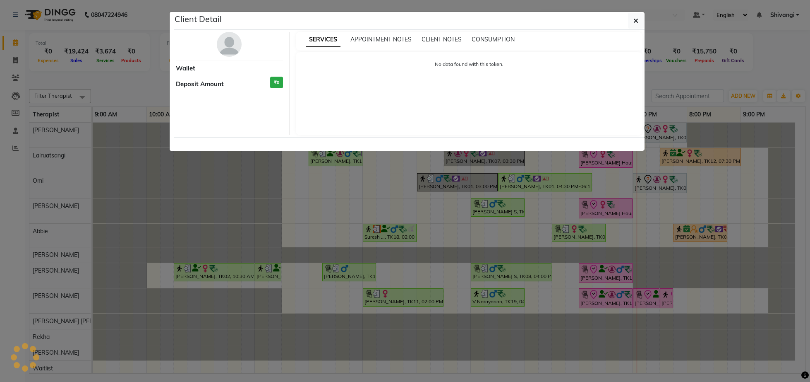
select select "3"
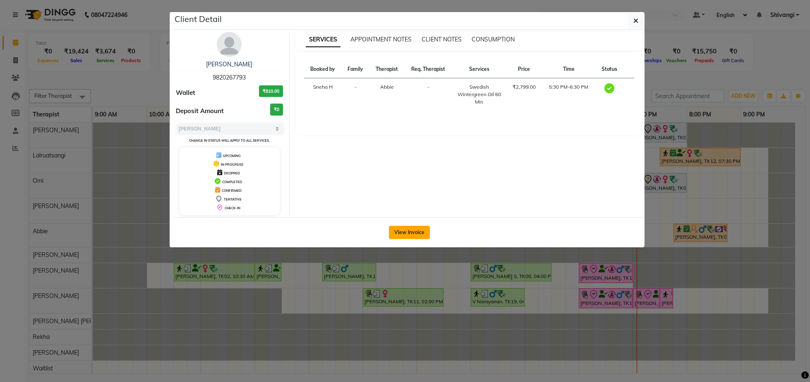
click at [415, 228] on button "View Invoice" at bounding box center [409, 232] width 41 height 13
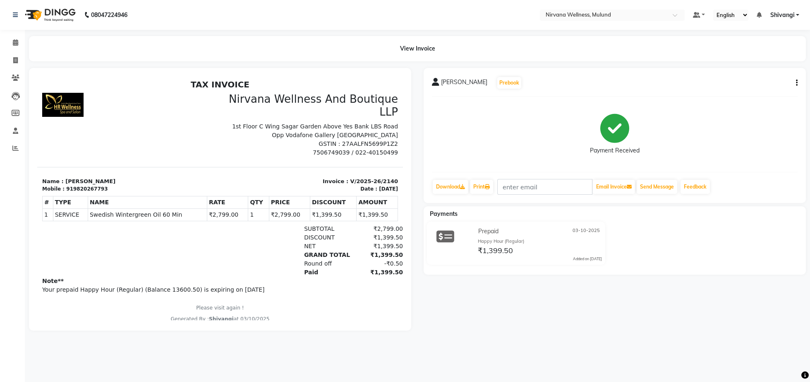
click at [796, 86] on button "button" at bounding box center [795, 83] width 5 height 9
click at [748, 98] on div "Edit Invoice" at bounding box center [756, 98] width 57 height 10
select select "service"
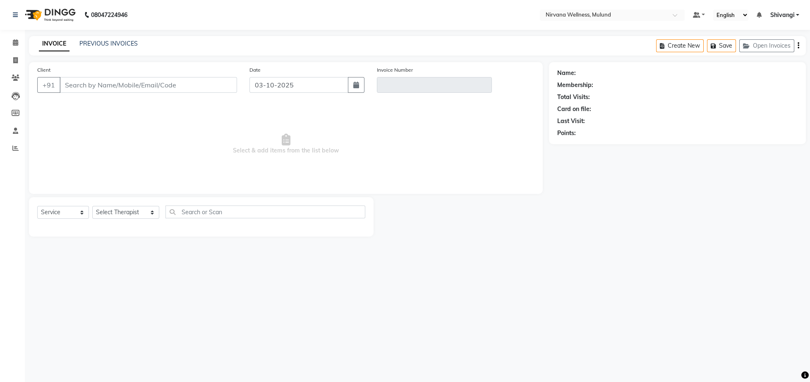
type input "9820267793"
type input "V/2025-26/2140"
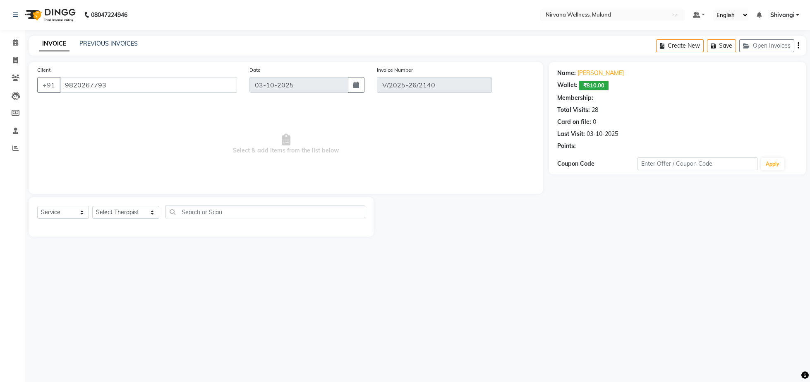
select select "select"
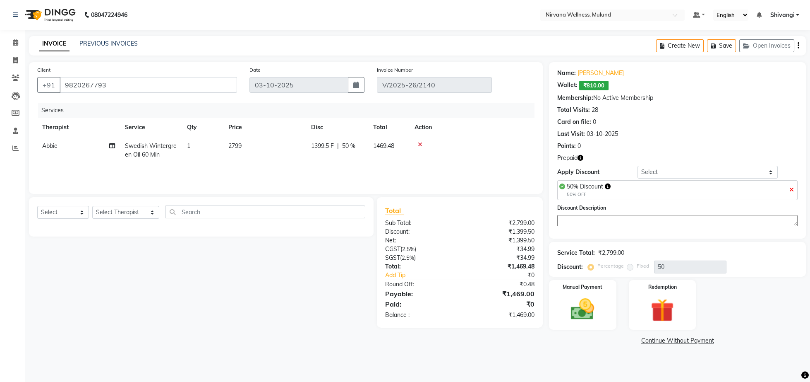
click at [793, 192] on icon at bounding box center [792, 190] width 5 height 6
type input "0"
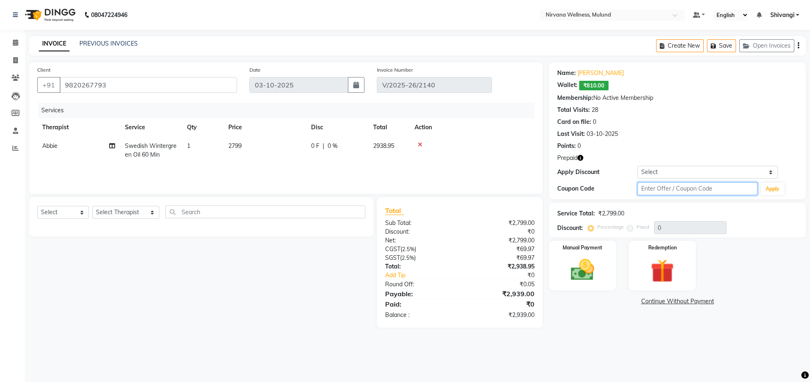
click at [665, 192] on input "text" at bounding box center [698, 188] width 120 height 13
click at [641, 275] on div "Redemption" at bounding box center [662, 266] width 70 height 52
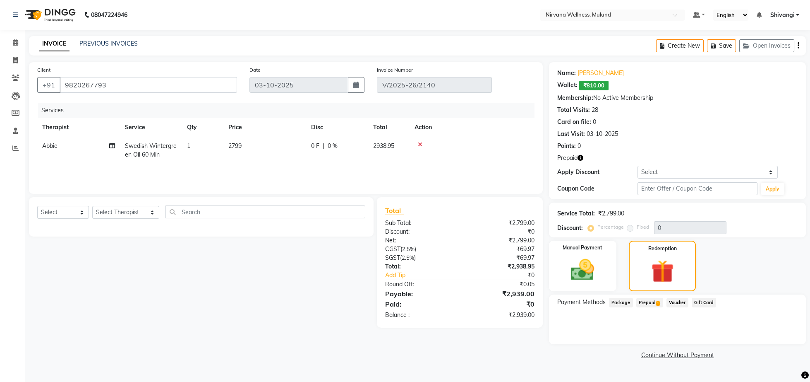
click at [168, 150] on span "Swedish Wintergreen Oil 60 Min" at bounding box center [151, 150] width 52 height 16
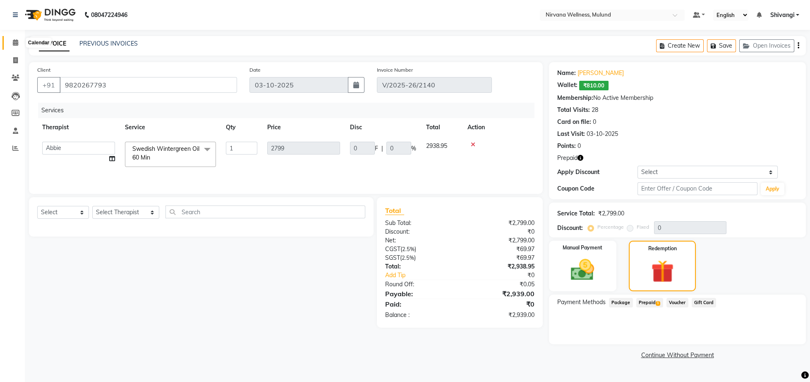
click at [11, 40] on span at bounding box center [15, 43] width 14 height 10
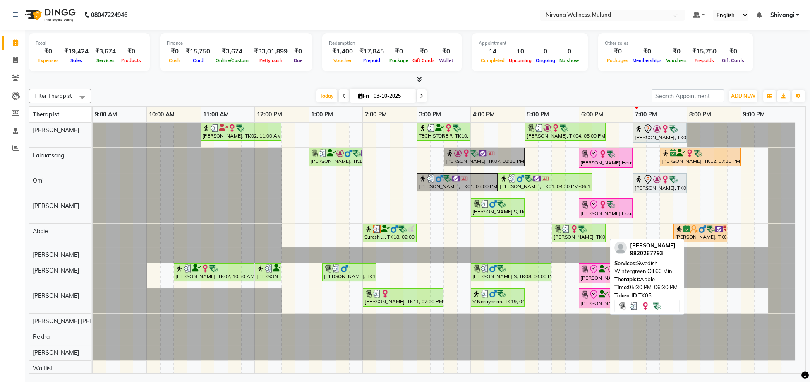
click at [592, 235] on div "[PERSON_NAME], TK05, 05:30 PM-06:30 PM, Swedish Wintergreen Oil 60 Min" at bounding box center [579, 233] width 52 height 16
select select "3"
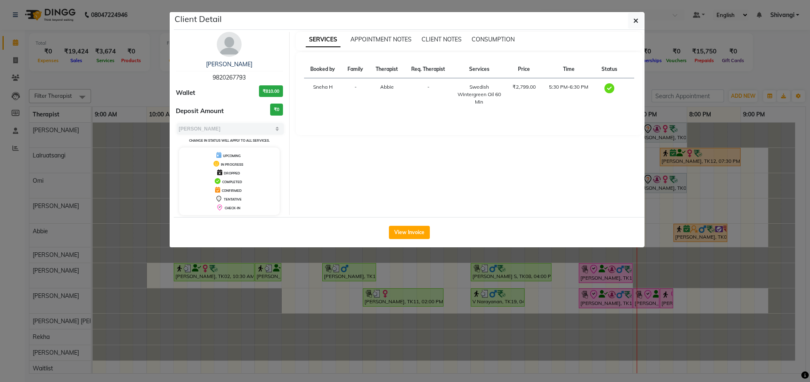
click at [233, 40] on img at bounding box center [229, 44] width 25 height 25
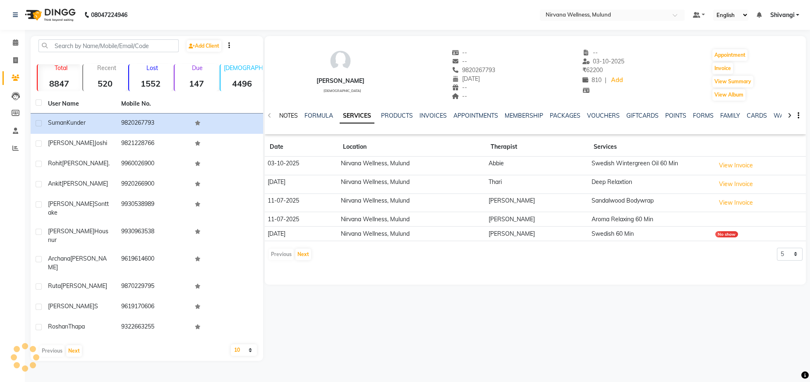
click at [294, 113] on link "NOTES" at bounding box center [288, 115] width 19 height 7
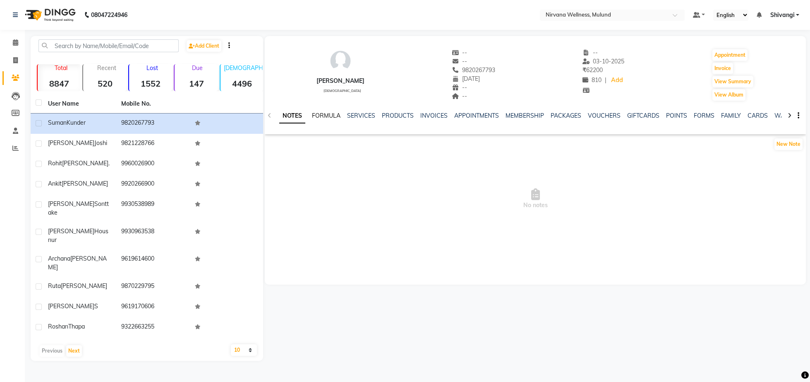
click at [325, 115] on link "FORMULA" at bounding box center [326, 115] width 29 height 7
click at [358, 115] on link "SERVICES" at bounding box center [360, 115] width 28 height 7
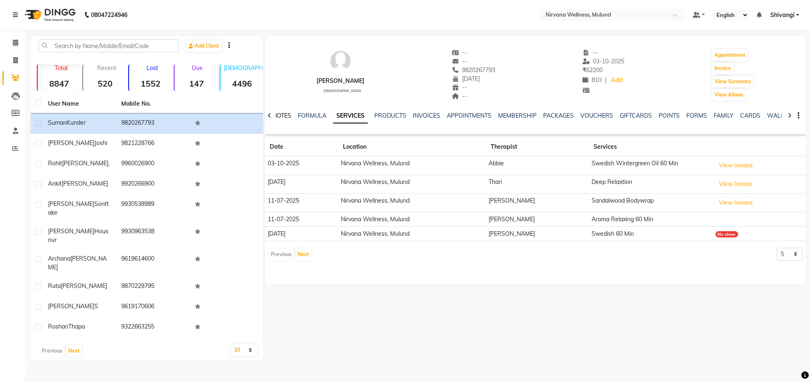
click at [287, 116] on link "NOTES" at bounding box center [282, 115] width 19 height 7
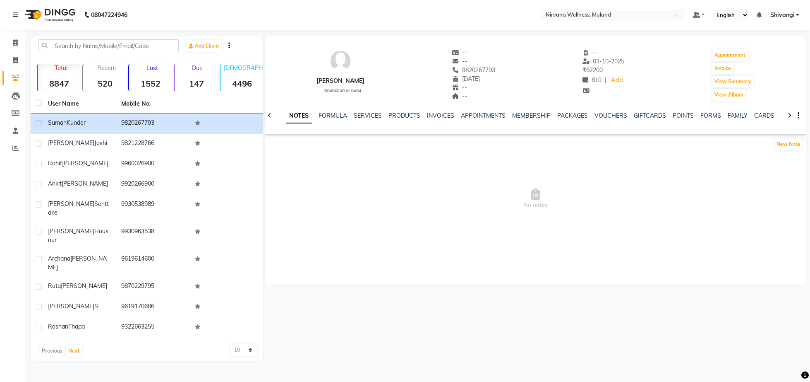
click at [271, 118] on icon at bounding box center [270, 116] width 4 height 6
click at [326, 116] on link "FORMULA" at bounding box center [339, 115] width 29 height 7
click at [356, 117] on link "SERVICES" at bounding box center [360, 115] width 28 height 7
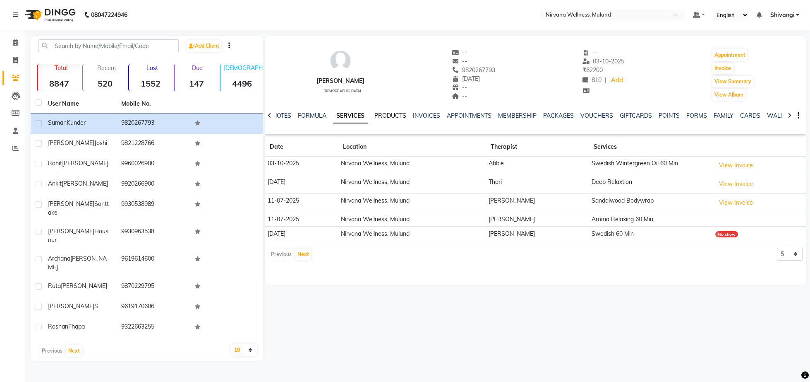
click at [392, 116] on link "PRODUCTS" at bounding box center [391, 115] width 32 height 7
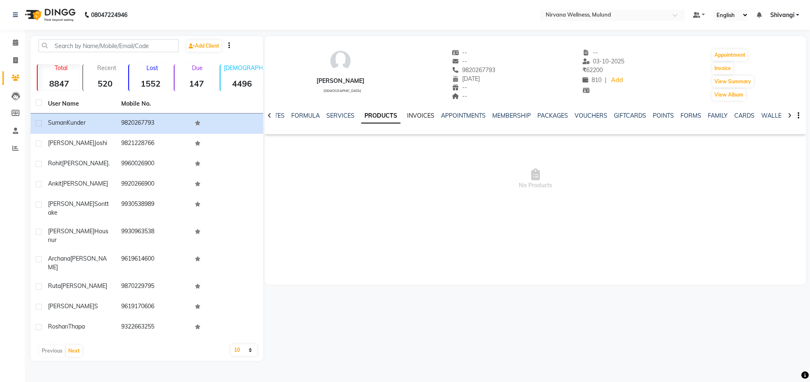
click at [412, 115] on link "INVOICES" at bounding box center [420, 115] width 27 height 7
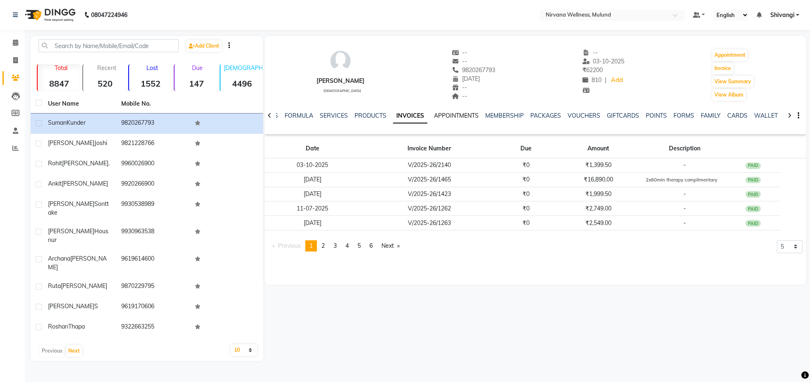
click at [461, 115] on link "APPOINTMENTS" at bounding box center [456, 115] width 45 height 7
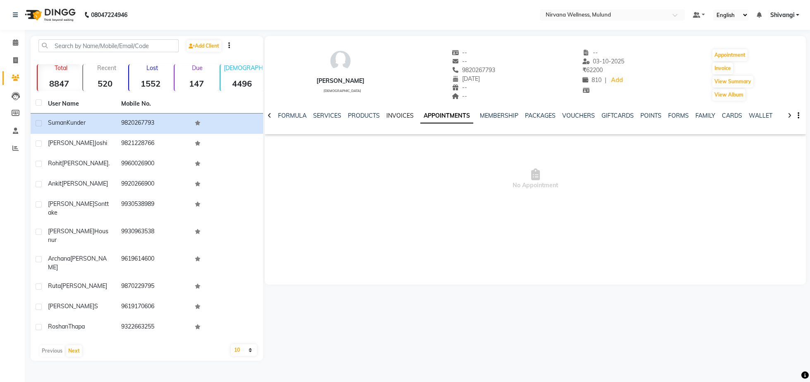
click at [393, 114] on link "INVOICES" at bounding box center [400, 115] width 27 height 7
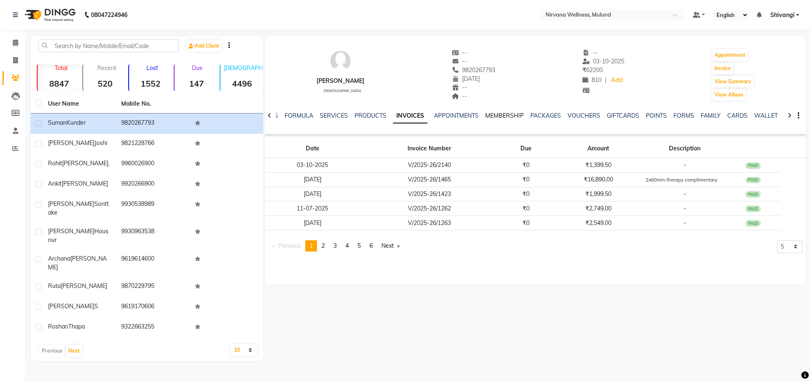
click at [519, 115] on link "MEMBERSHIP" at bounding box center [504, 115] width 38 height 7
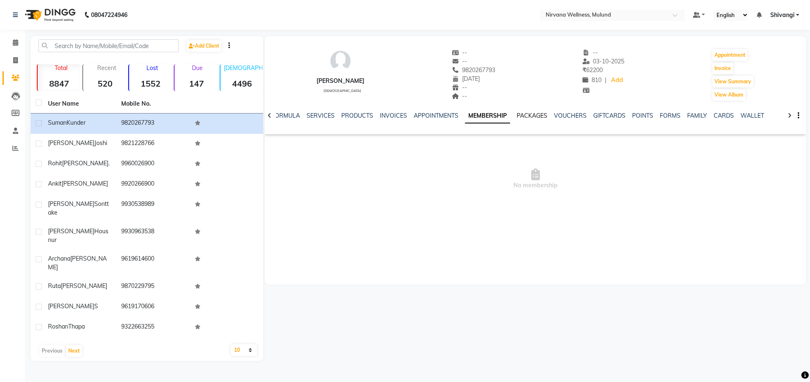
click at [535, 116] on link "PACKAGES" at bounding box center [532, 115] width 31 height 7
click at [568, 117] on link "VOUCHERS" at bounding box center [564, 115] width 33 height 7
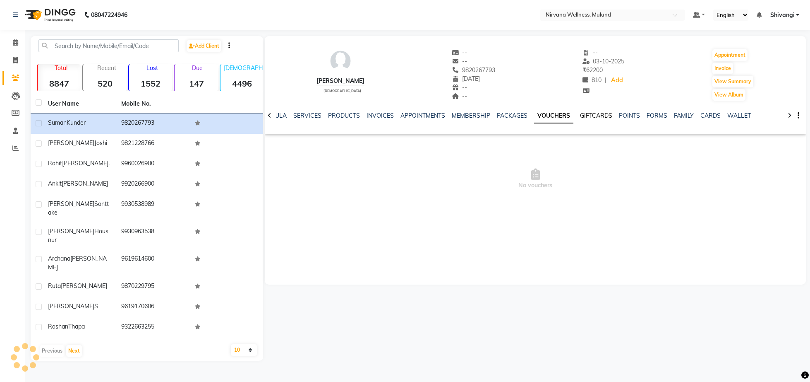
click at [580, 116] on link "GIFTCARDS" at bounding box center [596, 115] width 32 height 7
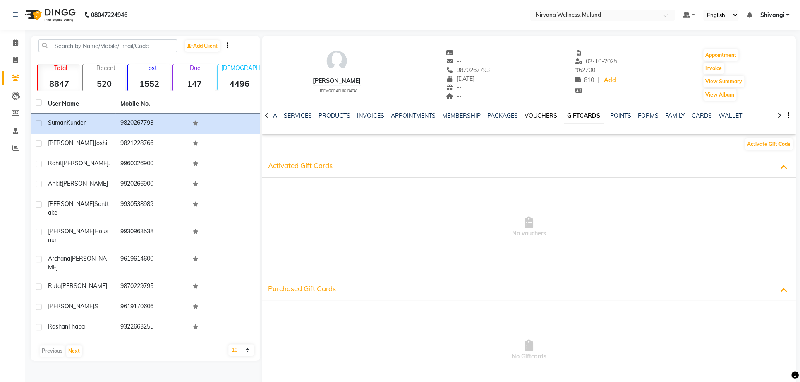
click at [546, 114] on link "VOUCHERS" at bounding box center [541, 115] width 33 height 7
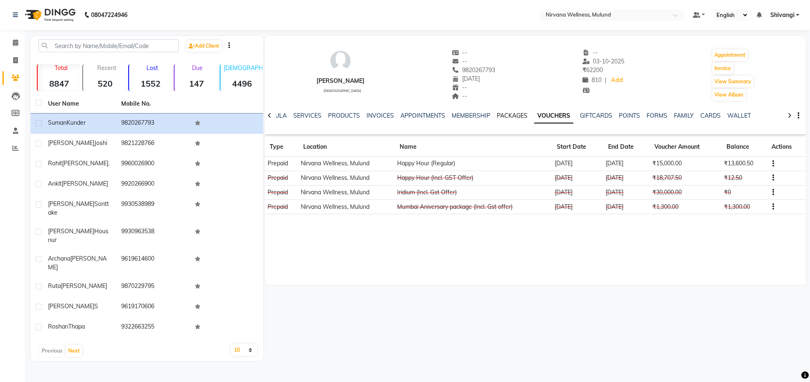
click at [519, 115] on link "PACKAGES" at bounding box center [512, 115] width 31 height 7
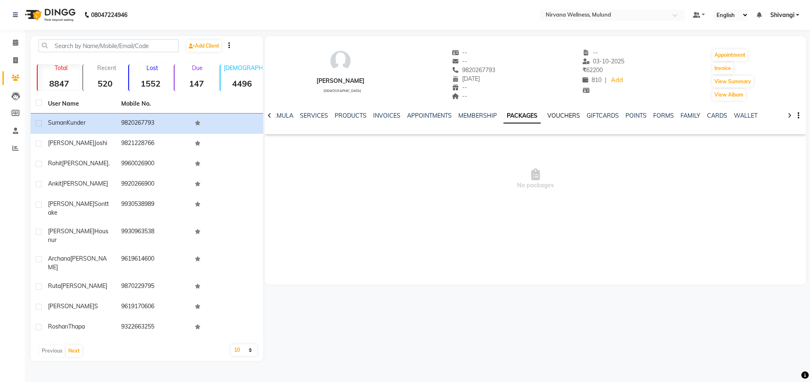
click at [557, 114] on link "VOUCHERS" at bounding box center [564, 115] width 33 height 7
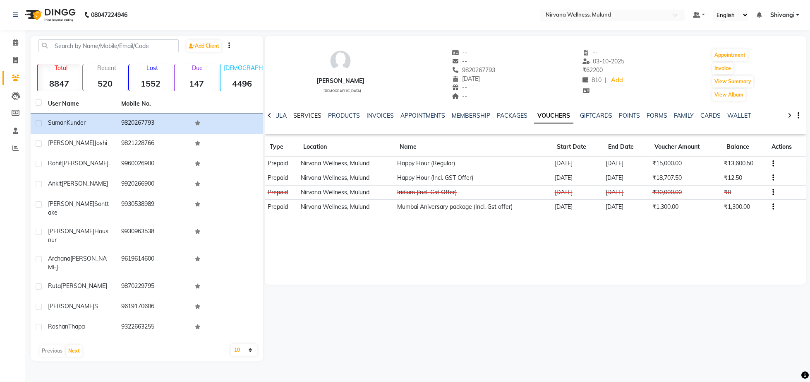
click at [305, 118] on link "SERVICES" at bounding box center [307, 115] width 28 height 7
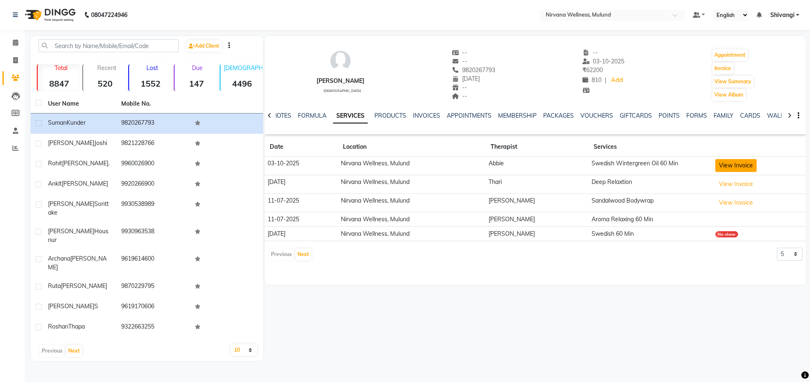
click at [739, 167] on button "View Invoice" at bounding box center [736, 165] width 41 height 13
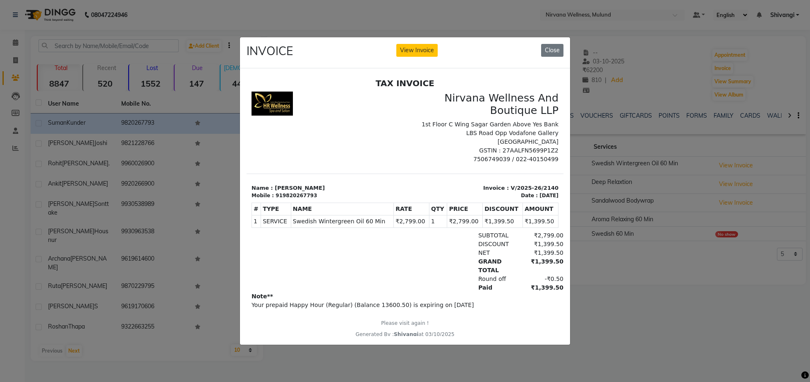
click at [612, 91] on ngb-modal-window "INVOICE View Invoice Close" at bounding box center [405, 191] width 810 height 382
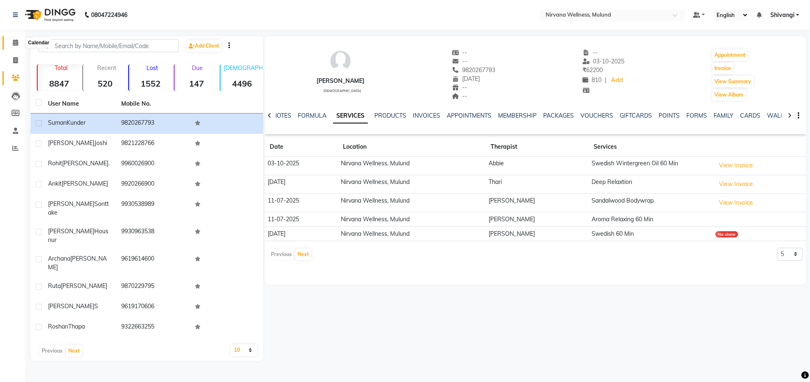
click at [10, 46] on span at bounding box center [15, 43] width 14 height 10
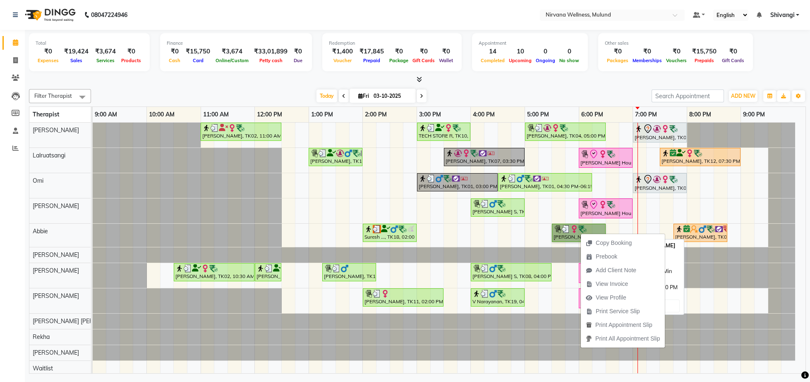
click at [559, 233] on link "[PERSON_NAME], TK05, 05:30 PM-06:30 PM, Swedish Wintergreen Oil 60 Min" at bounding box center [579, 232] width 54 height 18
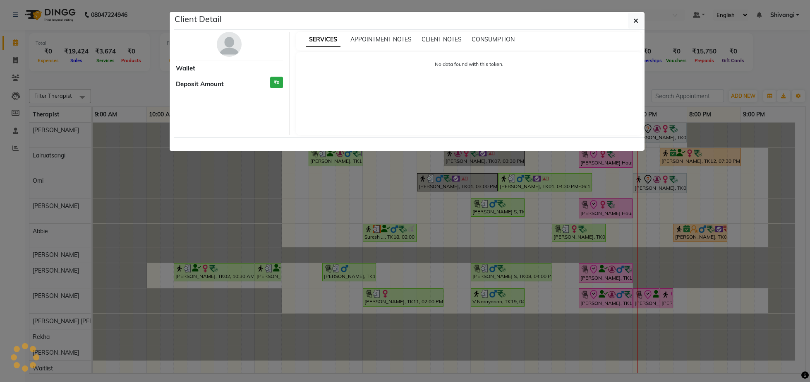
select select "3"
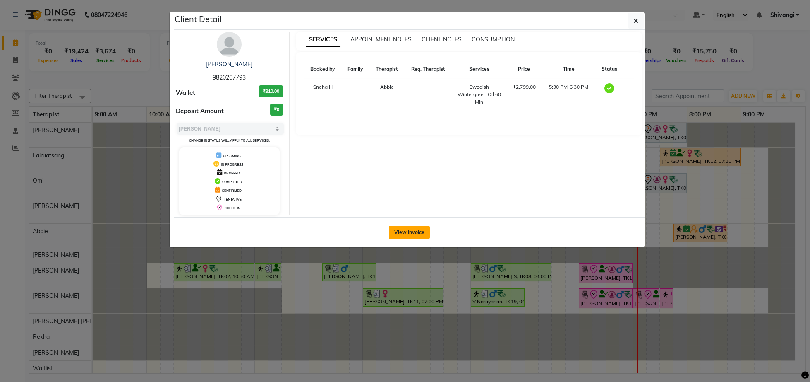
click at [419, 235] on button "View Invoice" at bounding box center [409, 232] width 41 height 13
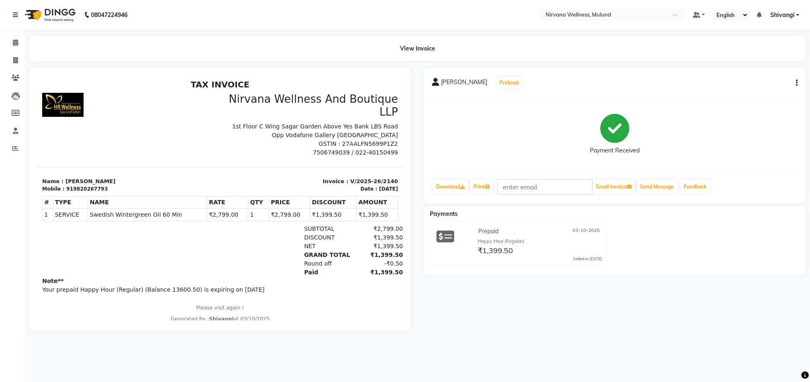
click at [797, 87] on div "[PERSON_NAME] Prebook" at bounding box center [615, 82] width 366 height 13
click at [795, 80] on button "button" at bounding box center [795, 83] width 5 height 9
click at [730, 97] on div "Edit Invoice" at bounding box center [756, 98] width 57 height 10
select select "service"
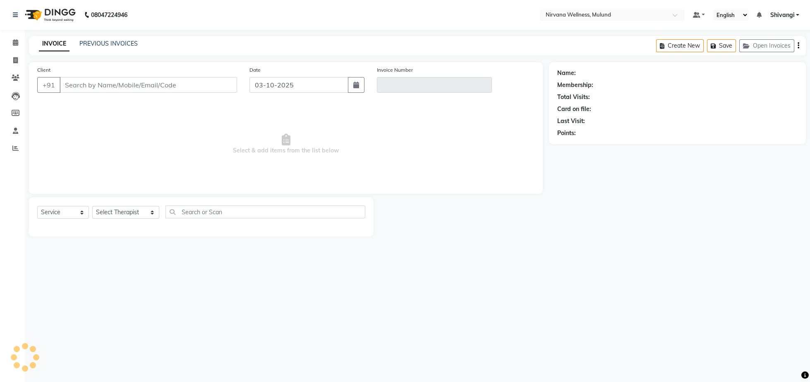
type input "9820267793"
type input "V/2025-26/2140"
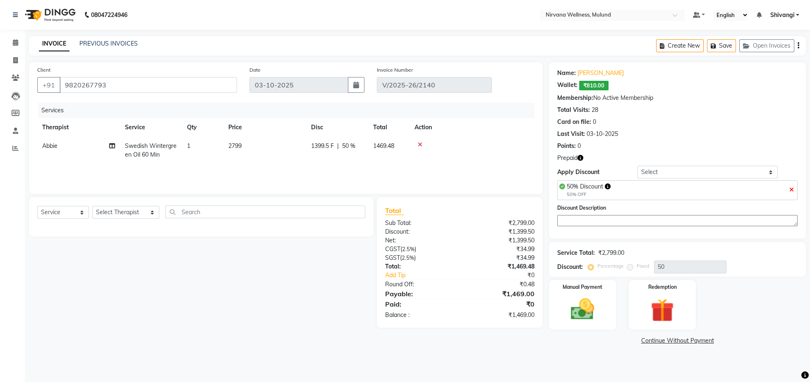
select select "select"
click at [139, 151] on td "Swedish Wintergreen Oil 60 Min" at bounding box center [151, 150] width 62 height 27
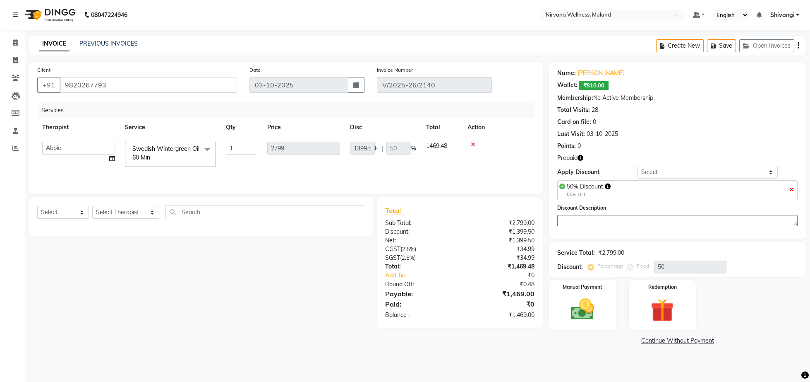
click at [196, 151] on span "Swedish Wintergreen Oil 60 Min" at bounding box center [165, 153] width 67 height 16
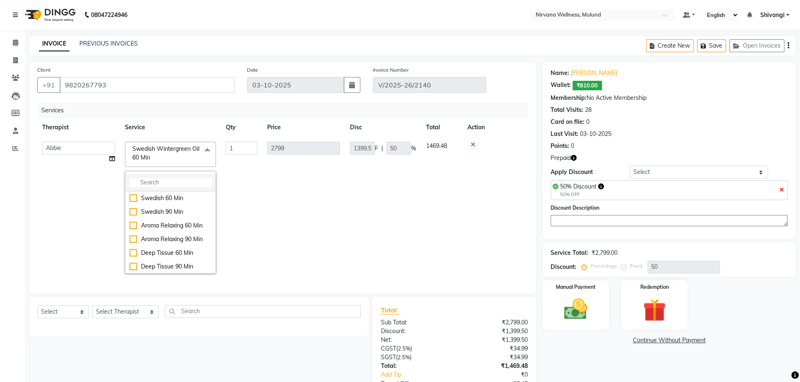
click at [156, 183] on input "multiselect-search" at bounding box center [171, 182] width 82 height 9
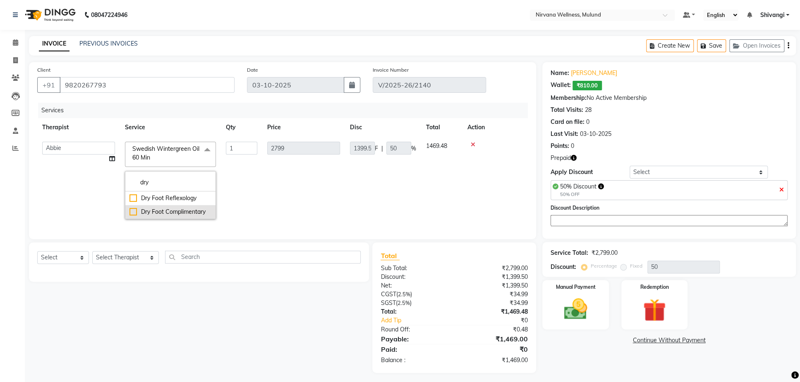
type input "dry"
click at [186, 208] on li "Dry Foot Complimentary" at bounding box center [170, 212] width 90 height 14
checkbox input "true"
type input "0"
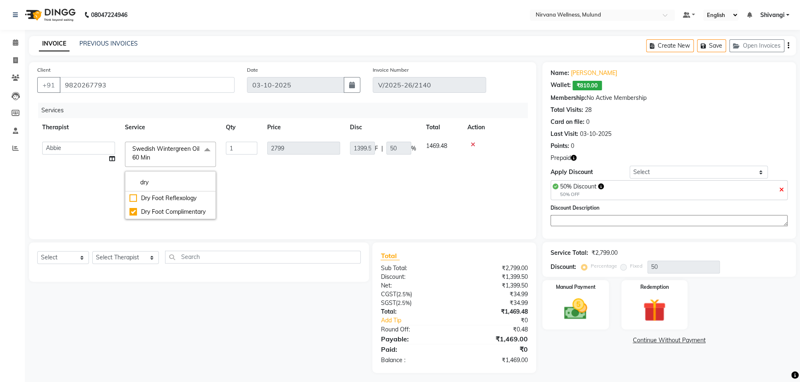
type input "0"
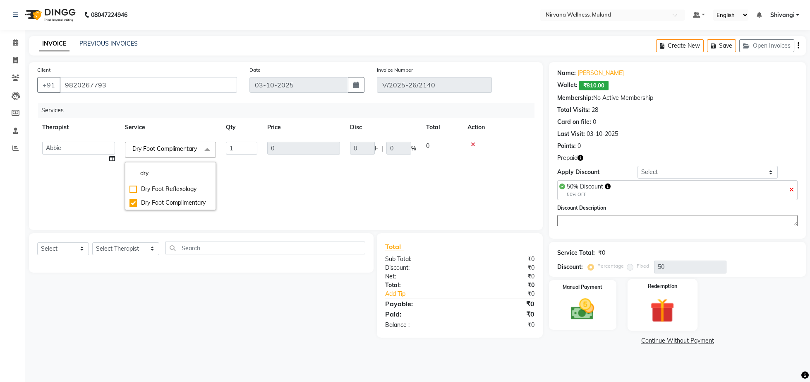
click at [648, 316] on img at bounding box center [663, 310] width 40 height 30
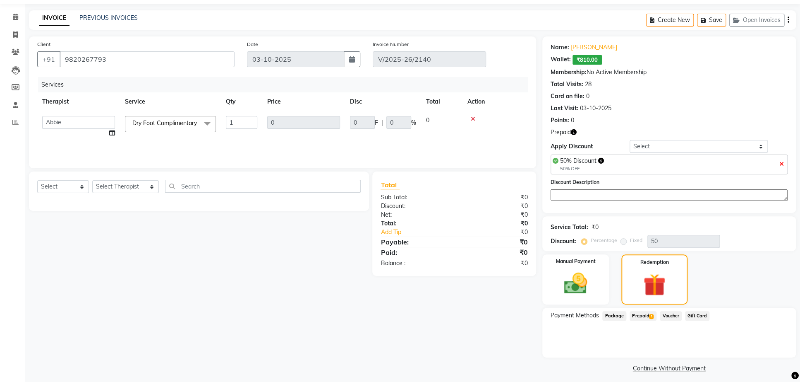
scroll to position [40, 0]
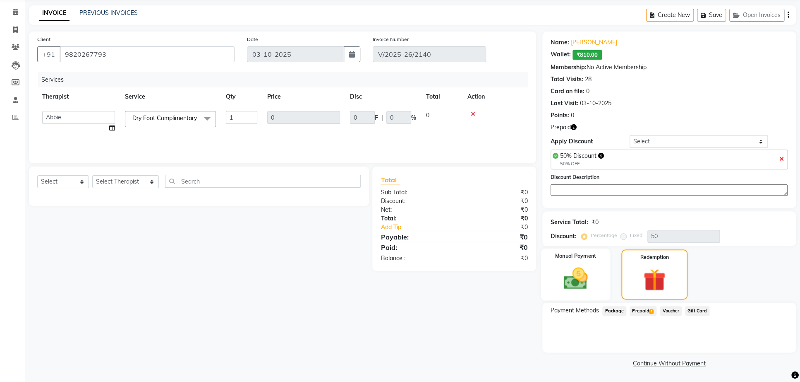
click at [590, 274] on img at bounding box center [575, 278] width 39 height 28
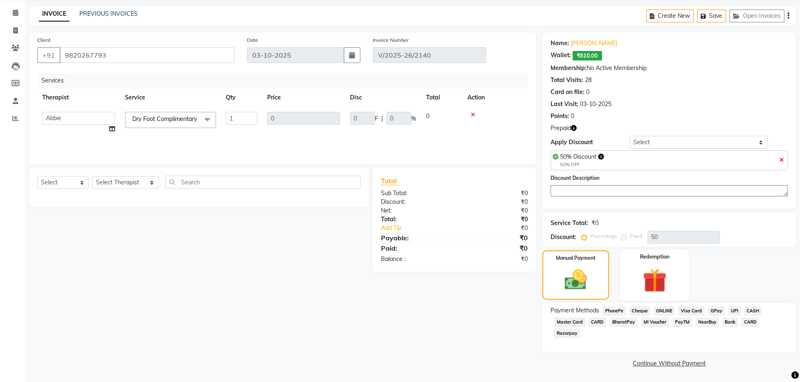
scroll to position [40, 0]
click at [650, 275] on img at bounding box center [654, 280] width 39 height 30
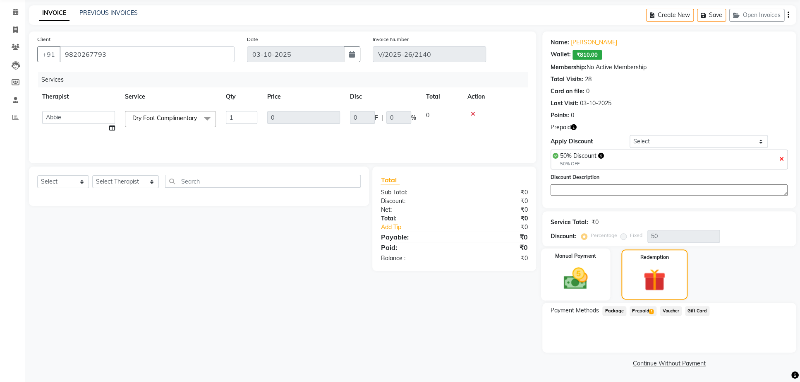
click at [601, 297] on div "Manual Payment" at bounding box center [575, 274] width 69 height 52
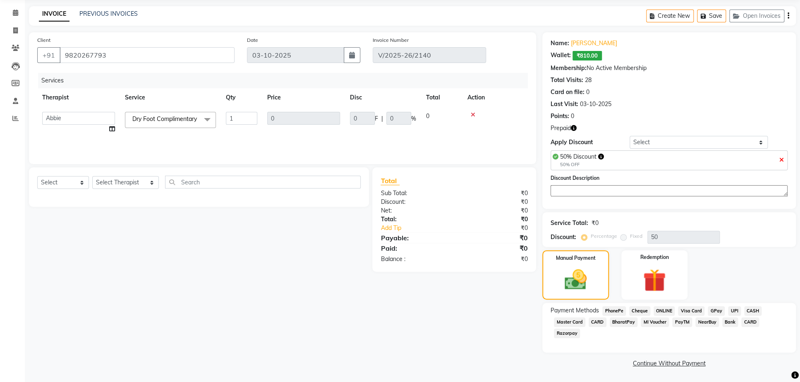
click at [755, 307] on span "CASH" at bounding box center [754, 311] width 18 height 10
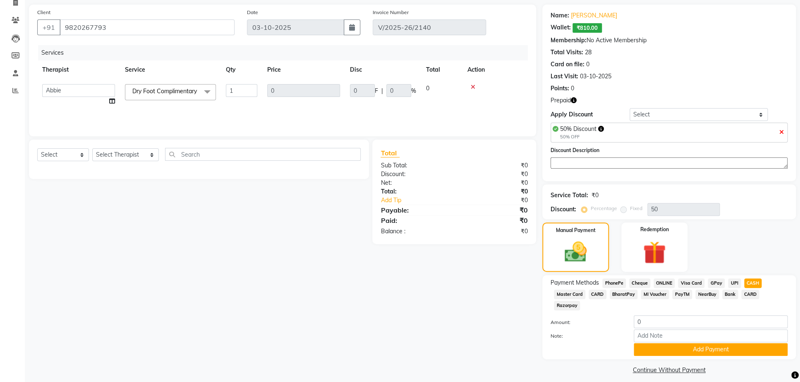
scroll to position [65, 0]
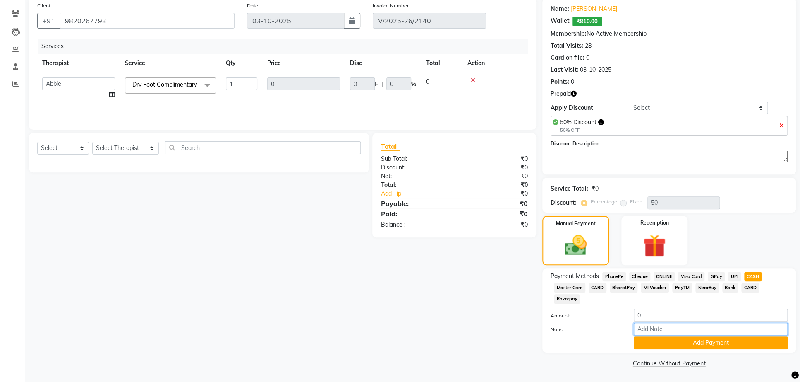
click at [655, 328] on input "Note:" at bounding box center [711, 328] width 154 height 13
click at [692, 340] on button "Add Payment" at bounding box center [711, 342] width 154 height 13
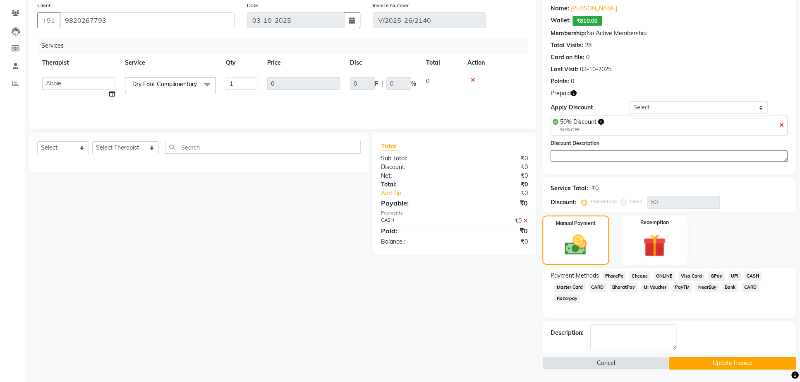
scroll to position [87, 0]
click at [708, 358] on button "Update Invoice" at bounding box center [732, 362] width 127 height 13
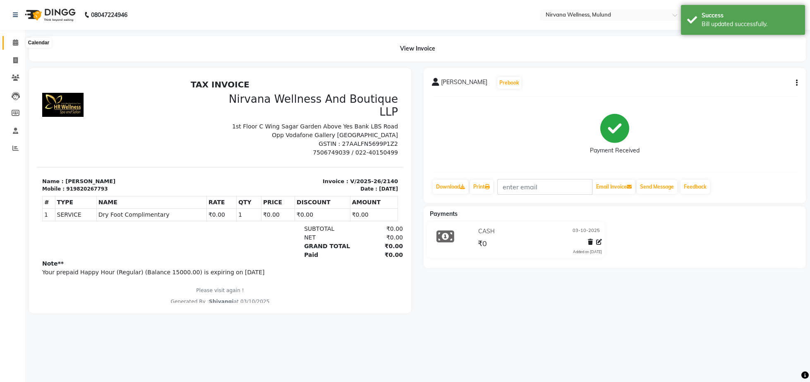
click at [10, 44] on span at bounding box center [15, 43] width 14 height 10
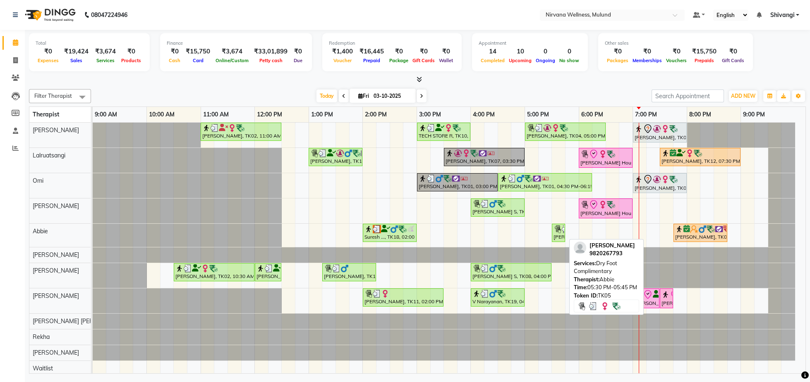
click at [562, 232] on img at bounding box center [558, 229] width 8 height 8
select select "3"
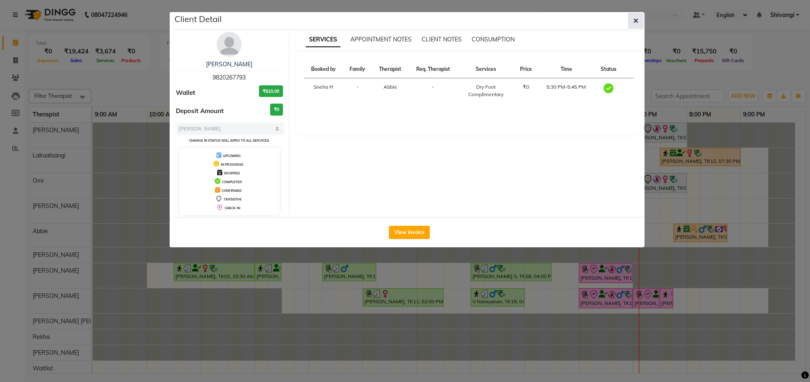
click at [633, 22] on button "button" at bounding box center [636, 21] width 16 height 16
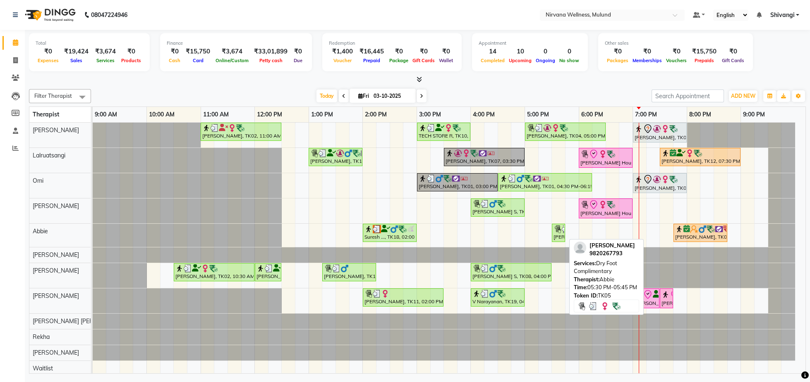
click at [556, 232] on img at bounding box center [558, 229] width 8 height 8
select select "3"
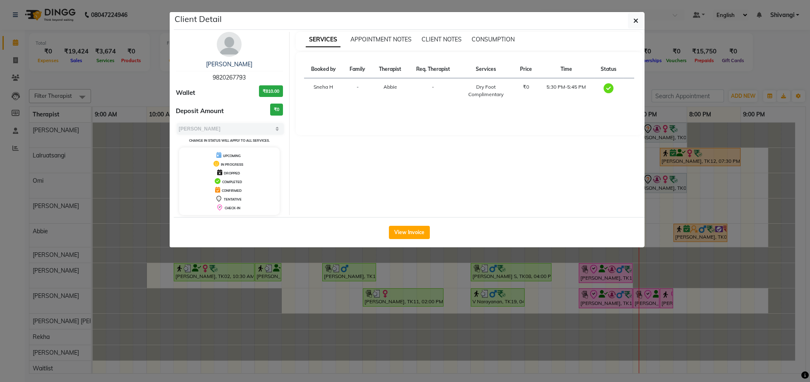
click at [222, 48] on img at bounding box center [229, 44] width 25 height 25
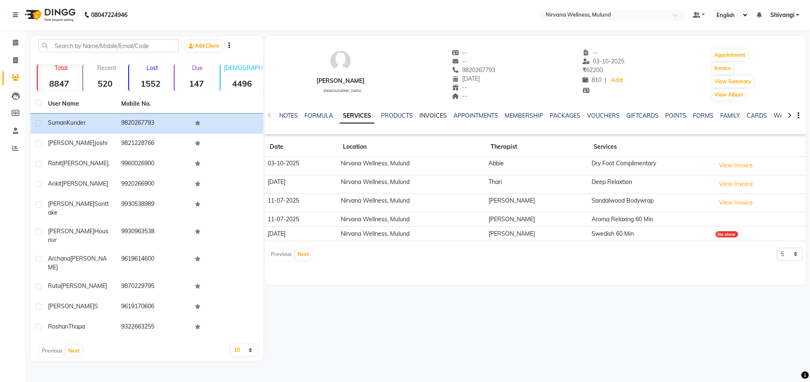
click at [430, 117] on link "INVOICES" at bounding box center [433, 115] width 27 height 7
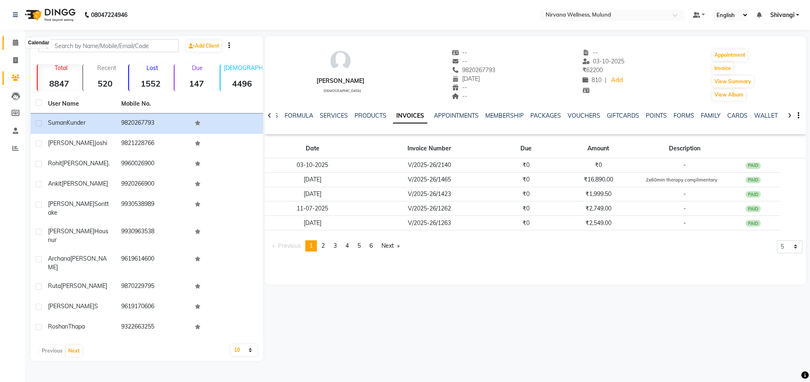
click at [18, 38] on span at bounding box center [15, 43] width 14 height 10
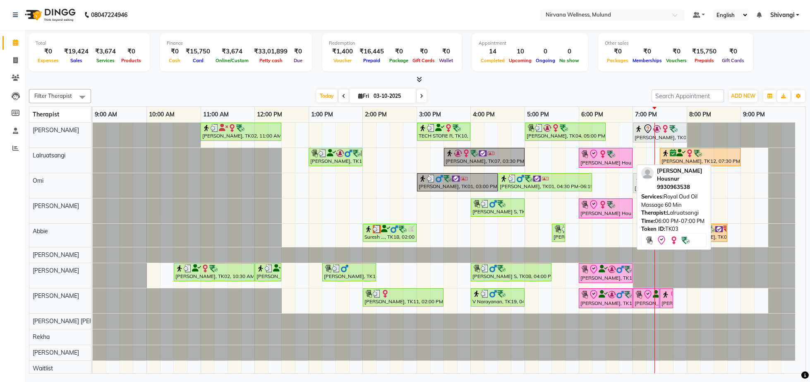
click at [609, 158] on img at bounding box center [611, 154] width 8 height 8
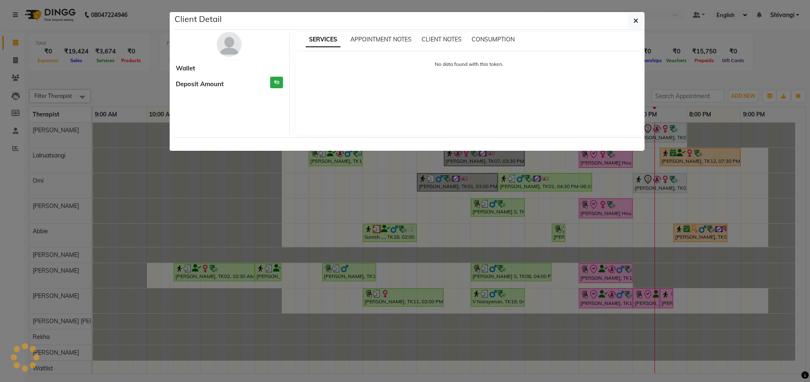
select select "8"
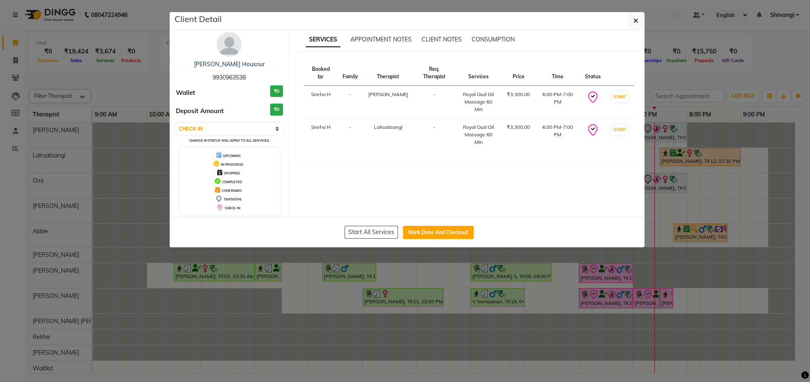
click at [225, 48] on img at bounding box center [229, 44] width 25 height 25
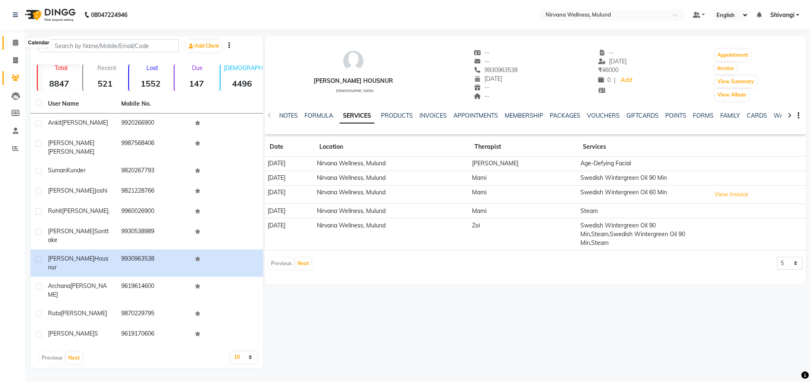
click at [15, 46] on icon at bounding box center [15, 42] width 5 height 6
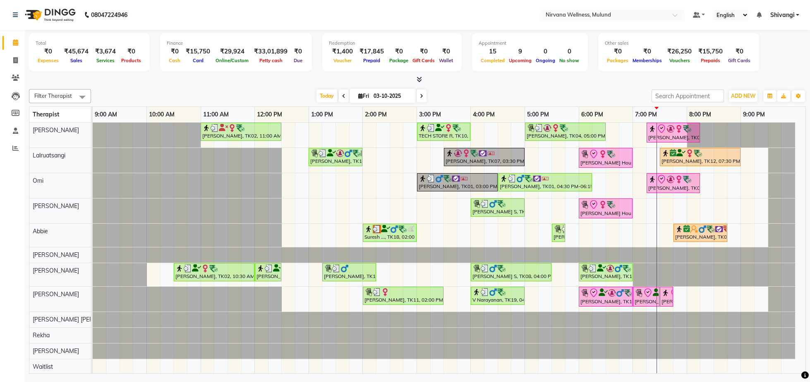
drag, startPoint x: 46, startPoint y: 33, endPoint x: 147, endPoint y: -31, distance: 120.0
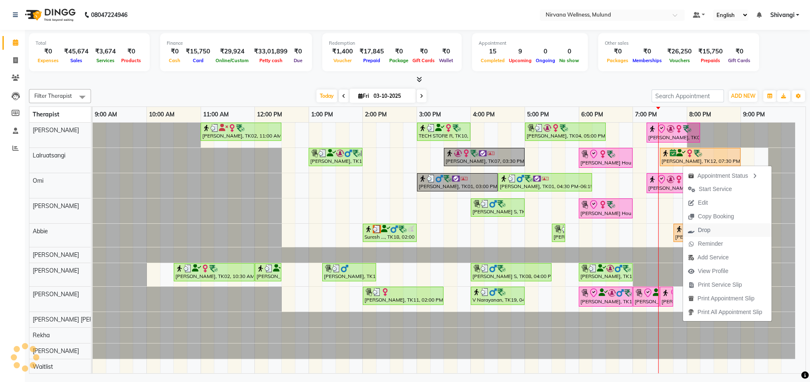
click at [700, 232] on span "Drop" at bounding box center [704, 230] width 12 height 9
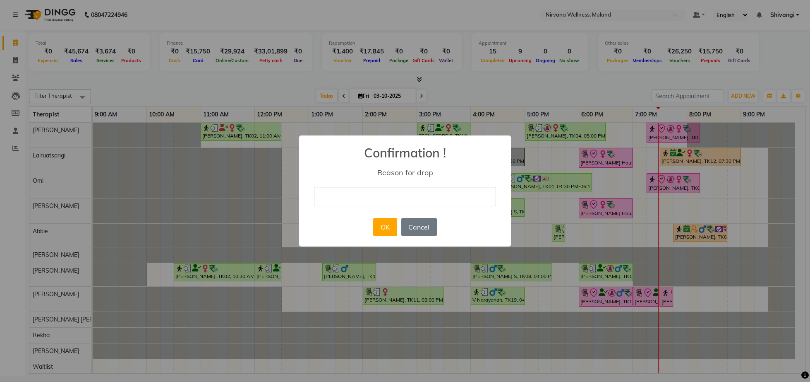
click at [347, 192] on input "text" at bounding box center [405, 196] width 182 height 19
type input "cancel"
click at [384, 229] on button "OK" at bounding box center [385, 227] width 24 height 18
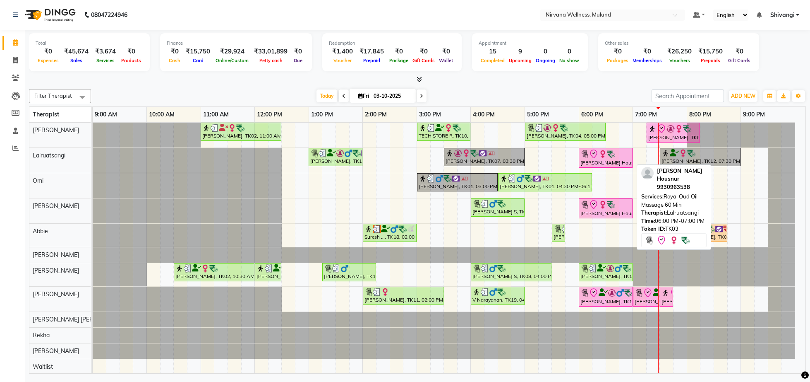
click at [595, 160] on div "[PERSON_NAME] Housnur, TK03, 06:00 PM-07:00 PM, Royal Oud Oil Massage 60 Min" at bounding box center [606, 157] width 52 height 17
select select "8"
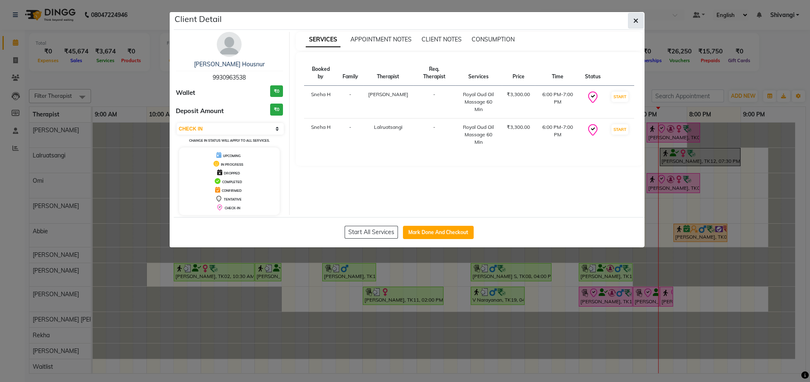
click at [635, 24] on icon "button" at bounding box center [636, 20] width 5 height 7
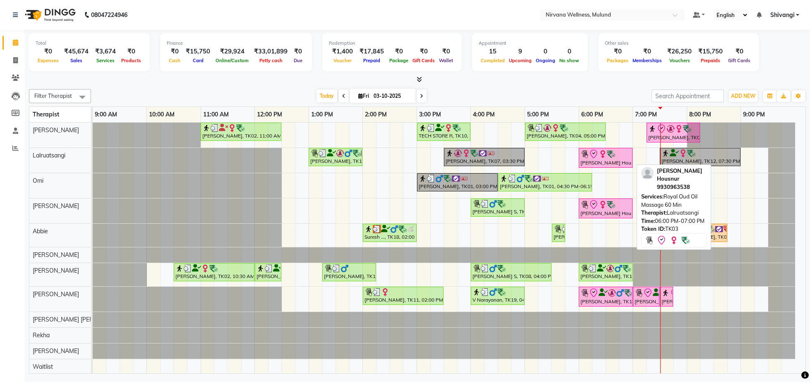
click at [612, 160] on div "[PERSON_NAME] Housnur, TK03, 06:00 PM-07:00 PM, Royal Oud Oil Massage 60 Min" at bounding box center [606, 157] width 52 height 17
select select "8"
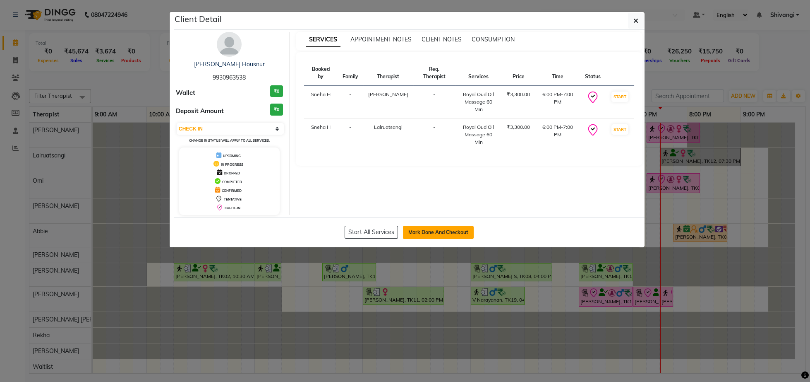
click at [423, 235] on button "Mark Done And Checkout" at bounding box center [438, 232] width 71 height 13
select select "4890"
select select "service"
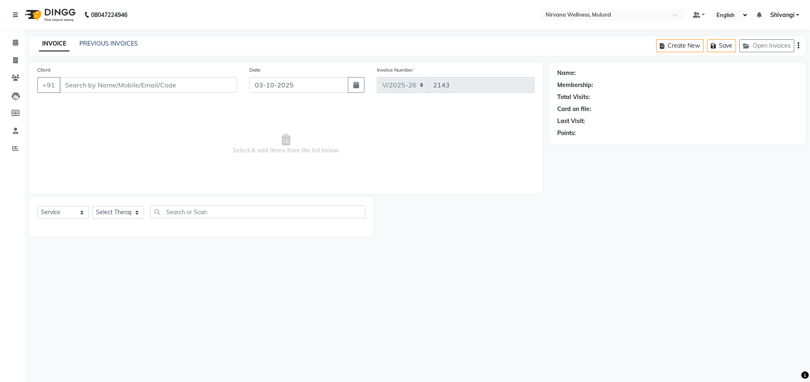
type input "9930963538"
select select "92882"
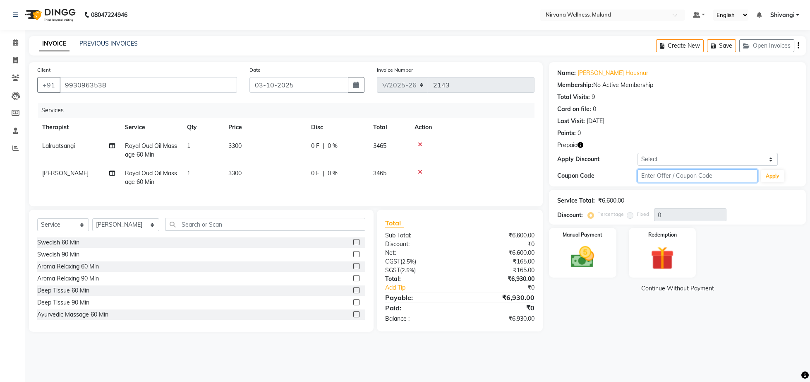
click at [682, 173] on input "text" at bounding box center [698, 175] width 120 height 13
type input "d50%"
click at [763, 177] on button "Apply" at bounding box center [773, 176] width 24 height 12
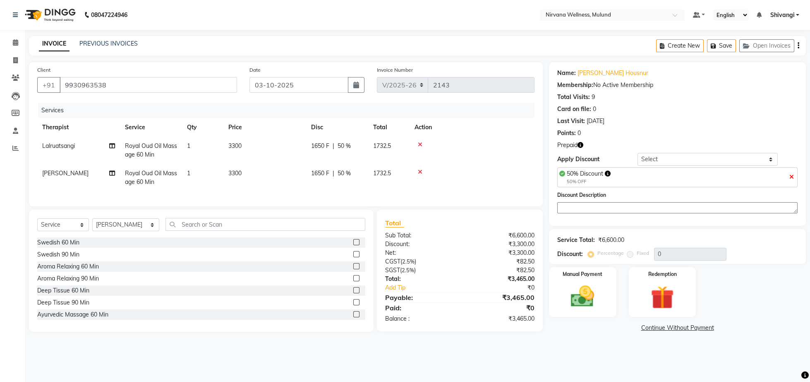
type input "50"
click at [660, 305] on img at bounding box center [663, 297] width 40 height 30
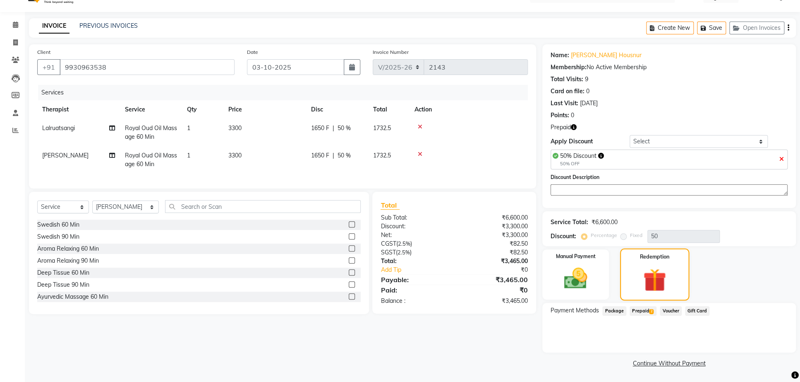
scroll to position [27, 0]
click at [634, 319] on div "Payment Methods Package Prepaid 2 Voucher Gift Card" at bounding box center [670, 328] width 254 height 50
click at [634, 307] on span "Prepaid 2" at bounding box center [643, 311] width 27 height 10
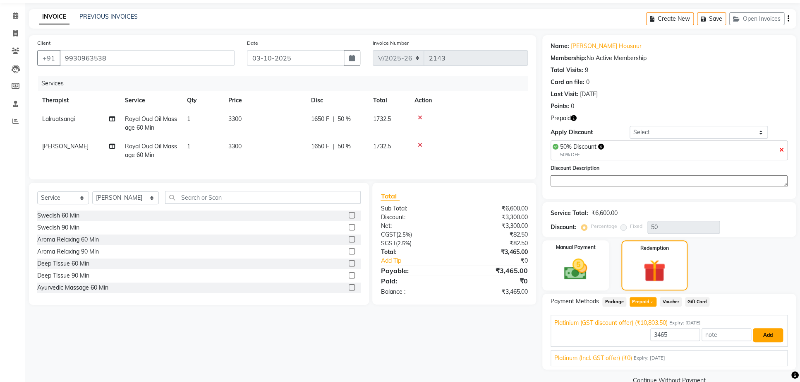
click at [765, 342] on button "Add" at bounding box center [768, 335] width 30 height 14
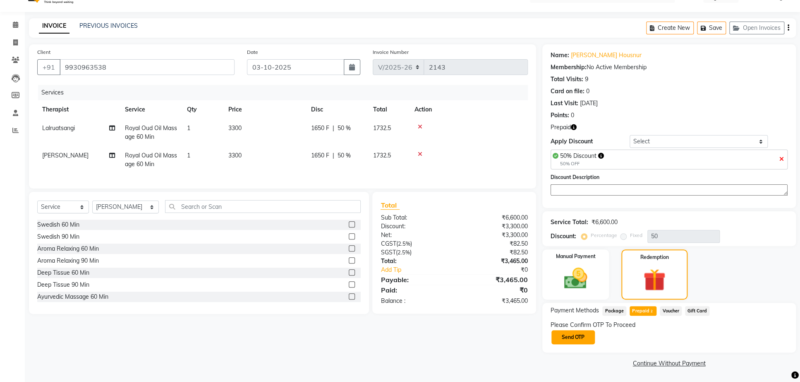
click at [573, 333] on button "Send OTP" at bounding box center [573, 337] width 43 height 14
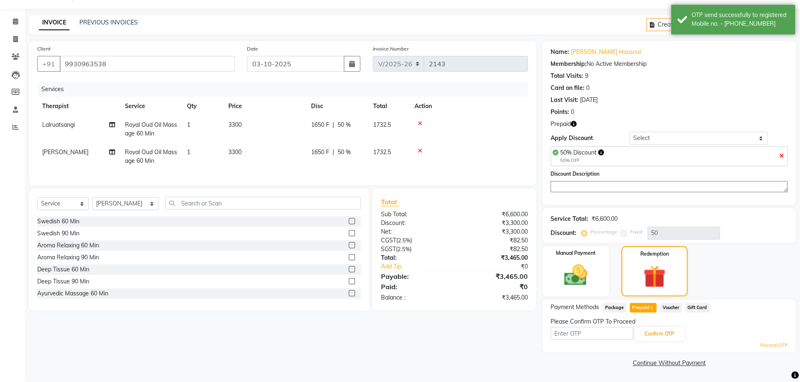
scroll to position [31, 0]
click at [599, 333] on input "text" at bounding box center [592, 333] width 83 height 13
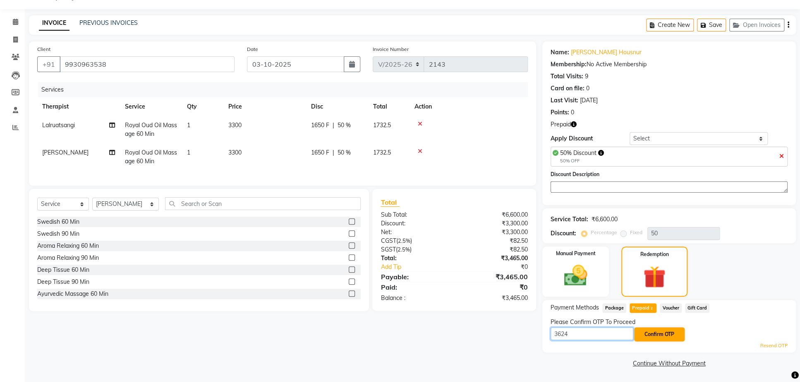
type input "3624"
click at [656, 337] on button "Confirm OTP" at bounding box center [659, 334] width 50 height 14
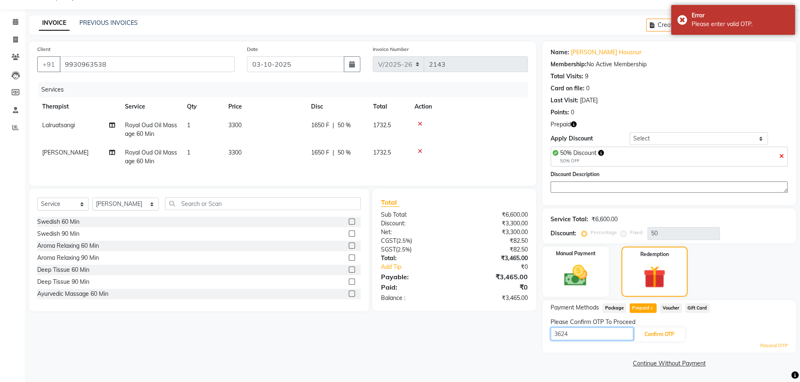
click at [600, 332] on input "3624" at bounding box center [592, 333] width 83 height 13
type input "3924"
click at [660, 332] on button "Confirm OTP" at bounding box center [659, 334] width 50 height 14
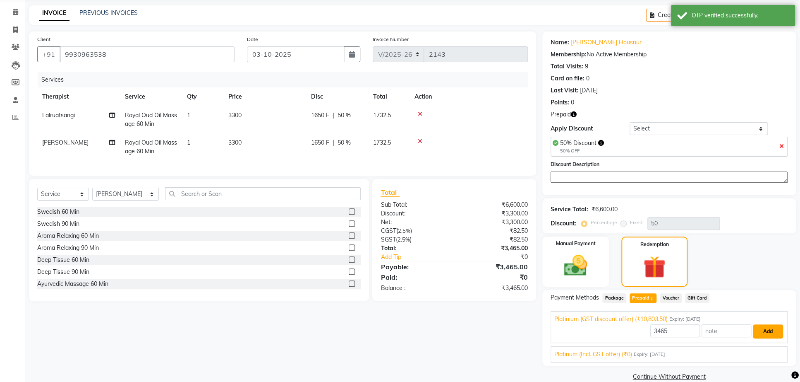
click at [774, 335] on button "Add" at bounding box center [768, 331] width 30 height 14
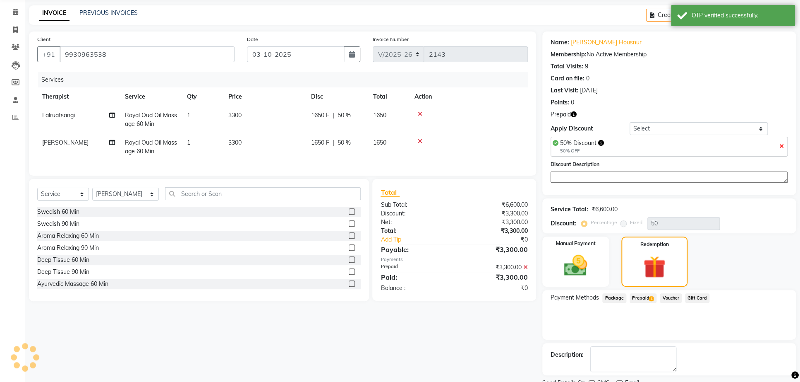
scroll to position [87, 0]
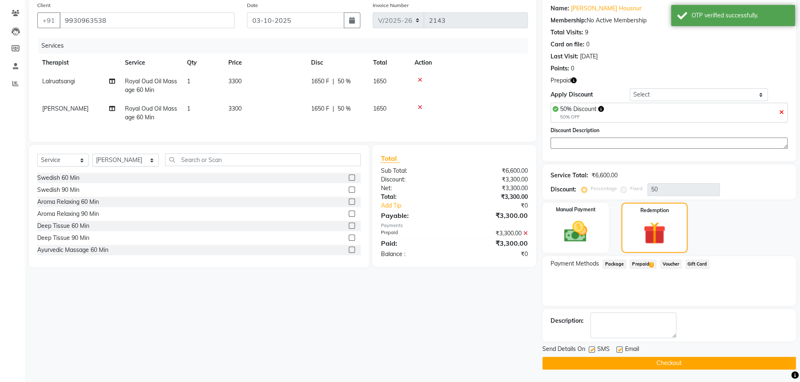
click at [696, 365] on button "Checkout" at bounding box center [670, 362] width 254 height 13
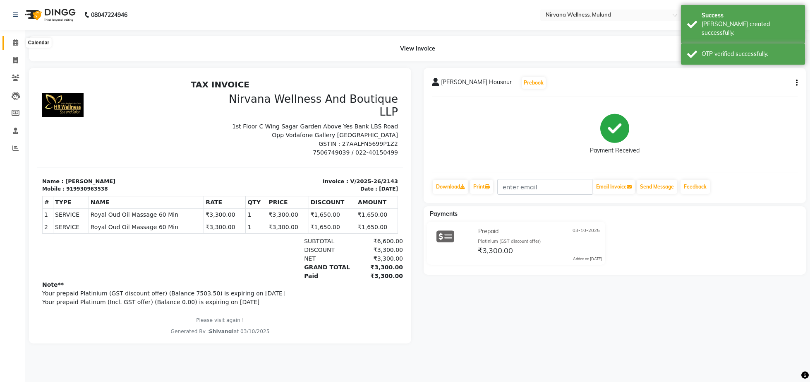
click at [14, 43] on icon at bounding box center [15, 42] width 5 height 6
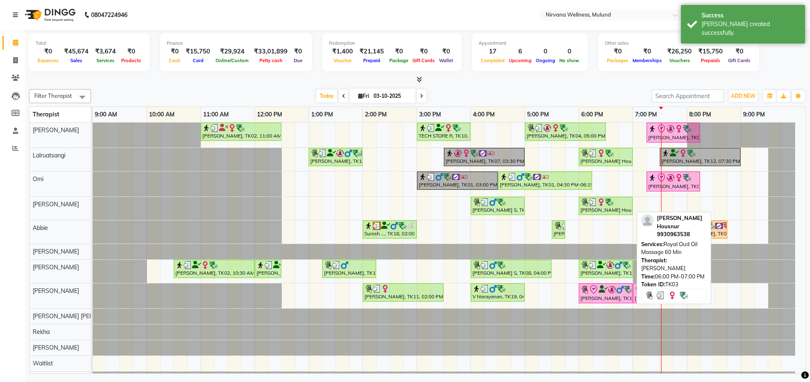
click at [603, 215] on link "[PERSON_NAME] Housnur, TK03, 06:00 PM-07:00 PM, Royal Oud Oil Massage 60 Min" at bounding box center [606, 206] width 54 height 18
select select "3"
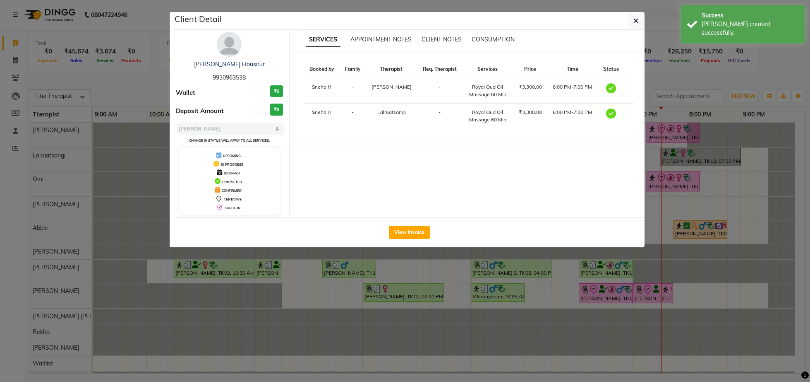
click at [233, 45] on img at bounding box center [229, 44] width 25 height 25
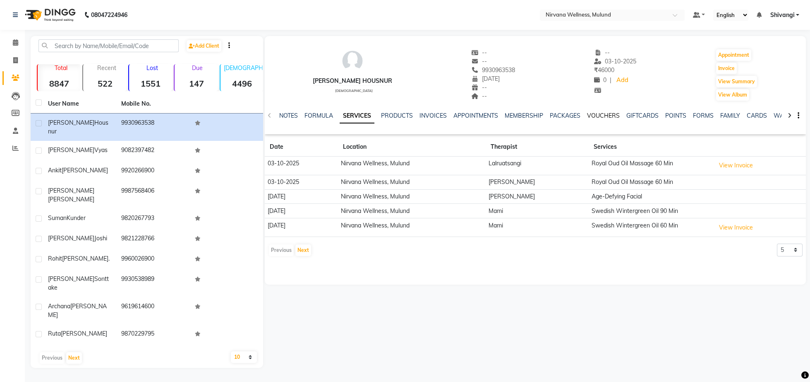
click at [601, 118] on link "VOUCHERS" at bounding box center [603, 115] width 33 height 7
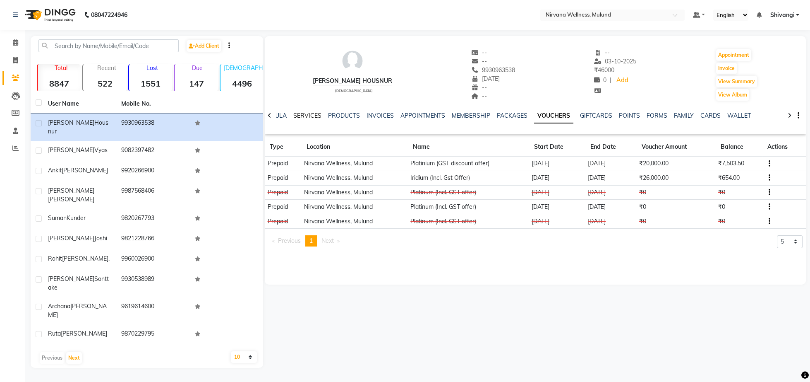
click at [297, 118] on link "SERVICES" at bounding box center [307, 115] width 28 height 7
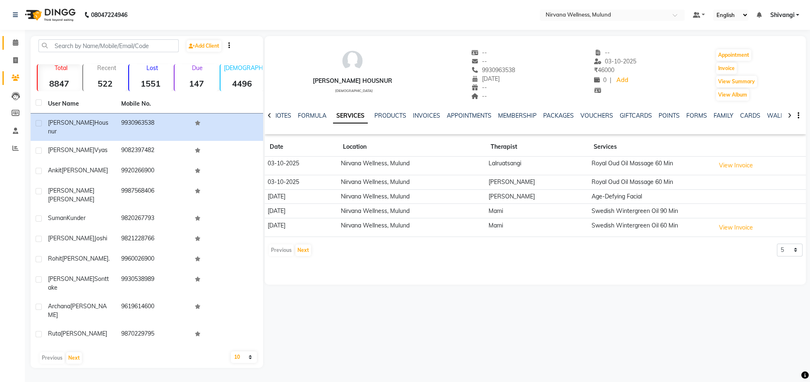
click at [8, 43] on link "Calendar" at bounding box center [12, 43] width 20 height 14
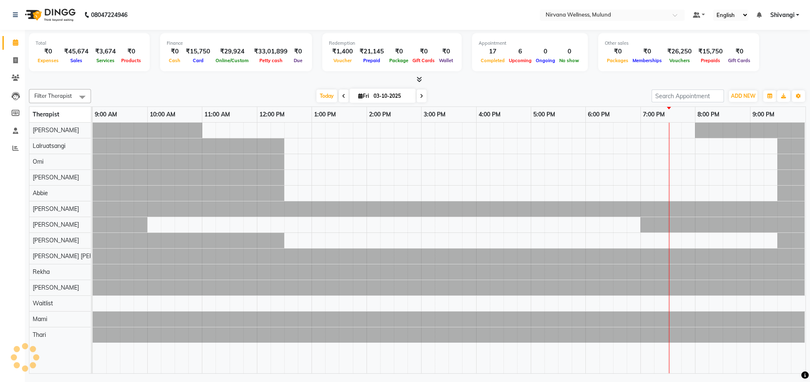
click at [403, 96] on input "03-10-2025" at bounding box center [391, 96] width 41 height 12
select select "10"
select select "2025"
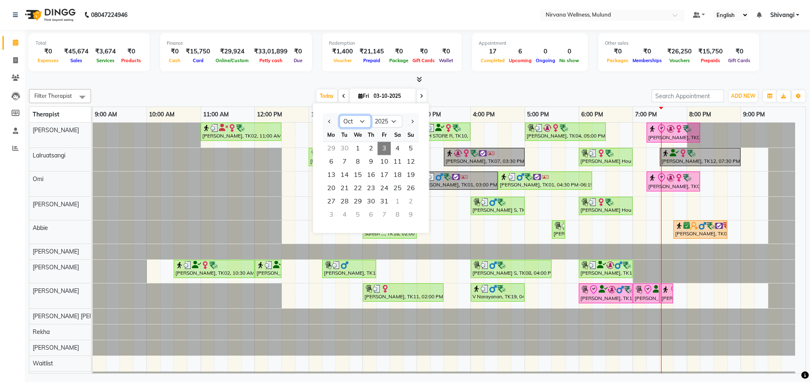
click at [365, 125] on select "Jan Feb Mar Apr May Jun [DATE] Aug Sep Oct Nov Dec" at bounding box center [355, 121] width 31 height 12
select select "4"
click option "Apr" at bounding box center [0, 0] width 0 height 0
click at [352, 160] on span "9" at bounding box center [357, 161] width 13 height 13
type input "[DATE]"
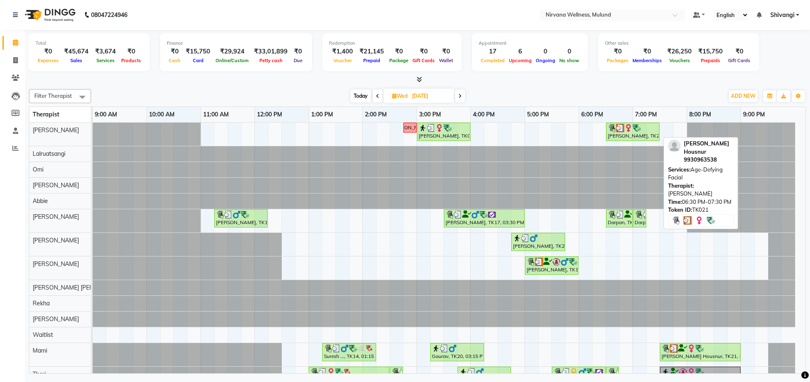
click at [636, 134] on div "[PERSON_NAME], TK21, 06:30 PM-07:30 PM, Age-Defying Facial" at bounding box center [633, 132] width 52 height 16
select select "3"
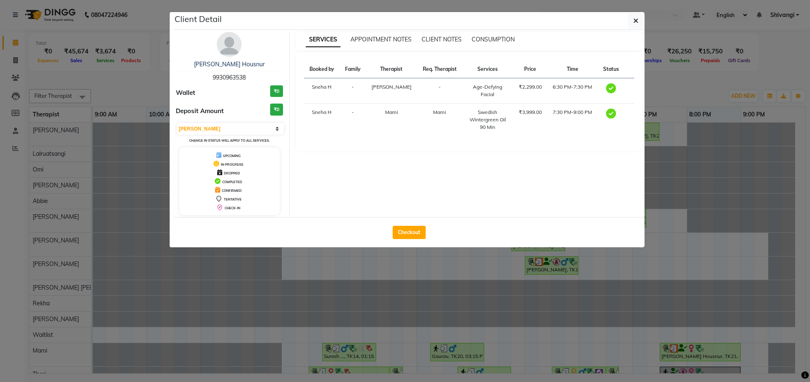
click at [711, 86] on ngb-modal-window "Client Detail [PERSON_NAME] Housnur 9930963538 Wallet ₹0 Deposit Amount ₹0 Sele…" at bounding box center [405, 191] width 810 height 382
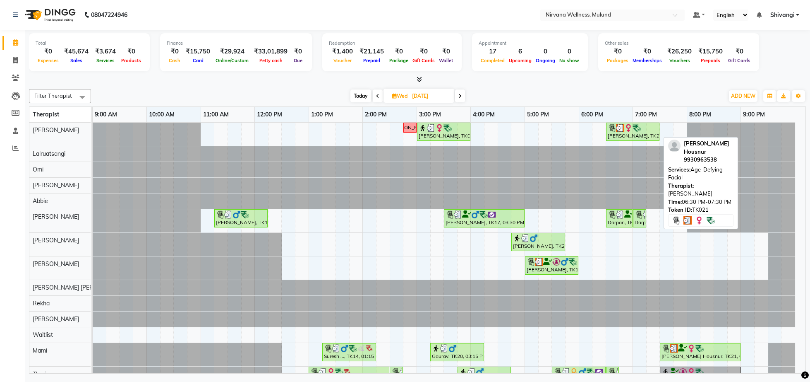
click at [644, 132] on div at bounding box center [633, 128] width 50 height 8
select select "3"
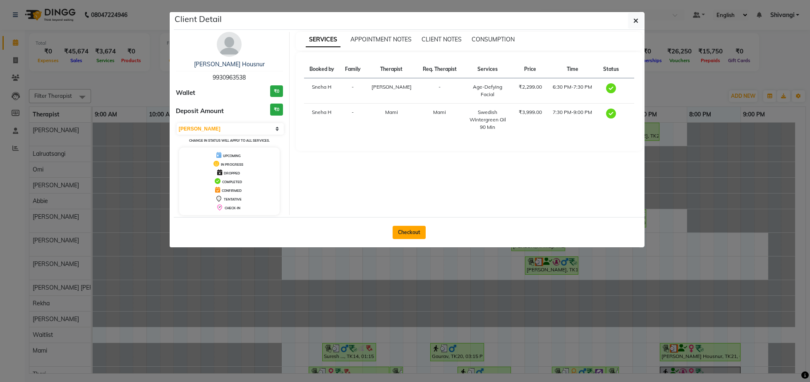
click at [418, 234] on button "Checkout" at bounding box center [409, 232] width 33 height 13
select select "service"
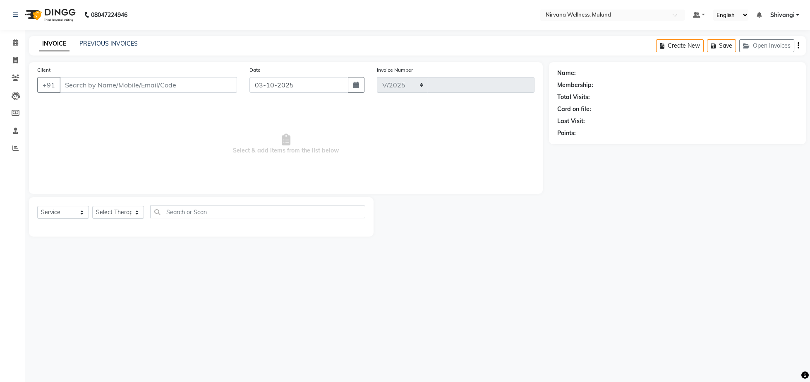
select select "4890"
type input "2144"
type input "9930963538"
type input "[DATE]"
select select "69865"
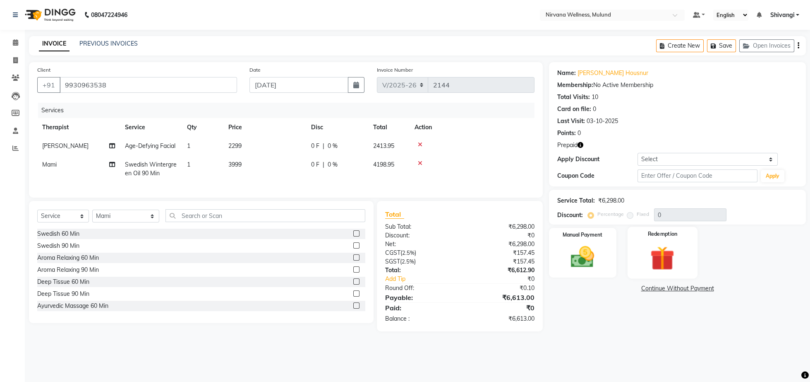
click at [639, 263] on div "Redemption" at bounding box center [662, 253] width 70 height 52
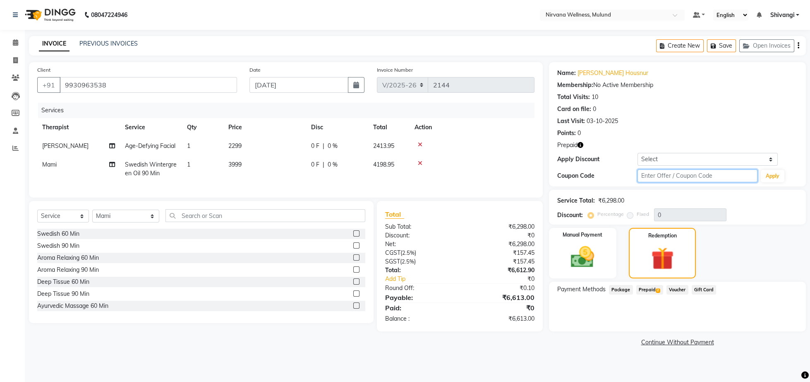
click at [647, 174] on input "text" at bounding box center [698, 175] width 120 height 13
click at [638, 153] on select "Select Coupon → Rs.300 Discount Coupon → Rs.200 Discount Coupon → Rs.100 Discou…" at bounding box center [708, 159] width 140 height 13
click at [591, 173] on div "Coupon Code" at bounding box center [597, 175] width 80 height 9
click at [672, 175] on input "text" at bounding box center [698, 175] width 120 height 13
type input "d50%"
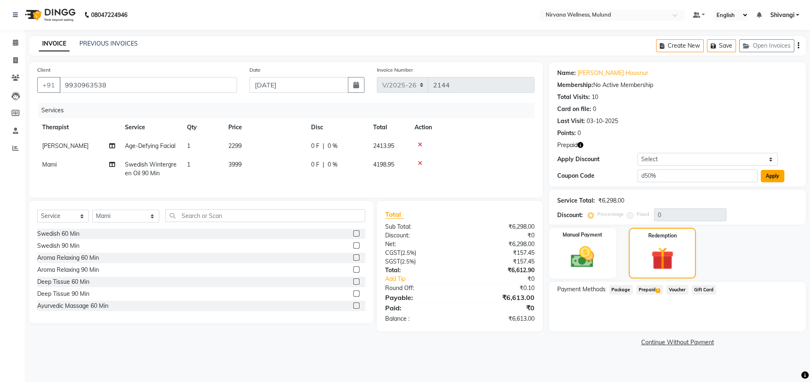
click at [765, 174] on button "Apply" at bounding box center [773, 176] width 24 height 12
type input "50"
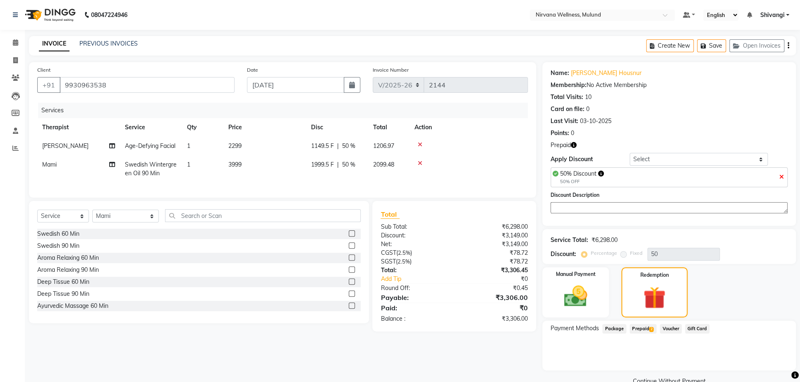
click at [644, 333] on span "Prepaid 2" at bounding box center [643, 329] width 27 height 10
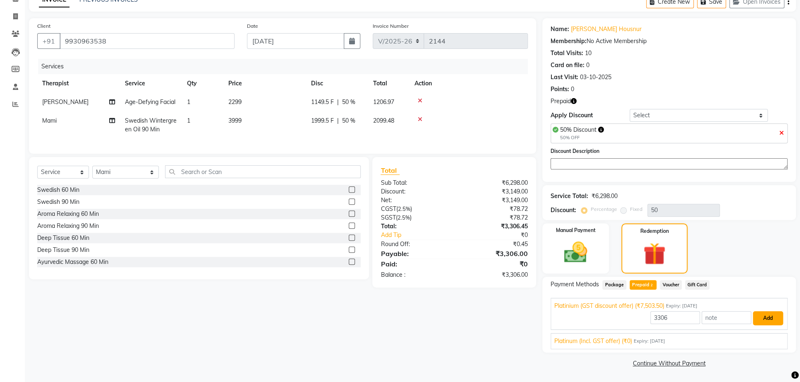
click at [759, 321] on button "Add" at bounding box center [768, 318] width 30 height 14
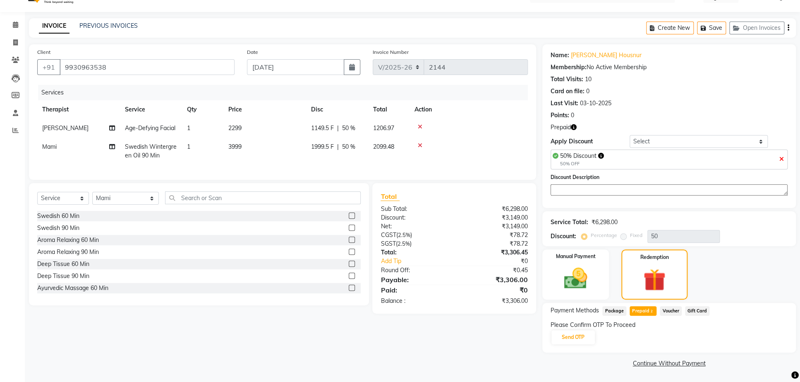
scroll to position [27, 0]
click at [579, 337] on button "Send OTP" at bounding box center [573, 337] width 43 height 14
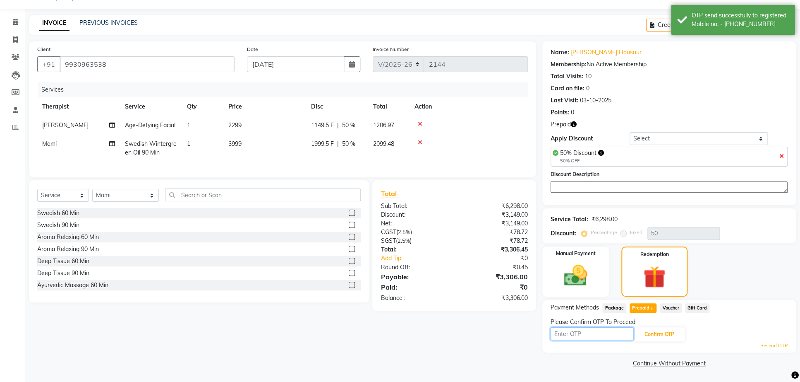
click at [595, 340] on input "text" at bounding box center [592, 333] width 83 height 13
click at [663, 338] on button "Confirm OTP" at bounding box center [659, 334] width 50 height 14
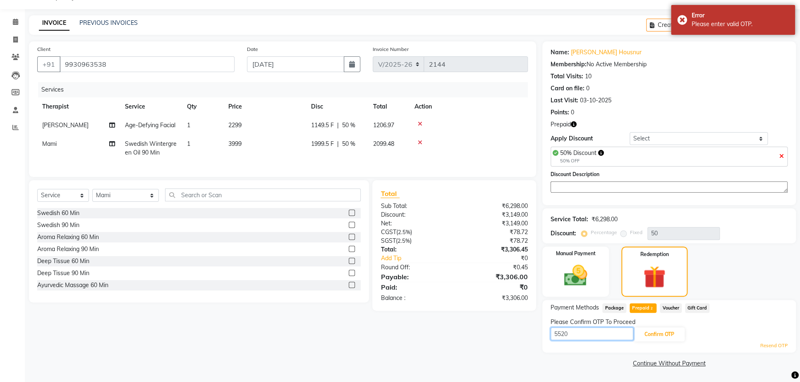
click at [597, 338] on input "5520" at bounding box center [592, 333] width 83 height 13
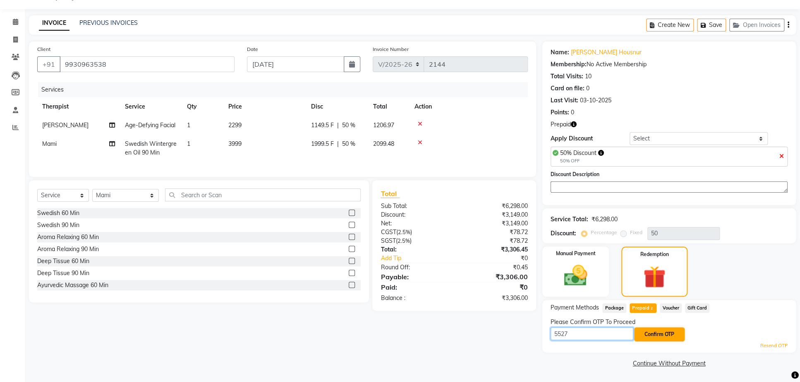
type input "5527"
click at [640, 338] on button "Confirm OTP" at bounding box center [659, 334] width 50 height 14
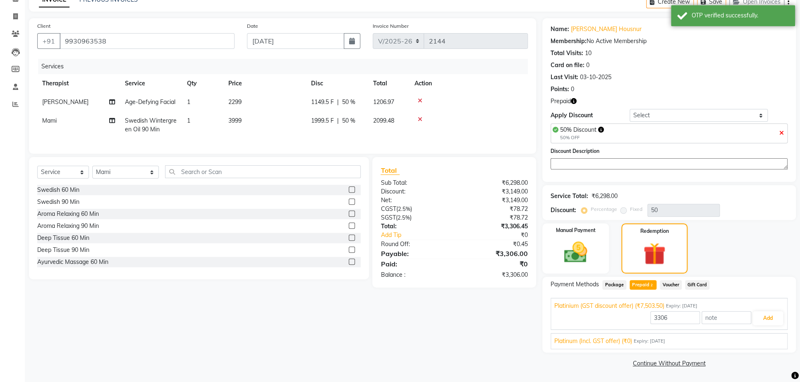
scroll to position [54, 0]
click at [765, 316] on button "Add" at bounding box center [768, 318] width 30 height 14
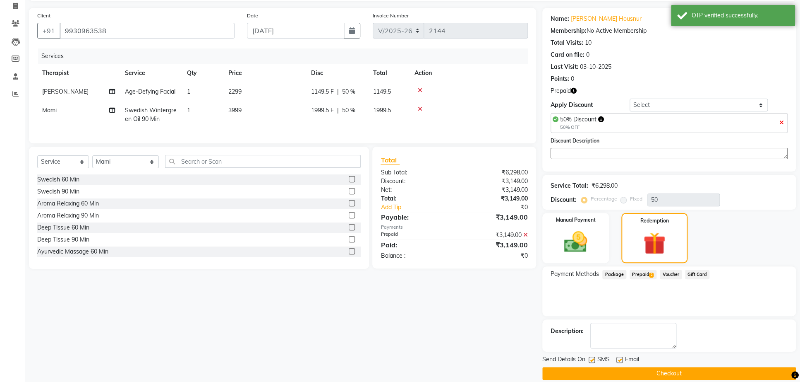
scroll to position [87, 0]
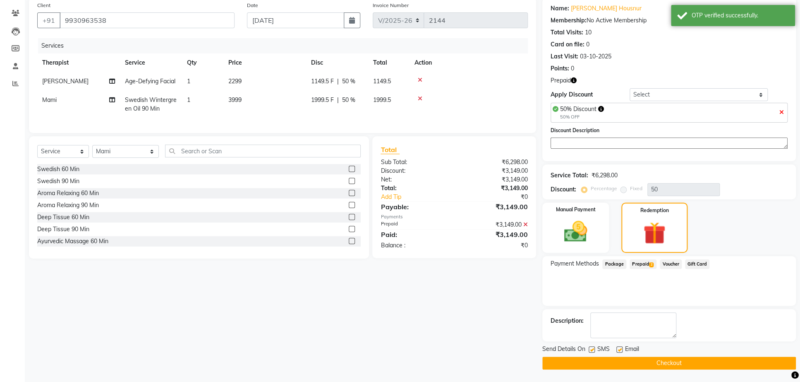
click at [610, 360] on button "Checkout" at bounding box center [670, 362] width 254 height 13
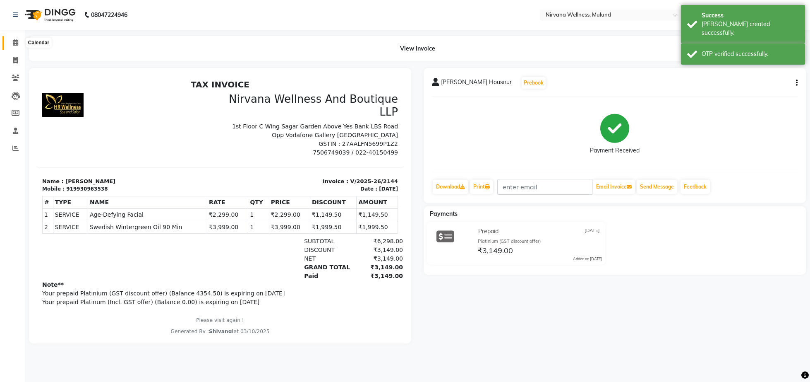
click at [15, 46] on icon at bounding box center [15, 42] width 5 height 6
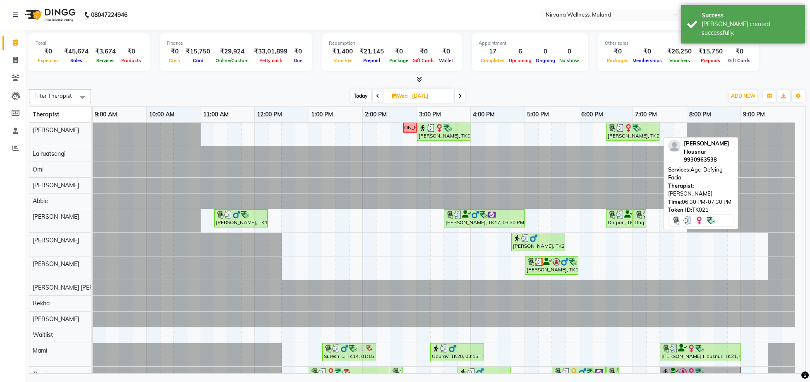
click at [619, 140] on link "[PERSON_NAME], TK21, 06:30 PM-07:30 PM, Age-Defying Facial" at bounding box center [632, 132] width 53 height 18
select select "3"
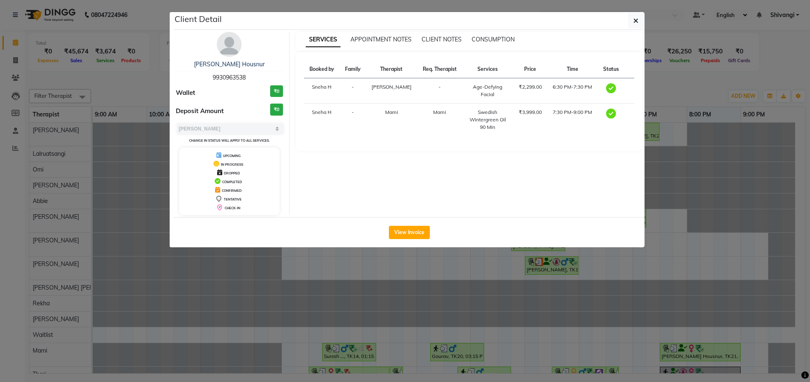
click at [666, 100] on ngb-modal-window "Client Detail [PERSON_NAME] Housnur 9930963538 Wallet ₹0 Deposit Amount ₹0 Sele…" at bounding box center [405, 191] width 810 height 382
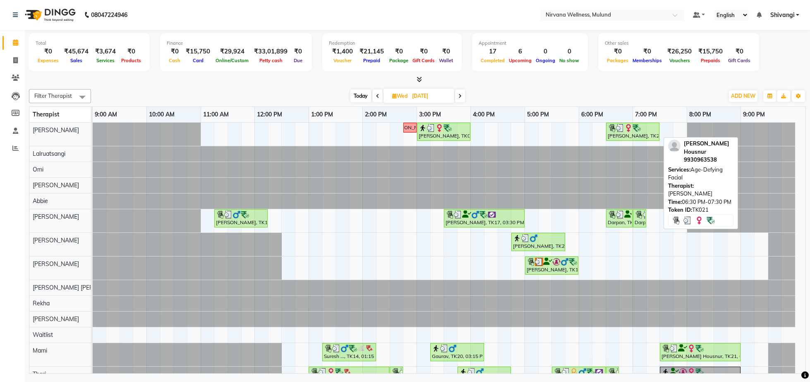
click at [650, 132] on div at bounding box center [633, 128] width 50 height 8
select select "3"
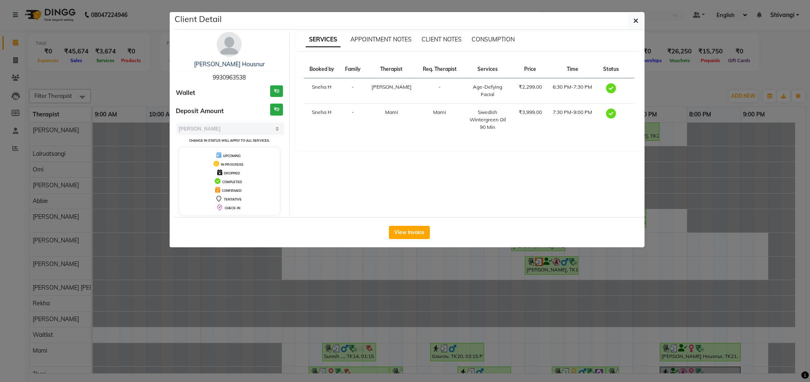
click at [229, 58] on div "[PERSON_NAME] Housnur 9930963538 Wallet ₹0 Deposit Amount ₹0 Select MARK DONE U…" at bounding box center [230, 123] width 120 height 183
click at [243, 43] on div "[PERSON_NAME] Housnur 9930963538 Wallet ₹0 Deposit Amount ₹0 Select MARK DONE U…" at bounding box center [230, 123] width 120 height 183
click at [238, 45] on img at bounding box center [229, 44] width 25 height 25
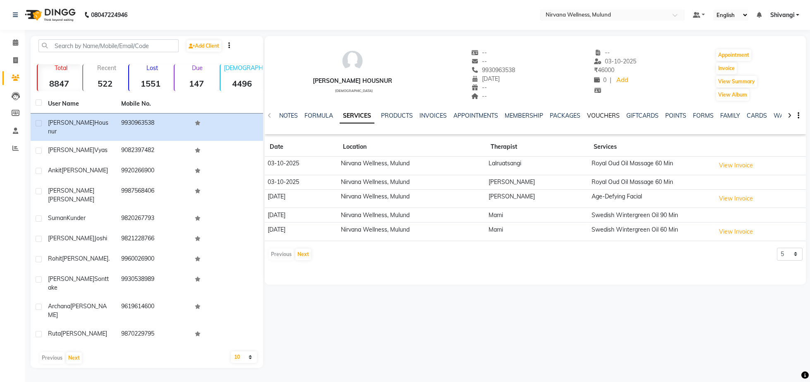
click at [598, 116] on link "VOUCHERS" at bounding box center [603, 115] width 33 height 7
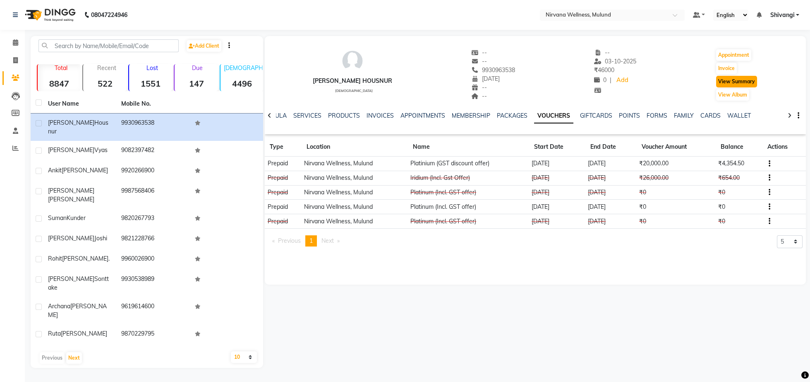
click at [742, 83] on button "View Summary" at bounding box center [736, 82] width 41 height 12
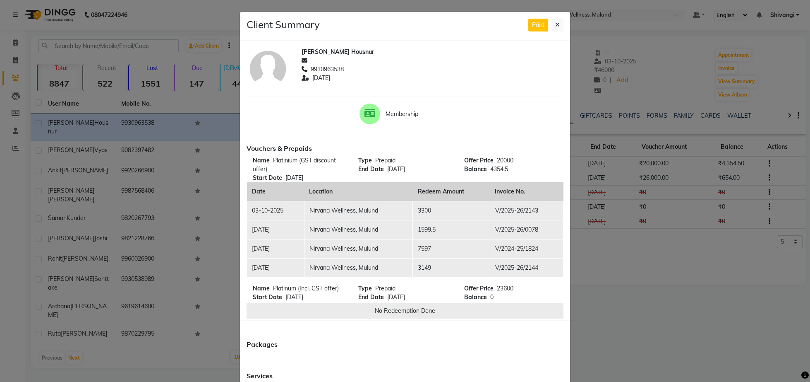
click at [640, 74] on ngb-modal-window "Client Summary Print [PERSON_NAME] Housnur 9930963538 [DATE] Membership Voucher…" at bounding box center [405, 191] width 810 height 382
click at [552, 27] on button at bounding box center [558, 25] width 12 height 13
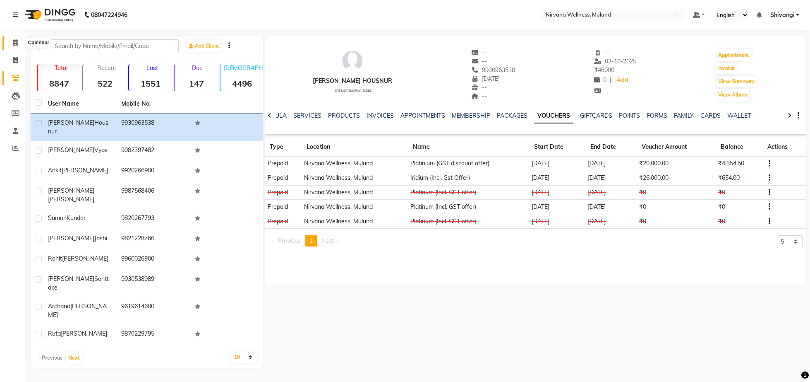
click at [11, 40] on span at bounding box center [15, 43] width 14 height 10
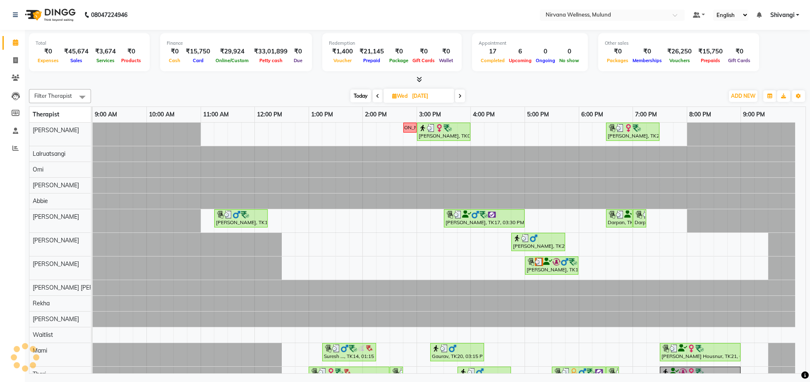
click at [367, 96] on span "Today" at bounding box center [361, 95] width 21 height 13
type input "03-10-2025"
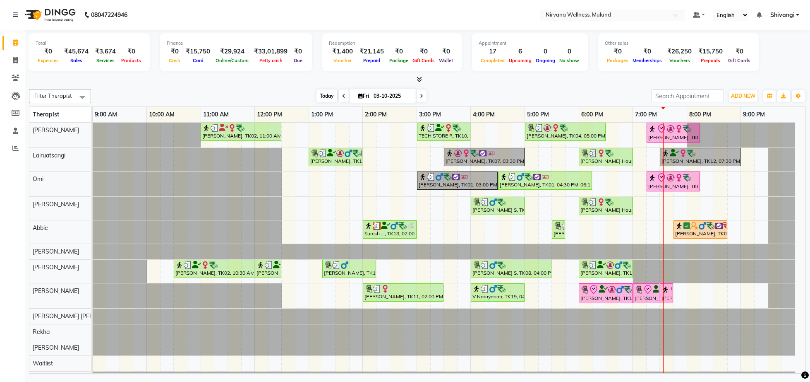
click at [322, 93] on span "Today" at bounding box center [327, 95] width 21 height 13
click at [358, 93] on icon at bounding box center [360, 95] width 5 height 5
select select "10"
select select "2025"
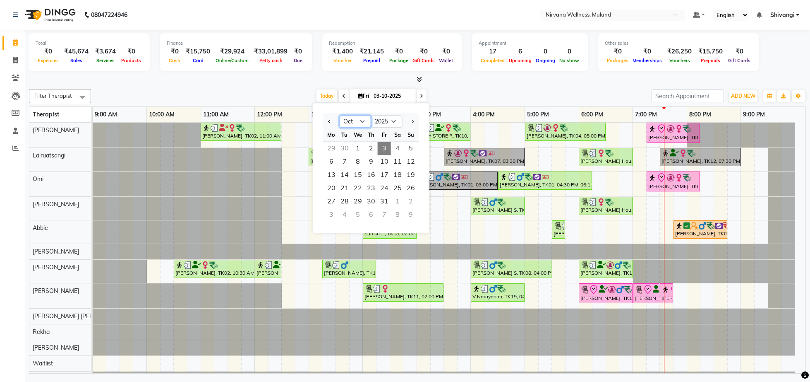
click at [340, 115] on select "Jan Feb Mar Apr May Jun [DATE] Aug Sep Oct Nov Dec" at bounding box center [355, 121] width 31 height 12
select select "4"
click option "Apr" at bounding box center [0, 0] width 0 height 0
click at [358, 159] on span "9" at bounding box center [357, 161] width 13 height 13
type input "[DATE]"
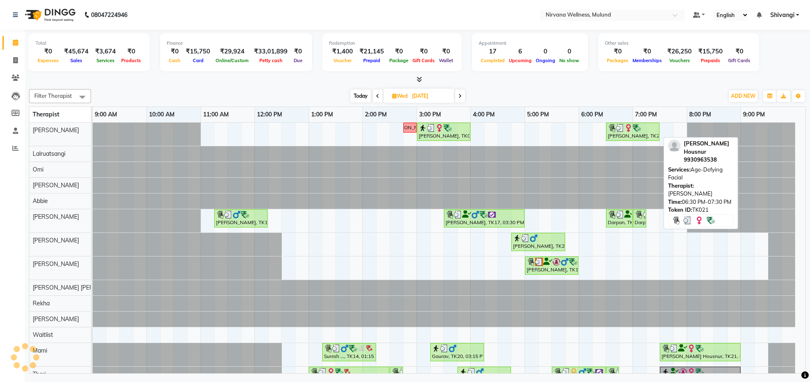
click at [623, 133] on div "[PERSON_NAME], TK21, 06:30 PM-07:30 PM, Age-Defying Facial" at bounding box center [633, 132] width 52 height 16
select select "3"
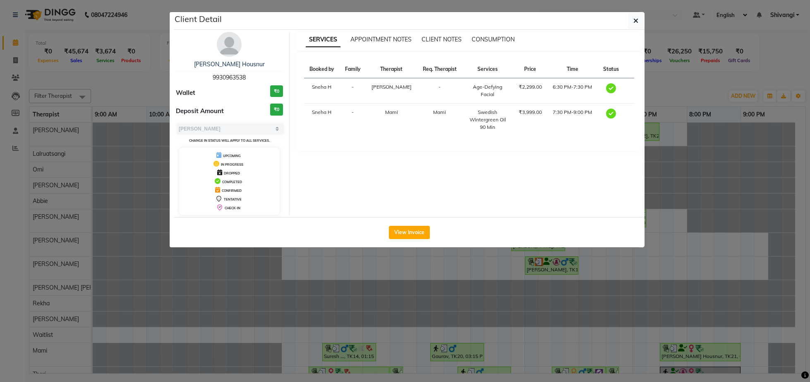
click at [783, 109] on ngb-modal-window "Client Detail [PERSON_NAME] Housnur 9930963538 Wallet ₹0 Deposit Amount ₹0 Sele…" at bounding box center [405, 191] width 810 height 382
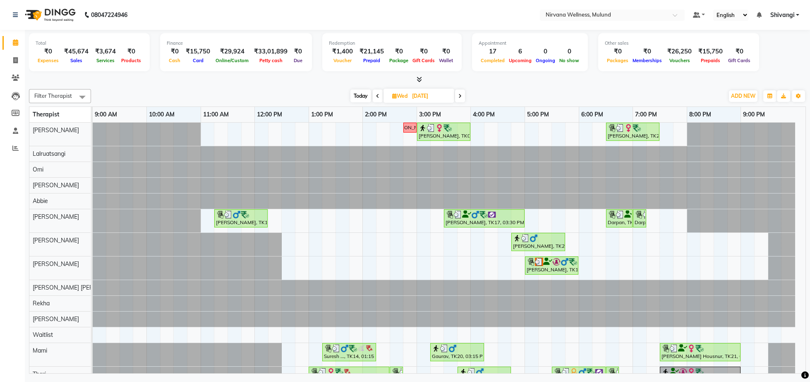
click at [463, 97] on span at bounding box center [460, 95] width 10 height 13
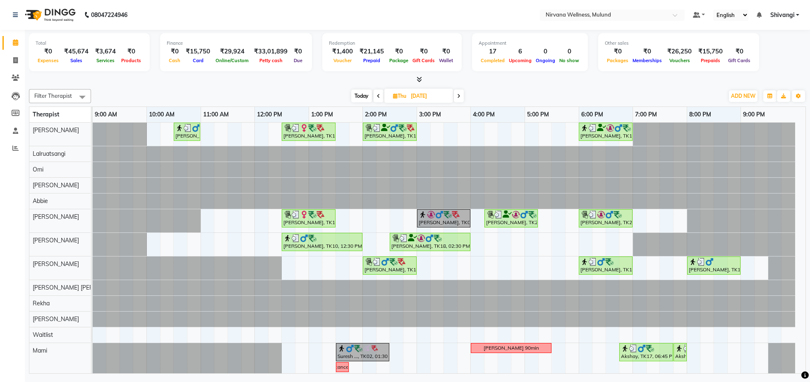
click at [377, 99] on span at bounding box center [379, 95] width 10 height 13
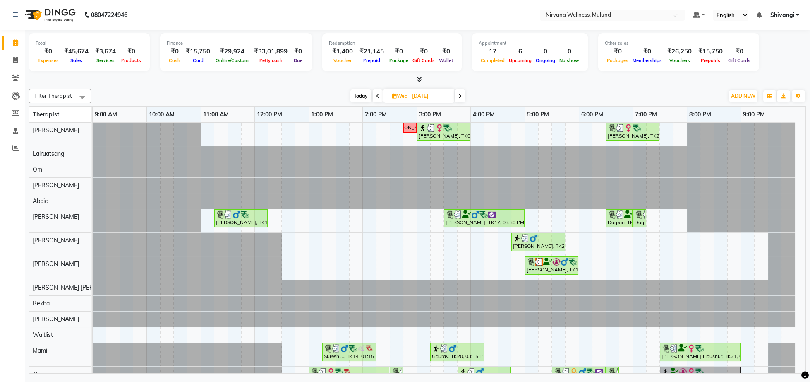
click at [380, 96] on span at bounding box center [378, 95] width 10 height 13
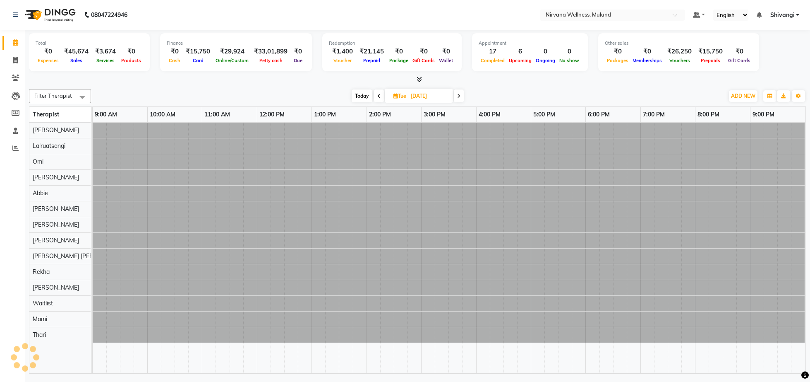
type input "[DATE]"
click at [439, 96] on input "[DATE]" at bounding box center [428, 96] width 41 height 12
select select "4"
select select "2025"
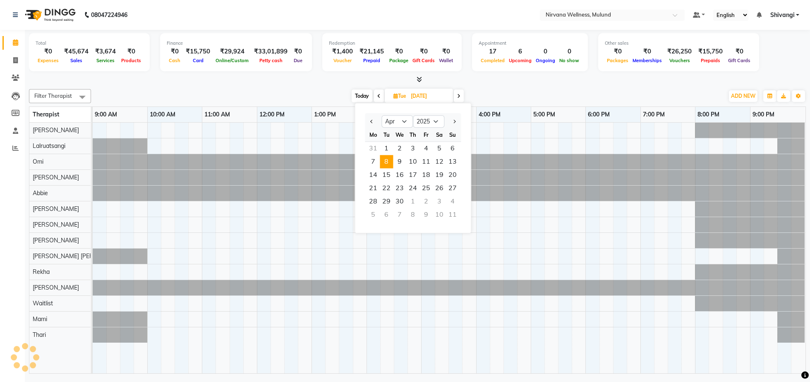
click at [455, 95] on span at bounding box center [459, 95] width 10 height 13
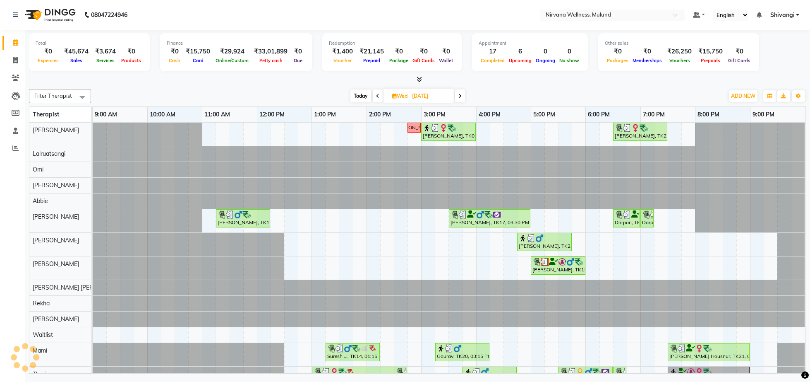
click at [460, 96] on icon at bounding box center [460, 96] width 3 height 5
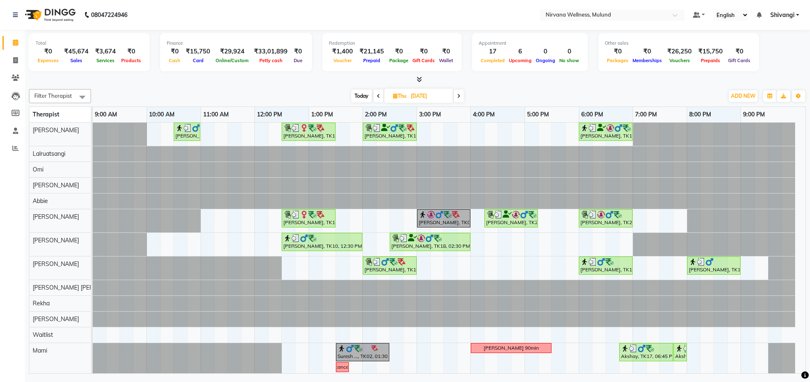
click at [377, 97] on div "[DATE] [DATE]" at bounding box center [408, 96] width 114 height 12
click at [377, 96] on icon at bounding box center [378, 96] width 3 height 5
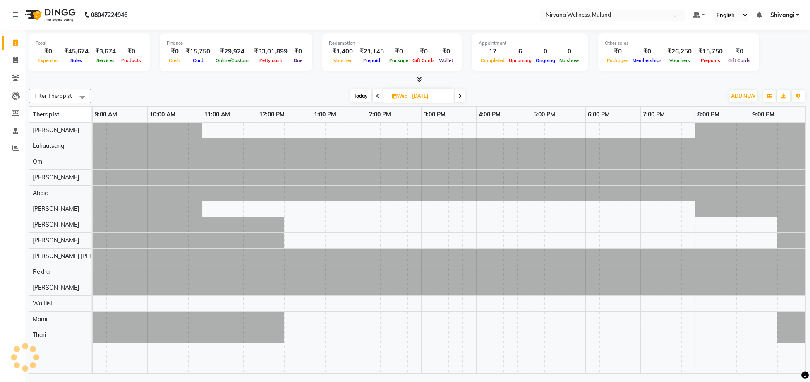
type input "[DATE]"
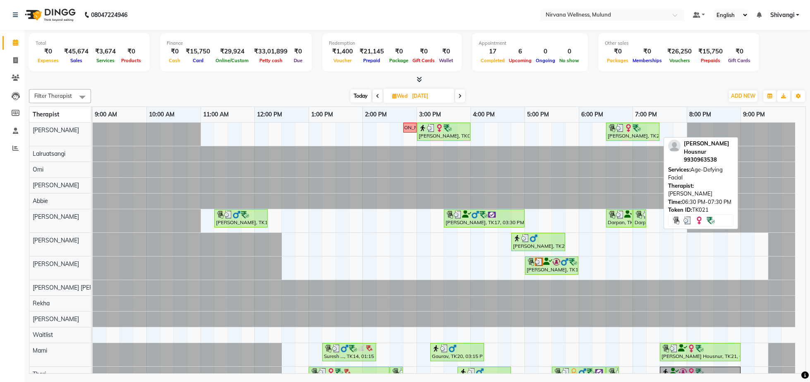
click at [612, 135] on div "[PERSON_NAME], TK21, 06:30 PM-07:30 PM, Age-Defying Facial" at bounding box center [633, 132] width 52 height 16
select select "3"
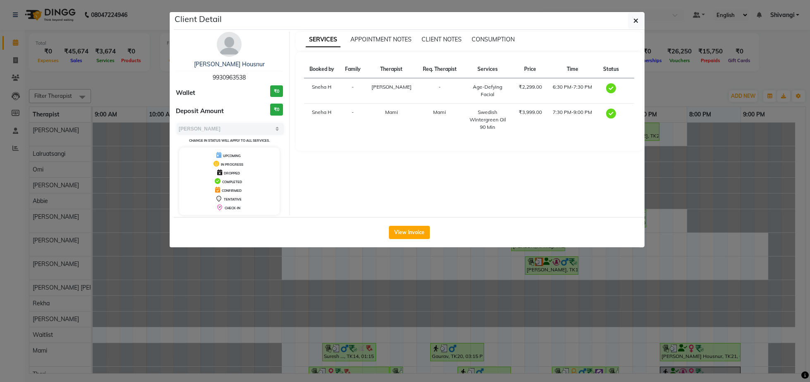
click at [238, 50] on img at bounding box center [229, 44] width 25 height 25
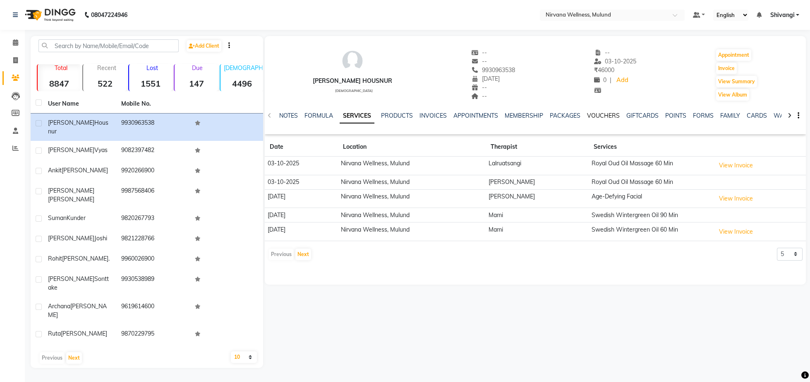
click at [609, 118] on link "VOUCHERS" at bounding box center [603, 115] width 33 height 7
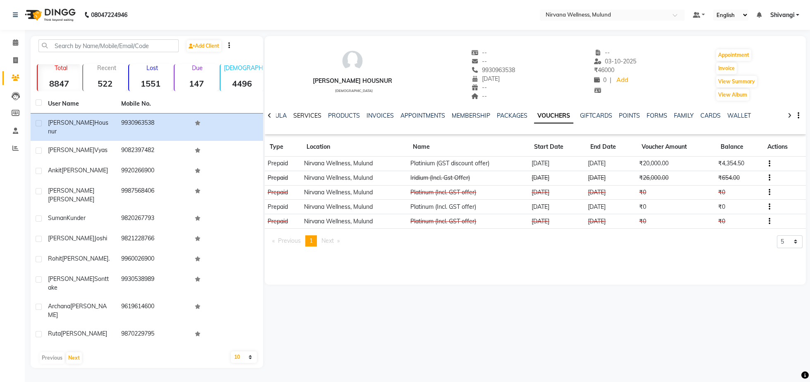
click at [301, 117] on link "SERVICES" at bounding box center [307, 115] width 28 height 7
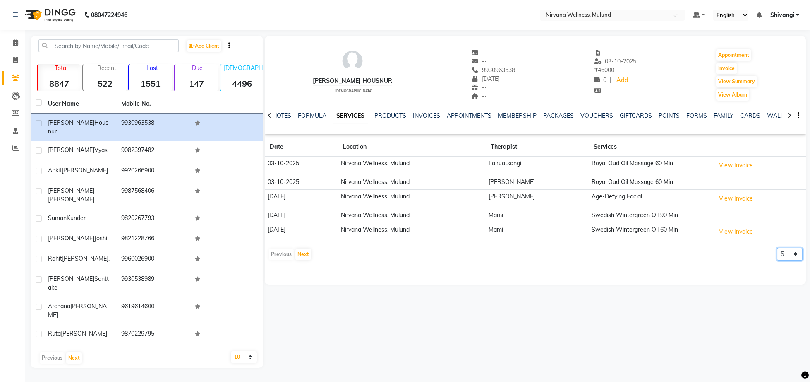
click at [777, 247] on select "5 10 50 100 500" at bounding box center [790, 253] width 26 height 13
select select "10"
click option "10" at bounding box center [0, 0] width 0 height 0
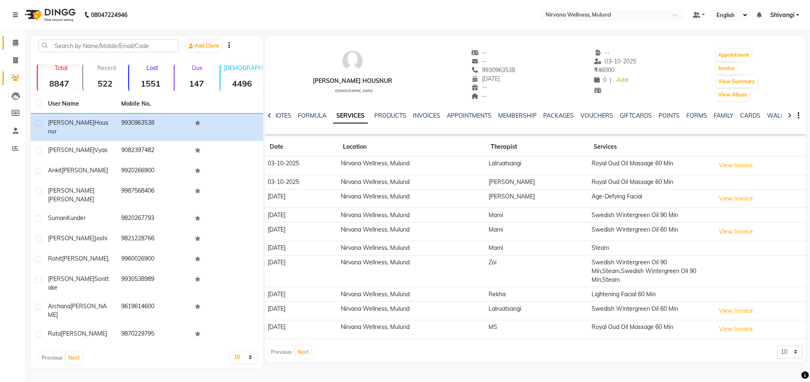
click at [18, 37] on link "Calendar" at bounding box center [12, 43] width 20 height 14
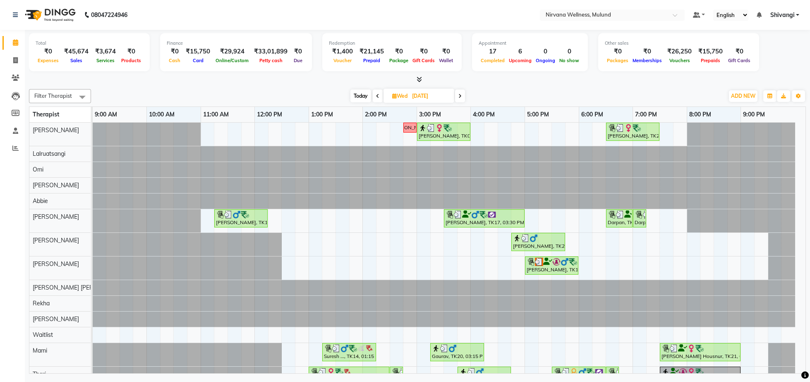
click at [367, 97] on span "Today" at bounding box center [361, 95] width 21 height 13
type input "03-10-2025"
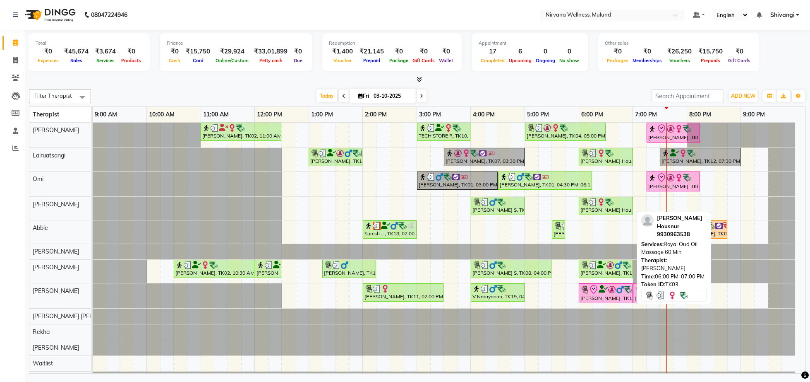
click at [607, 213] on div "[PERSON_NAME] Housnur, TK03, 06:00 PM-07:00 PM, Royal Oud Oil Massage 60 Min" at bounding box center [606, 206] width 52 height 16
select select "3"
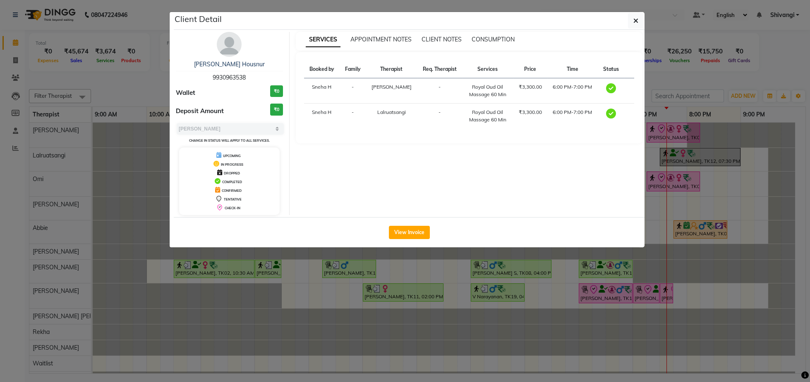
click at [233, 43] on img at bounding box center [229, 44] width 25 height 25
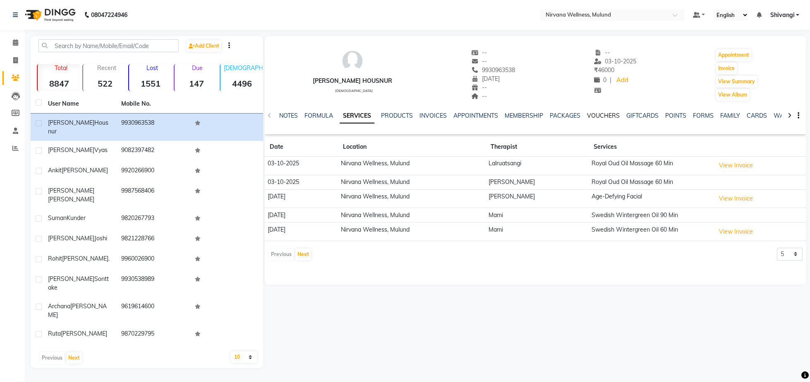
click at [613, 118] on link "VOUCHERS" at bounding box center [603, 115] width 33 height 7
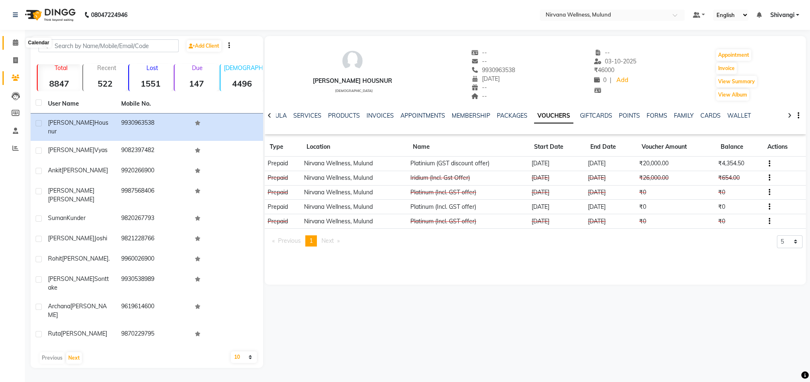
click at [12, 40] on span at bounding box center [15, 43] width 14 height 10
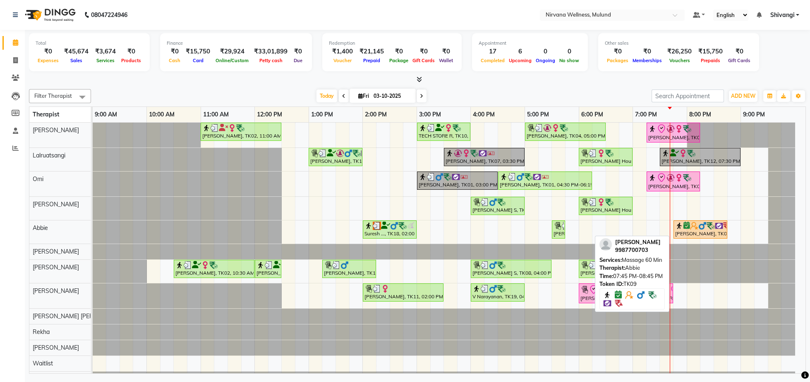
click at [714, 238] on link "[PERSON_NAME], TK09, 07:45 PM-08:45 PM, Massage 60 Min" at bounding box center [701, 229] width 54 height 18
select select "6"
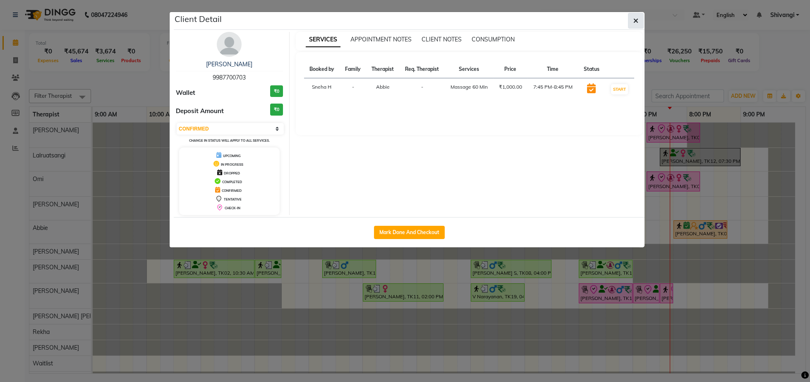
click at [631, 19] on button "button" at bounding box center [636, 21] width 16 height 16
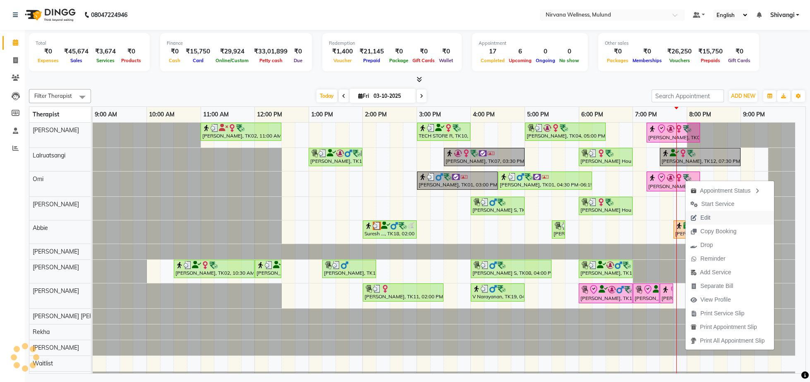
click at [716, 216] on span "Edit" at bounding box center [701, 218] width 30 height 14
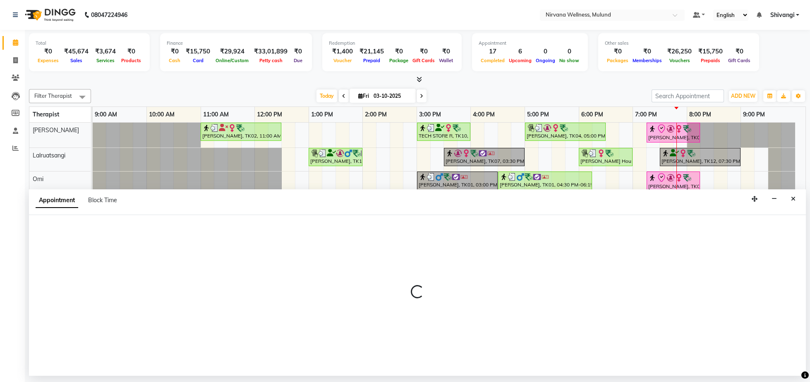
select select "check-in"
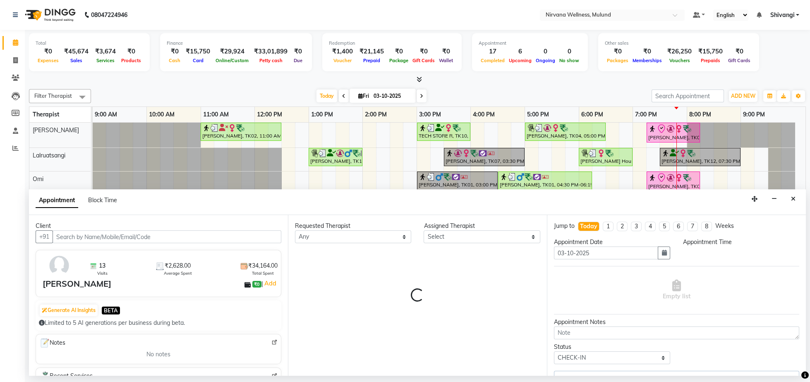
select select "92880"
select select "1155"
select select "2150"
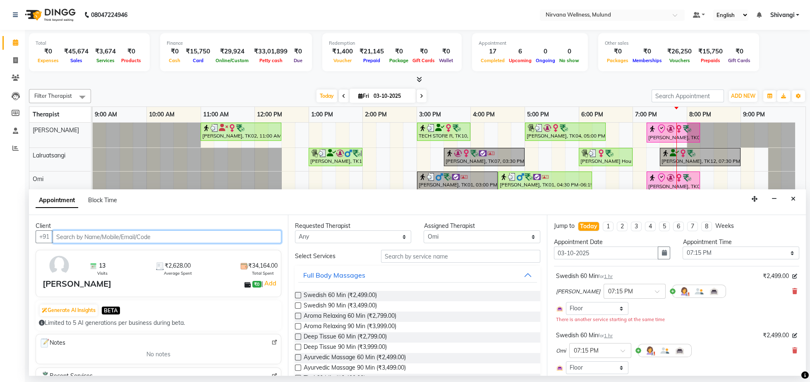
scroll to position [108, 0]
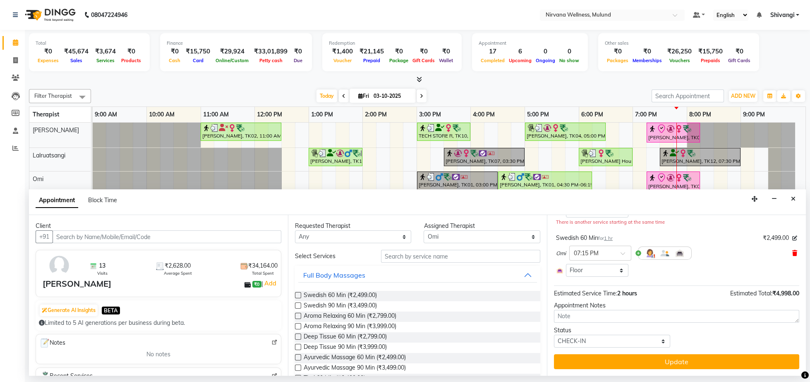
click at [793, 250] on icon at bounding box center [795, 253] width 5 height 6
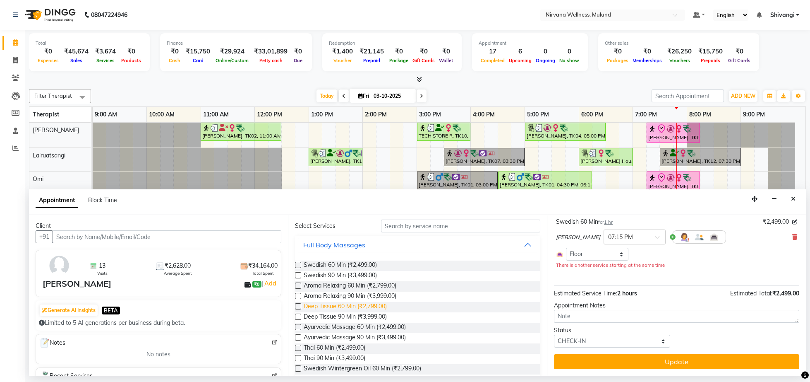
scroll to position [43, 0]
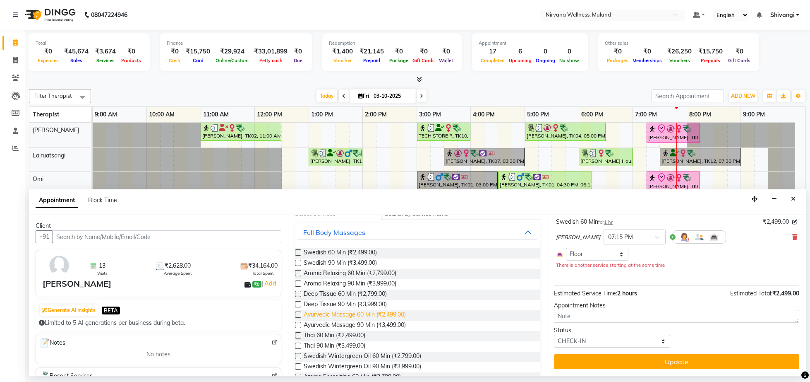
click at [337, 315] on span "Ayurvedic Massage 60 Min (₹2,499.00)" at bounding box center [355, 315] width 102 height 10
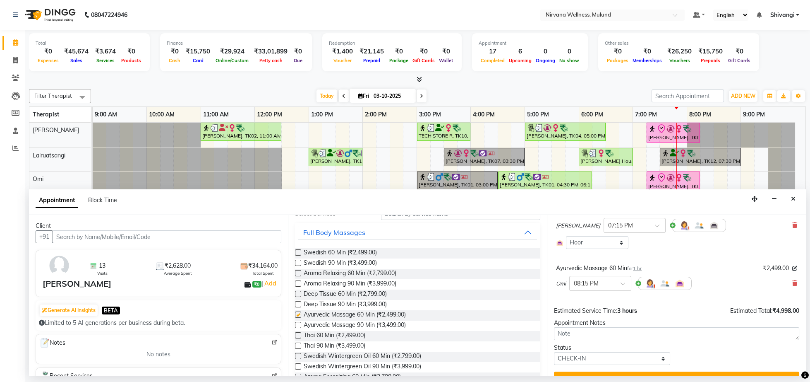
checkbox input "false"
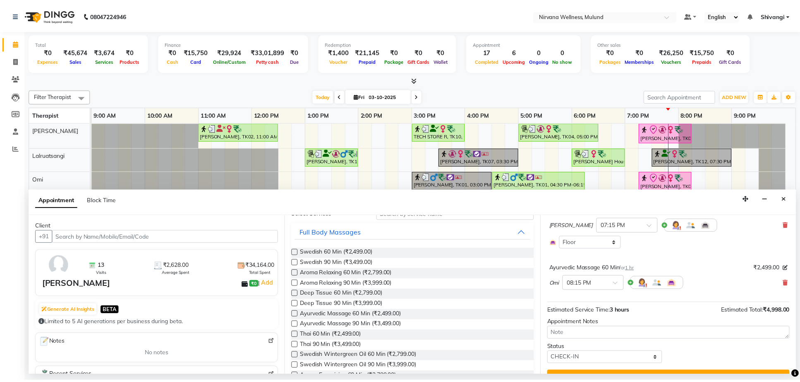
scroll to position [95, 0]
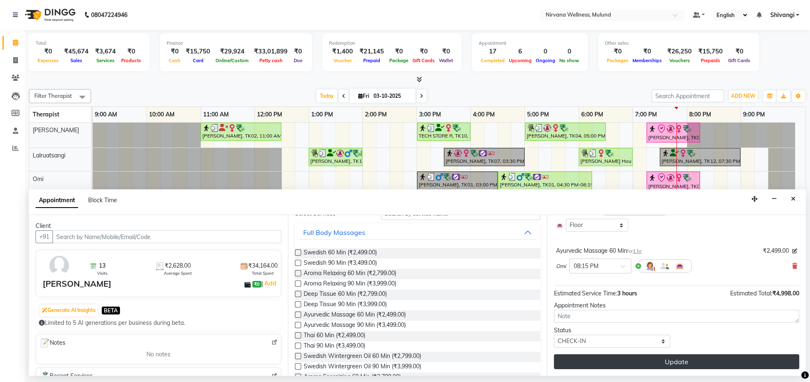
click at [674, 367] on button "Update" at bounding box center [676, 361] width 245 height 15
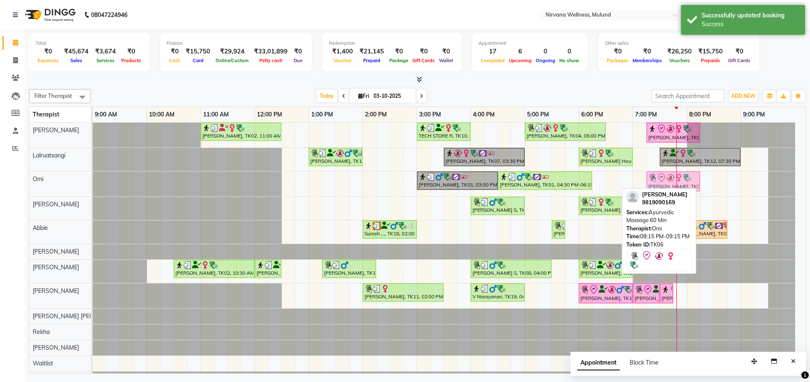
drag, startPoint x: 714, startPoint y: 189, endPoint x: 659, endPoint y: 189, distance: 55.5
click at [659, 189] on div "Filter Therapist Select All [PERSON_NAME] [PERSON_NAME] [PERSON_NAME] Kumar Nay…" at bounding box center [417, 230] width 777 height 288
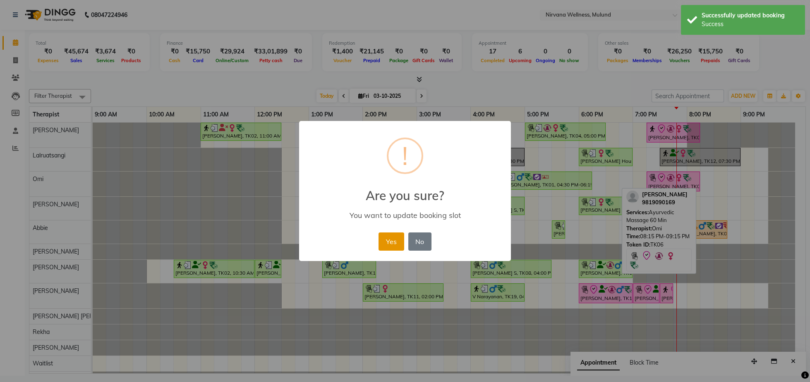
click at [399, 241] on button "Yes" at bounding box center [391, 241] width 25 height 18
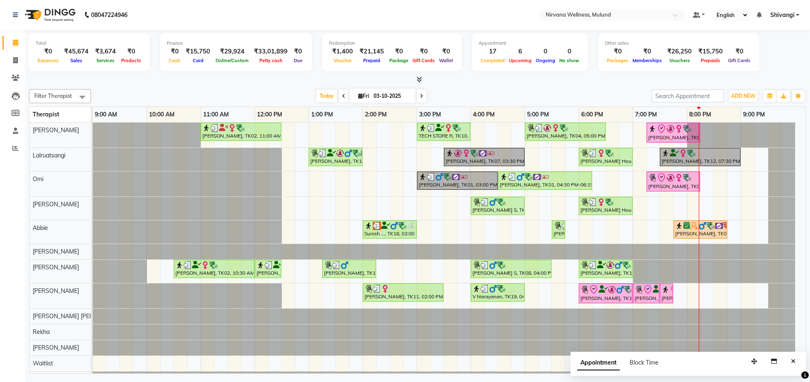
click at [0, 8] on nav "08047224946 Select Location × Nirvana Wellness, Mulund Default Panel My Panel E…" at bounding box center [405, 15] width 810 height 30
click at [588, 296] on div "[PERSON_NAME], TK15, 06:00 PM-07:00 PM, Deep Tissue 60 Min" at bounding box center [606, 292] width 52 height 17
click at [601, 296] on div "[PERSON_NAME], TK15, 06:00 PM-07:00 PM, Deep Tissue 60 Min" at bounding box center [606, 292] width 52 height 17
select select "8"
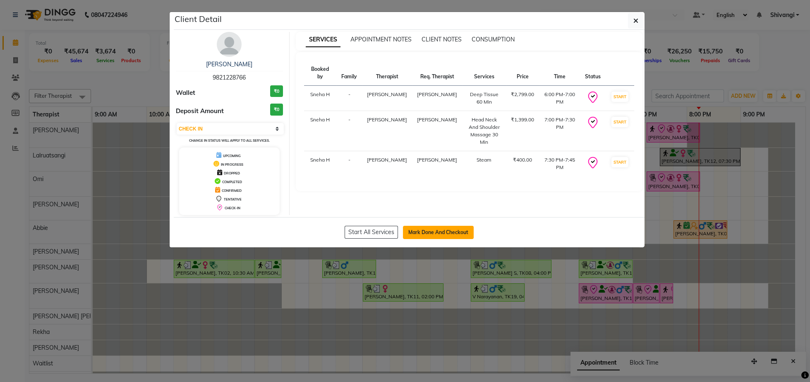
click at [418, 236] on button "Mark Done And Checkout" at bounding box center [438, 232] width 71 height 13
select select "service"
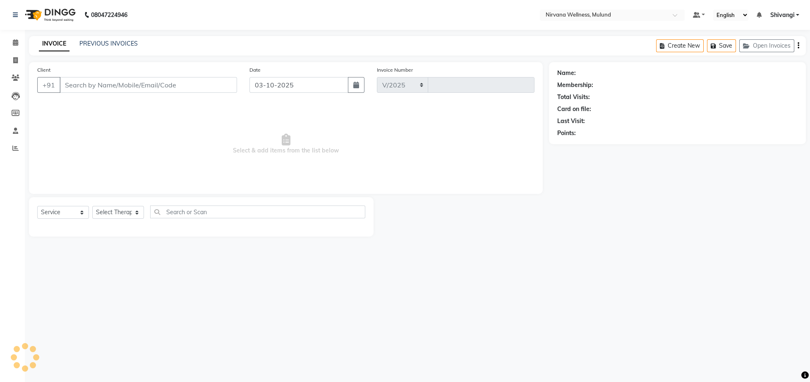
select select "4890"
type input "2145"
type input "9821228766"
select select "35614"
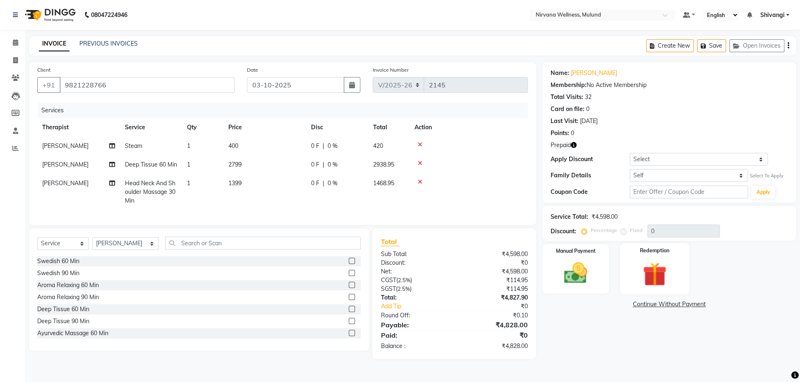
click at [641, 274] on img at bounding box center [654, 274] width 39 height 30
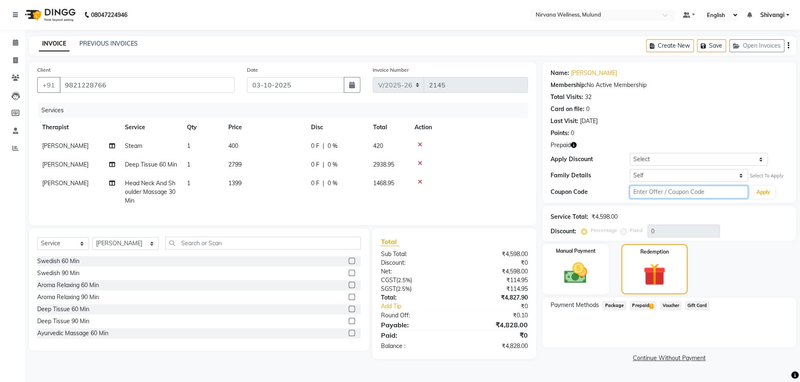
click at [657, 194] on input "text" at bounding box center [689, 191] width 118 height 13
type input "d50%"
click at [772, 197] on button "Apply" at bounding box center [764, 192] width 24 height 12
type input "50"
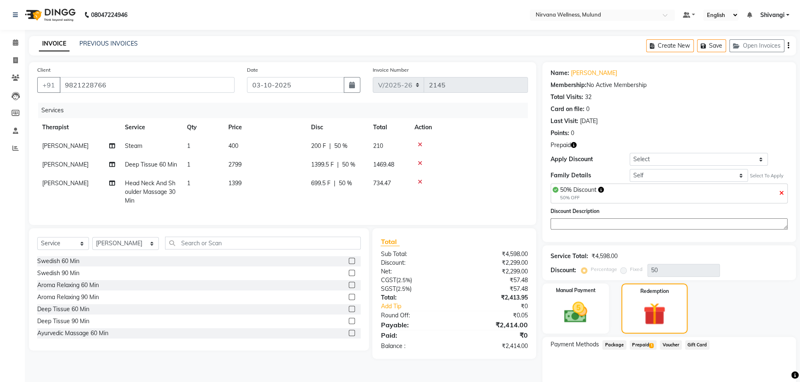
scroll to position [44, 0]
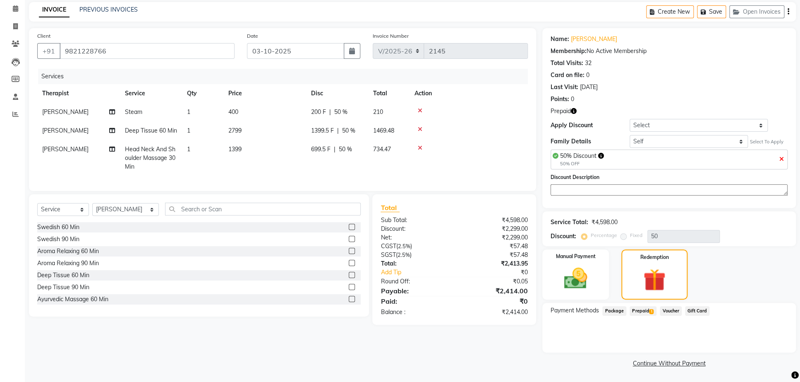
click at [637, 310] on span "Prepaid 1" at bounding box center [643, 311] width 27 height 10
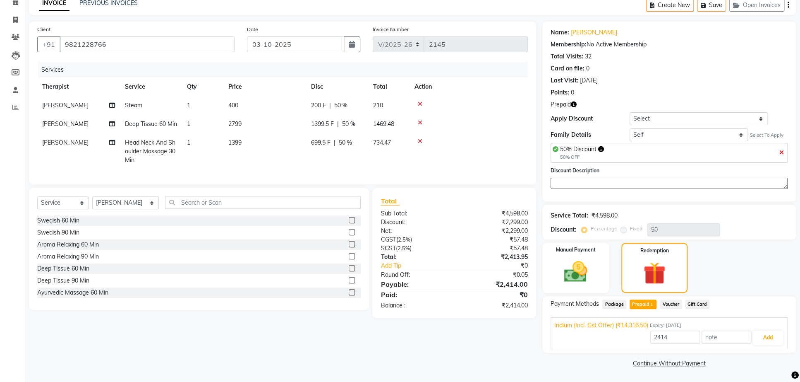
scroll to position [51, 0]
click at [760, 337] on button "Add" at bounding box center [768, 337] width 30 height 14
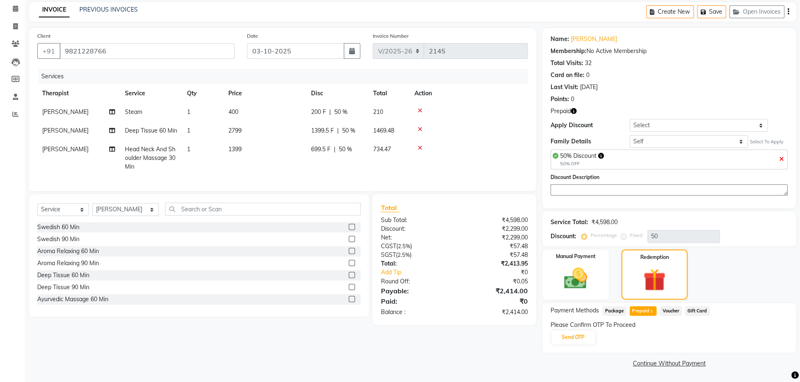
scroll to position [44, 0]
click at [578, 338] on button "Send OTP" at bounding box center [573, 337] width 43 height 14
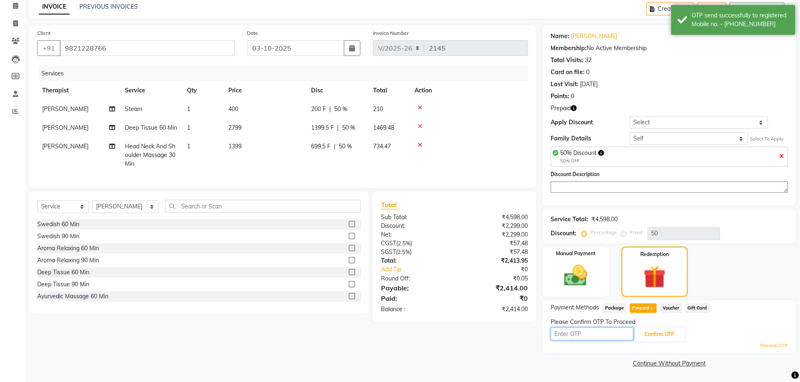
click at [584, 335] on input "text" at bounding box center [592, 333] width 83 height 13
click at [653, 332] on button "Confirm OTP" at bounding box center [659, 334] width 50 height 14
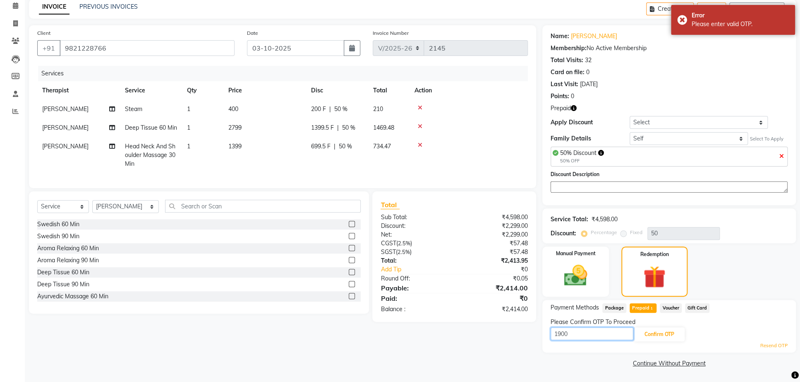
click at [583, 334] on input "1900" at bounding box center [592, 333] width 83 height 13
type input "1"
click at [786, 343] on link "Resend OTP" at bounding box center [774, 345] width 27 height 7
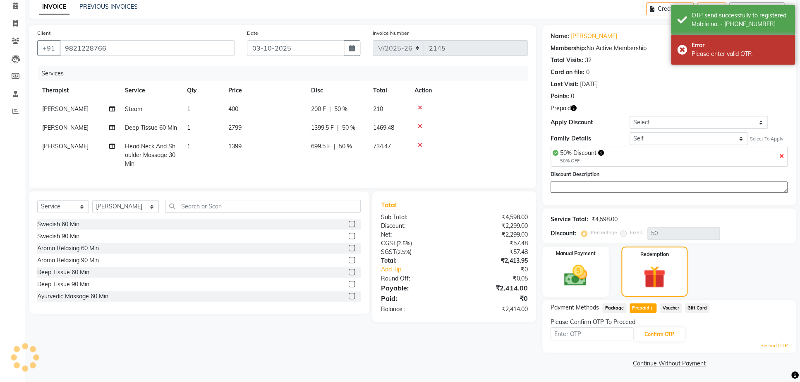
scroll to position [44, 0]
click at [564, 340] on input "text" at bounding box center [592, 333] width 83 height 13
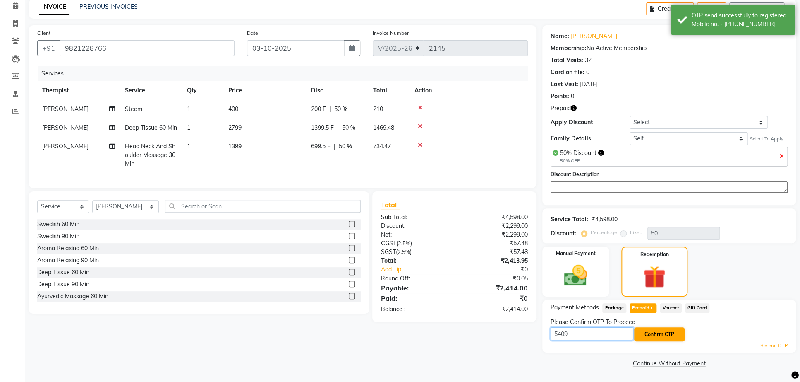
type input "5409"
click at [661, 341] on button "Confirm OTP" at bounding box center [659, 334] width 50 height 14
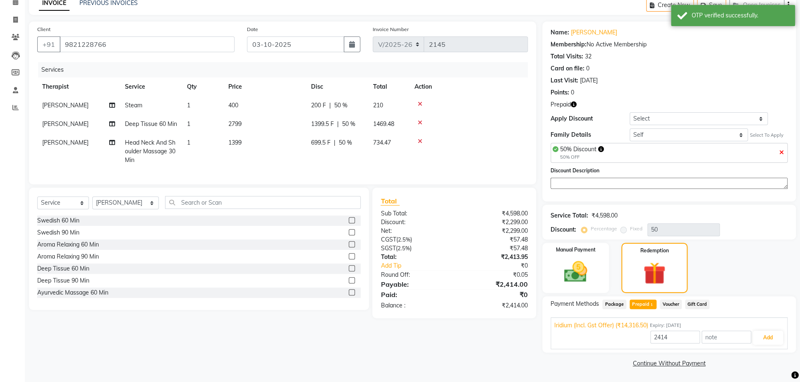
scroll to position [51, 0]
click at [768, 340] on button "Add" at bounding box center [768, 337] width 30 height 14
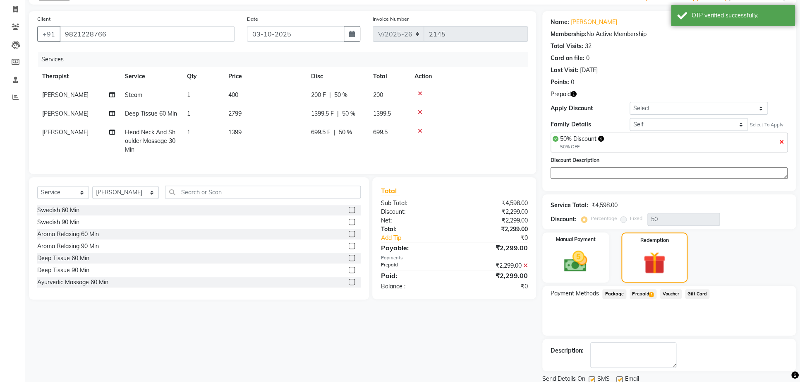
scroll to position [103, 0]
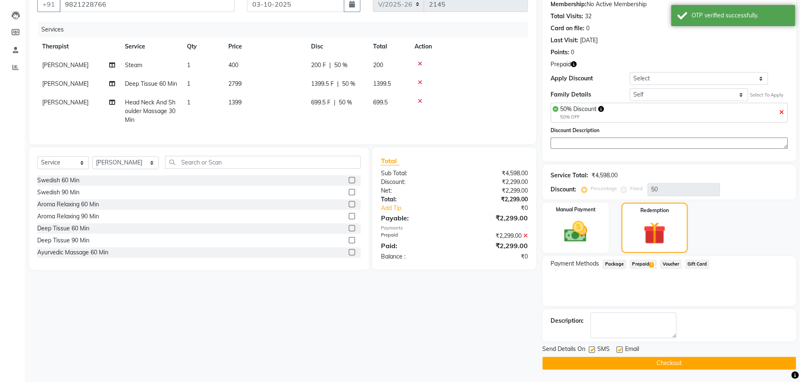
click at [685, 358] on button "Checkout" at bounding box center [670, 362] width 254 height 13
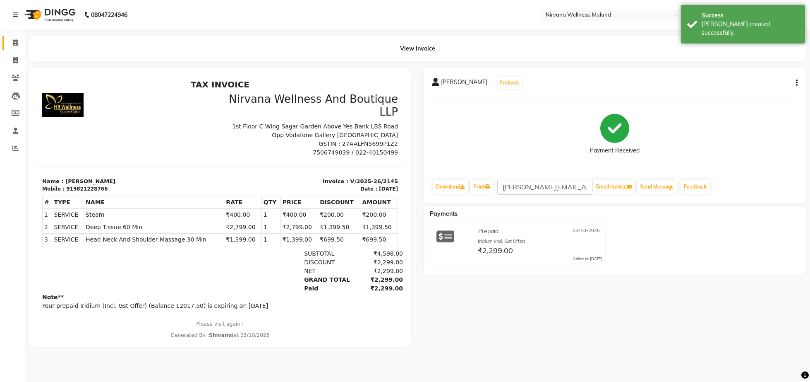
click at [19, 40] on span at bounding box center [15, 43] width 14 height 10
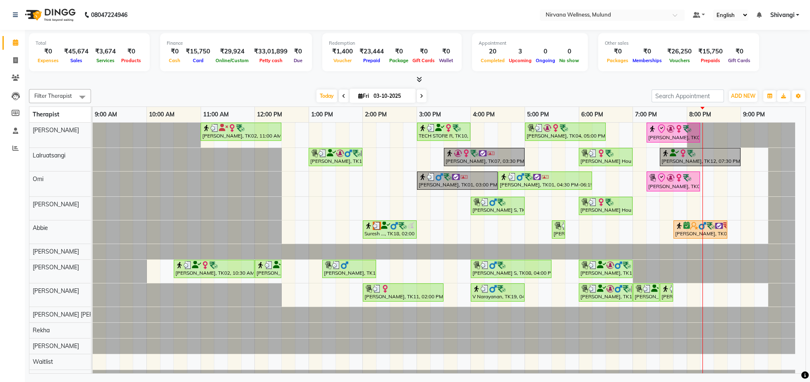
click at [422, 77] on icon at bounding box center [419, 79] width 5 height 6
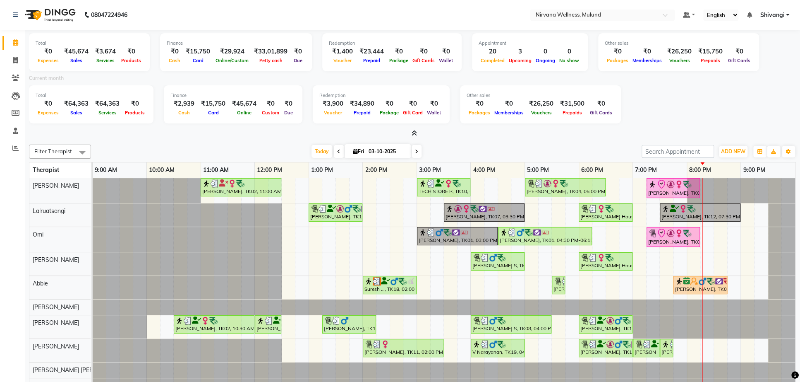
click at [416, 133] on icon at bounding box center [414, 133] width 5 height 6
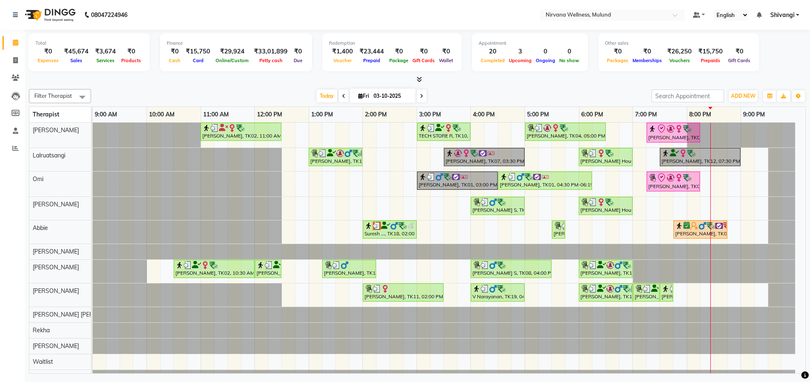
click at [392, 202] on div "[PERSON_NAME], TK02, 11:00 AM-12:30 PM, Balinese Massage 90 Min TECH STORE R, T…" at bounding box center [449, 262] width 713 height 278
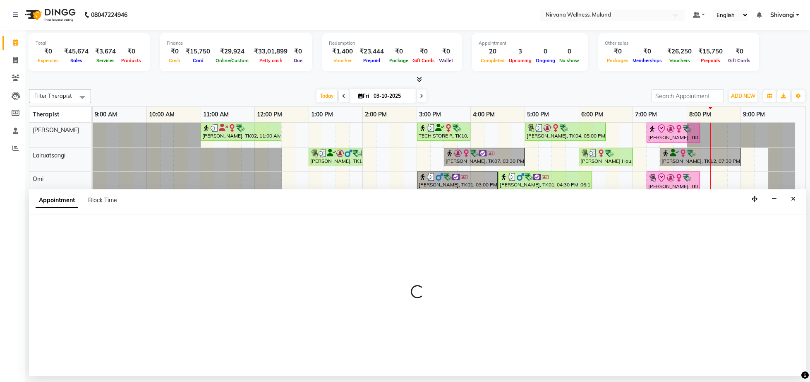
select select "92882"
select select "tentative"
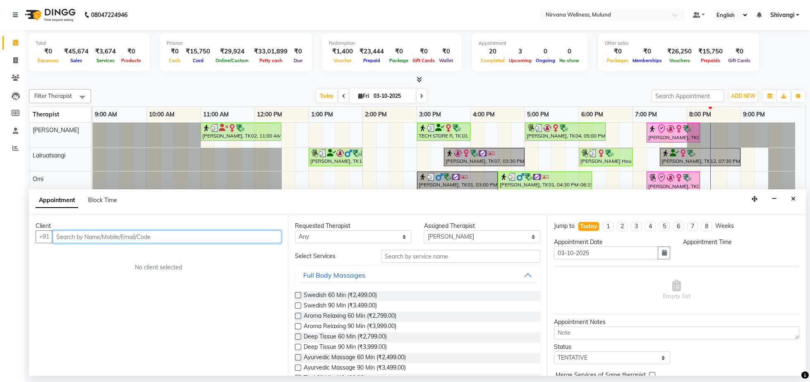
select select "870"
click at [794, 199] on icon "Close" at bounding box center [793, 199] width 5 height 6
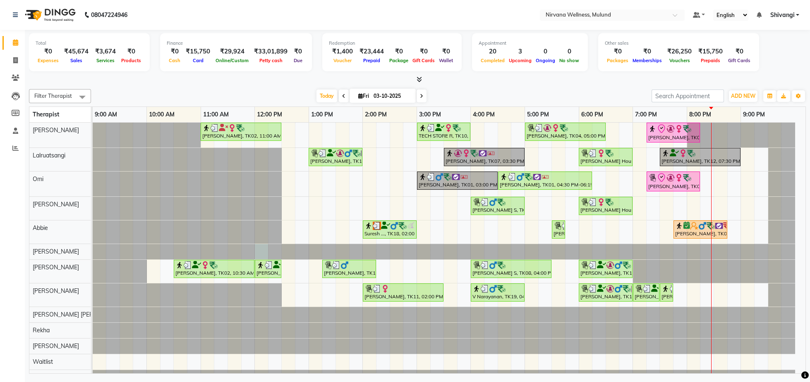
click at [93, 259] on div at bounding box center [93, 251] width 0 height 15
select select "29685"
select select "tentative"
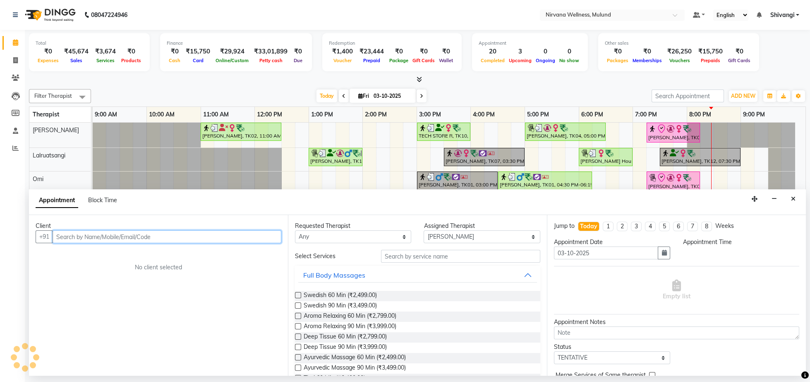
select select "720"
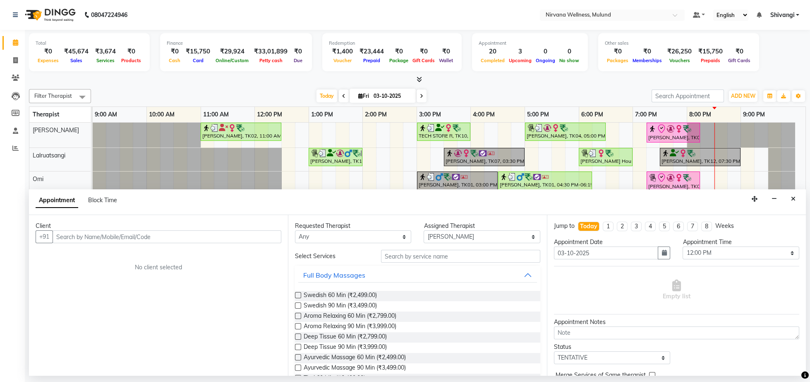
click at [260, 259] on div "Client +91 No client selected" at bounding box center [158, 295] width 259 height 161
click at [198, 92] on div "[DATE] [DATE]" at bounding box center [371, 96] width 552 height 12
click at [790, 197] on button "Close" at bounding box center [794, 198] width 12 height 13
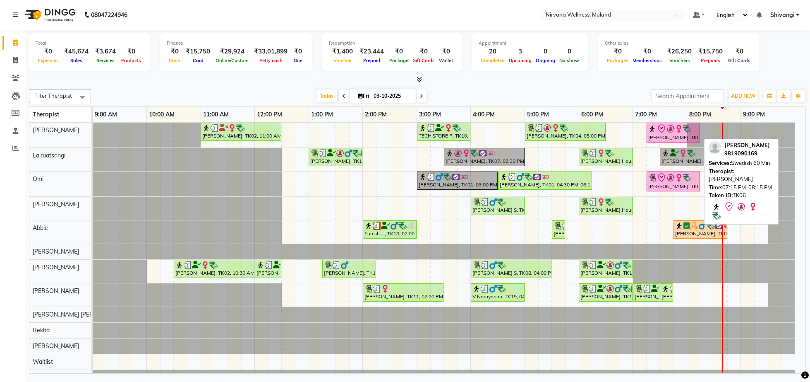
click at [669, 139] on div "[PERSON_NAME], TK06, 07:15 PM-08:15 PM, Swedish 60 Min" at bounding box center [674, 132] width 52 height 17
select select "8"
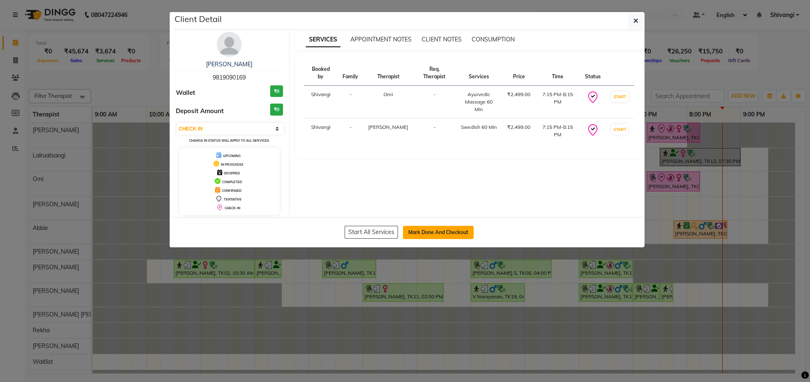
click at [438, 235] on button "Mark Done And Checkout" at bounding box center [438, 232] width 71 height 13
select select "service"
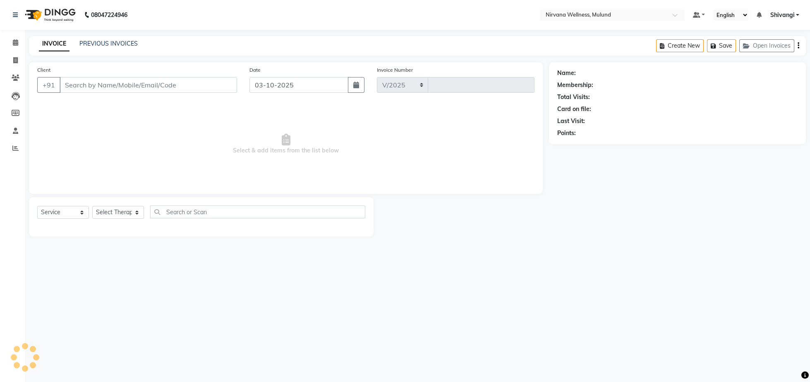
select select "4890"
type input "2146"
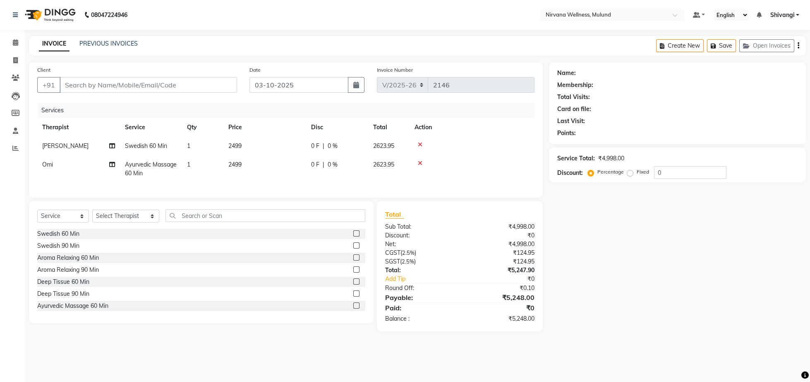
type input "9819090169"
select select "92880"
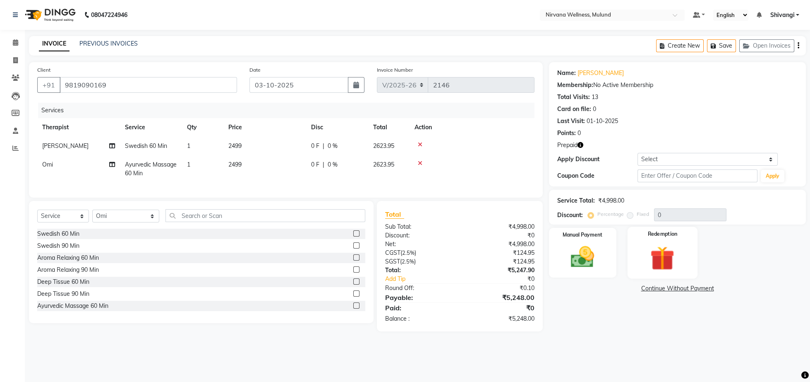
click at [657, 253] on img at bounding box center [663, 258] width 40 height 30
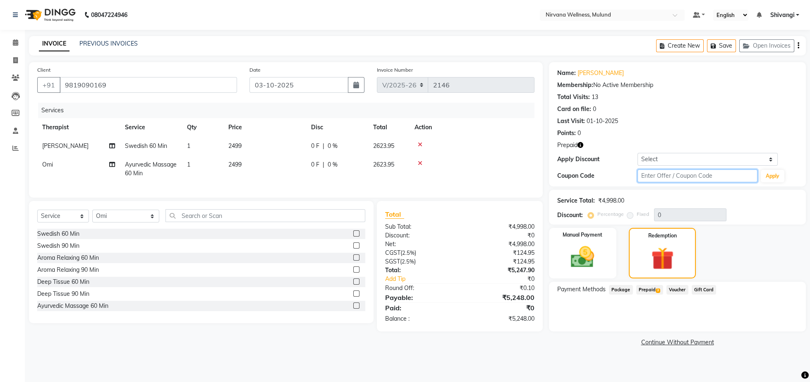
click at [673, 178] on input "text" at bounding box center [698, 175] width 120 height 13
type input "d50%"
click at [771, 180] on button "Apply" at bounding box center [773, 176] width 24 height 12
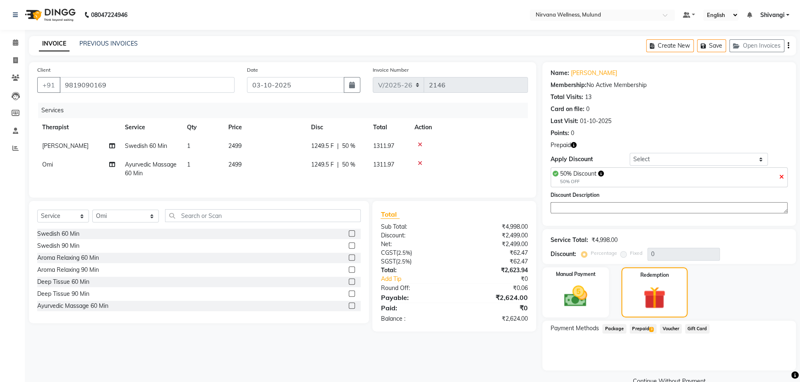
type input "50"
click at [651, 331] on span "3" at bounding box center [651, 329] width 5 height 5
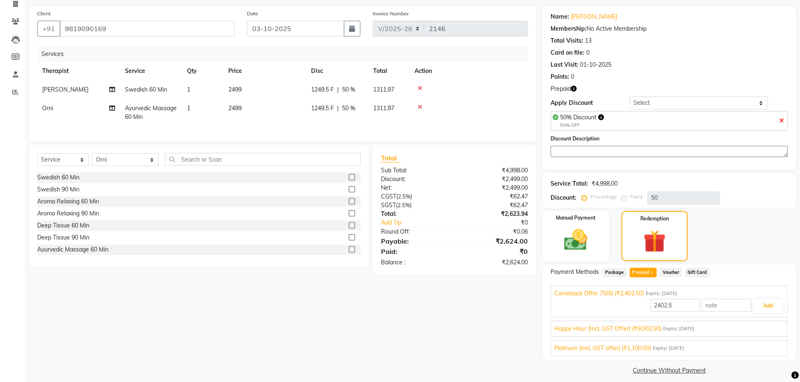
scroll to position [74, 0]
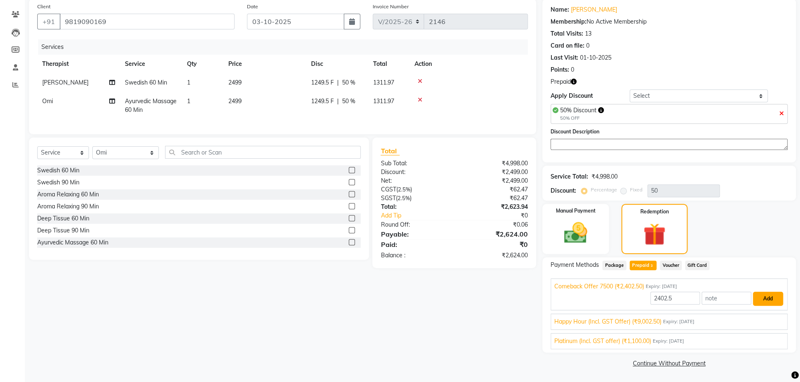
click at [768, 300] on button "Add" at bounding box center [768, 298] width 30 height 14
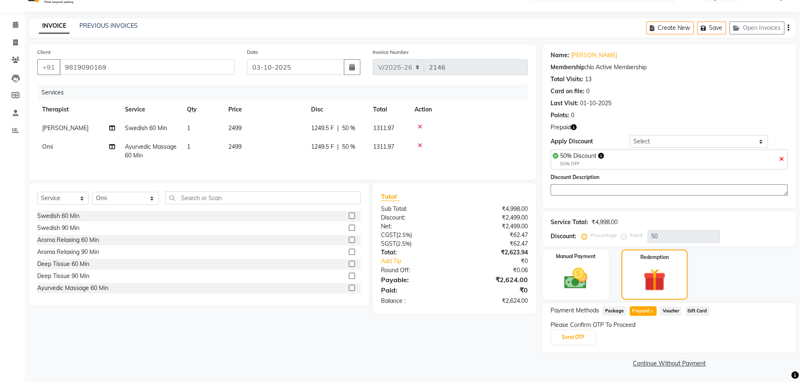
scroll to position [27, 0]
click at [579, 337] on button "Send OTP" at bounding box center [573, 337] width 43 height 14
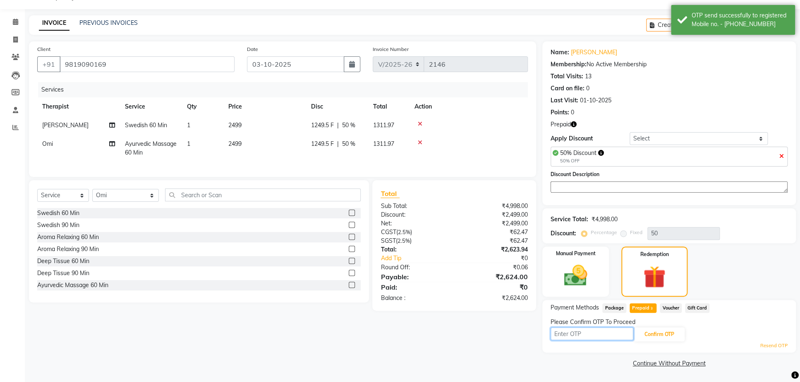
click at [579, 339] on input "text" at bounding box center [592, 333] width 83 height 13
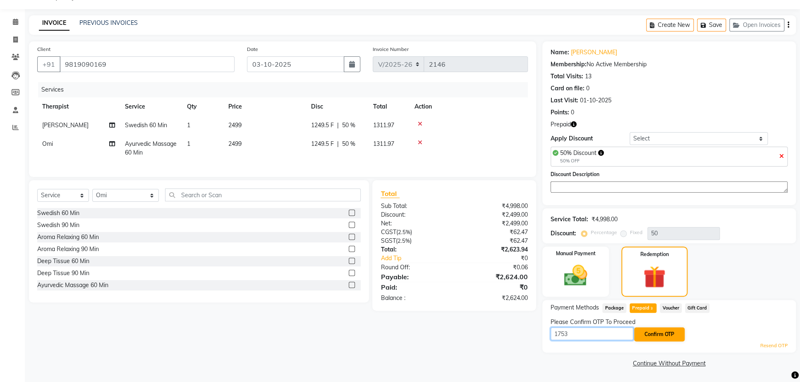
type input "1753"
click at [643, 339] on button "Confirm OTP" at bounding box center [659, 334] width 50 height 14
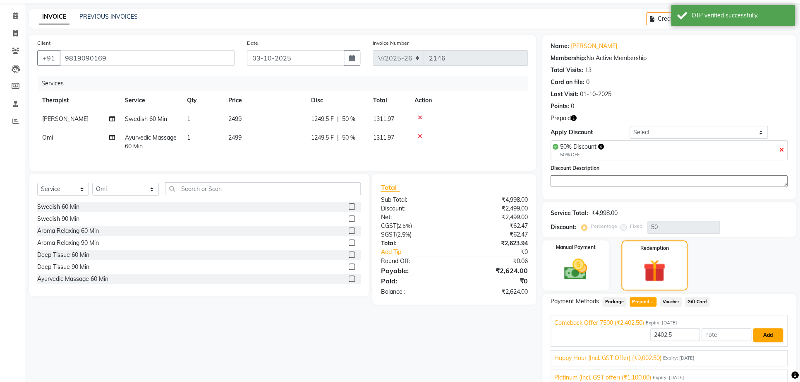
click at [767, 342] on button "Add" at bounding box center [768, 335] width 30 height 14
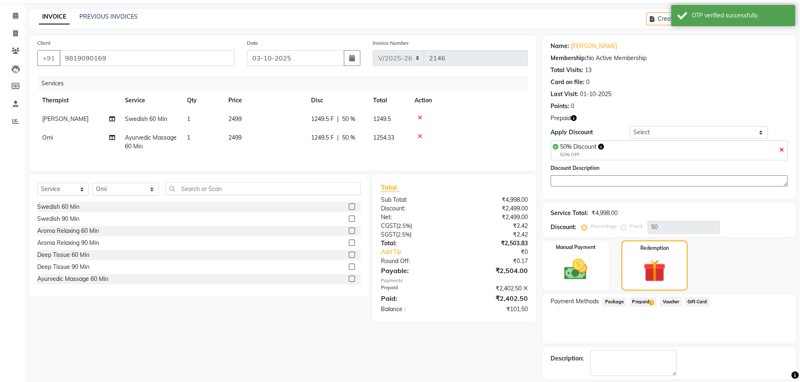
scroll to position [87, 0]
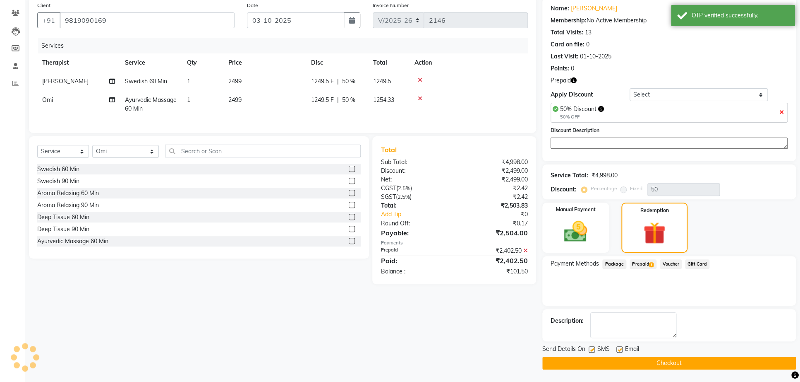
click at [641, 259] on span "Prepaid 3" at bounding box center [643, 264] width 27 height 10
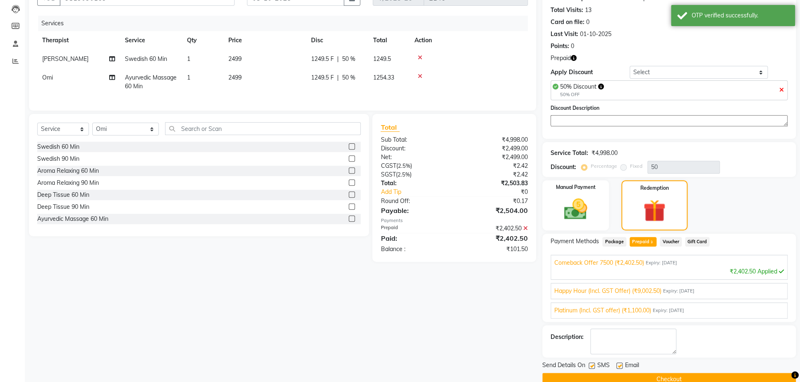
click at [750, 295] on div "Happy Hour (Incl. GST Offer) (₹9,002.50) Expiry: [DATE]" at bounding box center [670, 290] width 230 height 9
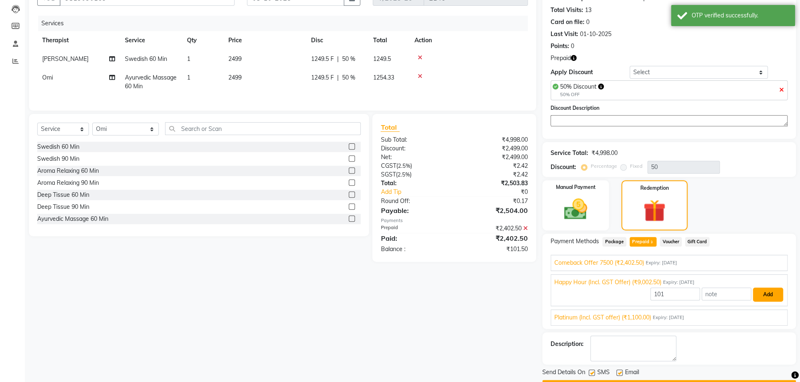
click at [772, 301] on button "Add" at bounding box center [768, 294] width 30 height 14
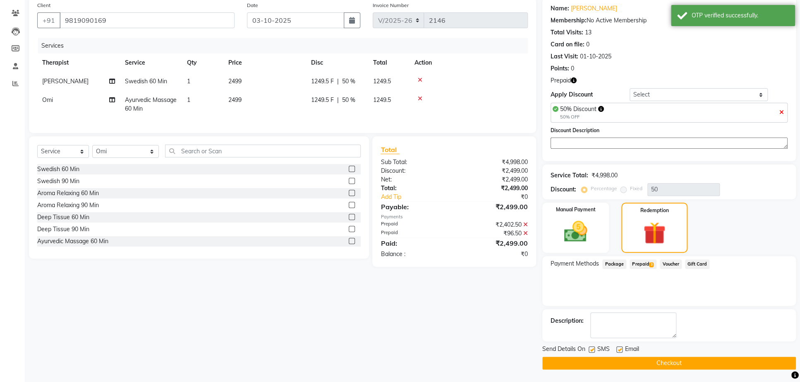
click at [673, 358] on button "Checkout" at bounding box center [670, 362] width 254 height 13
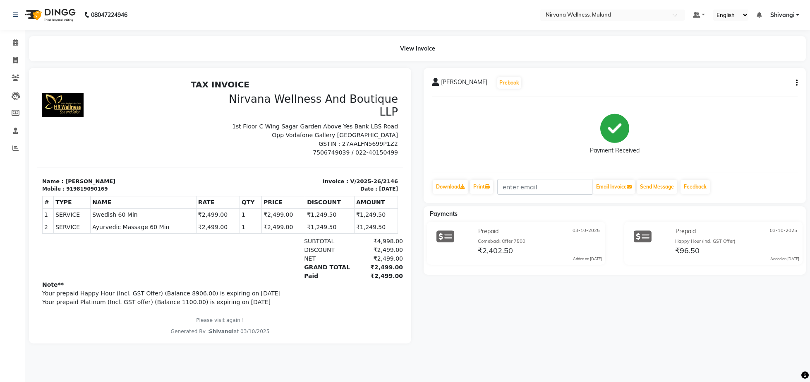
drag, startPoint x: 386, startPoint y: 122, endPoint x: 433, endPoint y: 191, distance: 83.3
click at [14, 43] on icon at bounding box center [15, 42] width 5 height 6
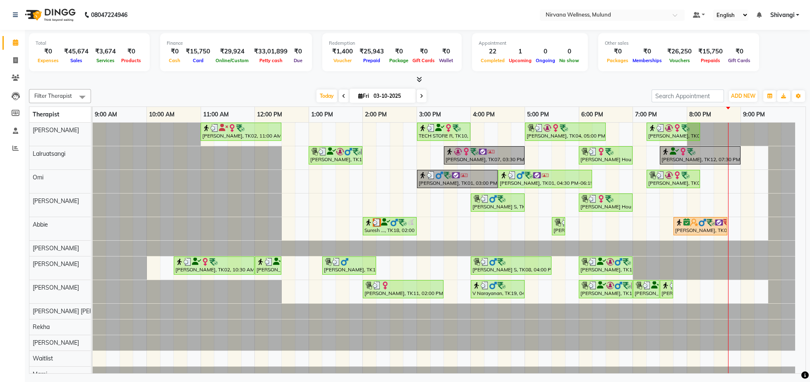
drag, startPoint x: 219, startPoint y: 51, endPoint x: 241, endPoint y: 52, distance: 21.9
click at [241, 52] on div "₹29,924" at bounding box center [232, 52] width 37 height 10
copy div "29,924"
drag, startPoint x: 186, startPoint y: 49, endPoint x: 207, endPoint y: 49, distance: 20.7
click at [207, 49] on div "₹15,750" at bounding box center [198, 52] width 31 height 10
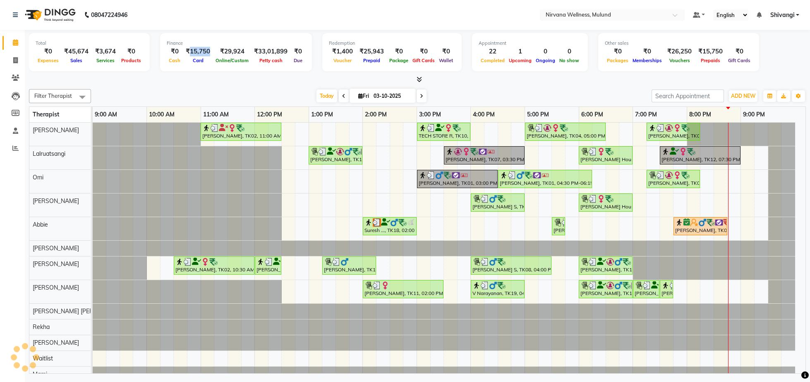
copy div "15,750"
click at [133, 93] on div "[DATE] [DATE]" at bounding box center [371, 96] width 552 height 12
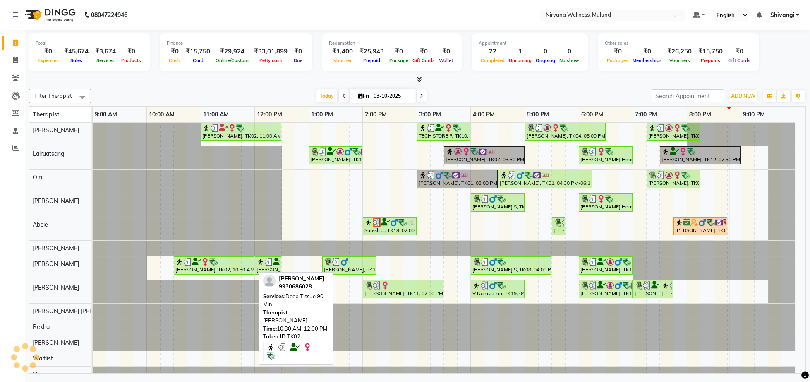
click at [195, 269] on div "[PERSON_NAME], TK02, 10:30 AM-12:00 PM, Deep Tissue 90 Min" at bounding box center [214, 265] width 79 height 16
select select "3"
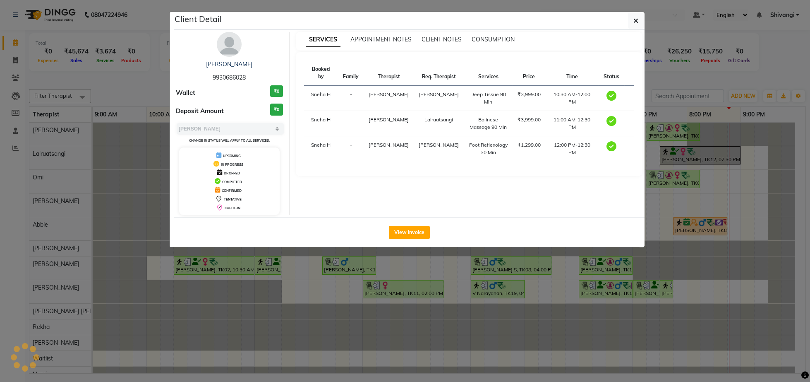
click at [134, 82] on ngb-modal-window "Client Detail [PERSON_NAME] 9930686028 Wallet ₹0 Deposit Amount ₹0 Select MARK …" at bounding box center [405, 191] width 810 height 382
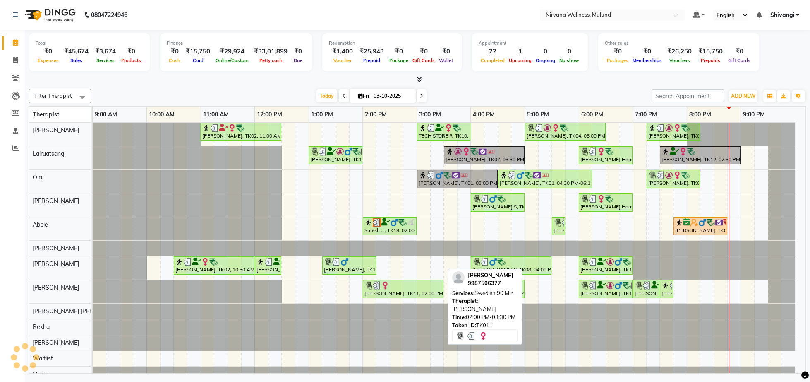
click at [377, 295] on div "[PERSON_NAME], TK11, 02:00 PM-03:30 PM, Swedish 90 Min" at bounding box center [403, 289] width 79 height 16
select select "3"
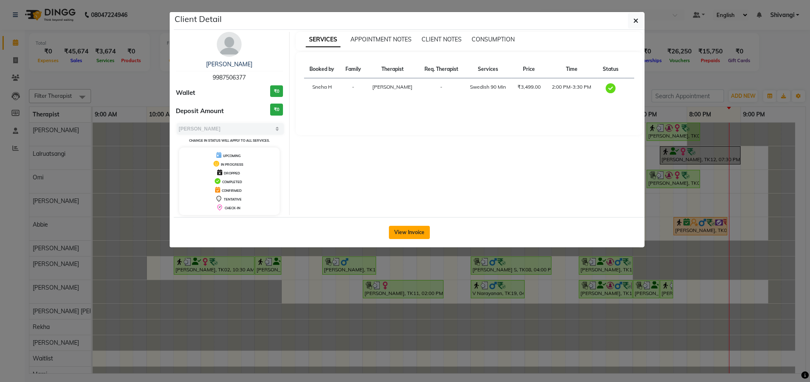
click at [406, 231] on button "View Invoice" at bounding box center [409, 232] width 41 height 13
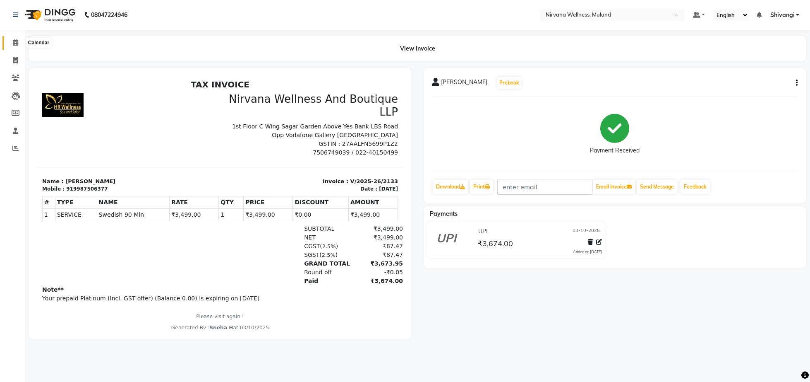
click at [12, 40] on span at bounding box center [15, 43] width 14 height 10
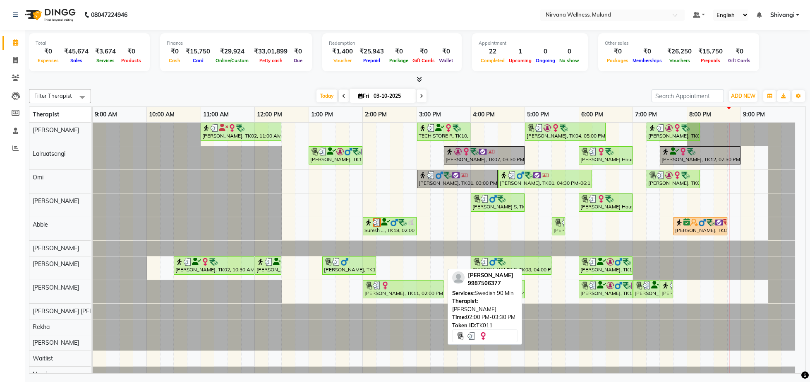
click at [384, 297] on div "[PERSON_NAME], TK11, 02:00 PM-03:30 PM, Swedish 90 Min" at bounding box center [403, 289] width 79 height 16
select select "3"
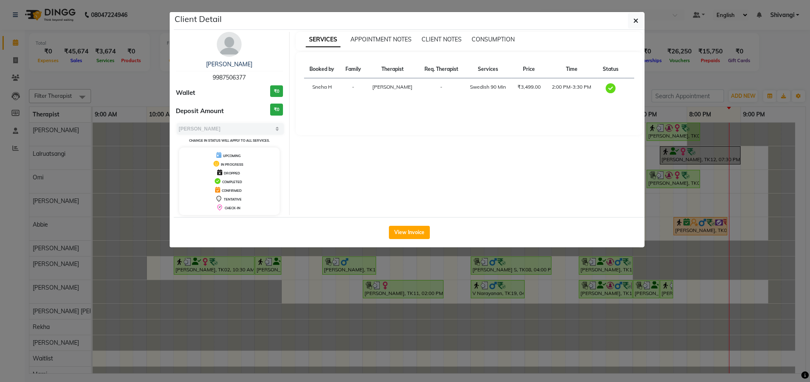
click at [226, 51] on img at bounding box center [229, 44] width 25 height 25
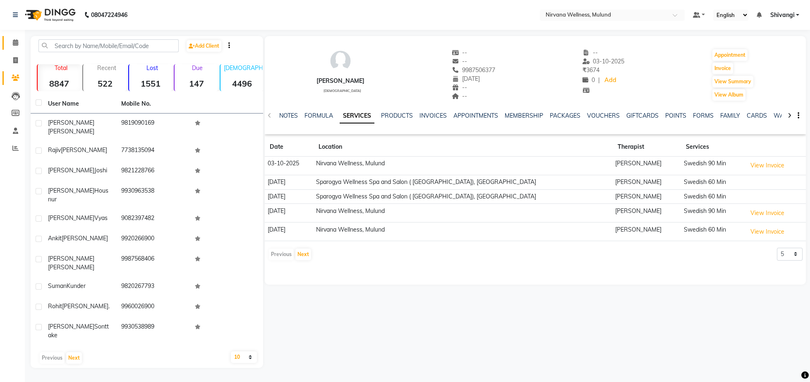
click at [14, 36] on link "Calendar" at bounding box center [12, 43] width 20 height 14
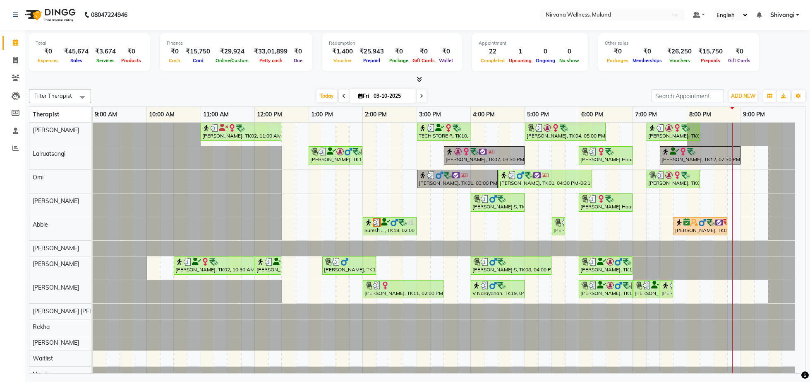
click at [420, 97] on icon at bounding box center [421, 96] width 3 height 5
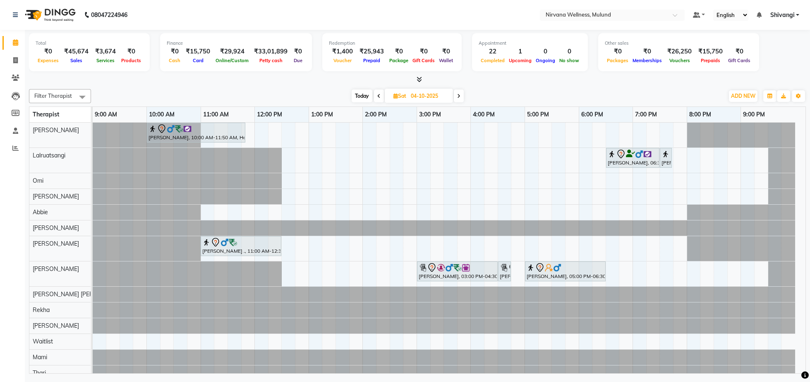
click at [365, 93] on span "Today" at bounding box center [362, 95] width 21 height 13
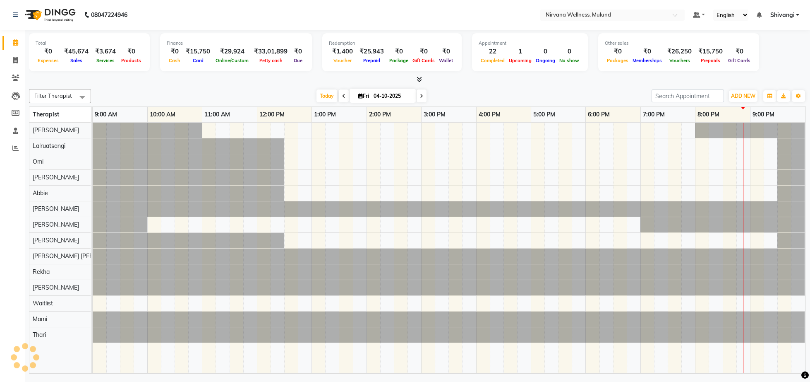
type input "03-10-2025"
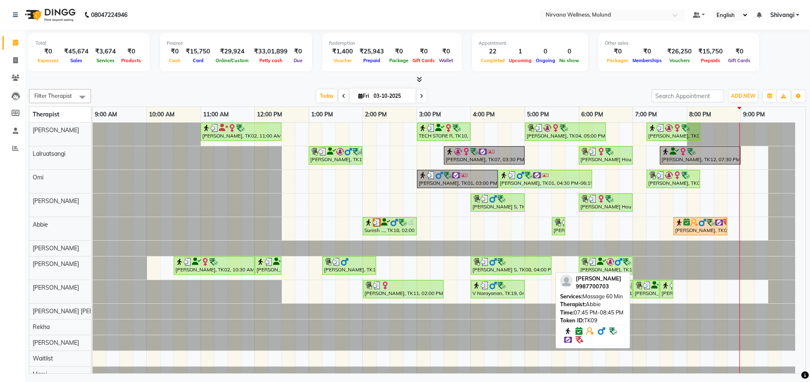
click at [93, 234] on div "Suresh ..., TK18, 02:00 PM-03:00 PM, Massage 60 Min [PERSON_NAME], TK05, 05:30 …" at bounding box center [93, 228] width 0 height 23
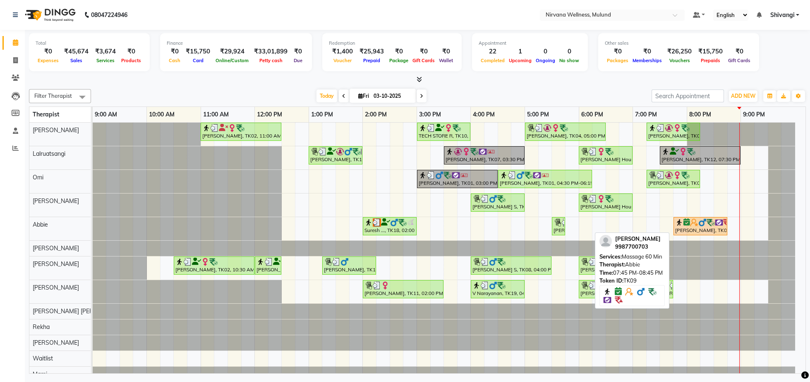
click at [687, 222] on icon at bounding box center [687, 222] width 7 height 0
select select "6"
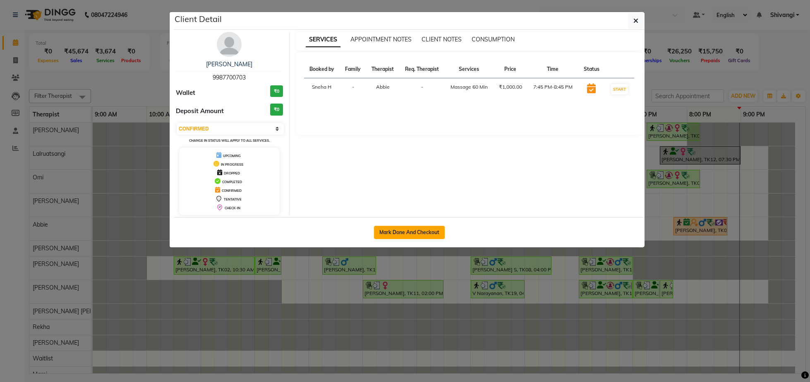
click at [394, 234] on button "Mark Done And Checkout" at bounding box center [409, 232] width 71 height 13
select select "service"
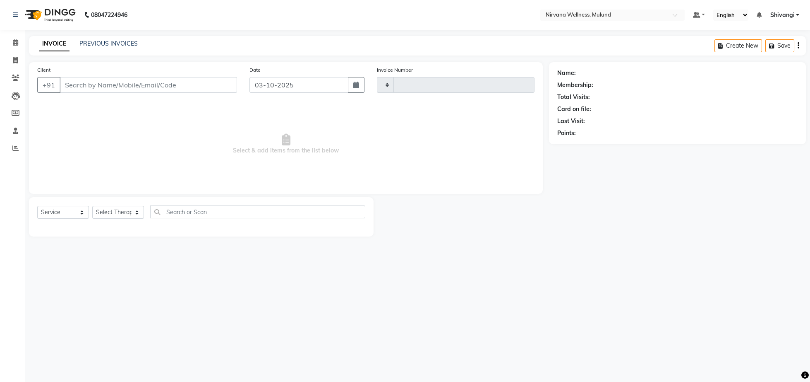
type input "2147"
select select "4890"
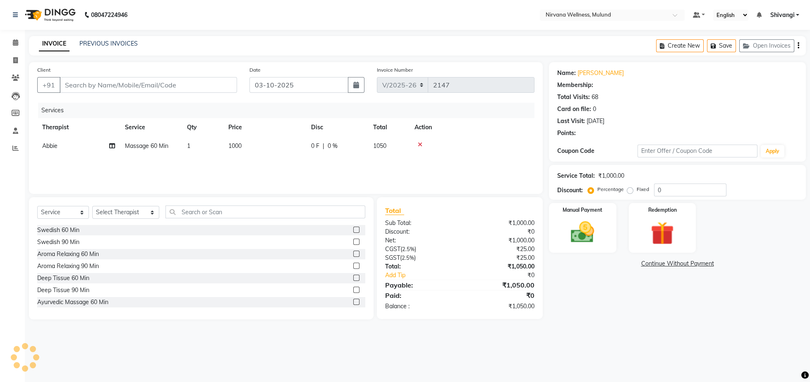
type input "9987700703"
select select "92881"
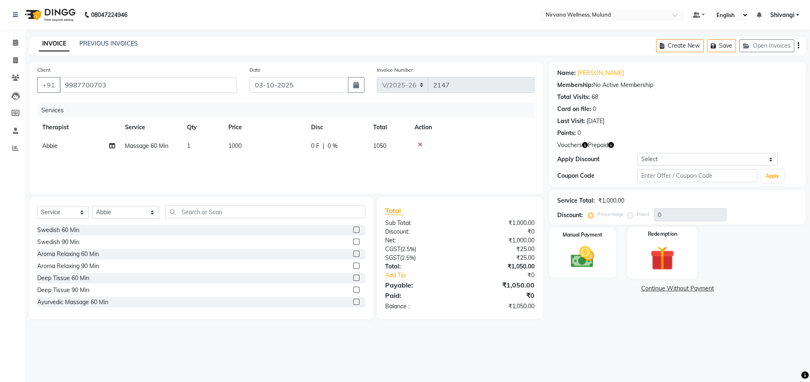
drag, startPoint x: 680, startPoint y: 255, endPoint x: 678, endPoint y: 263, distance: 8.1
click at [679, 255] on img at bounding box center [663, 258] width 40 height 30
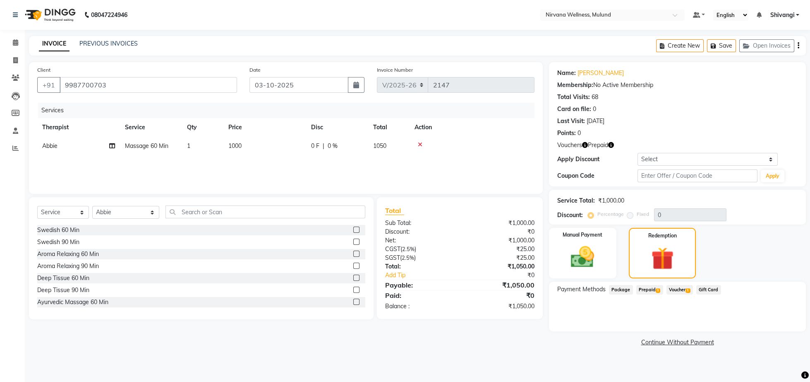
click at [678, 292] on span "Voucher 1" at bounding box center [680, 290] width 26 height 10
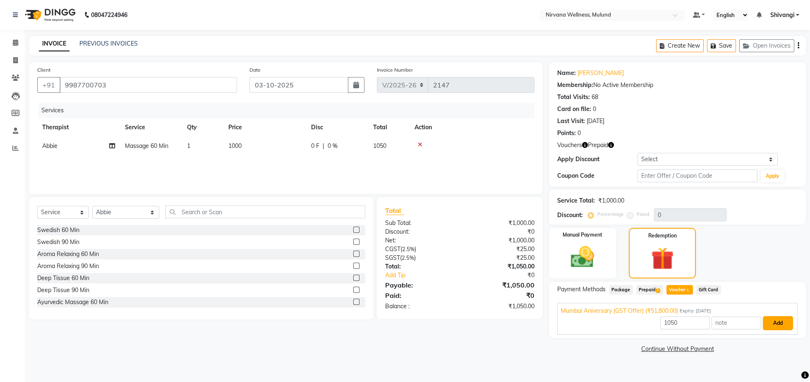
click at [778, 329] on button "Add" at bounding box center [778, 323] width 30 height 14
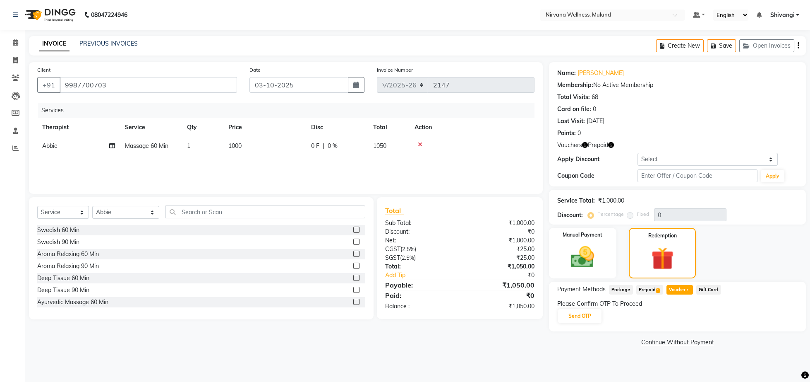
click at [644, 294] on span "Prepaid 1" at bounding box center [650, 290] width 27 height 10
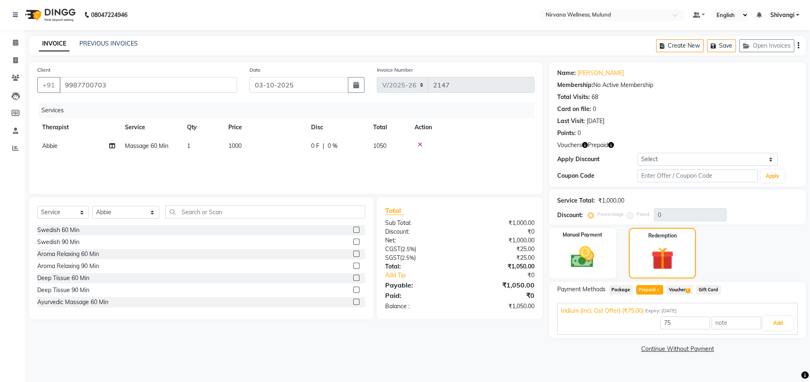
click at [677, 289] on span "Voucher 1" at bounding box center [680, 290] width 26 height 10
click at [791, 324] on button "Add" at bounding box center [778, 323] width 30 height 14
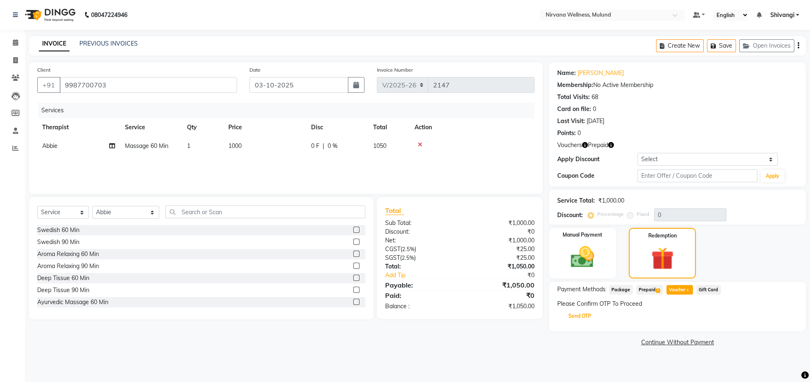
click at [584, 317] on button "Send OTP" at bounding box center [579, 316] width 43 height 14
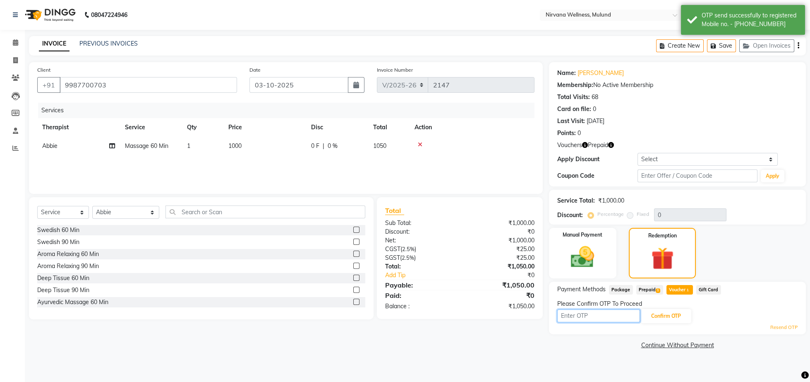
click at [587, 317] on input "text" at bounding box center [598, 315] width 83 height 13
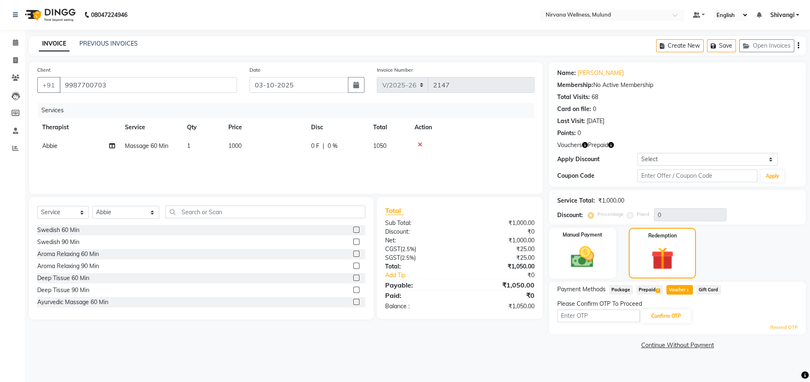
click at [785, 329] on link "Resend OTP" at bounding box center [784, 327] width 27 height 7
click at [601, 319] on input "text" at bounding box center [598, 315] width 83 height 13
type input "6651"
click at [672, 315] on button "Confirm OTP" at bounding box center [666, 316] width 50 height 14
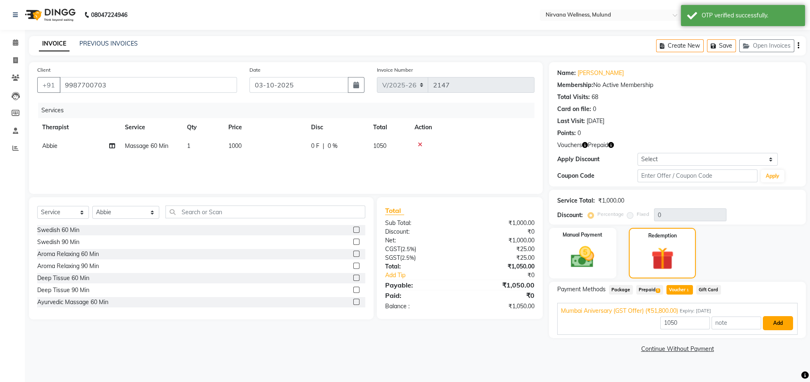
click at [778, 323] on button "Add" at bounding box center [778, 323] width 30 height 14
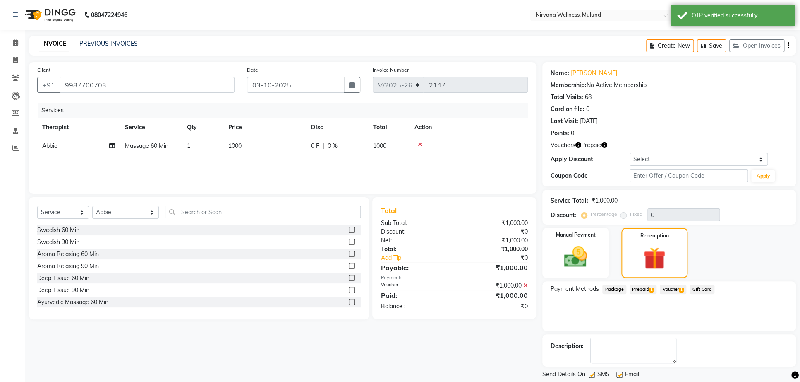
scroll to position [38, 0]
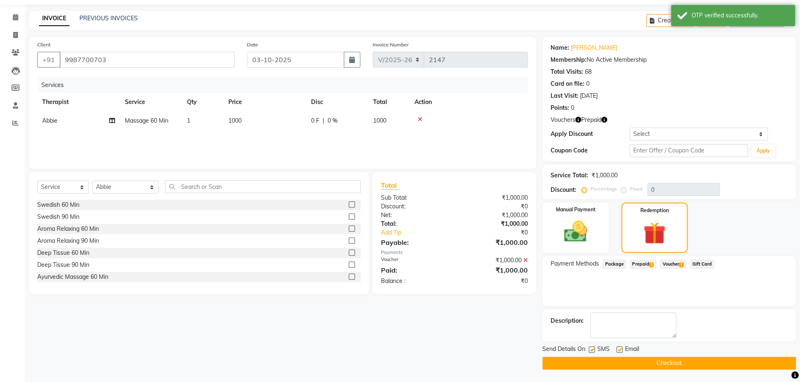
click at [657, 358] on button "Checkout" at bounding box center [670, 362] width 254 height 13
